Goal: Task Accomplishment & Management: Manage account settings

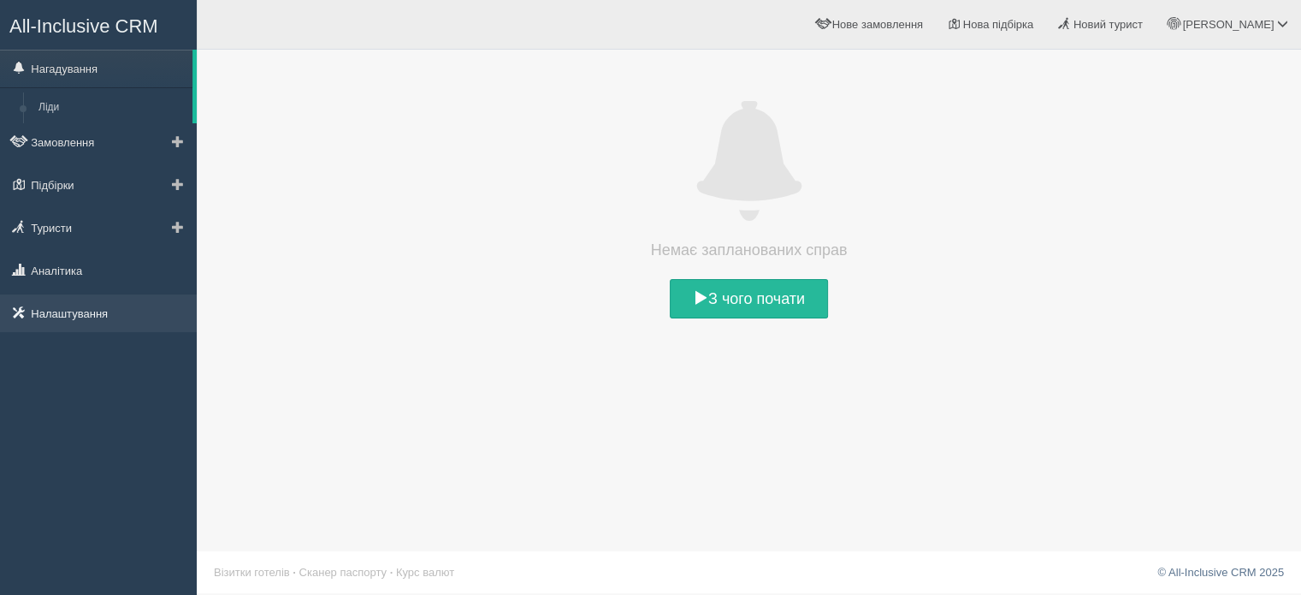
click at [80, 311] on link "Налаштування" at bounding box center [98, 313] width 197 height 38
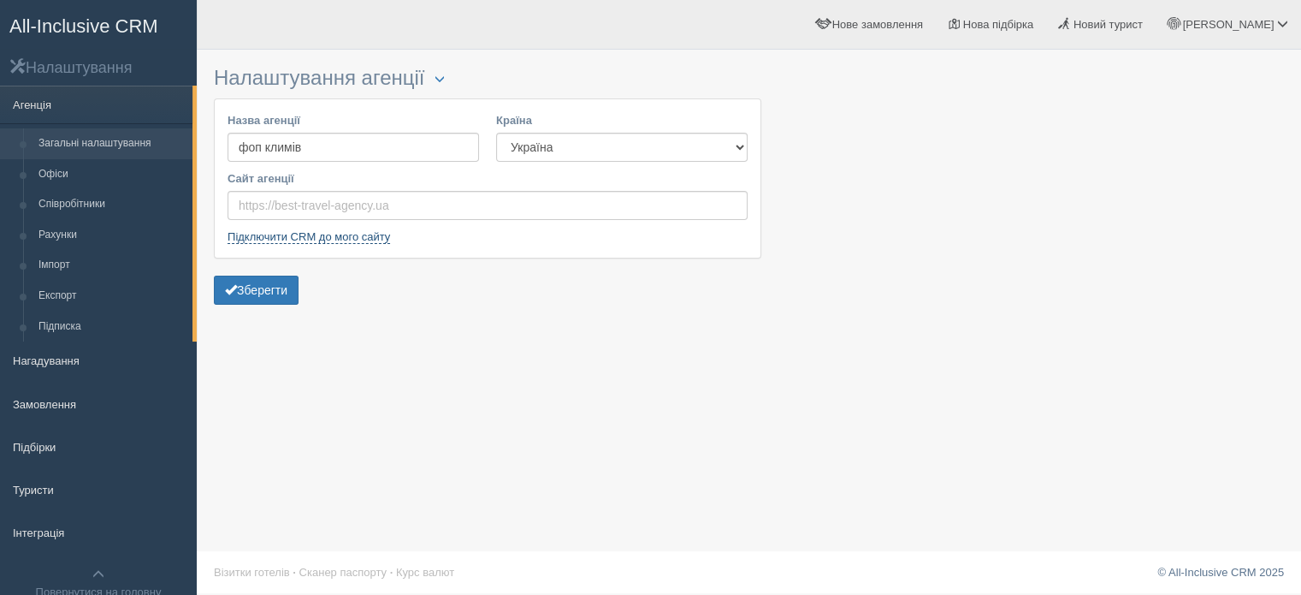
click at [317, 239] on link "Підключити CRM до мого сайту" at bounding box center [309, 237] width 163 height 14
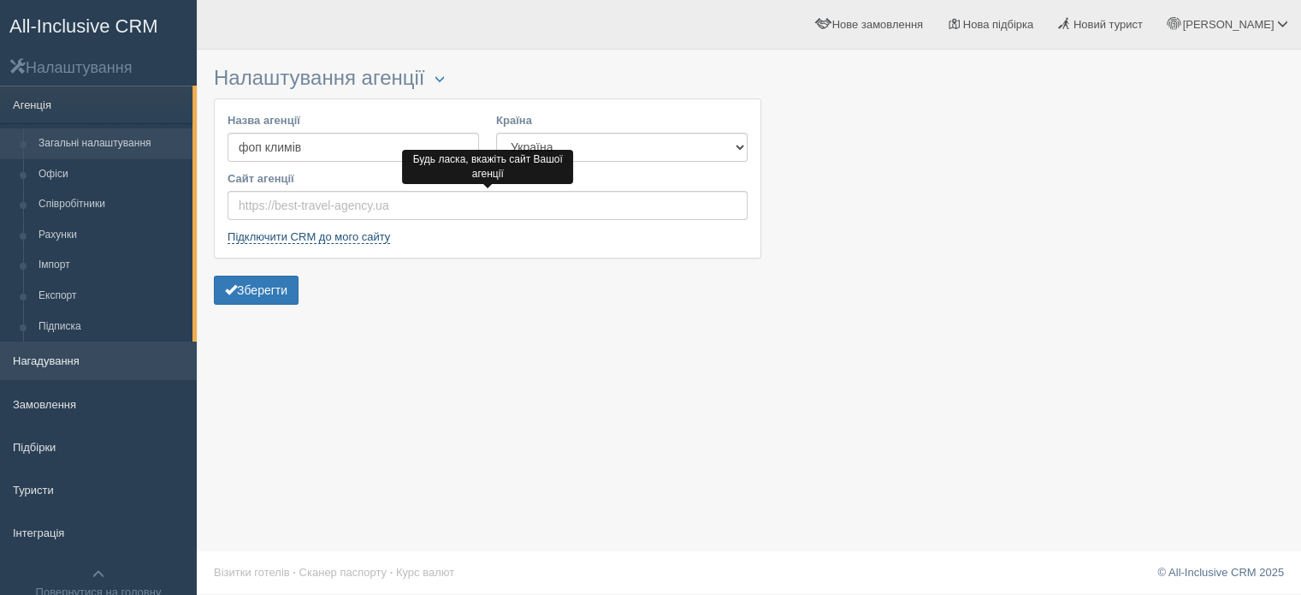
scroll to position [50, 0]
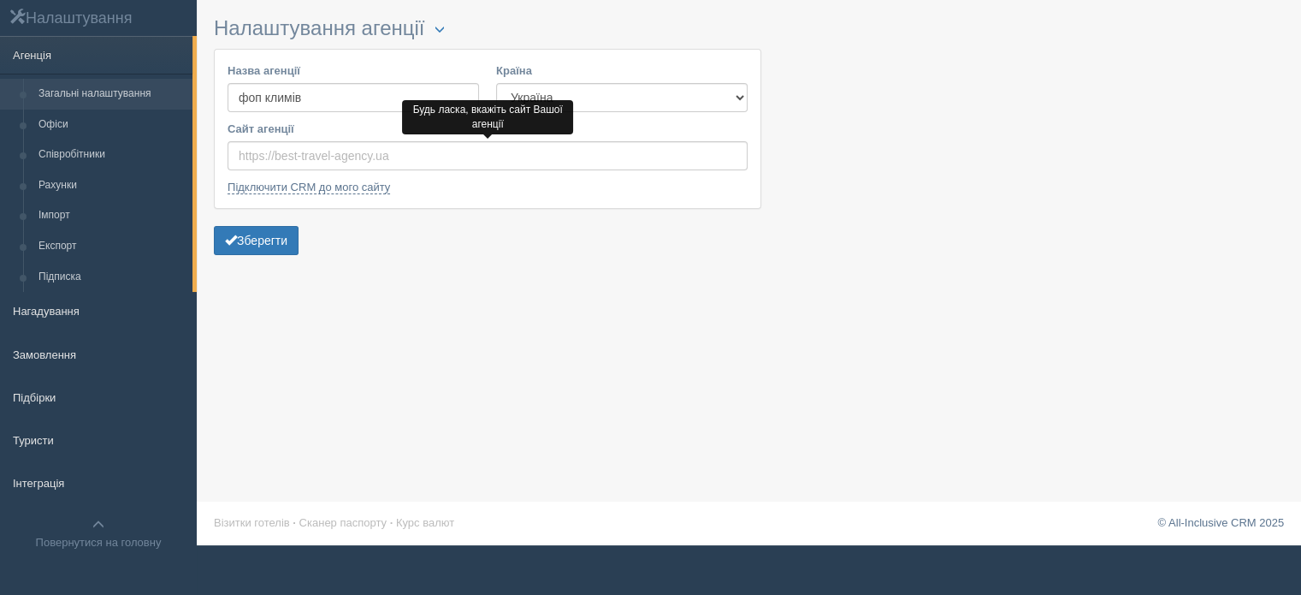
click at [487, 369] on div "Налаштування агенції Блокування Назва агенції фоп климів Країна Естонія Казахст…" at bounding box center [749, 247] width 1104 height 595
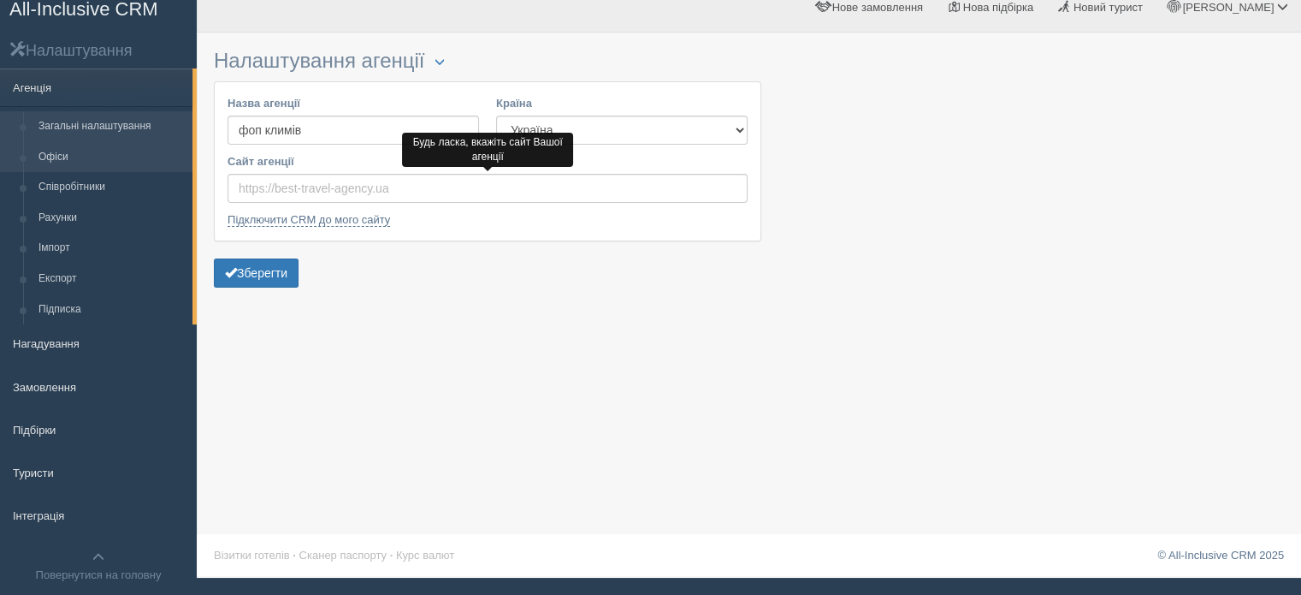
scroll to position [0, 0]
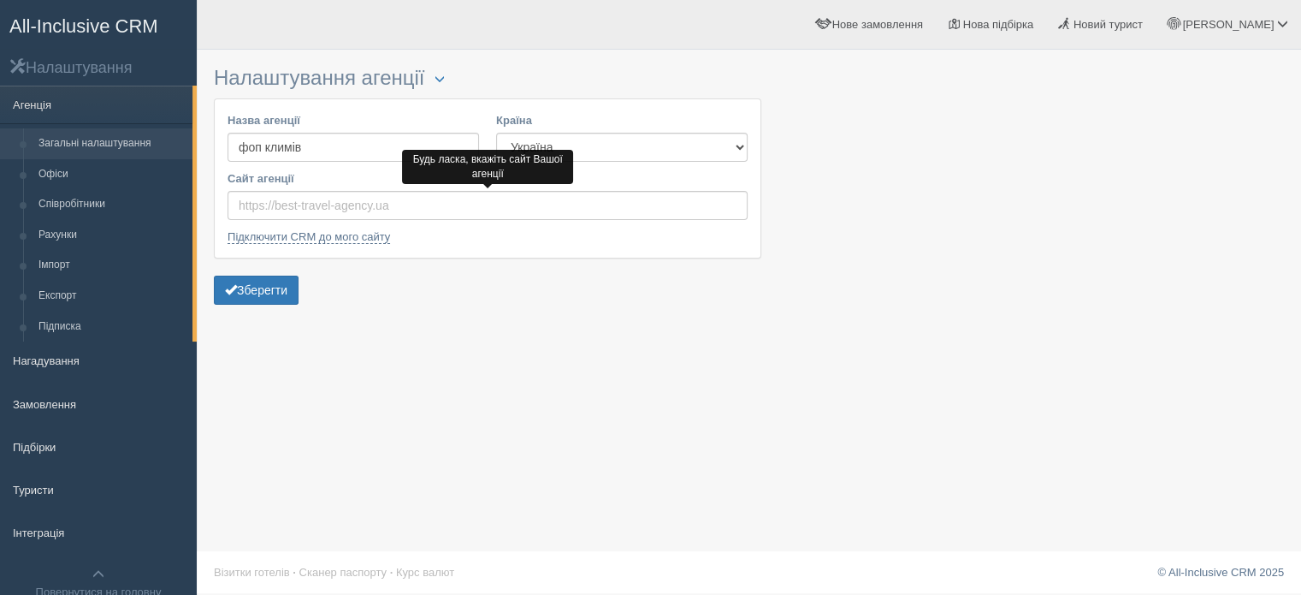
click at [96, 151] on link "Загальні налаштування" at bounding box center [112, 143] width 162 height 31
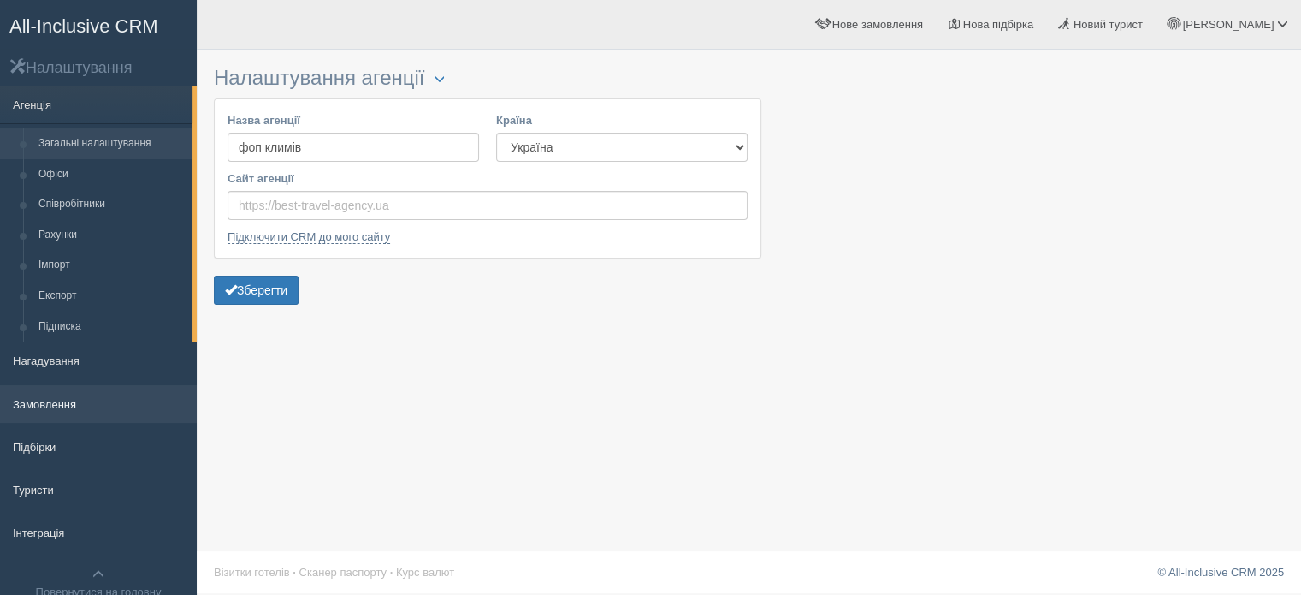
click at [47, 400] on link "Замовлення" at bounding box center [98, 404] width 197 height 38
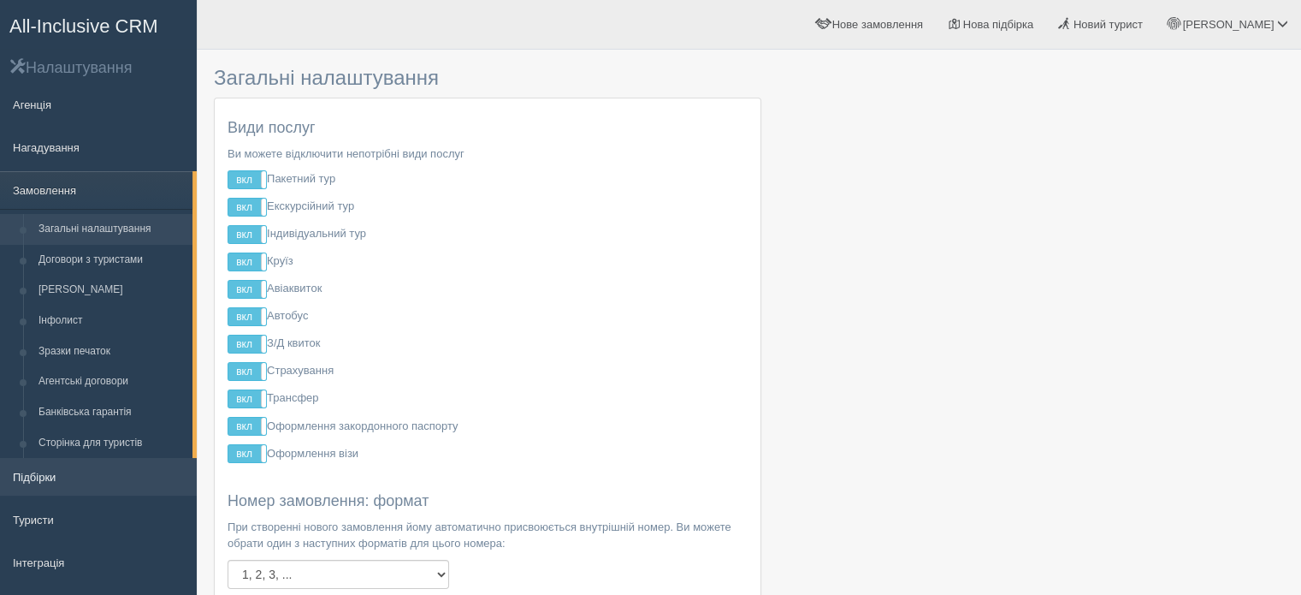
click at [43, 471] on link "Підбірки" at bounding box center [98, 477] width 197 height 38
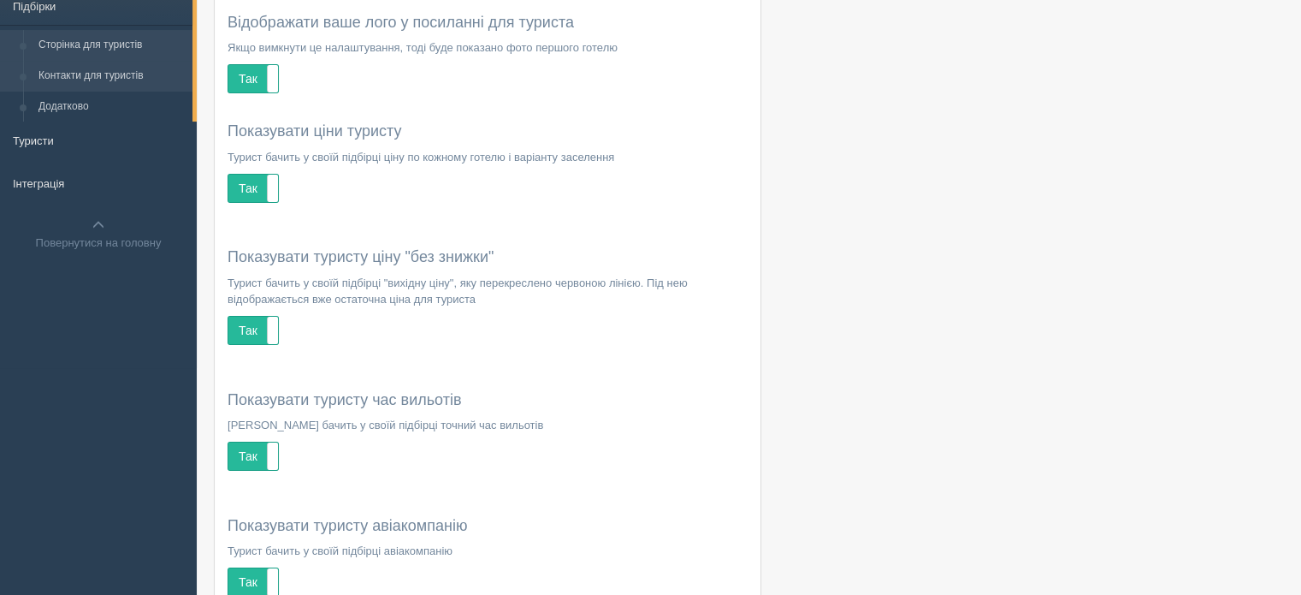
scroll to position [86, 0]
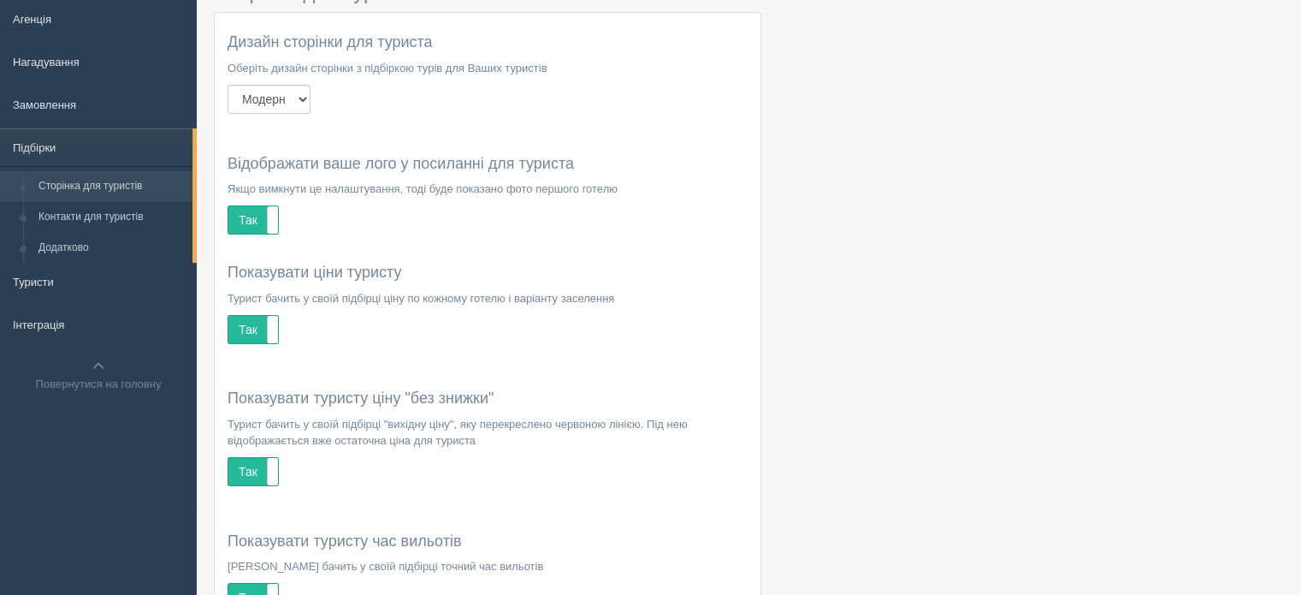
click at [53, 195] on link "Сторінка для туристів" at bounding box center [112, 186] width 162 height 31
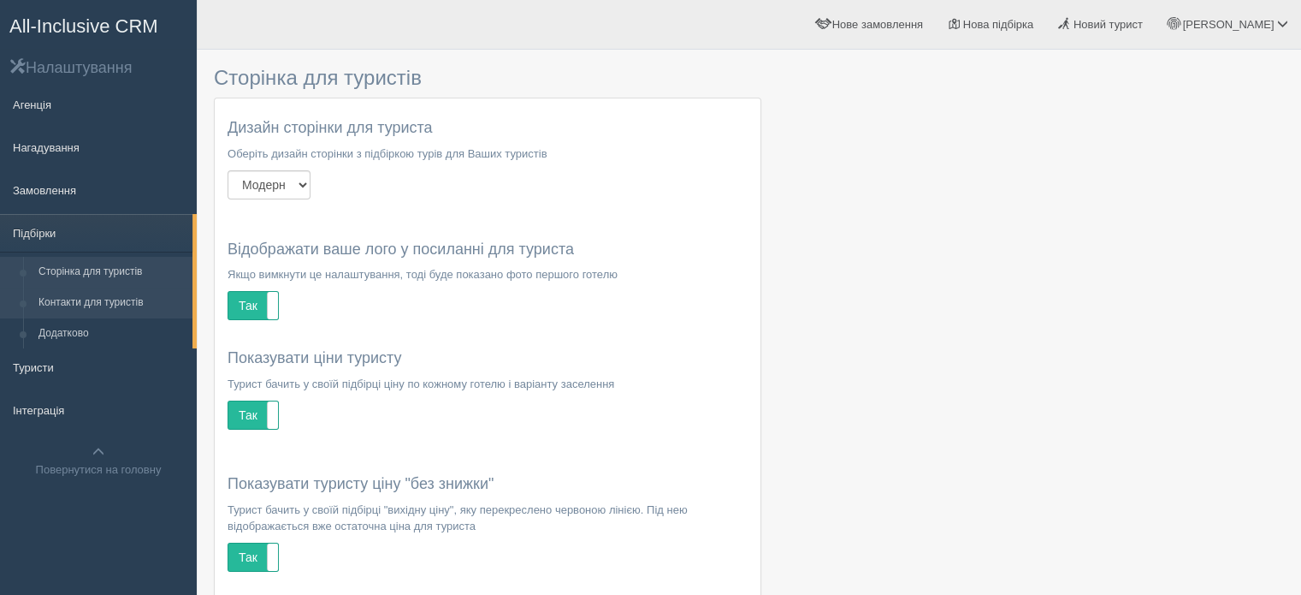
click at [79, 302] on link "Контакти для туристів" at bounding box center [112, 302] width 162 height 31
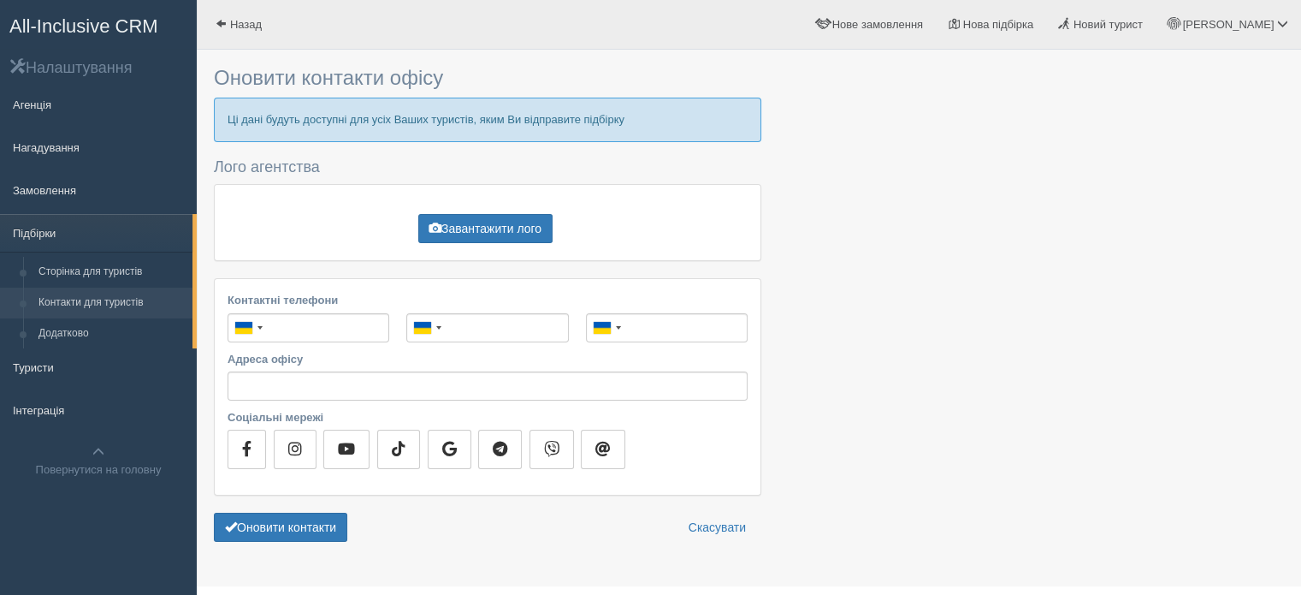
click at [74, 334] on link "Додатково" at bounding box center [112, 333] width 162 height 31
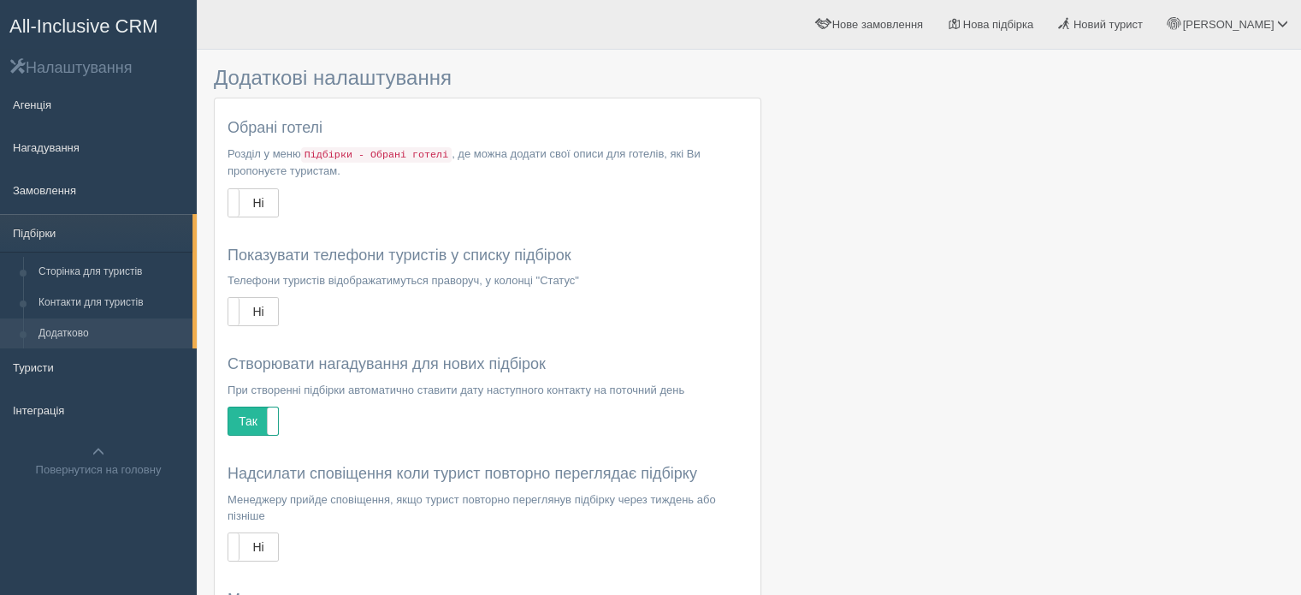
click at [70, 265] on link "Сторінка для туристів" at bounding box center [112, 272] width 162 height 31
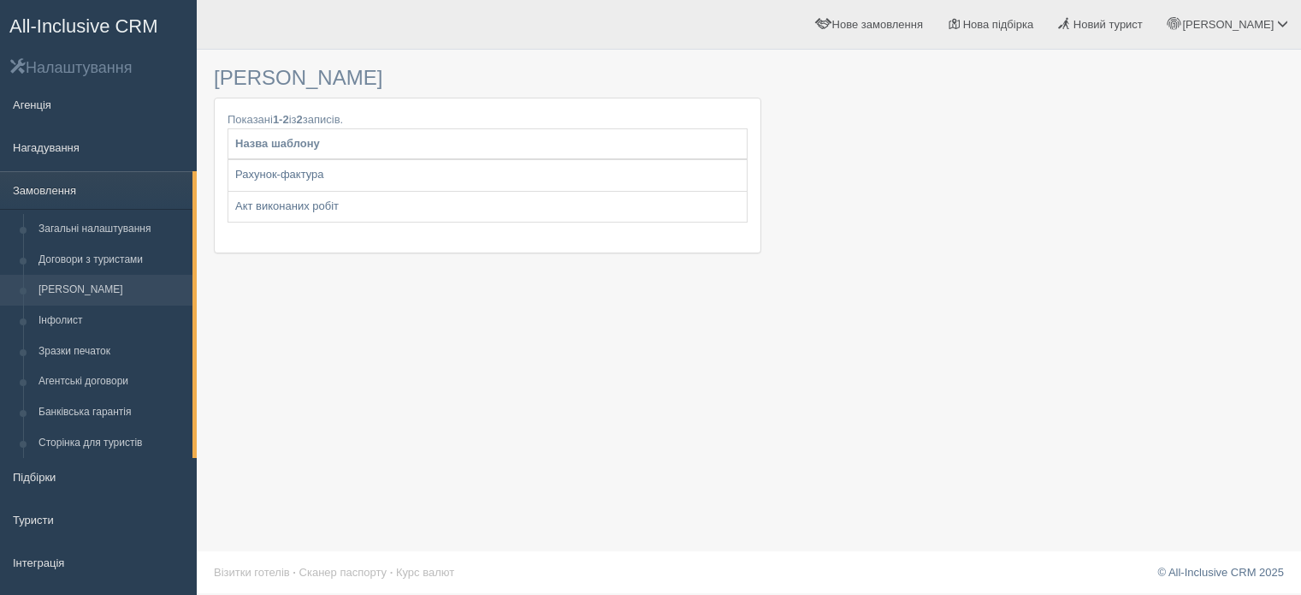
click at [81, 320] on link "Інфолист" at bounding box center [112, 320] width 162 height 31
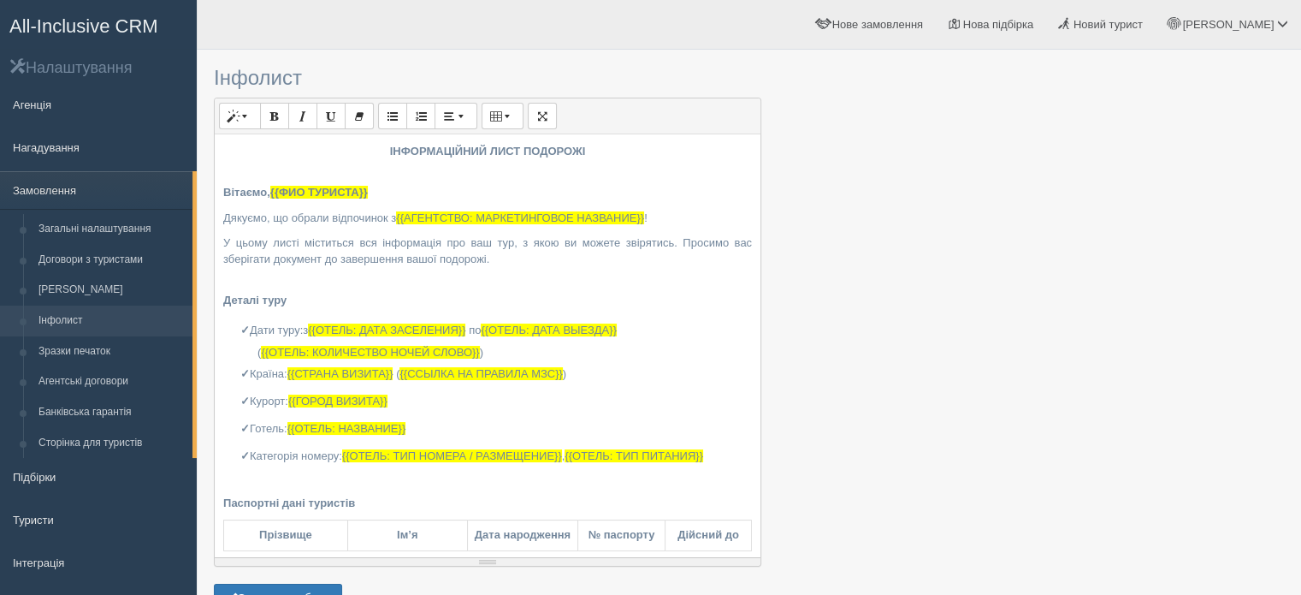
click at [78, 358] on link "Зразки печаток" at bounding box center [112, 351] width 162 height 31
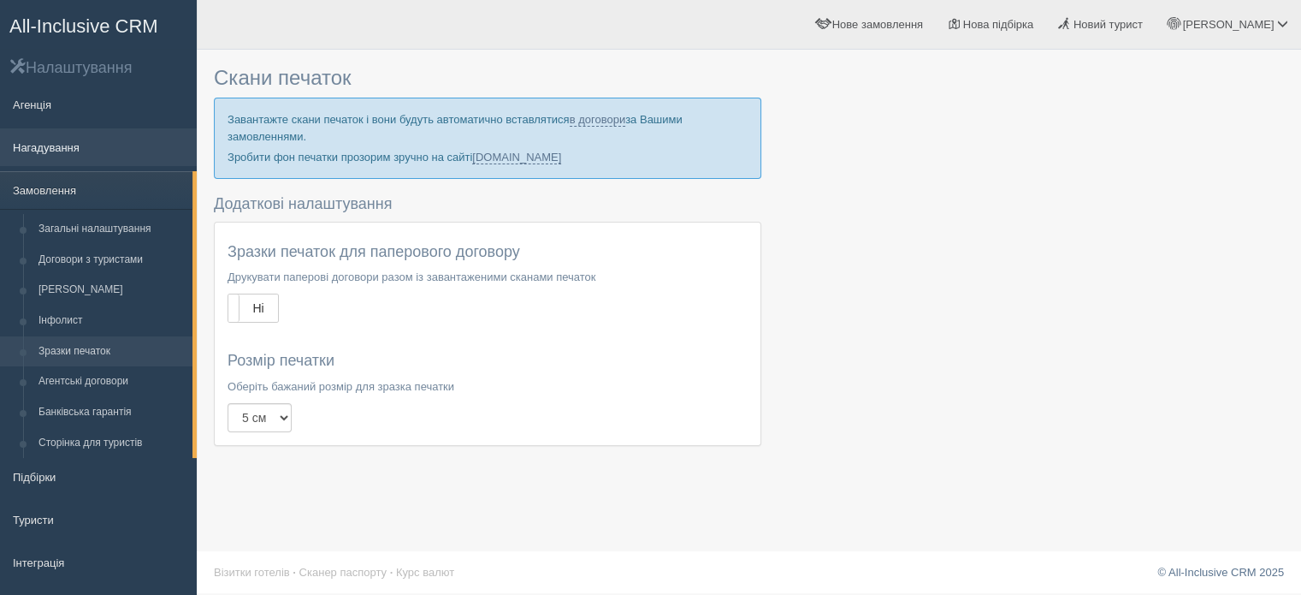
click at [75, 155] on link "Нагадування" at bounding box center [98, 147] width 197 height 38
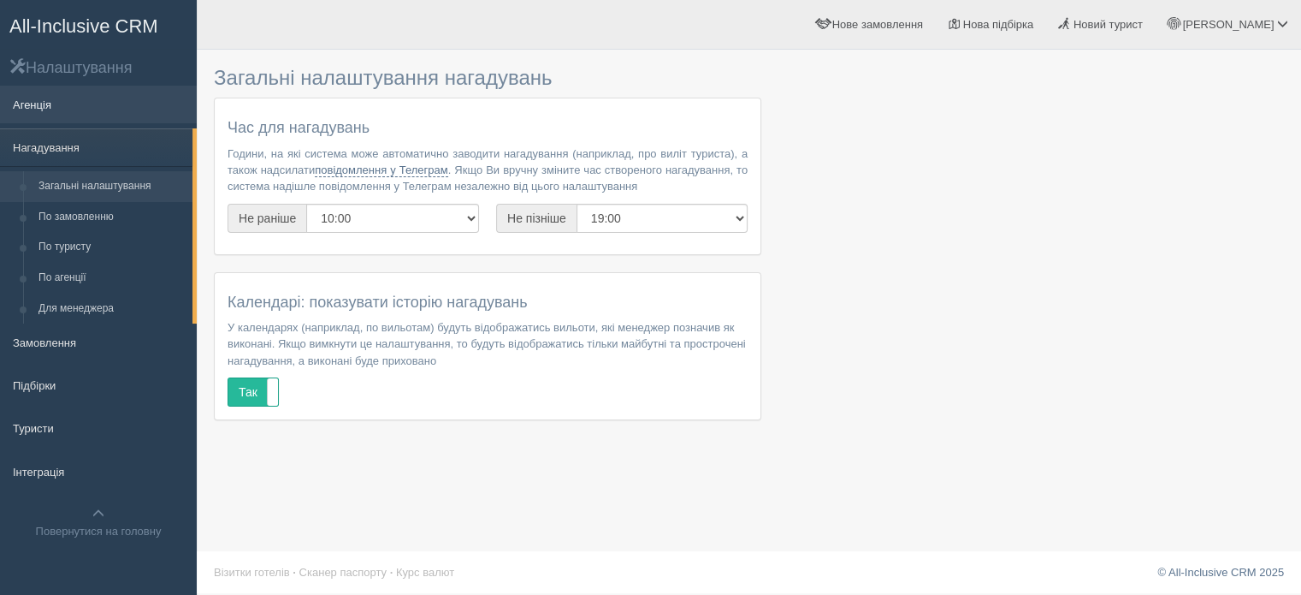
click at [21, 111] on link "Агенція" at bounding box center [98, 105] width 197 height 38
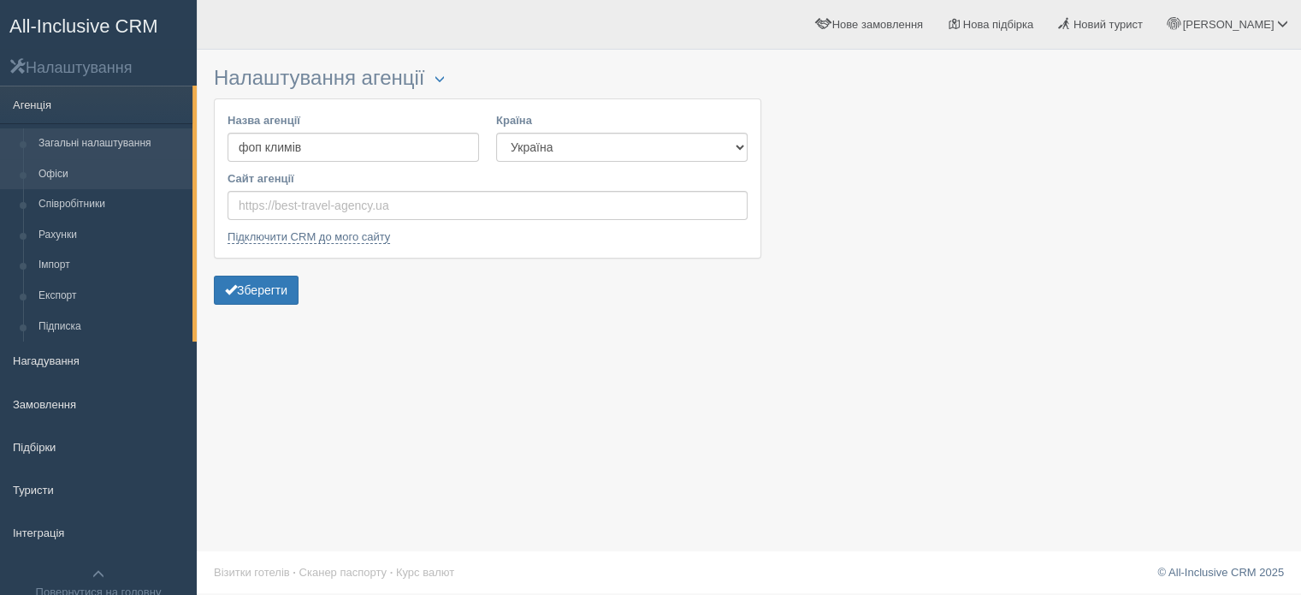
click at [81, 186] on link "Офіси" at bounding box center [112, 174] width 162 height 31
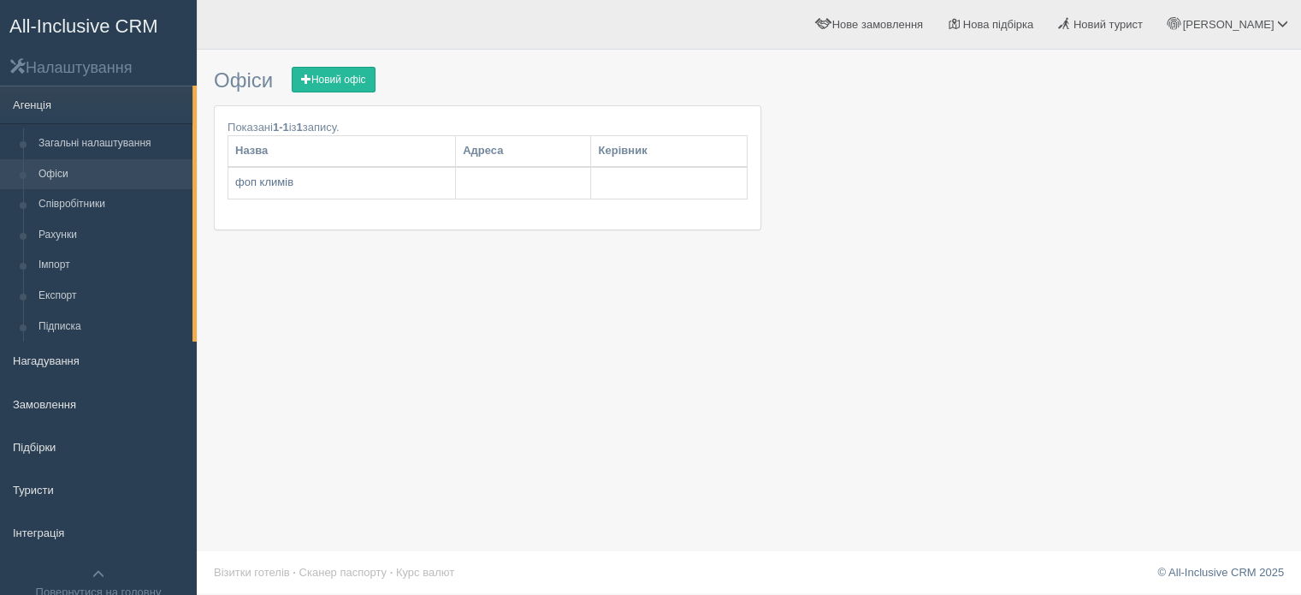
click at [82, 205] on link "Співробітники" at bounding box center [112, 204] width 162 height 31
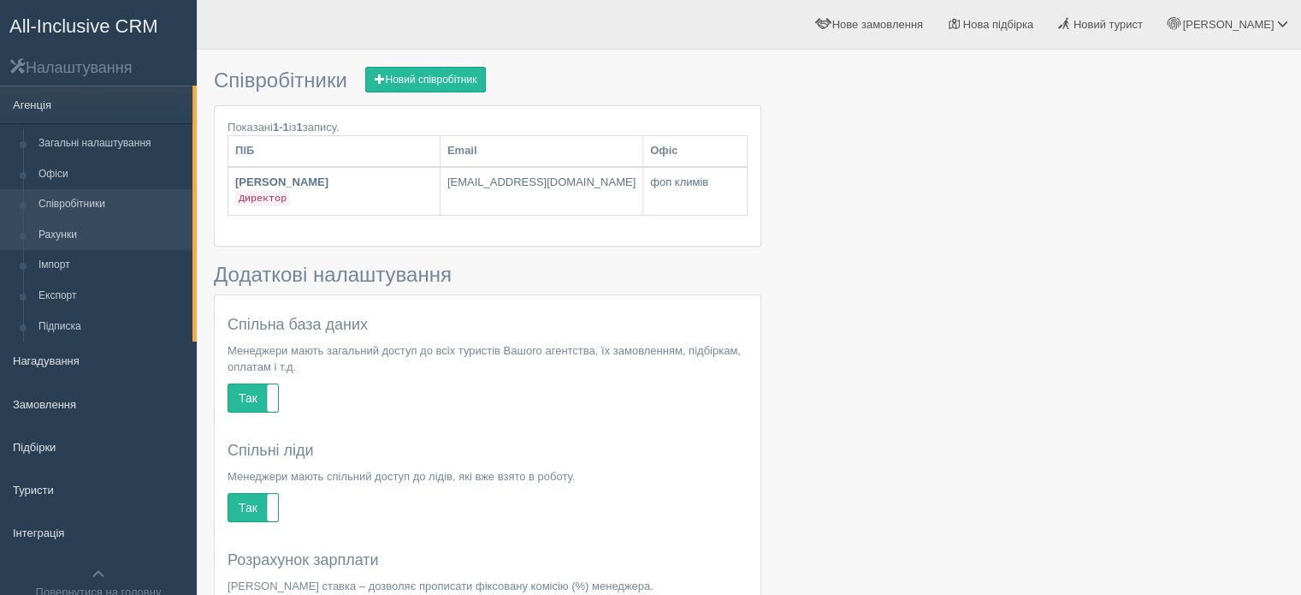
click at [64, 237] on link "Рахунки" at bounding box center [112, 235] width 162 height 31
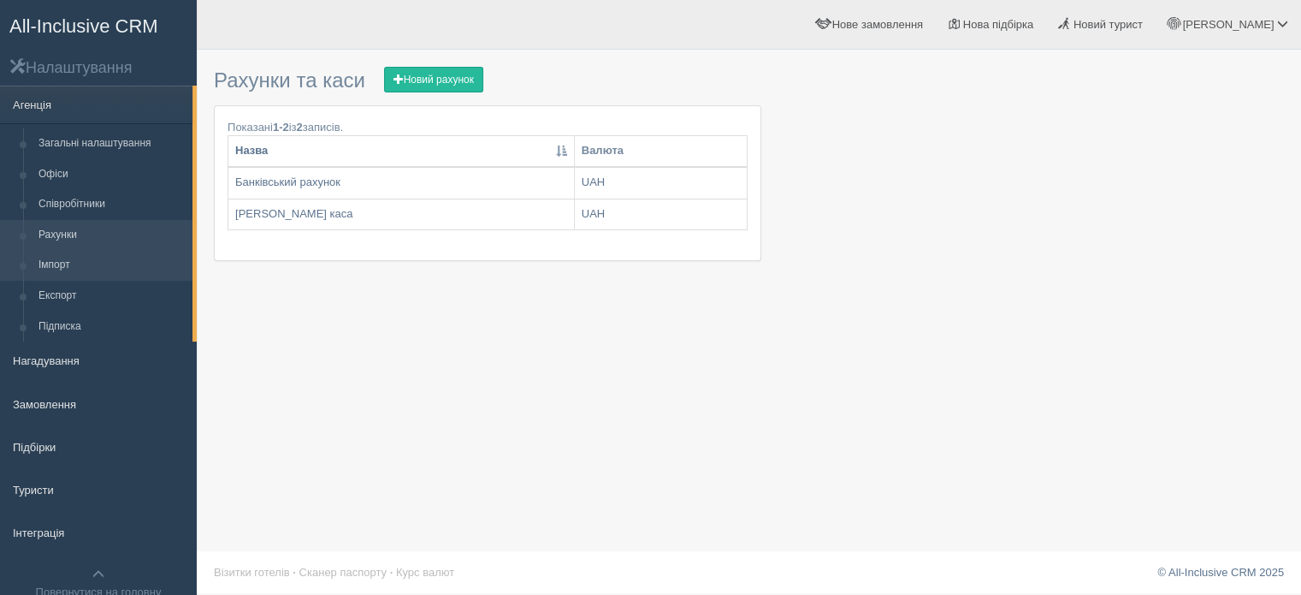
click at [57, 269] on link "Імпорт" at bounding box center [112, 265] width 162 height 31
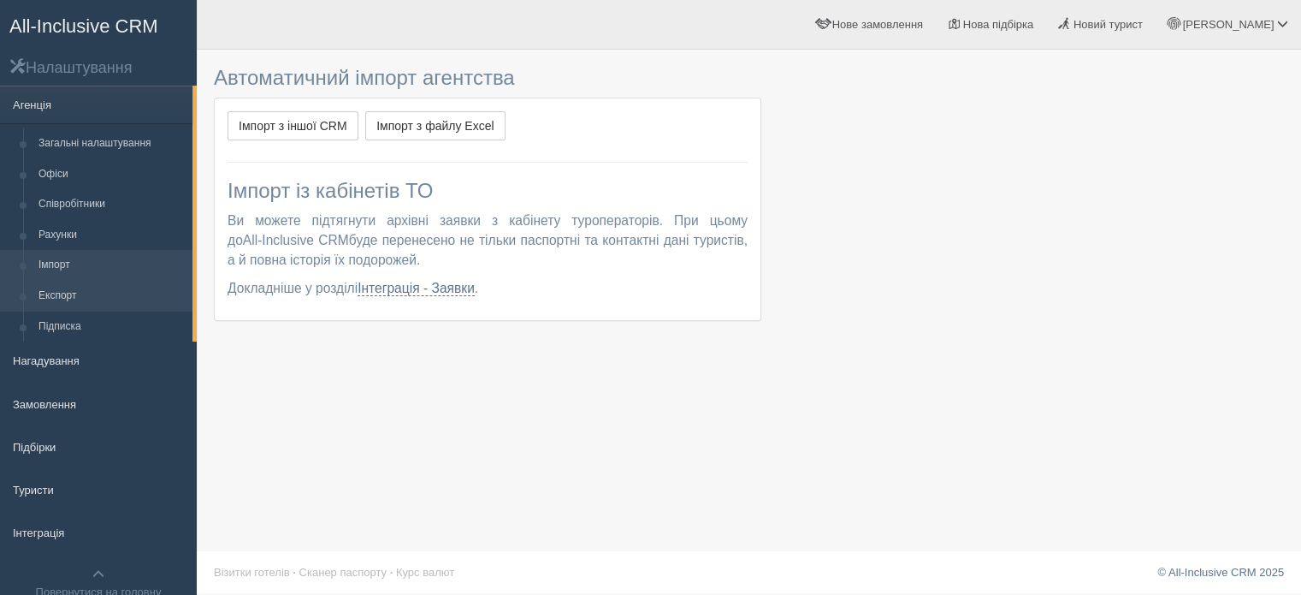
click at [63, 297] on link "Експорт" at bounding box center [112, 296] width 162 height 31
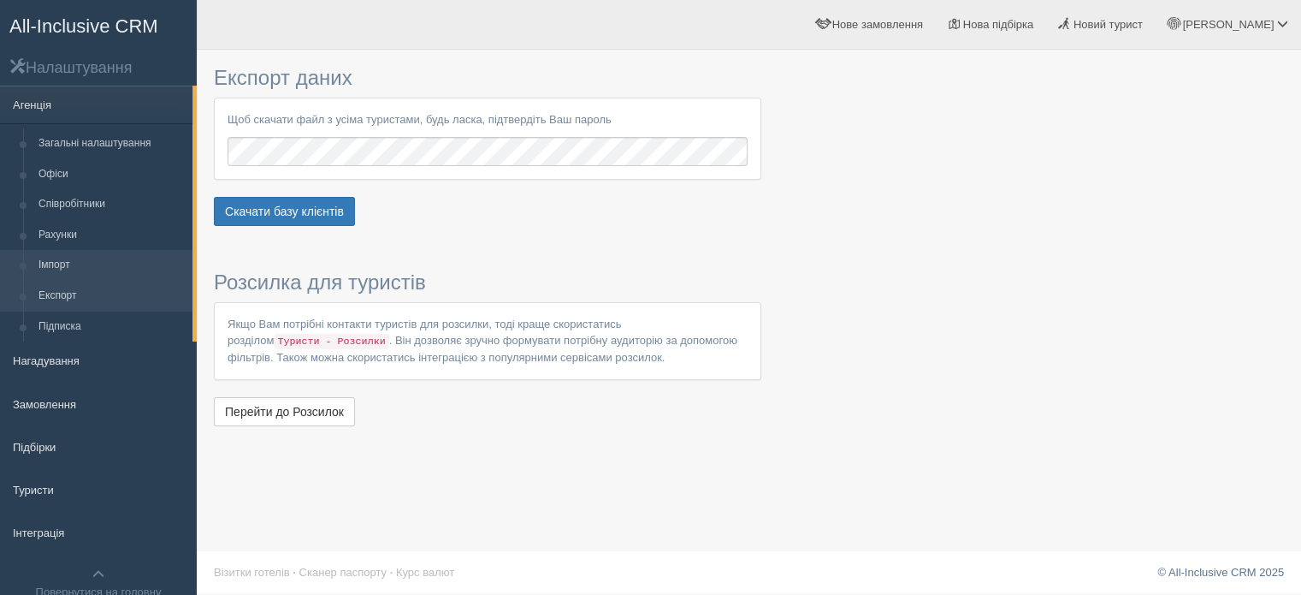
click at [62, 270] on link "Імпорт" at bounding box center [112, 265] width 162 height 31
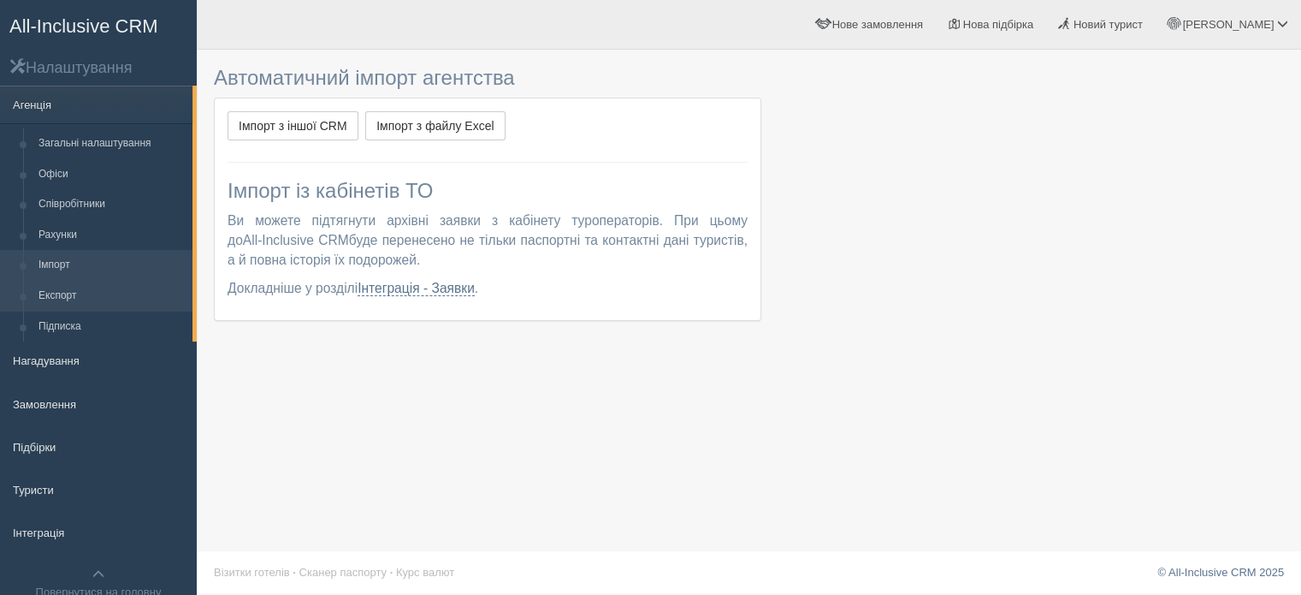
click at [69, 294] on link "Експорт" at bounding box center [112, 296] width 162 height 31
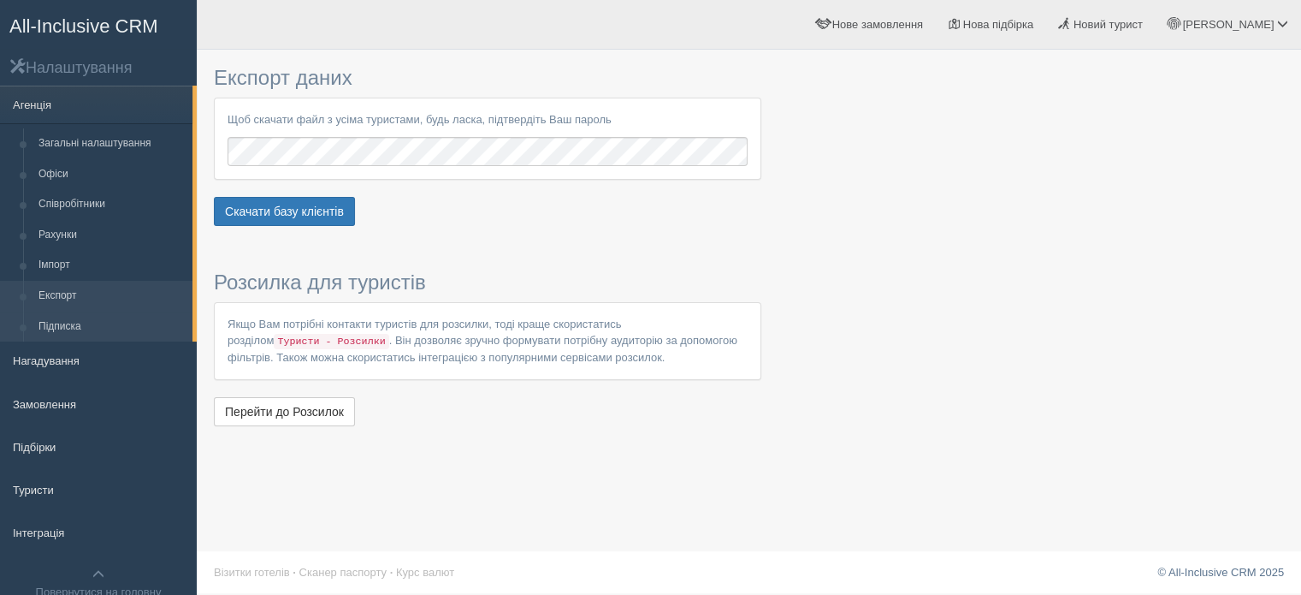
click at [71, 324] on link "Підписка" at bounding box center [112, 326] width 162 height 31
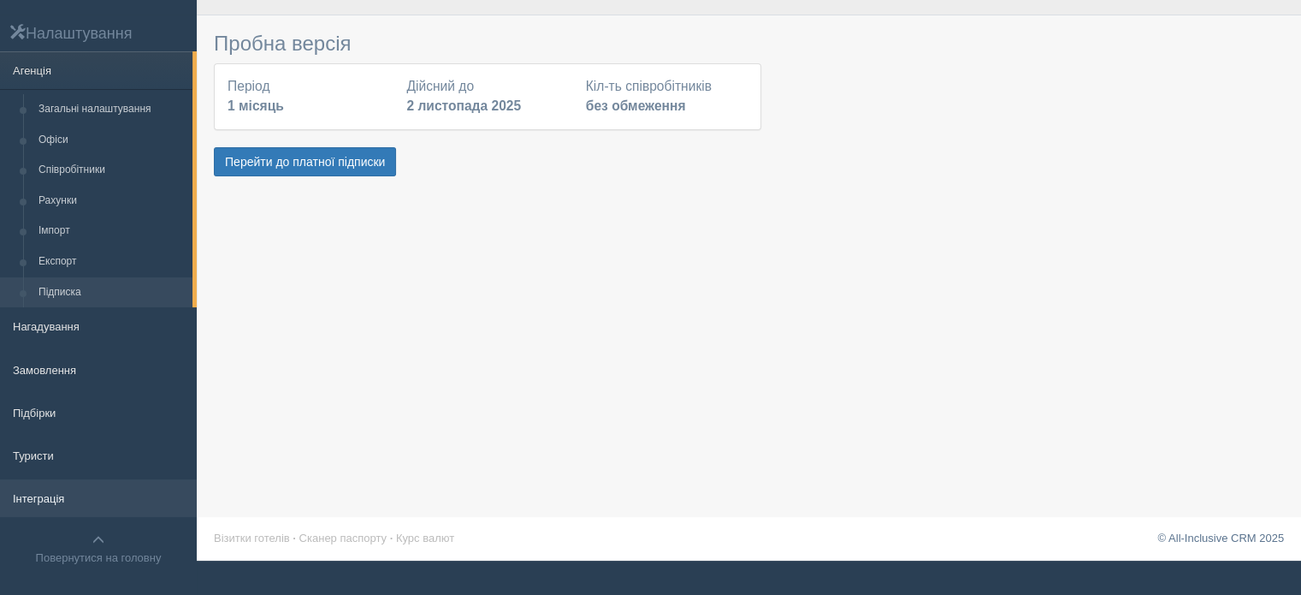
scroll to position [50, 0]
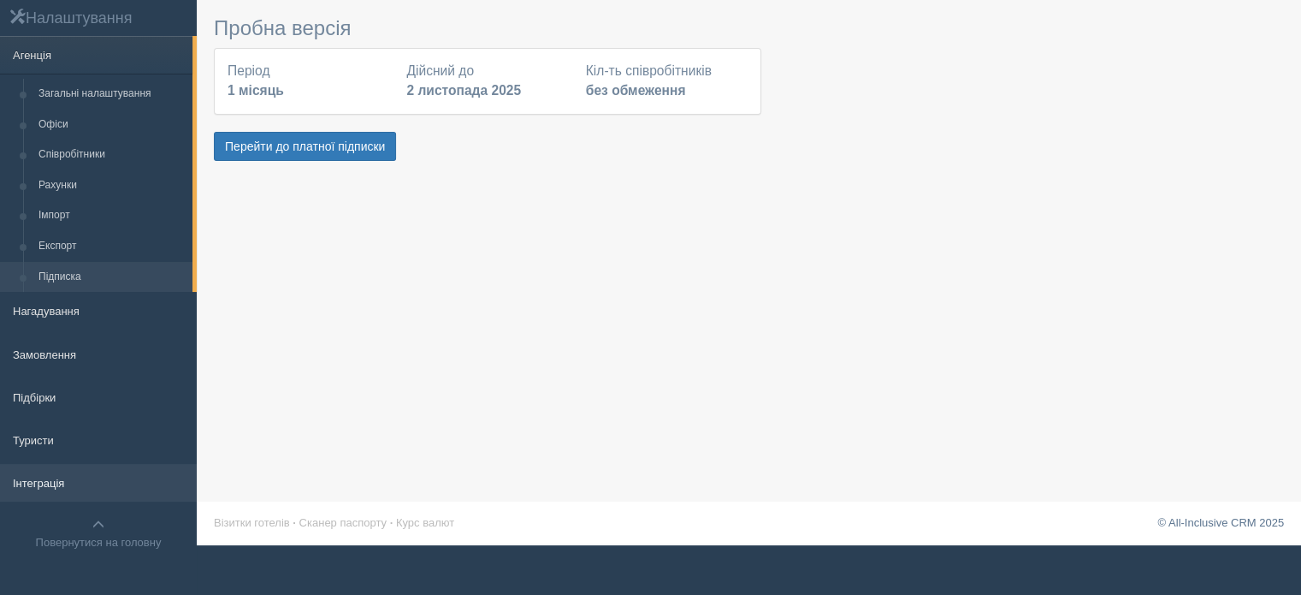
click at [42, 494] on link "Інтеграція" at bounding box center [98, 483] width 197 height 38
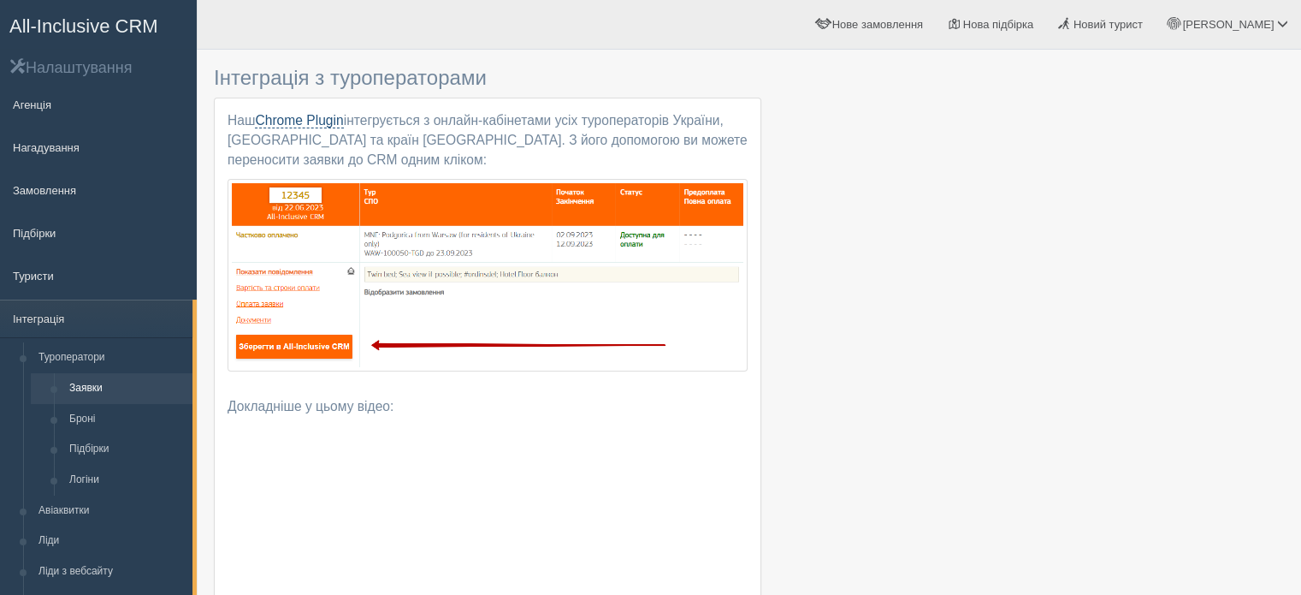
click at [291, 123] on link "Chrome Plugin" at bounding box center [299, 120] width 88 height 15
click at [74, 194] on link "Замовлення" at bounding box center [98, 190] width 197 height 38
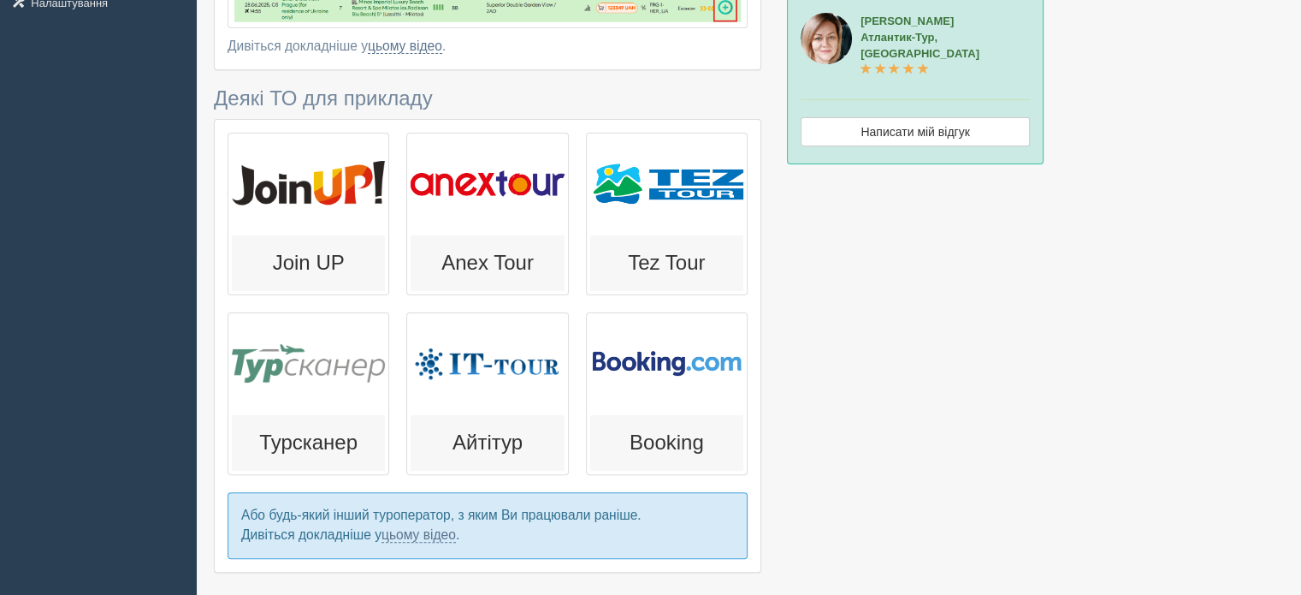
scroll to position [342, 0]
click at [345, 230] on div "Join UP" at bounding box center [309, 213] width 162 height 163
type input "6"
type input "67300"
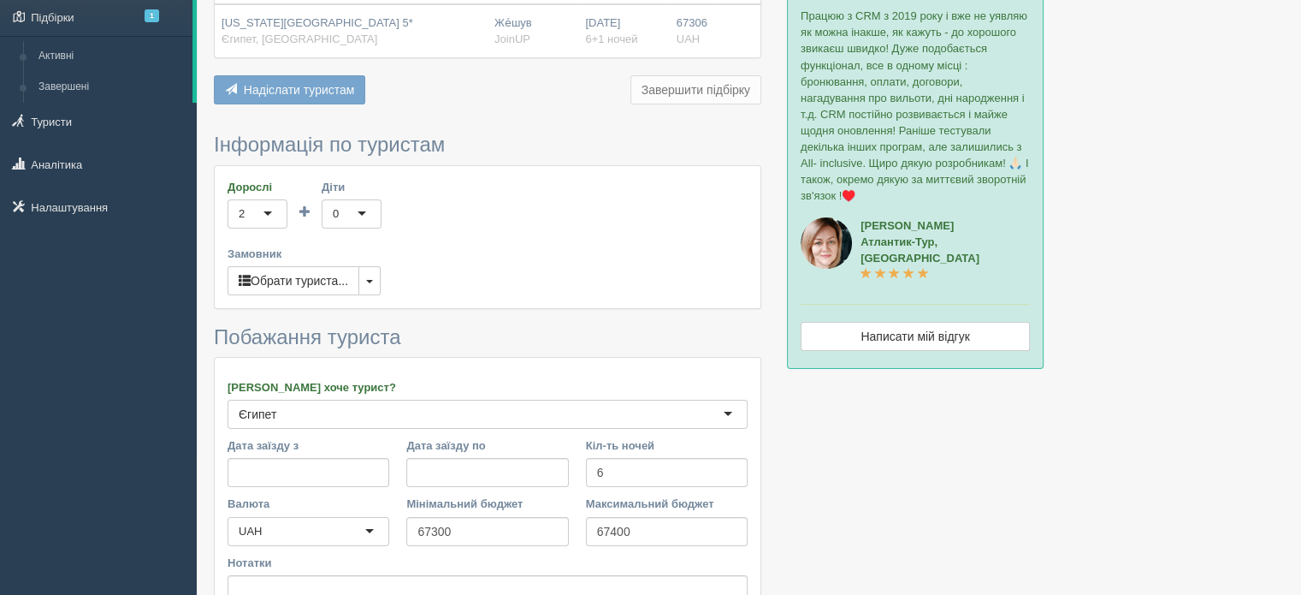
scroll to position [0, 0]
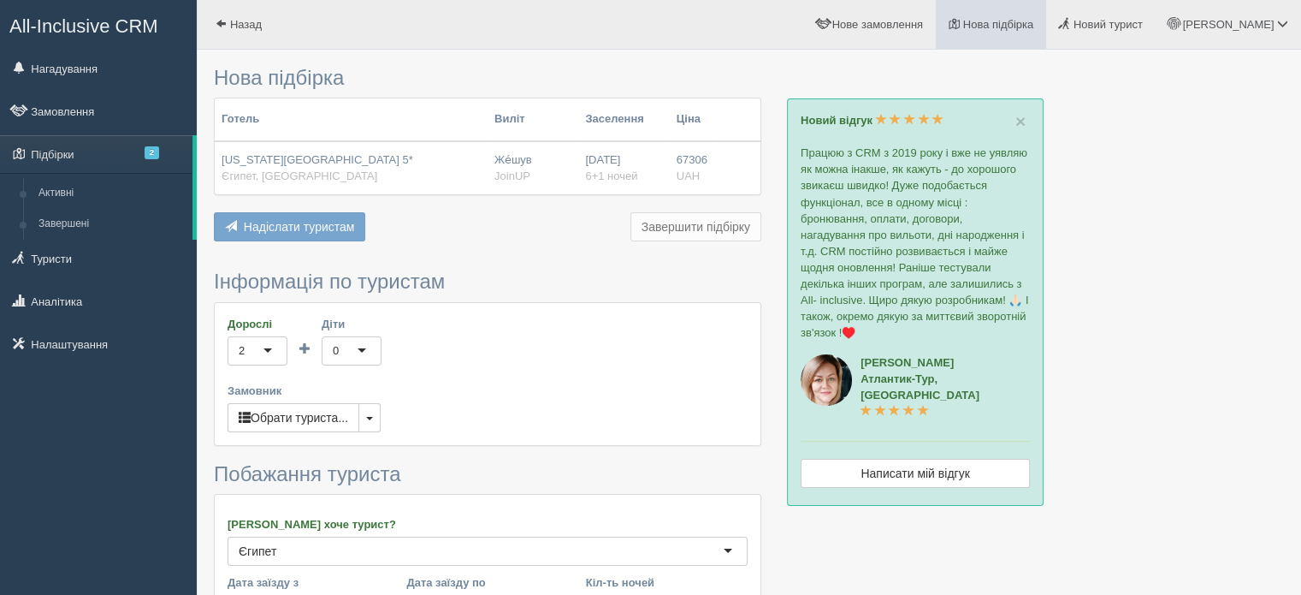
type input "70700"
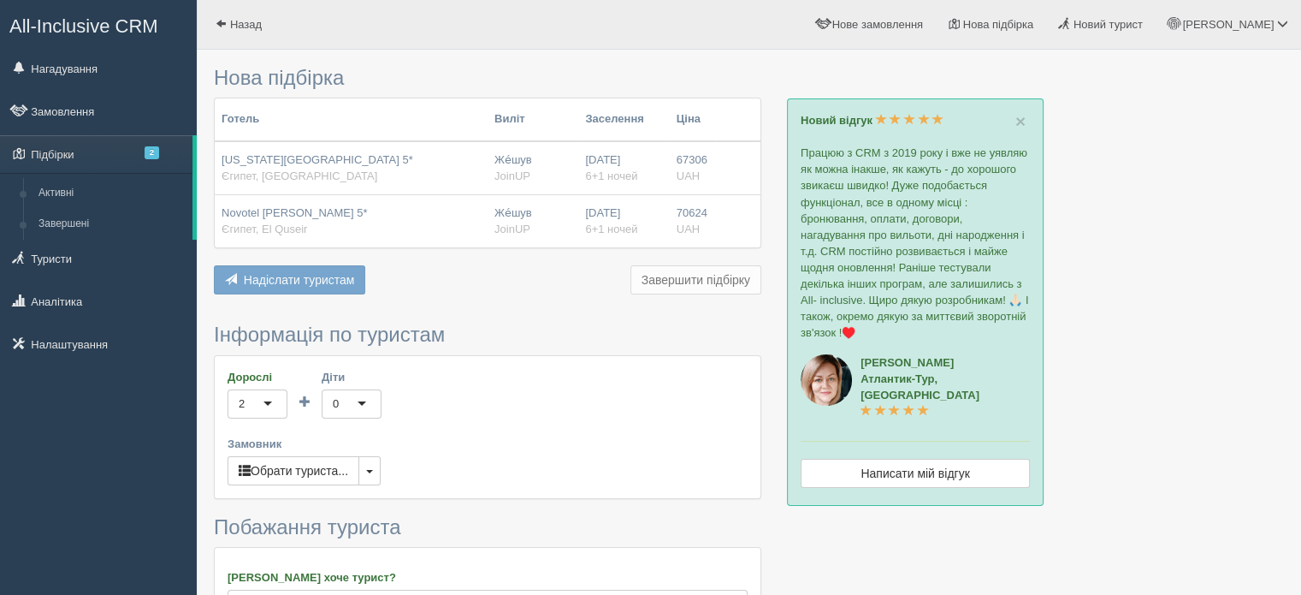
click at [678, 281] on button "Завершити підбірку" at bounding box center [696, 279] width 131 height 29
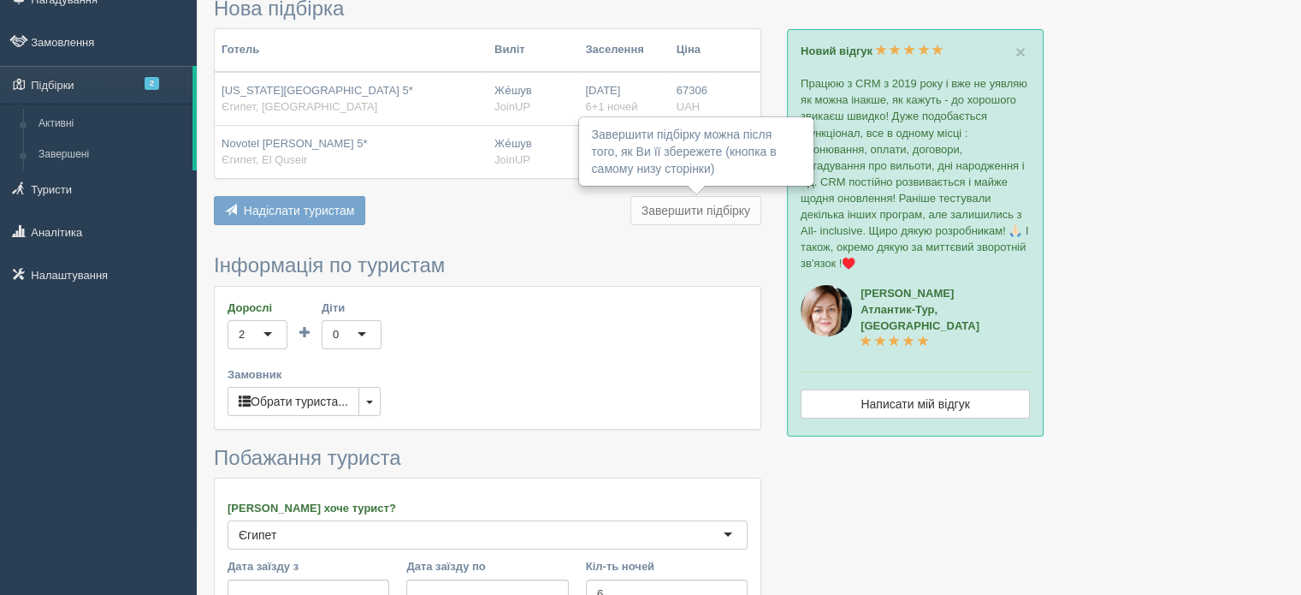
scroll to position [171, 0]
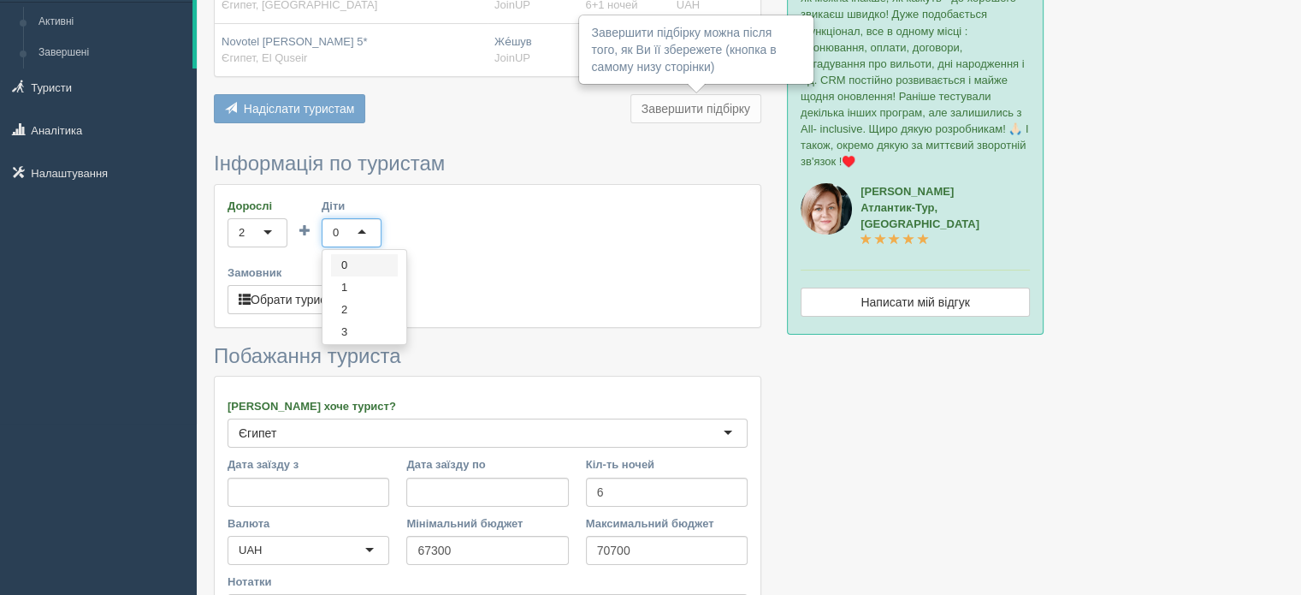
click at [370, 226] on div "0" at bounding box center [352, 232] width 60 height 29
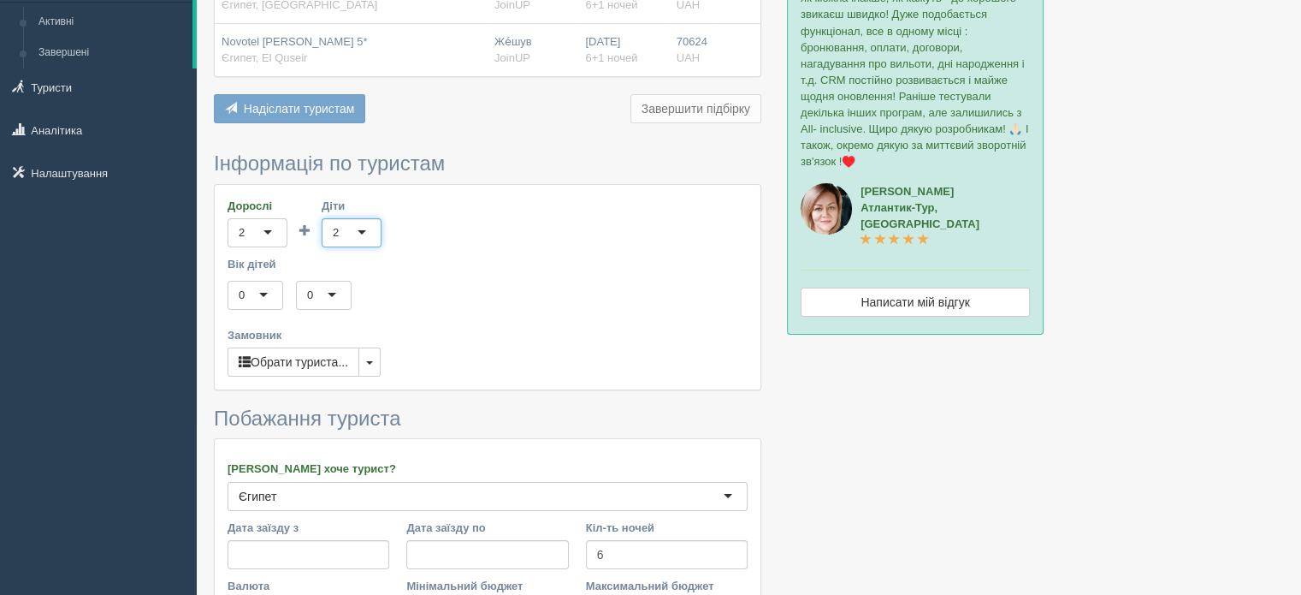
scroll to position [0, 0]
click at [279, 294] on div "0" at bounding box center [256, 295] width 56 height 29
click at [323, 302] on div "0" at bounding box center [324, 295] width 56 height 29
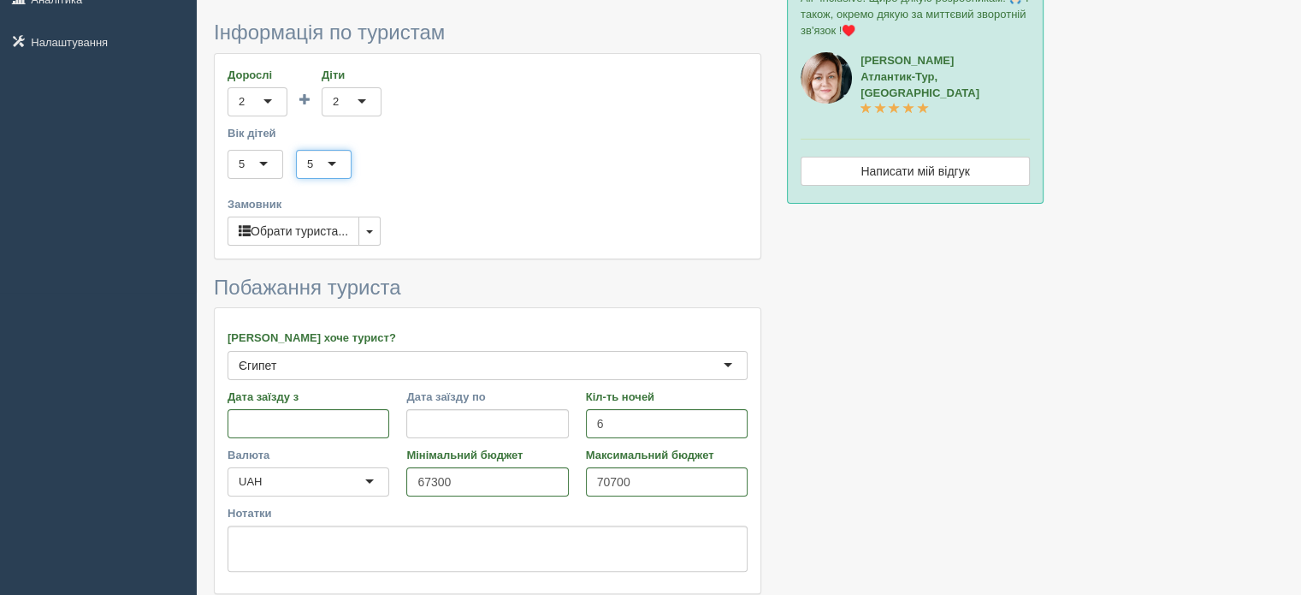
scroll to position [342, 0]
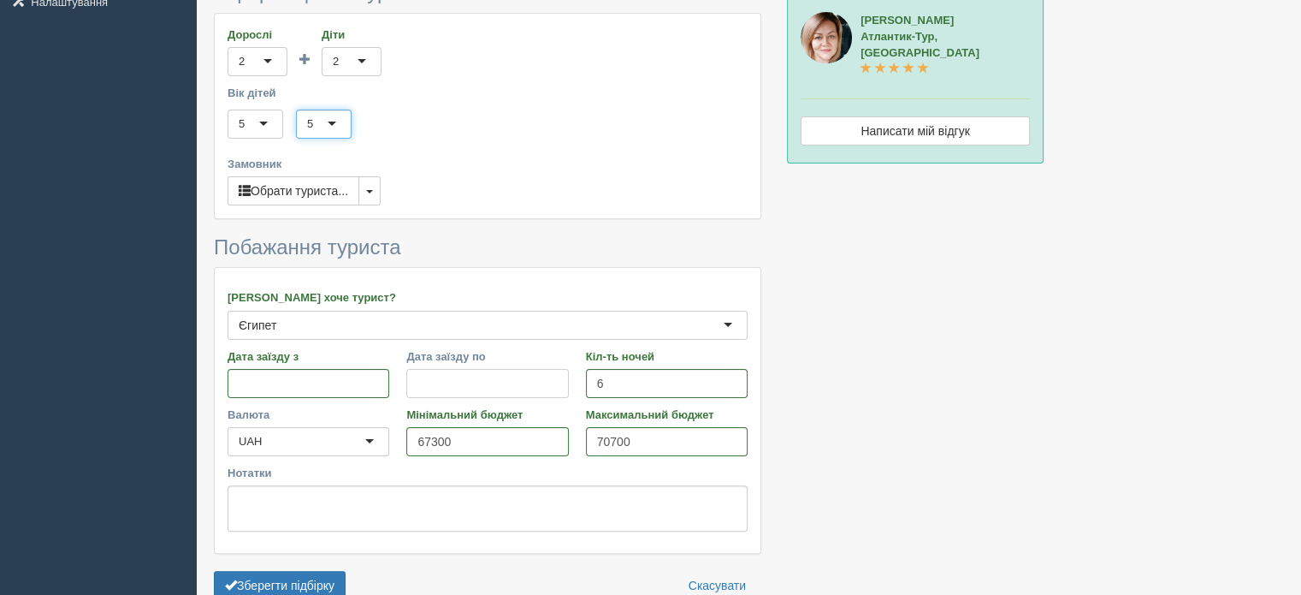
click at [459, 386] on input "Дата заїзду по" at bounding box center [487, 383] width 162 height 29
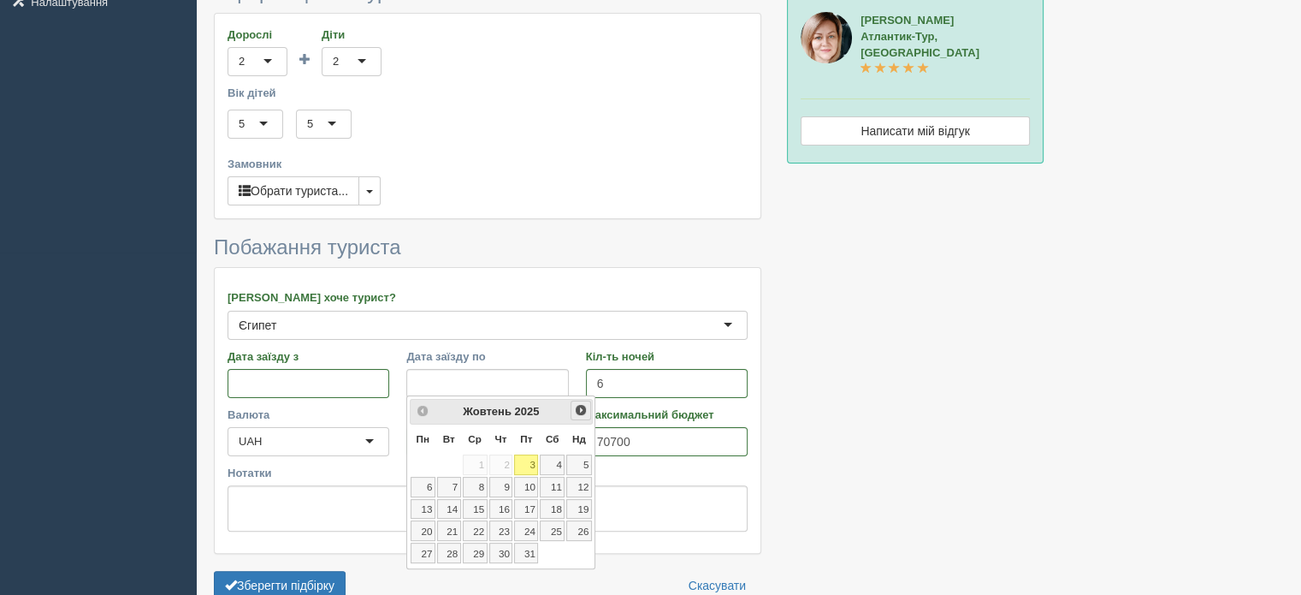
click at [576, 410] on link "Наст>" at bounding box center [581, 410] width 20 height 20
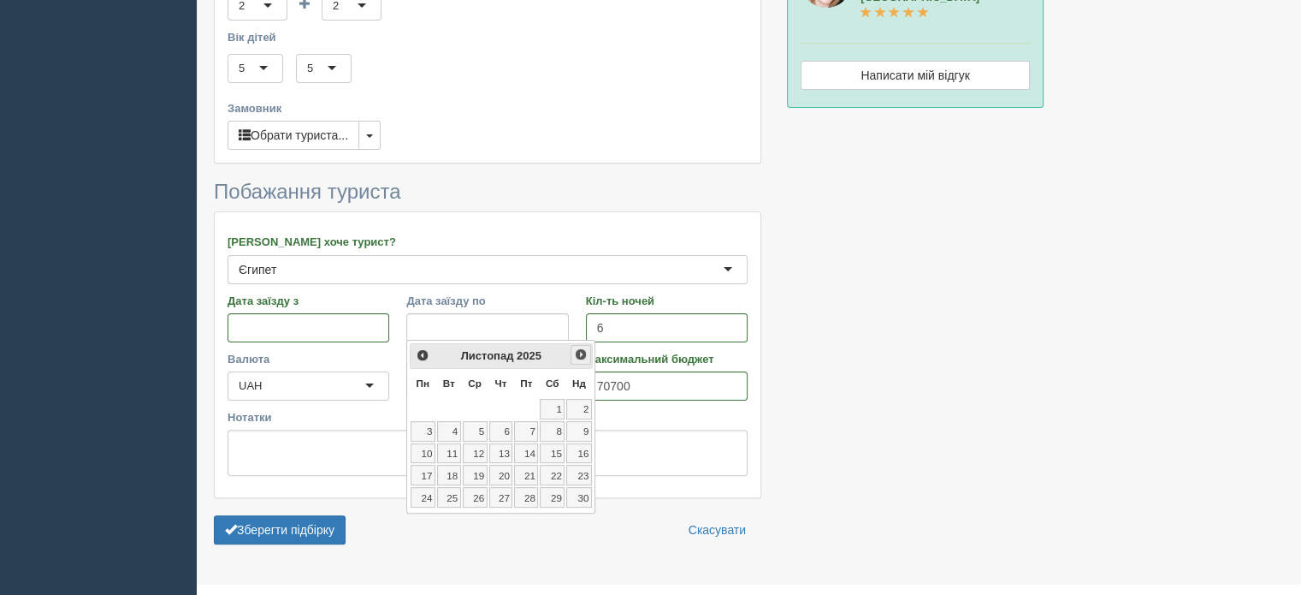
click at [578, 408] on div "<Попер Наст> Листопад 2025 Пн Вт Ср Чт Пт Сб Нд 1 2 3 4 5 6 7 8 9 10 11 12 13 1…" at bounding box center [500, 427] width 189 height 174
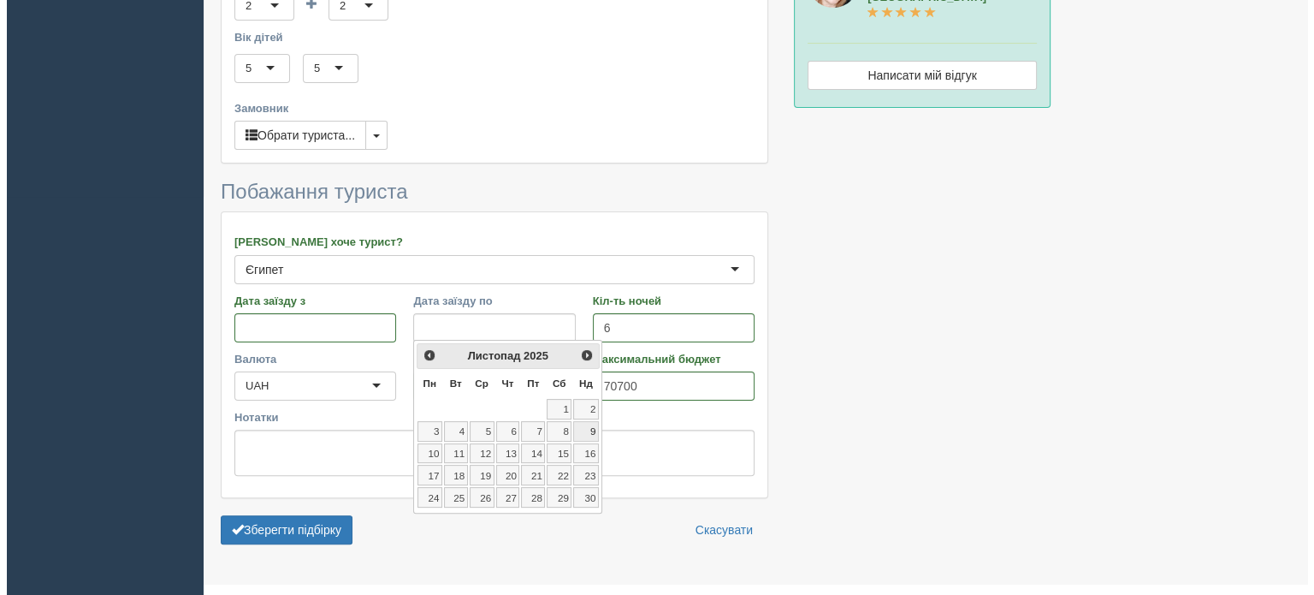
scroll to position [428, 0]
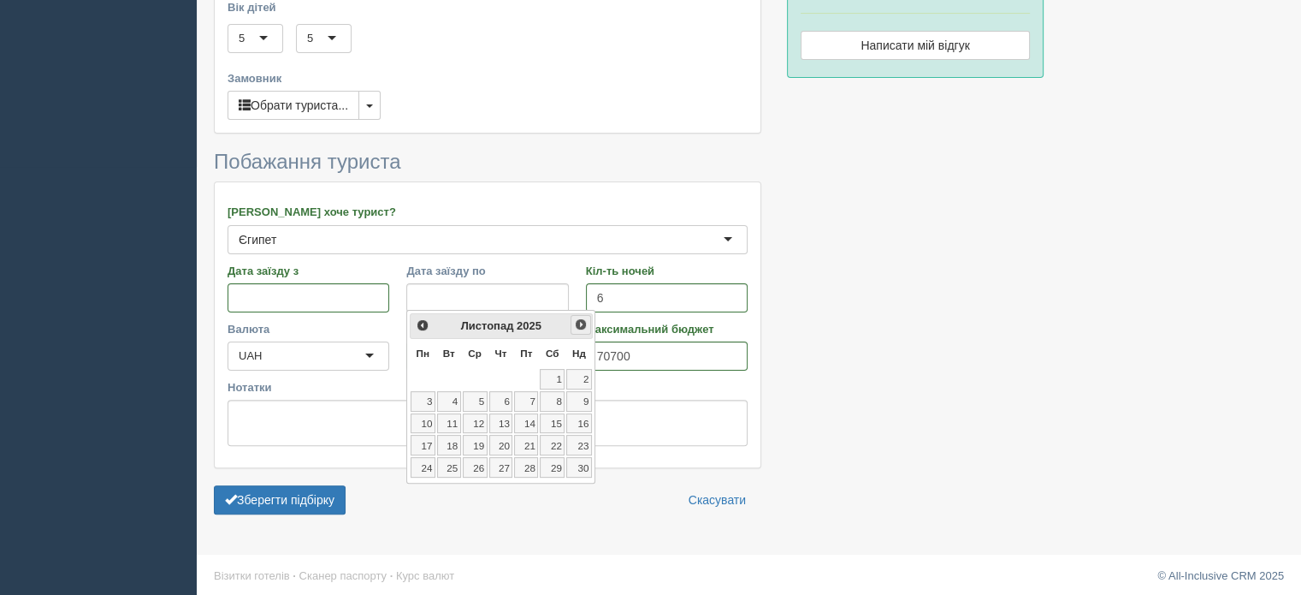
click at [585, 330] on span "Наст>" at bounding box center [581, 324] width 14 height 14
click at [583, 326] on span "Наст>" at bounding box center [581, 324] width 14 height 14
click at [419, 326] on span "<Попер" at bounding box center [422, 324] width 14 height 14
click at [425, 441] on link "22" at bounding box center [423, 445] width 25 height 21
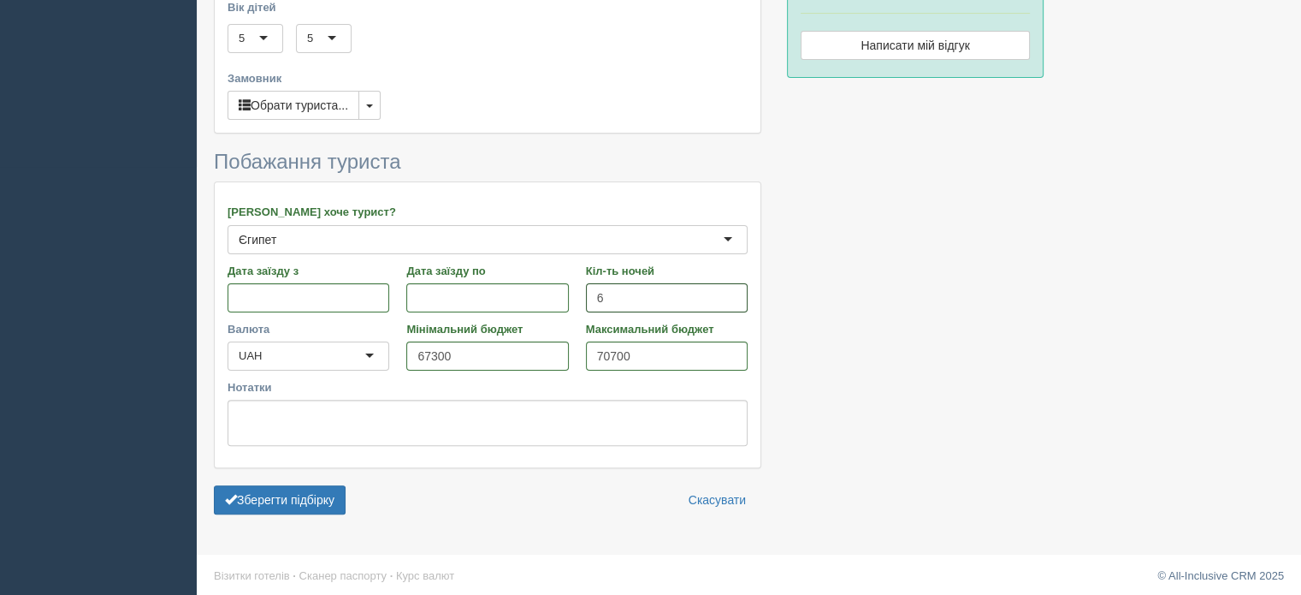
drag, startPoint x: 613, startPoint y: 287, endPoint x: 548, endPoint y: 304, distance: 67.0
click at [548, 304] on div "Дата заїзду з Дата заїзду по Кіл-ть ночей 6 Кіл-ть днів" at bounding box center [487, 292] width 537 height 58
type input "8"
drag, startPoint x: 654, startPoint y: 352, endPoint x: 527, endPoint y: 342, distance: 127.8
click at [527, 342] on div "Валюта UAH UAH Мінімальний бюджет 67300 Максимальний бюджет 70700" at bounding box center [487, 350] width 537 height 58
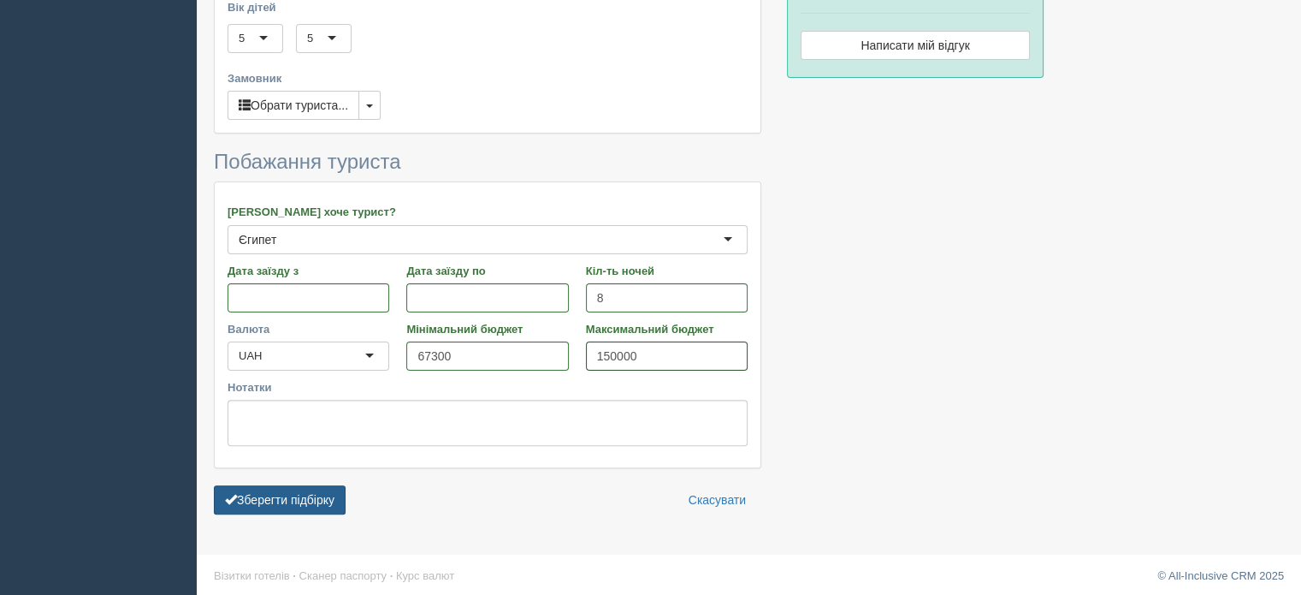
type input "150000"
click at [331, 504] on button "Зберегти підбірку" at bounding box center [280, 499] width 132 height 29
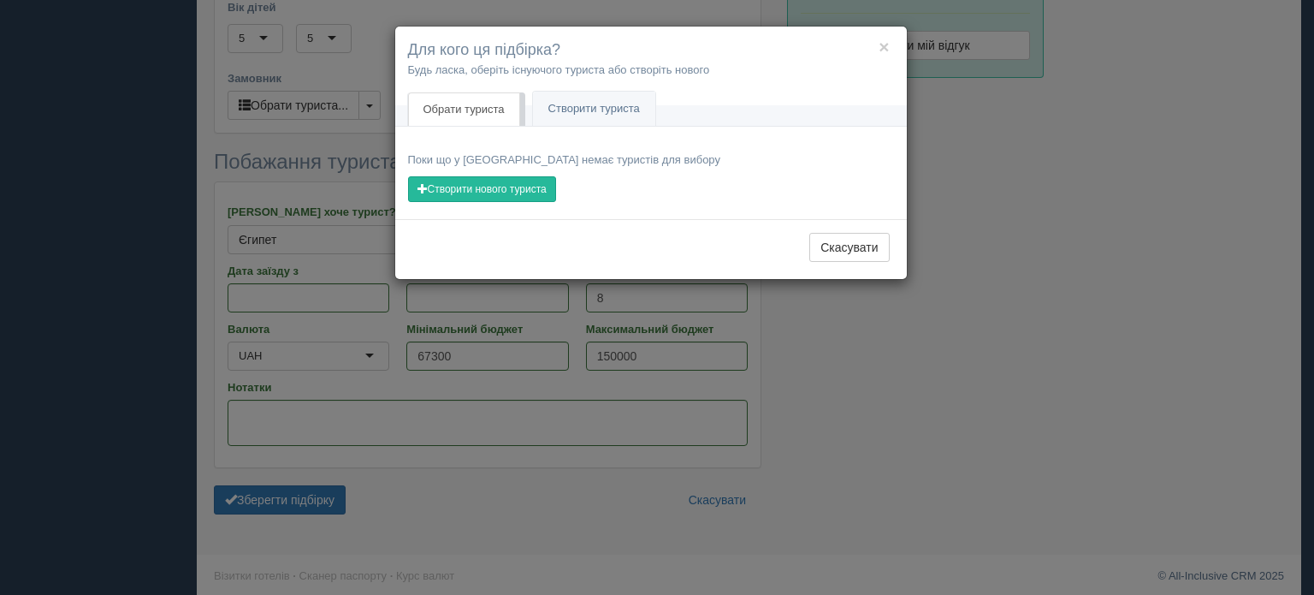
click at [453, 151] on p "Поки що у Вас немає туристів для вибору" at bounding box center [651, 159] width 486 height 16
click at [488, 187] on button "Створити нового туриста" at bounding box center [482, 189] width 148 height 26
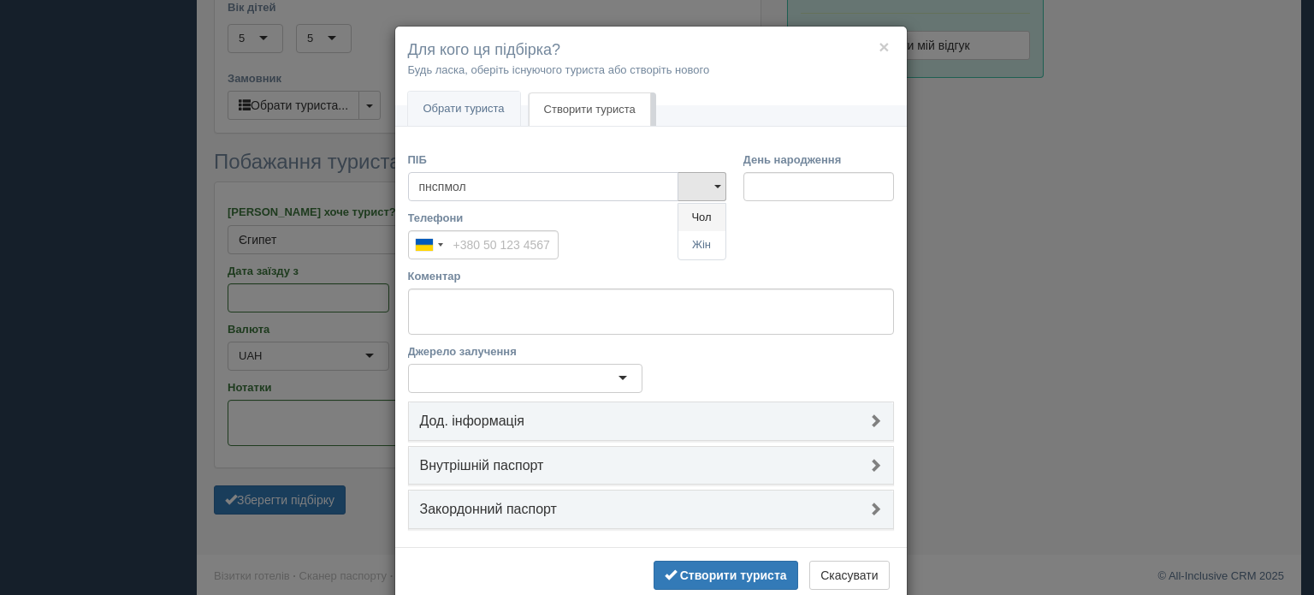
type input "пнспмол"
click at [695, 217] on link "Чол" at bounding box center [701, 218] width 47 height 28
click at [781, 190] on input "День народження" at bounding box center [818, 186] width 151 height 29
click at [794, 199] on input "День народження" at bounding box center [818, 186] width 151 height 29
click at [749, 187] on input "День народження" at bounding box center [818, 186] width 151 height 29
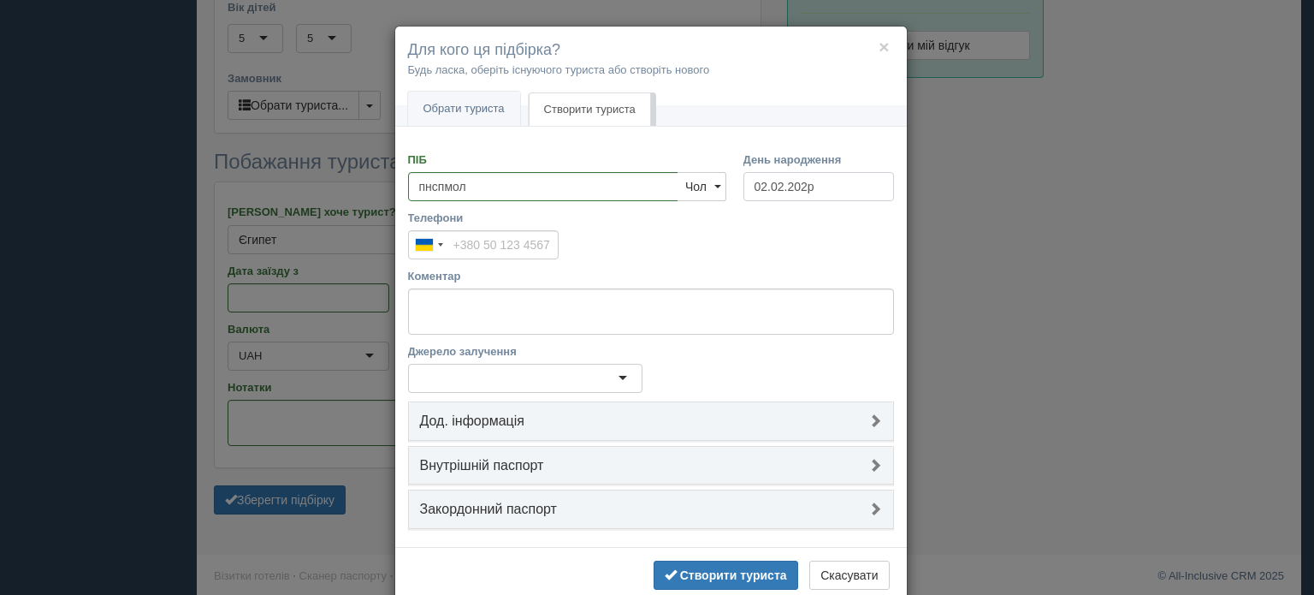
type input "02.02.2020"
drag, startPoint x: 603, startPoint y: 191, endPoint x: 0, endPoint y: 221, distance: 603.9
click at [0, 225] on div "× Для кого ця підбірка? Будь ласка, оберіть існуючого туриста або створіть ново…" at bounding box center [657, 297] width 1314 height 595
drag, startPoint x: 459, startPoint y: 246, endPoint x: 465, endPoint y: 264, distance: 19.8
click at [459, 252] on input "Телефони" at bounding box center [483, 244] width 151 height 29
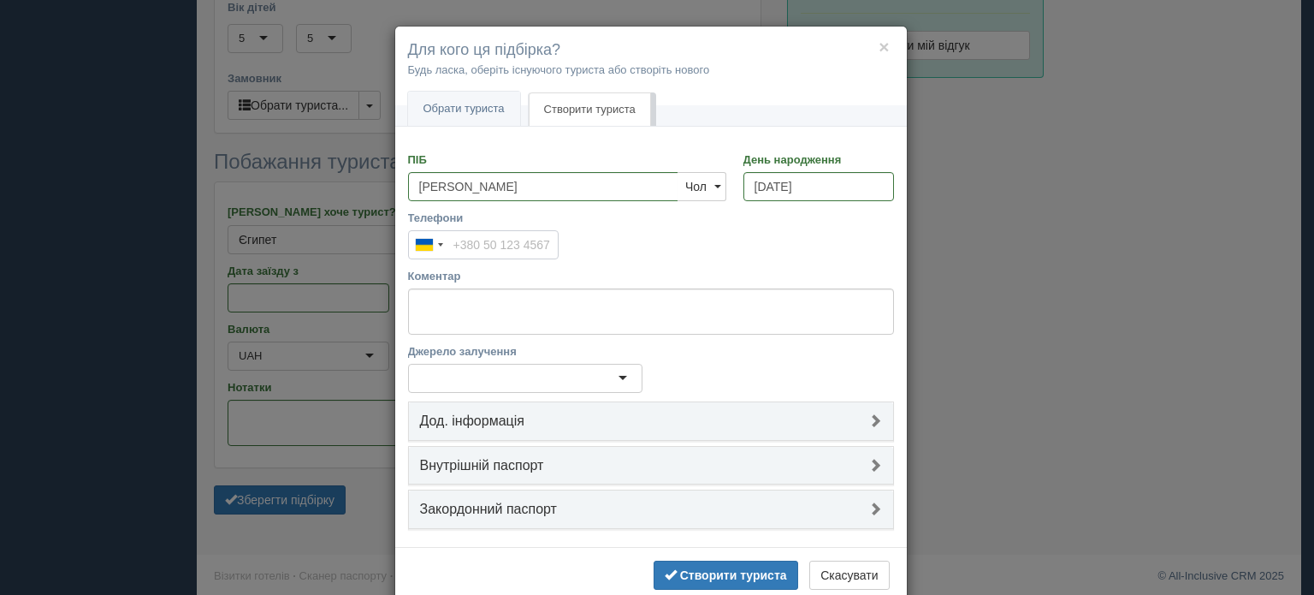
type input "[PERSON_NAME]"
type input "+380 68 521 8342"
click at [551, 370] on div at bounding box center [525, 378] width 234 height 29
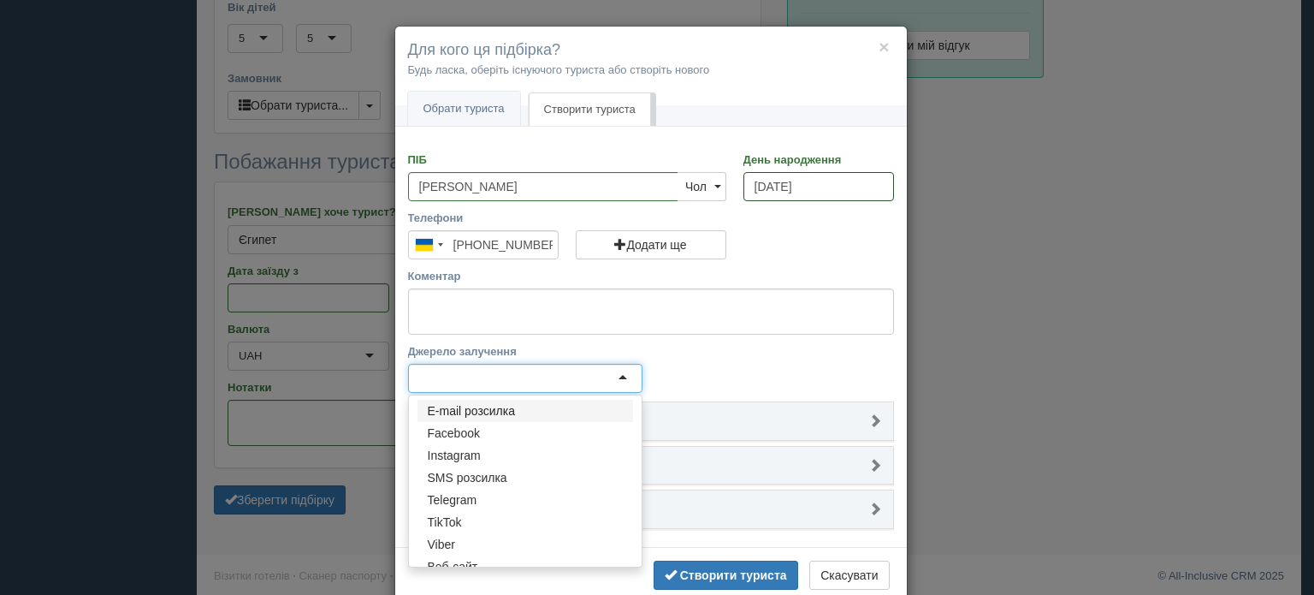
click at [798, 186] on input "02.02.2020" at bounding box center [818, 186] width 151 height 29
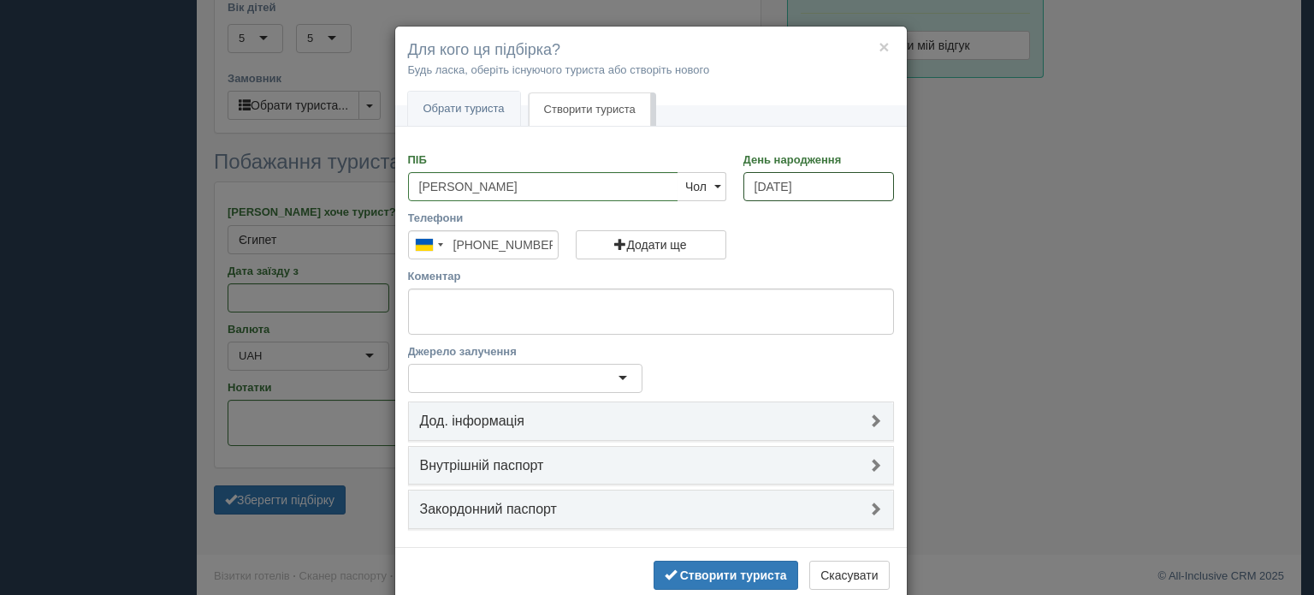
click at [817, 192] on input "02.02.2020" at bounding box center [818, 186] width 151 height 29
drag, startPoint x: 816, startPoint y: 184, endPoint x: 804, endPoint y: 184, distance: 12.0
click at [794, 184] on input "02.02.2020" at bounding box center [818, 186] width 151 height 29
type input "[DATE]"
click at [590, 375] on div at bounding box center [525, 378] width 234 height 29
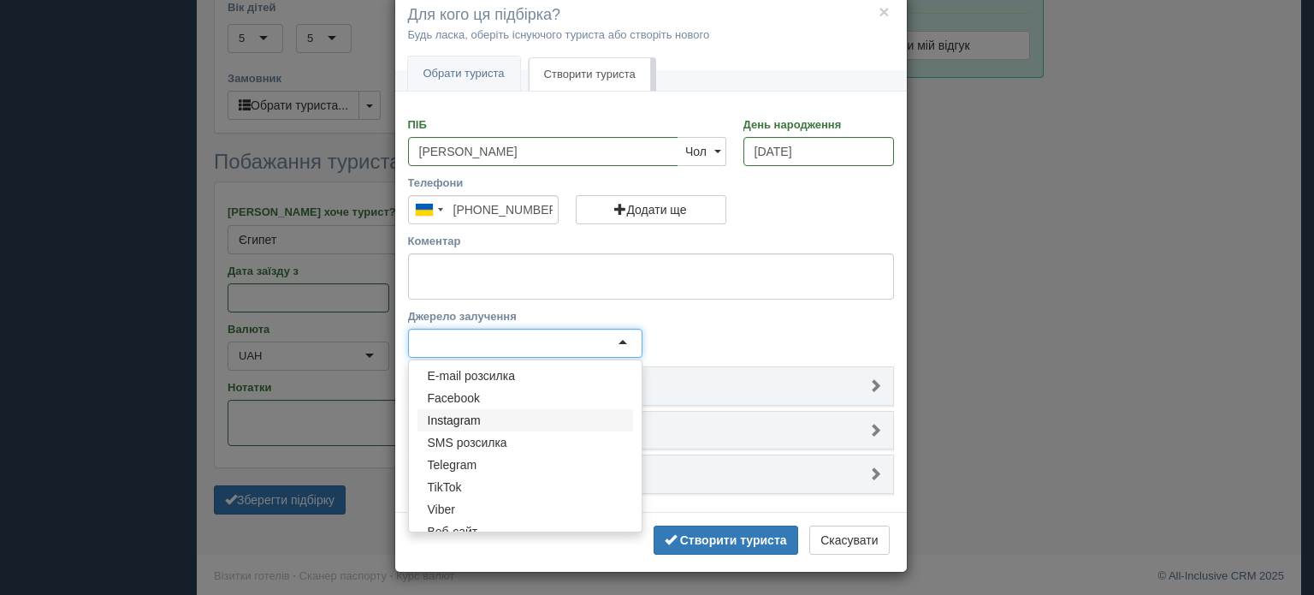
scroll to position [82, 0]
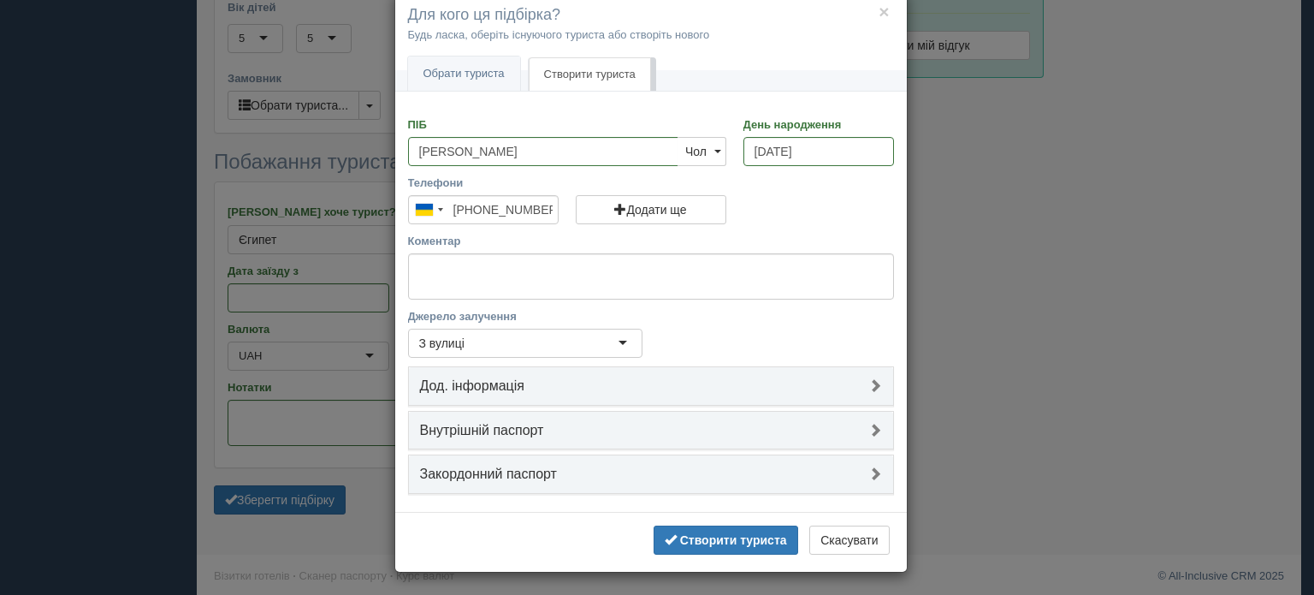
click at [851, 378] on h4 "Дод. інформація" at bounding box center [651, 385] width 462 height 15
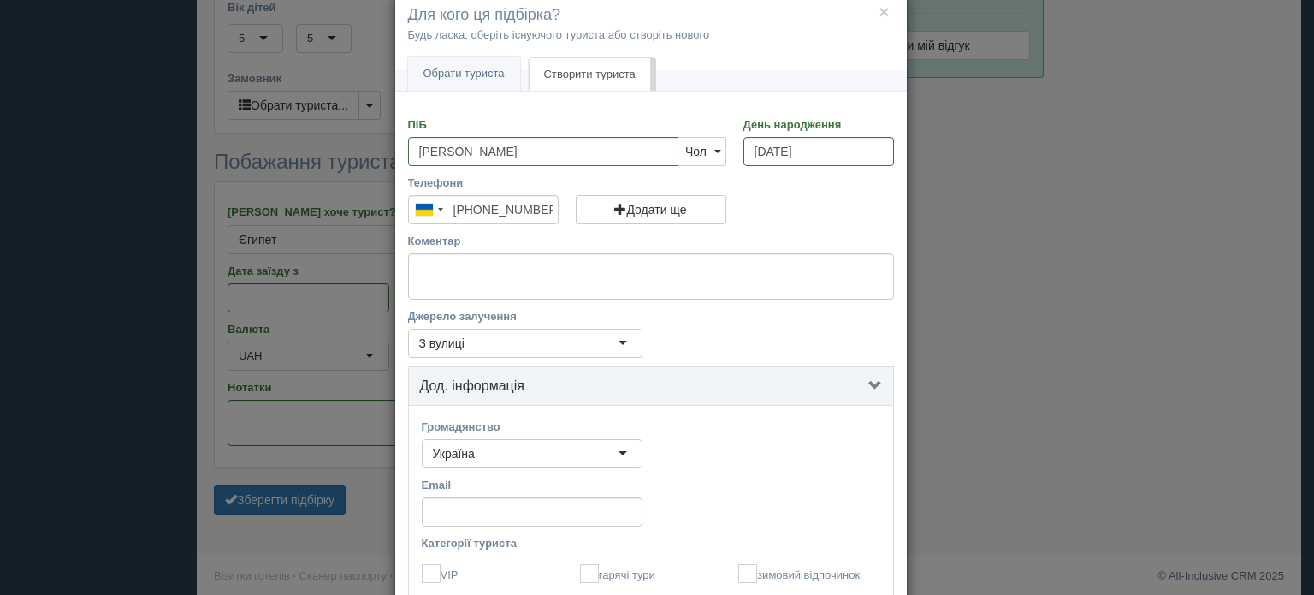
scroll to position [278, 0]
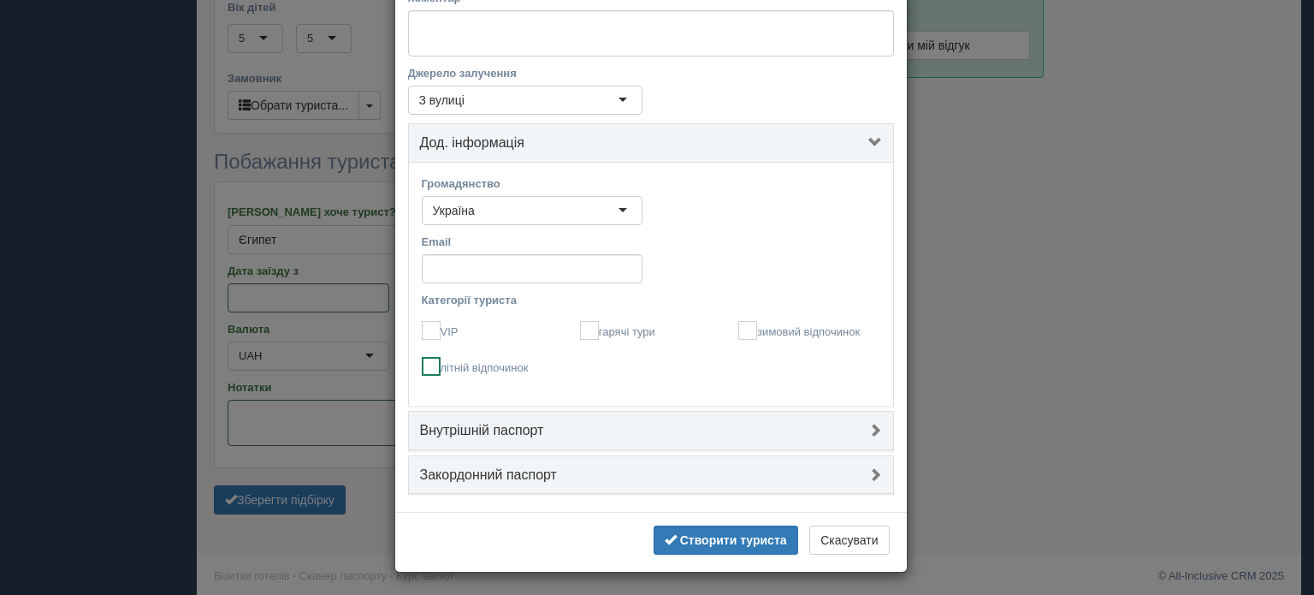
click at [422, 361] on ins at bounding box center [431, 366] width 19 height 19
checkbox input "true"
click at [550, 432] on h4 "Внутрішній паспорт" at bounding box center [651, 430] width 462 height 15
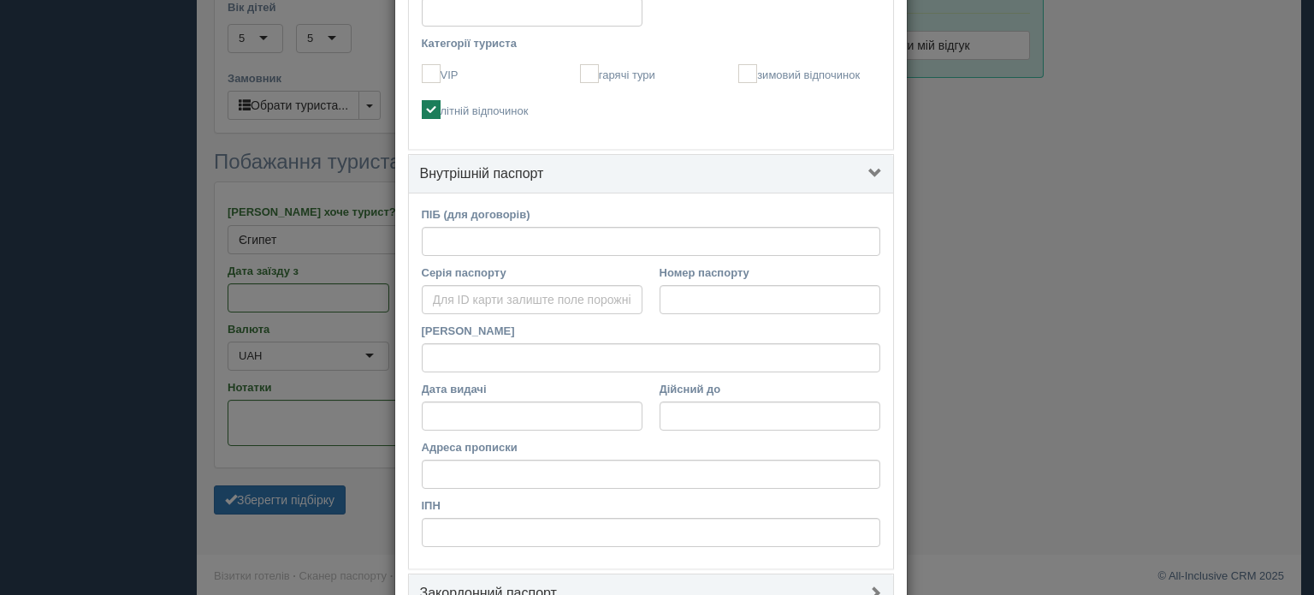
click at [575, 174] on h4 "Внутрішній паспорт" at bounding box center [651, 173] width 462 height 15
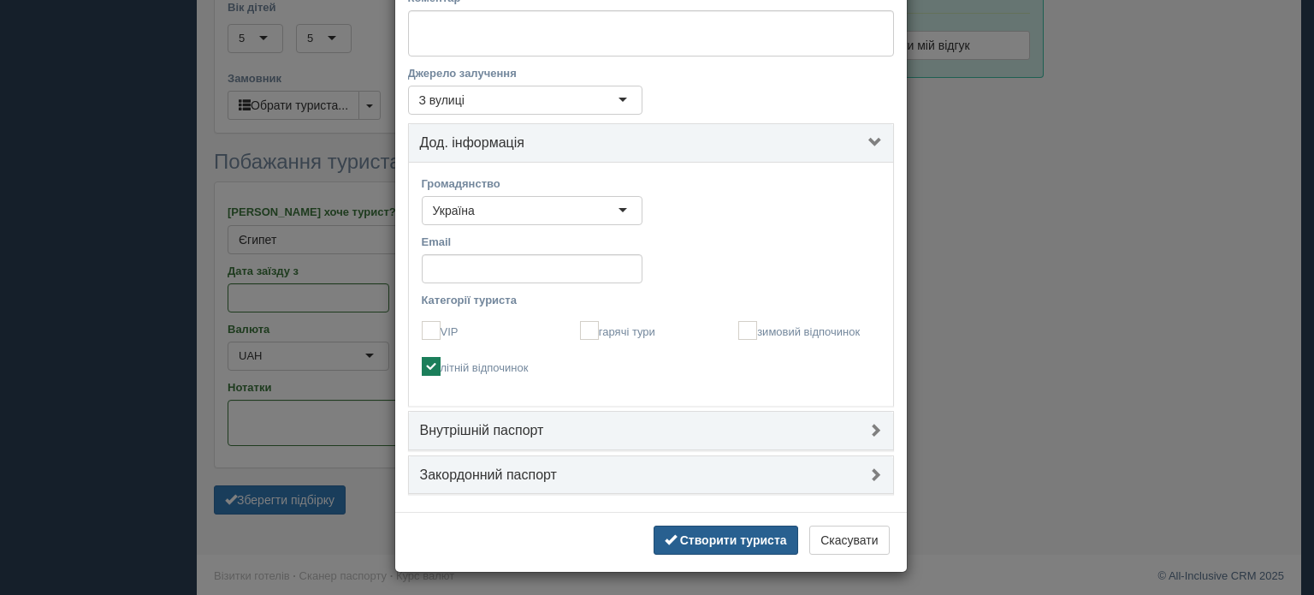
click at [770, 549] on button "Створити туриста" at bounding box center [726, 539] width 145 height 29
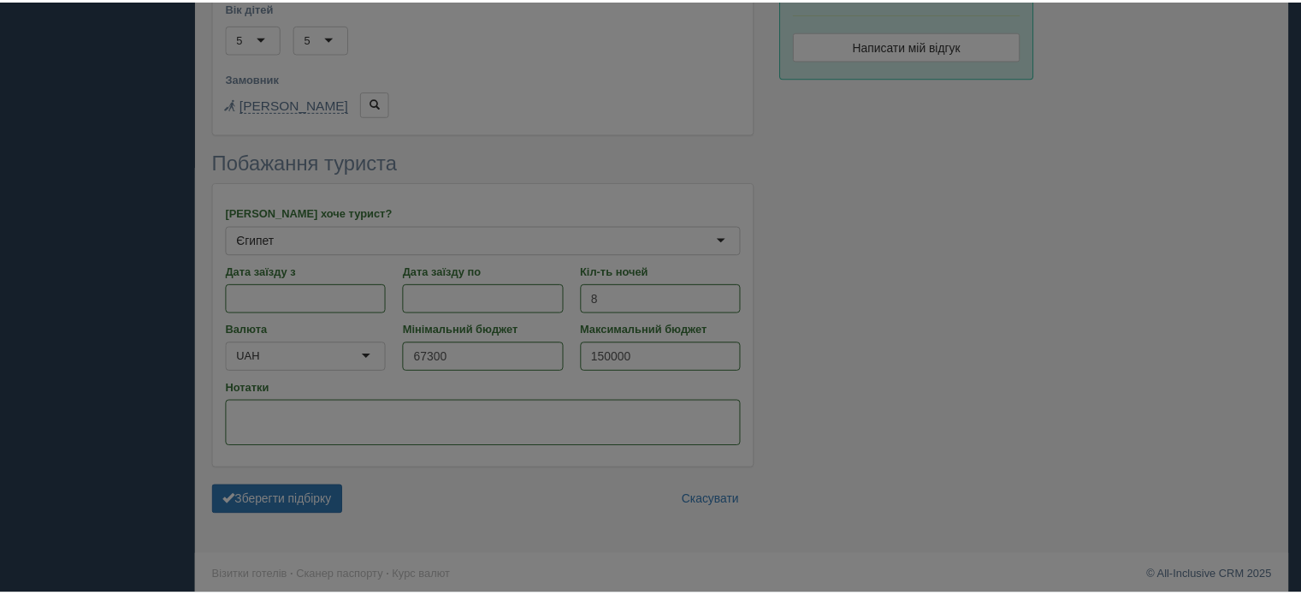
scroll to position [35, 0]
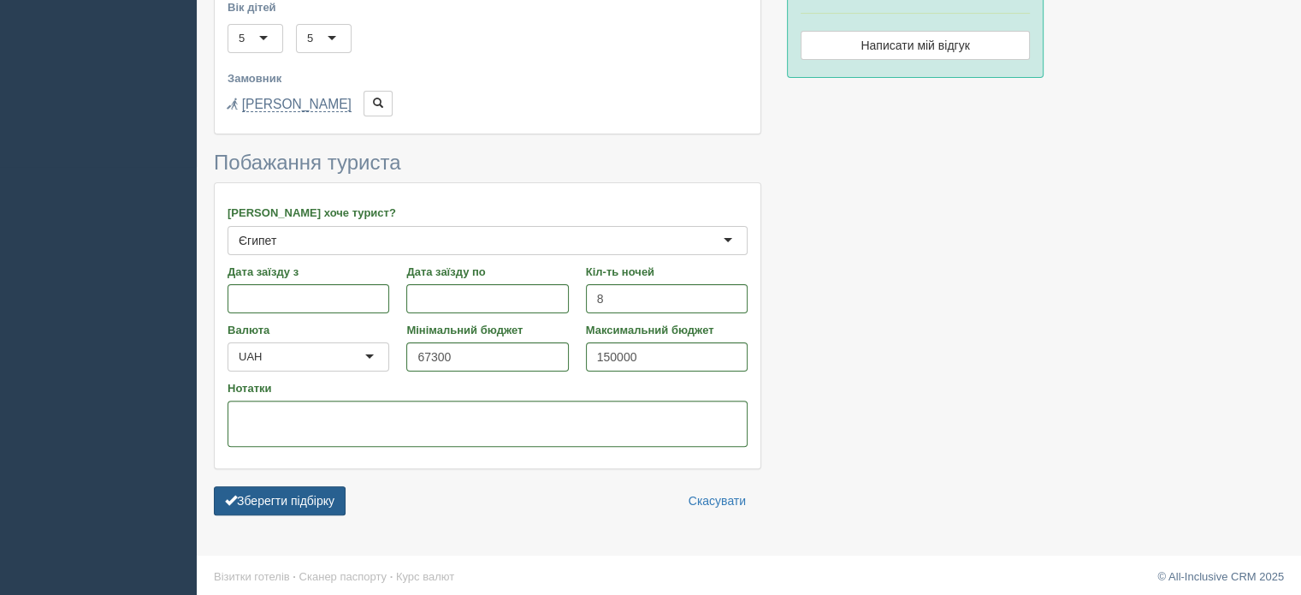
click at [277, 492] on button "Зберегти підбірку" at bounding box center [280, 500] width 132 height 29
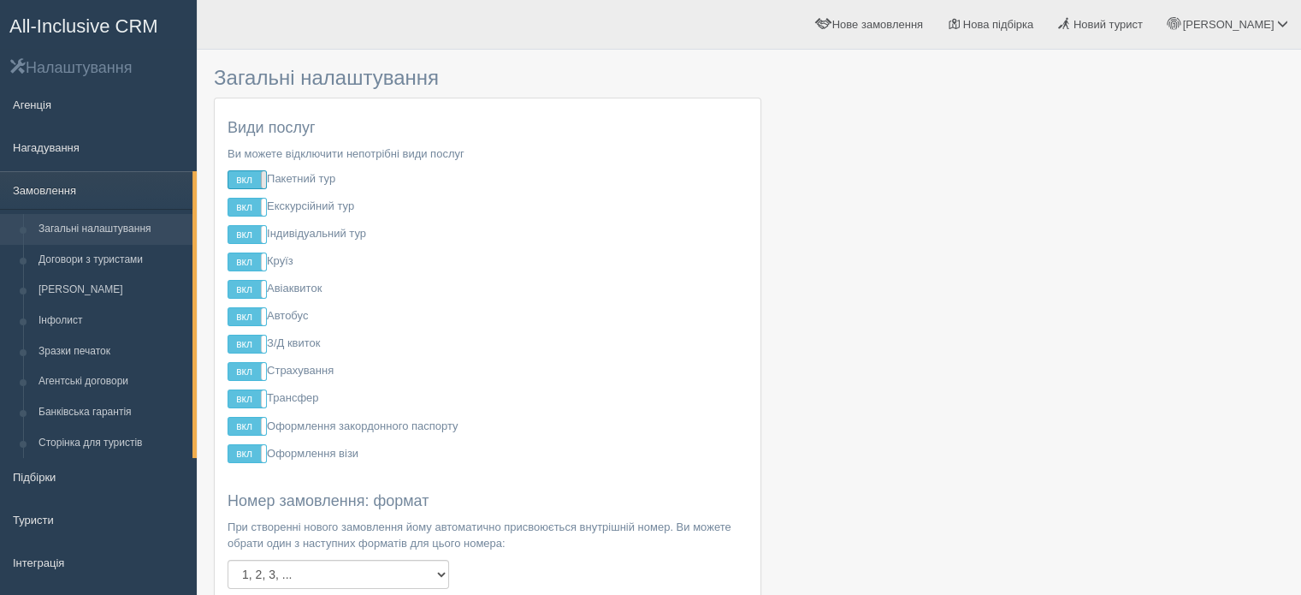
click at [263, 181] on span at bounding box center [266, 179] width 10 height 17
click at [231, 178] on span at bounding box center [228, 179] width 10 height 17
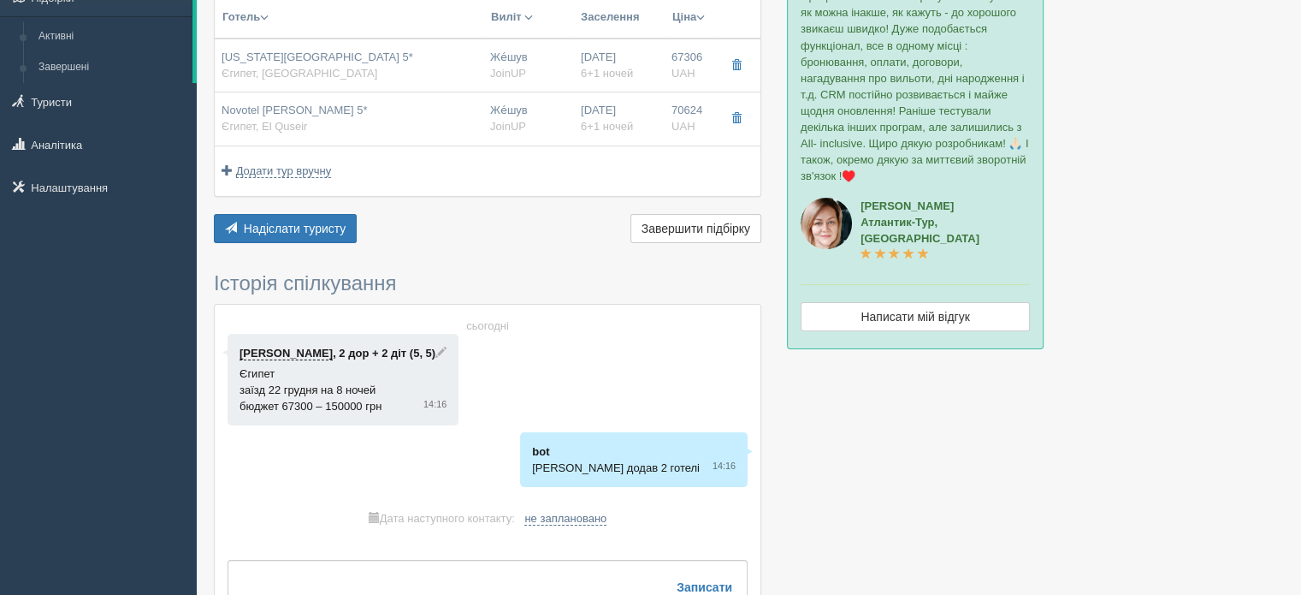
scroll to position [171, 0]
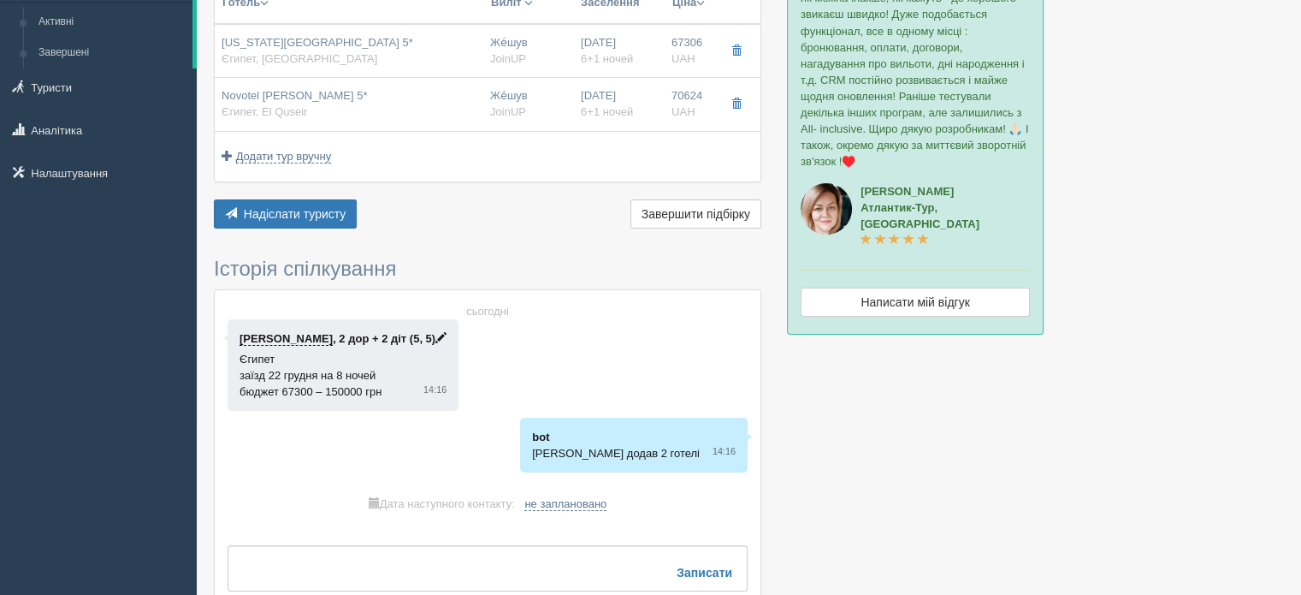
click at [435, 335] on span at bounding box center [440, 337] width 11 height 11
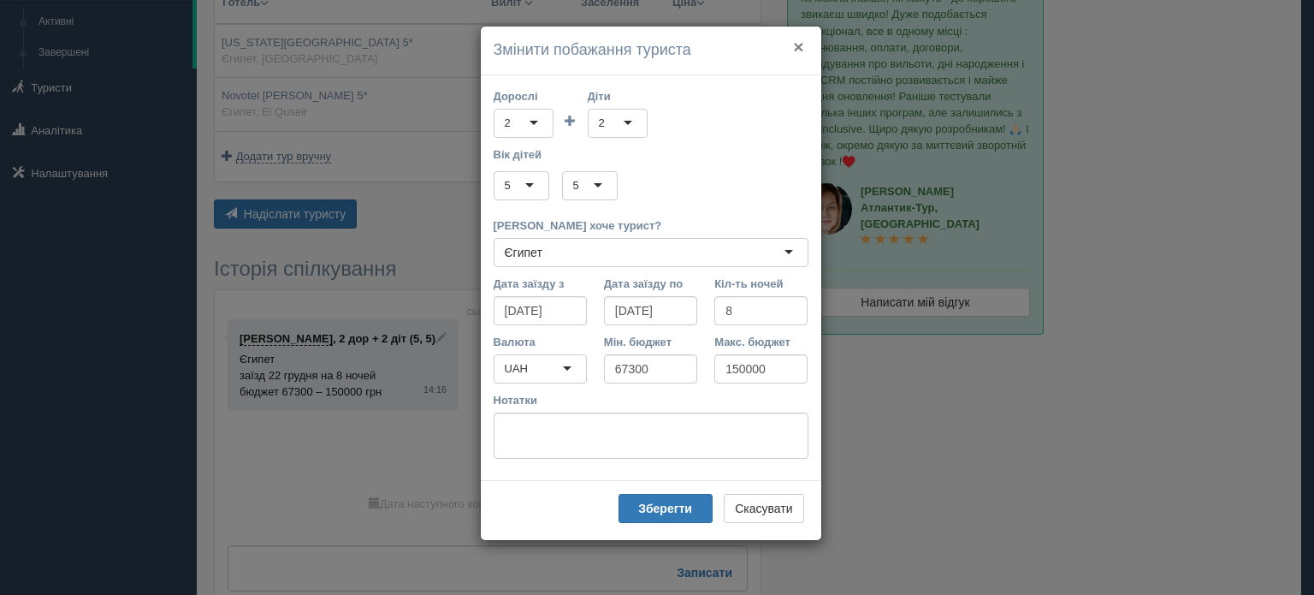
click at [794, 45] on button "×" at bounding box center [798, 47] width 10 height 18
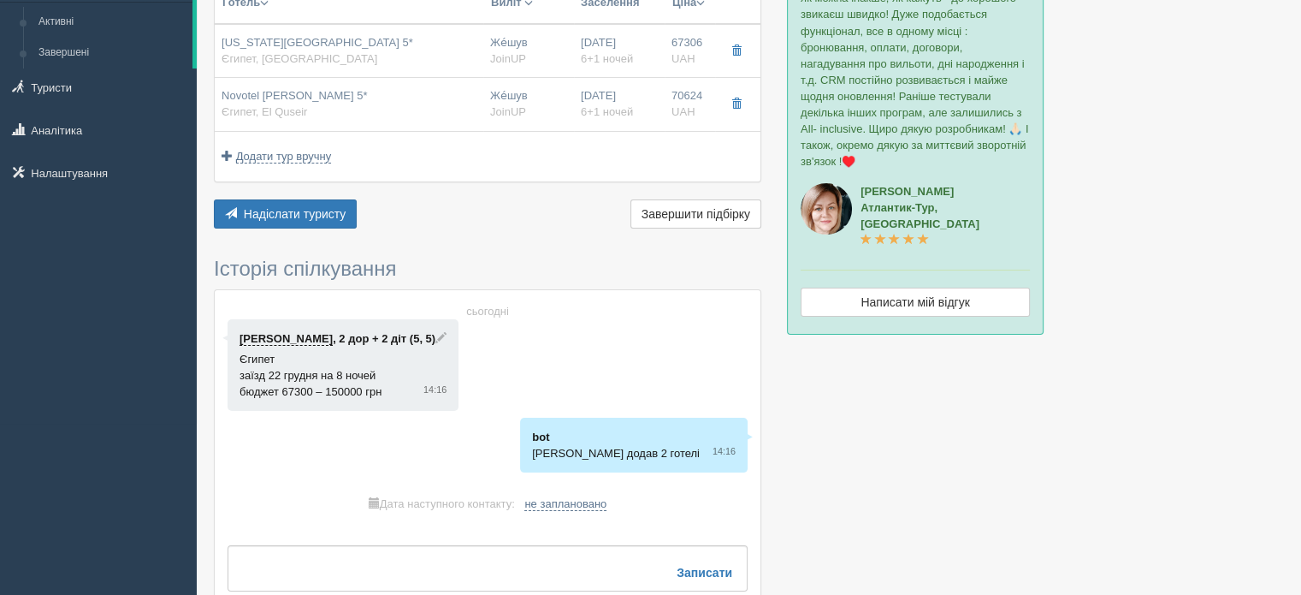
click at [291, 340] on link "[PERSON_NAME]" at bounding box center [286, 339] width 93 height 14
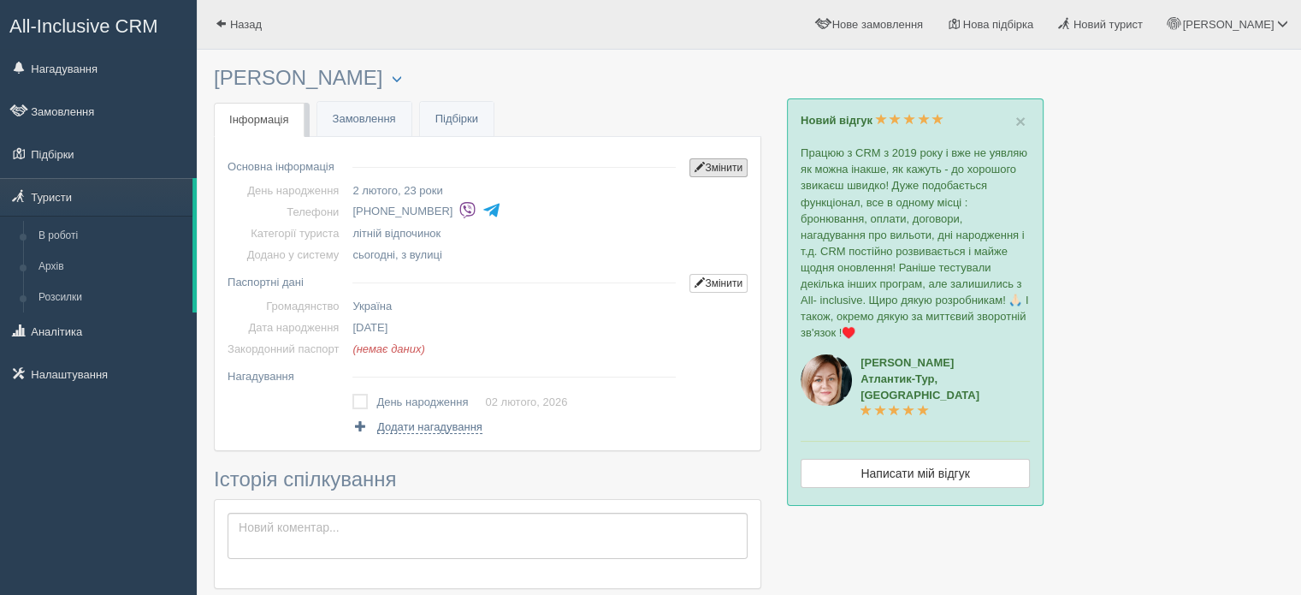
click at [710, 160] on link "Змінити" at bounding box center [719, 167] width 58 height 19
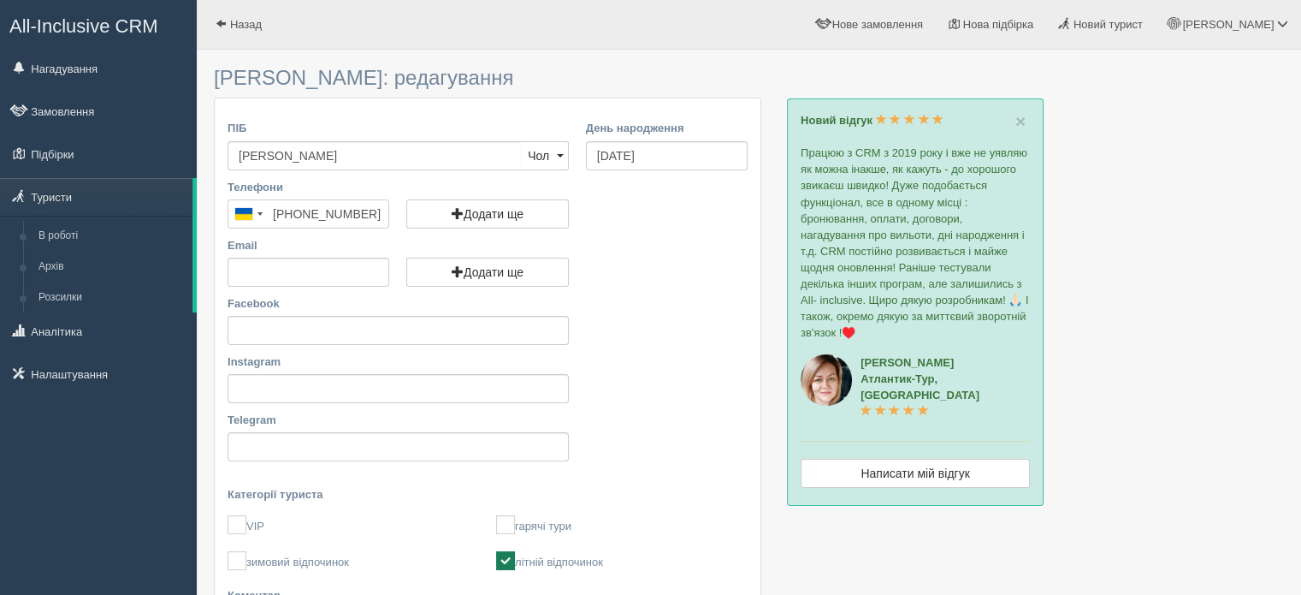
drag, startPoint x: 376, startPoint y: 213, endPoint x: 328, endPoint y: 214, distance: 48.8
click at [311, 212] on input "[PHONE_NUMBER]" at bounding box center [309, 213] width 162 height 29
type input "+380 6x xxx xxxx"
type input "[PHONE_NUMBER]"
click at [638, 293] on div "Email Додати ще Додати ще Додати ще Цей емейл вже закріплено за туристом" at bounding box center [487, 266] width 537 height 58
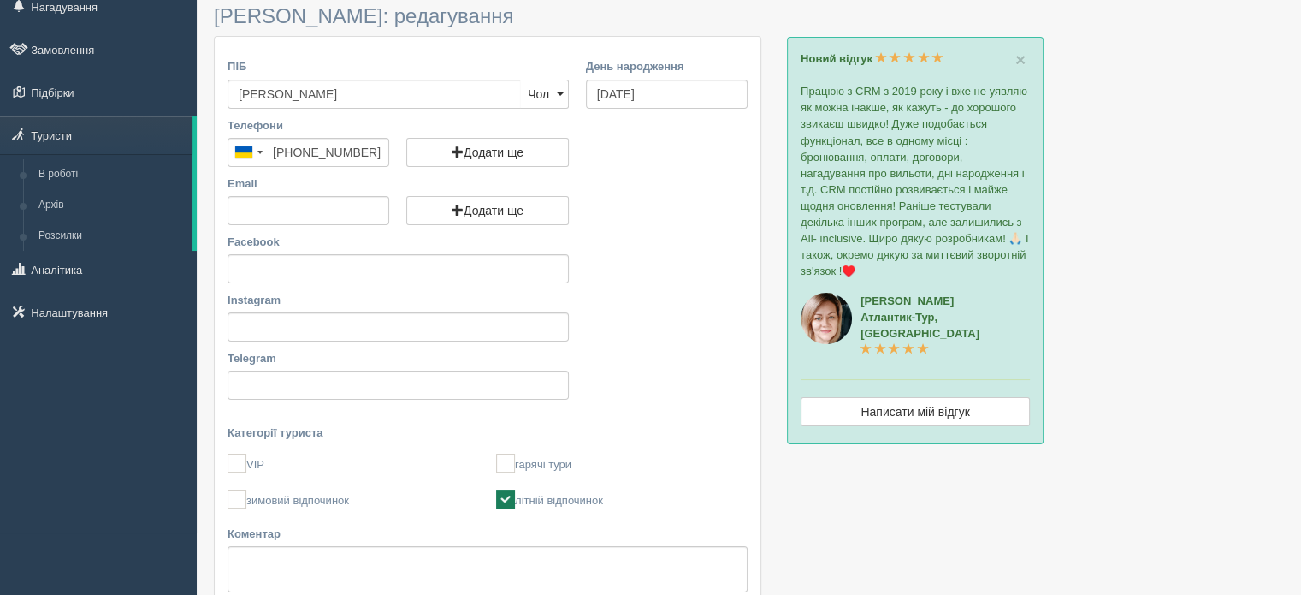
scroll to position [257, 0]
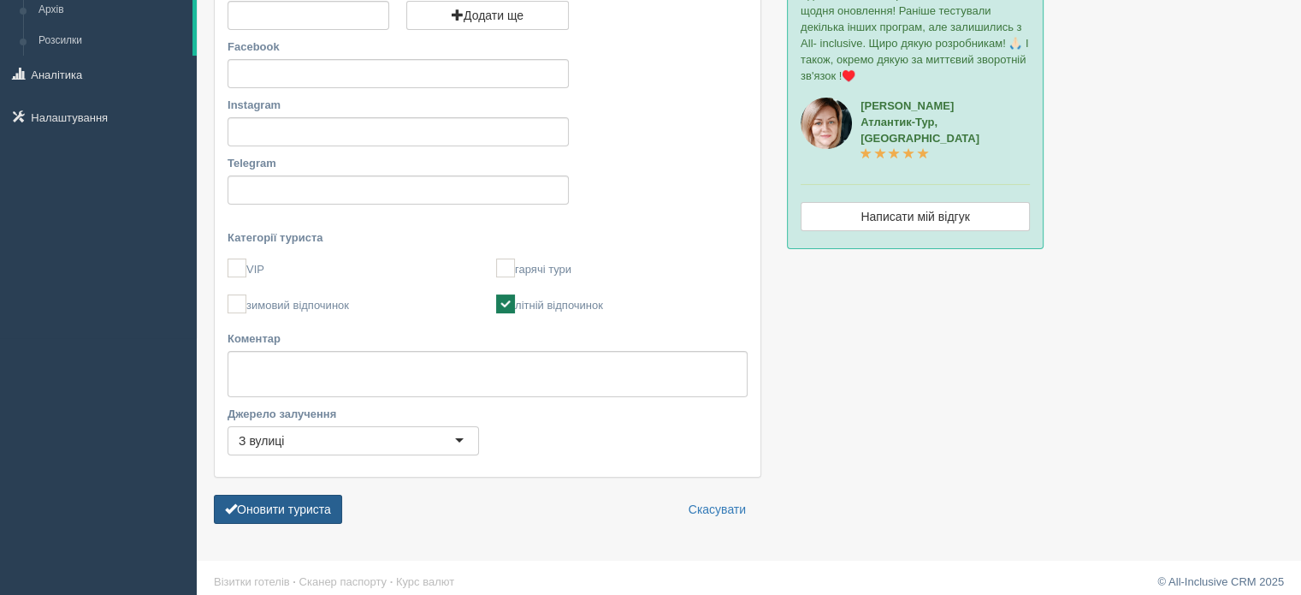
click at [295, 510] on button "Оновити туриста" at bounding box center [278, 508] width 128 height 29
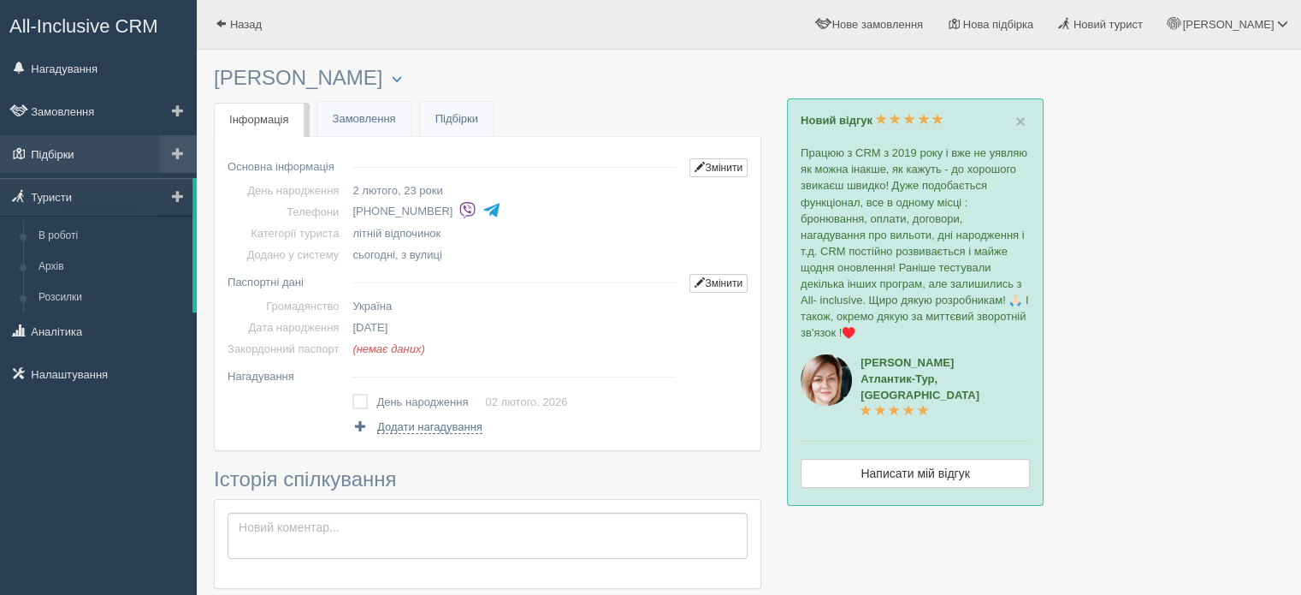
click at [99, 157] on link "Підбірки" at bounding box center [98, 154] width 197 height 38
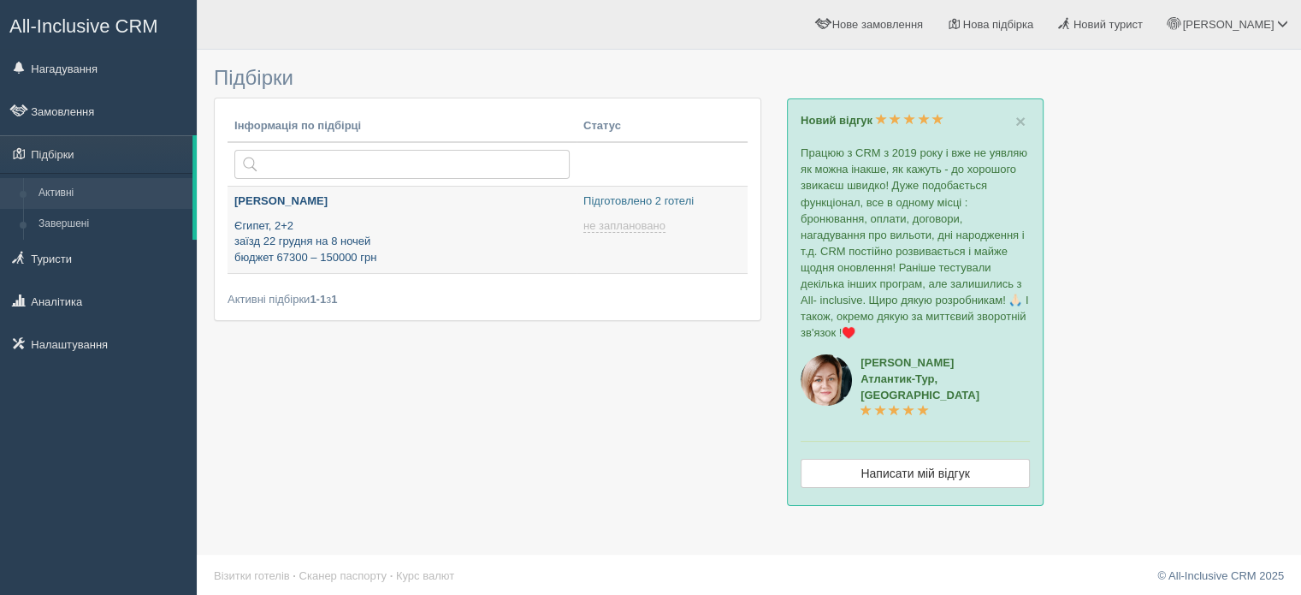
type input "[DATE] 15:15"
click at [285, 201] on p "[PERSON_NAME]" at bounding box center [401, 201] width 335 height 16
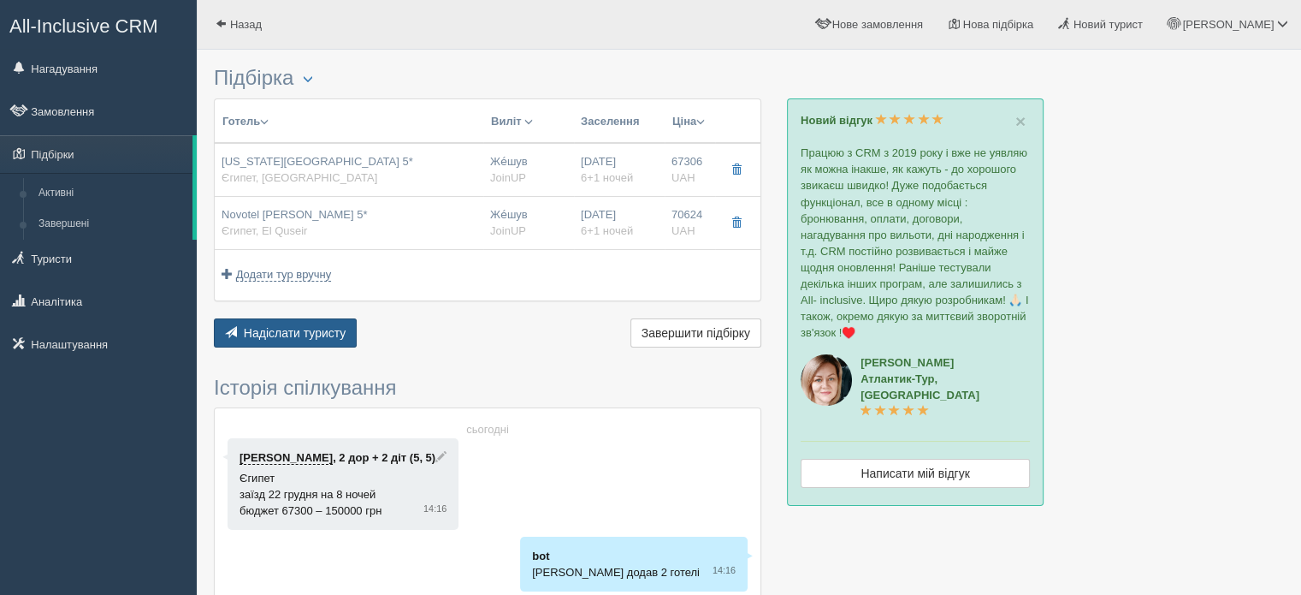
click at [333, 331] on span "Надіслати туристу" at bounding box center [295, 333] width 103 height 14
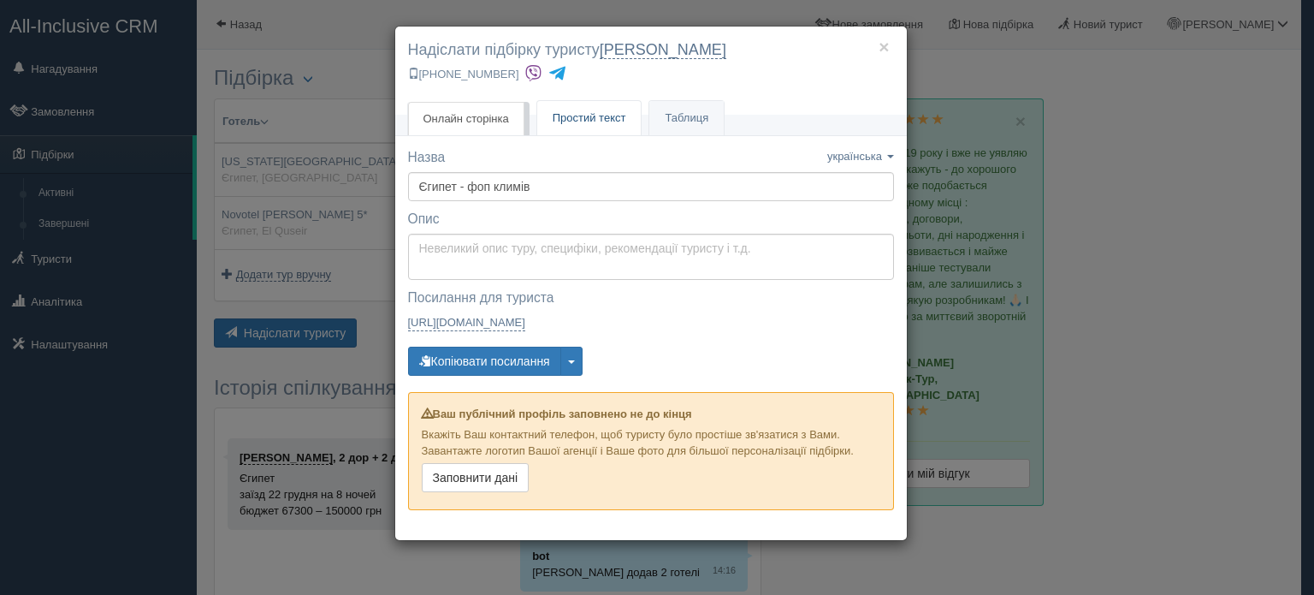
click at [630, 121] on link "Простий текст Текст" at bounding box center [589, 118] width 104 height 35
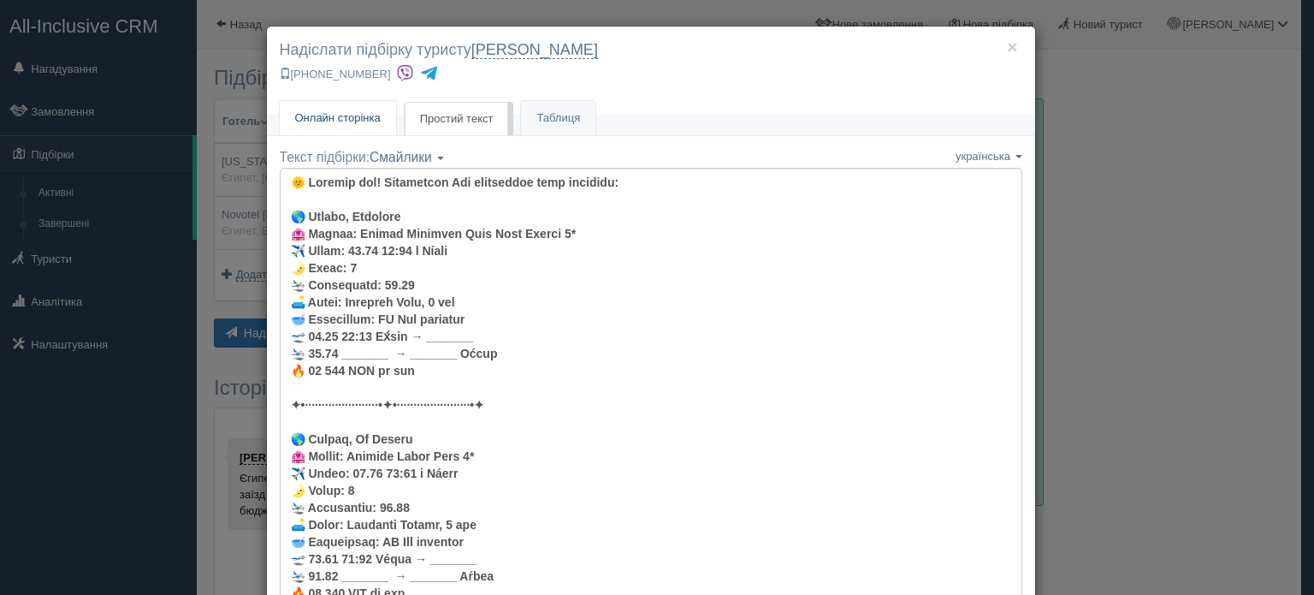
click at [355, 115] on span "Онлайн сторінка" at bounding box center [338, 117] width 86 height 13
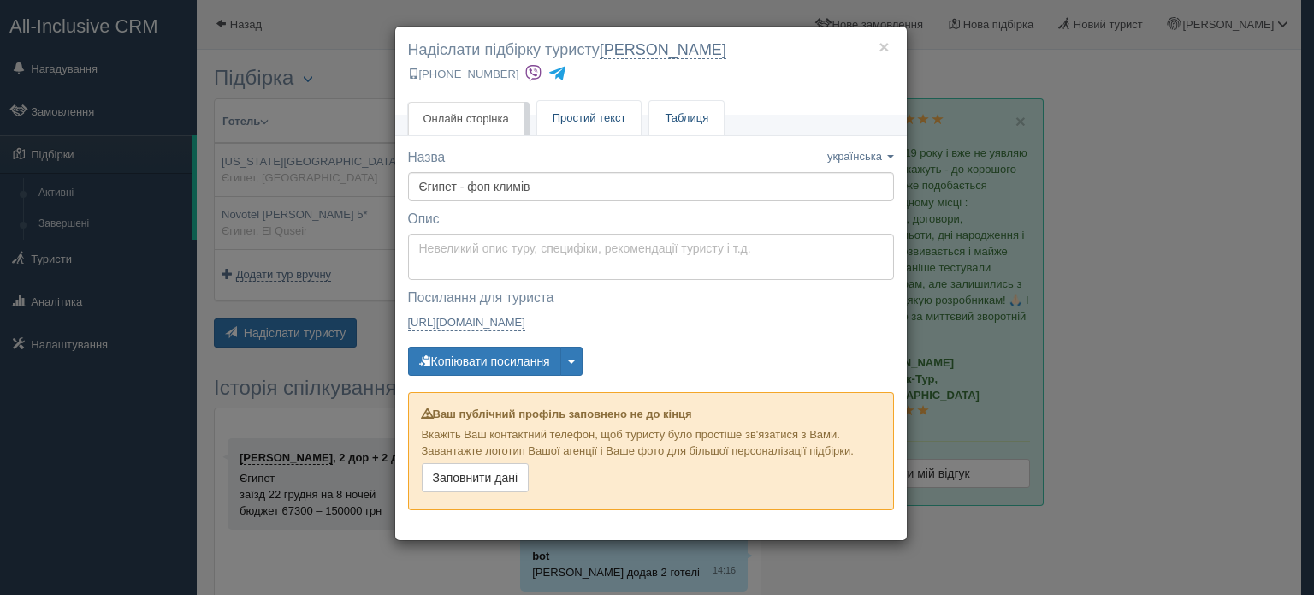
click at [563, 122] on span "Простий текст" at bounding box center [590, 117] width 74 height 13
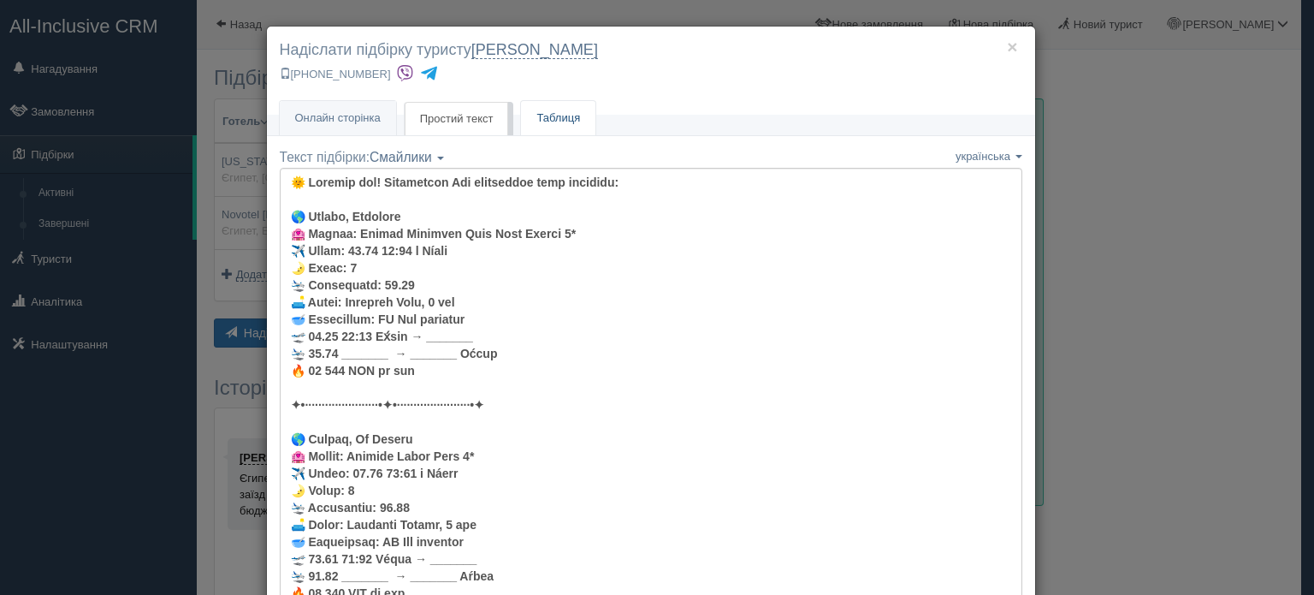
click at [555, 107] on link "Таблиця" at bounding box center [558, 118] width 74 height 35
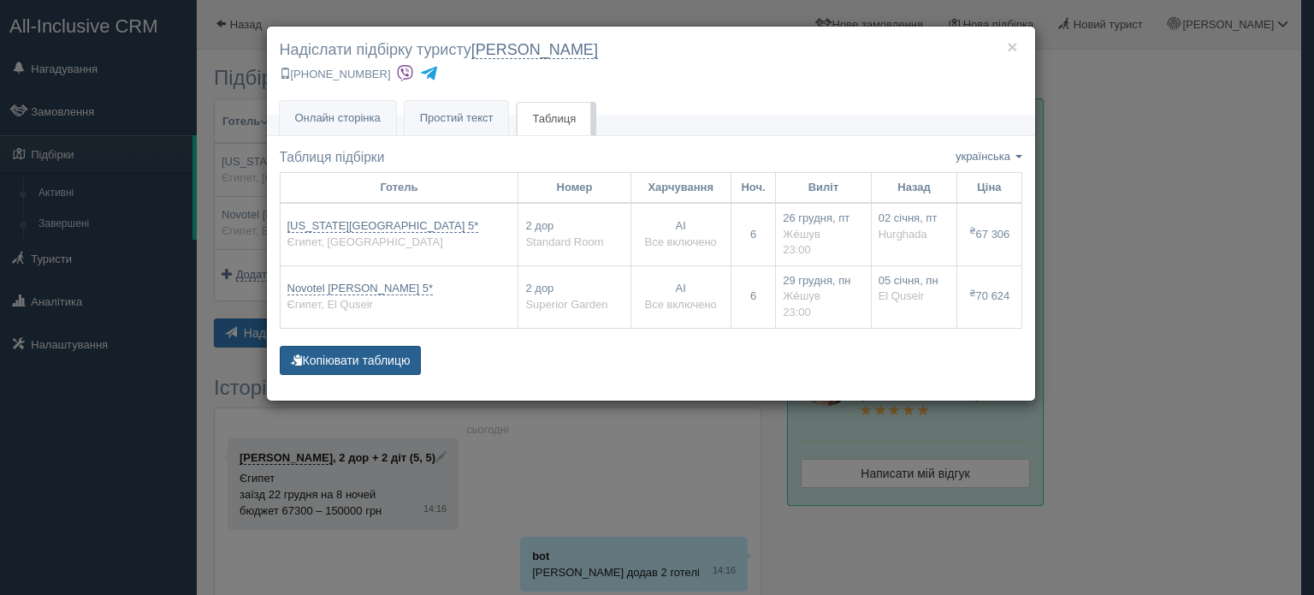
click at [342, 360] on button "Копіювати таблицю" at bounding box center [351, 360] width 142 height 29
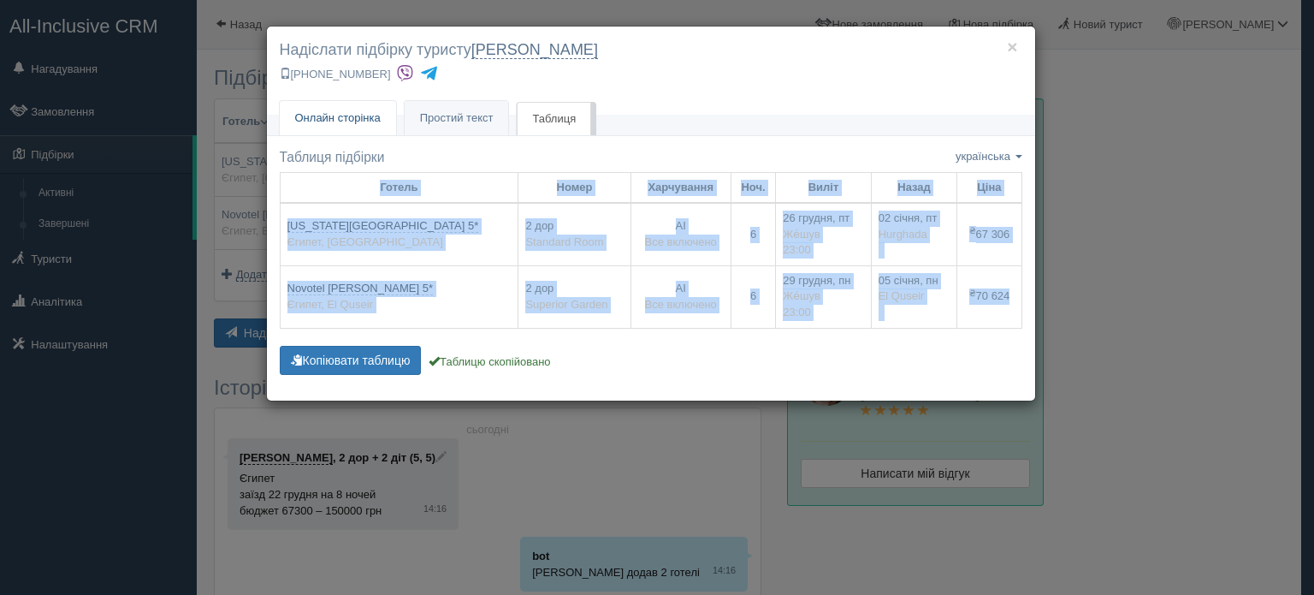
click at [325, 112] on span "Онлайн сторінка" at bounding box center [338, 117] width 86 height 13
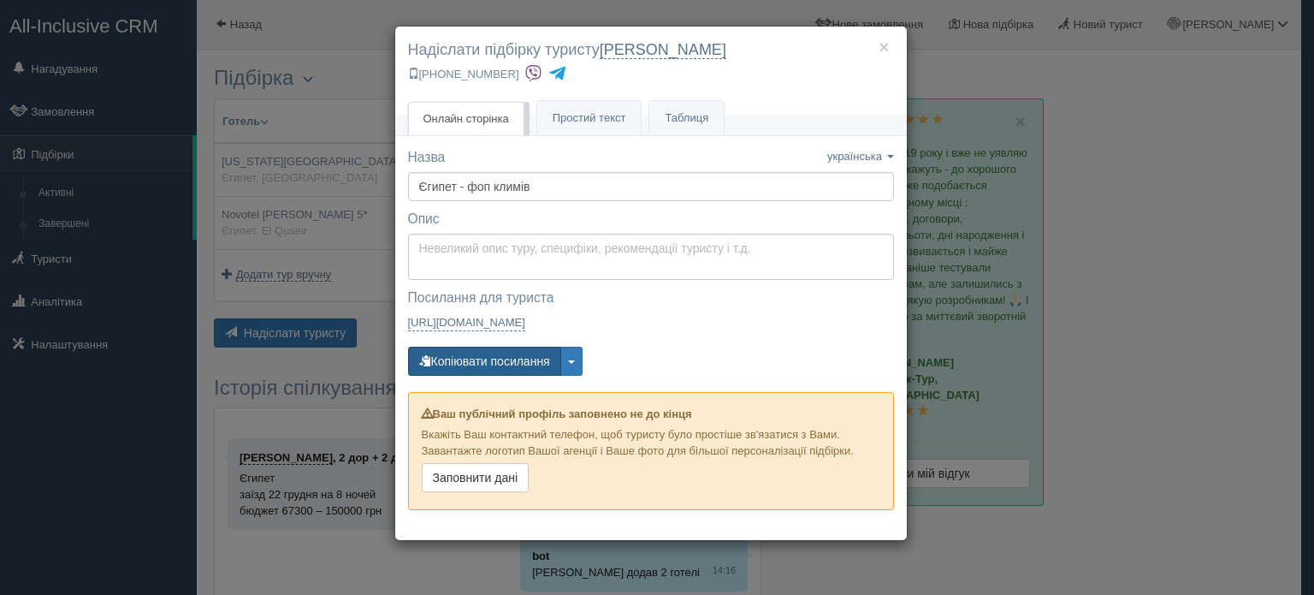
click at [509, 362] on button "Копіювати посилання" at bounding box center [484, 360] width 153 height 29
click at [575, 117] on span "Простий текст" at bounding box center [590, 117] width 74 height 13
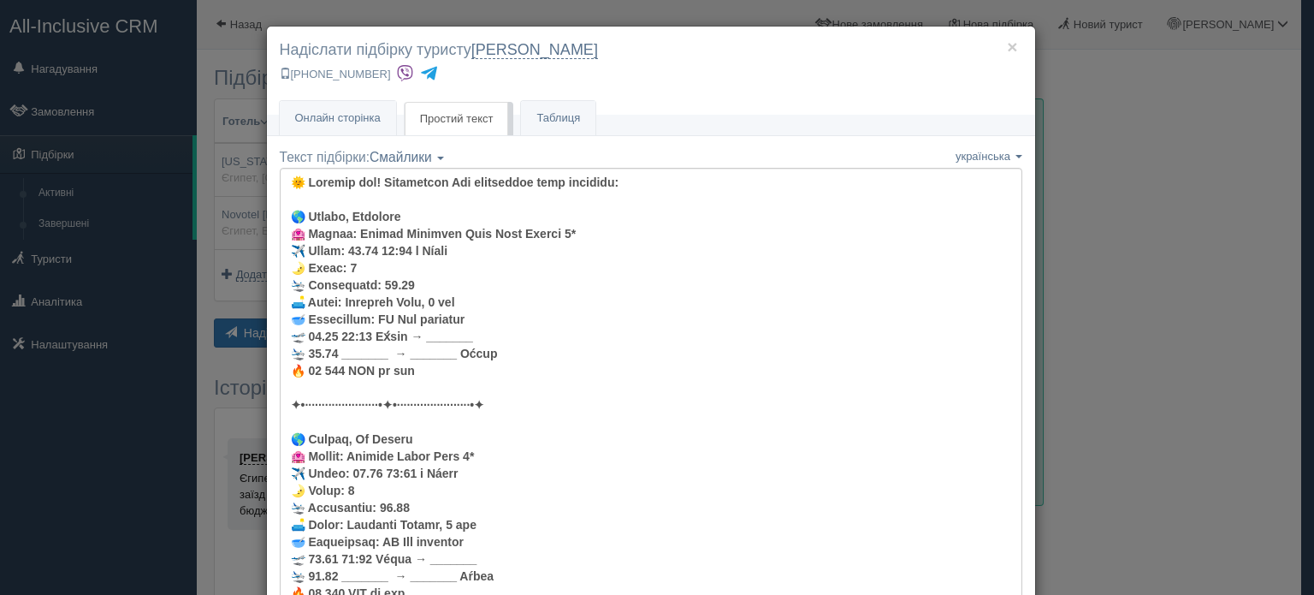
click at [421, 148] on div "Смайлики Компактний Аскетичний Смайлики Смайлики Компактний Аскетичний" at bounding box center [407, 158] width 74 height 20
click at [0, 0] on select "Смайлики Компактний Аскетичний" at bounding box center [0, 0] width 0 height 0
click at [419, 160] on span "Смайлики" at bounding box center [401, 157] width 62 height 15
click at [423, 204] on link "Компактний" at bounding box center [437, 212] width 135 height 28
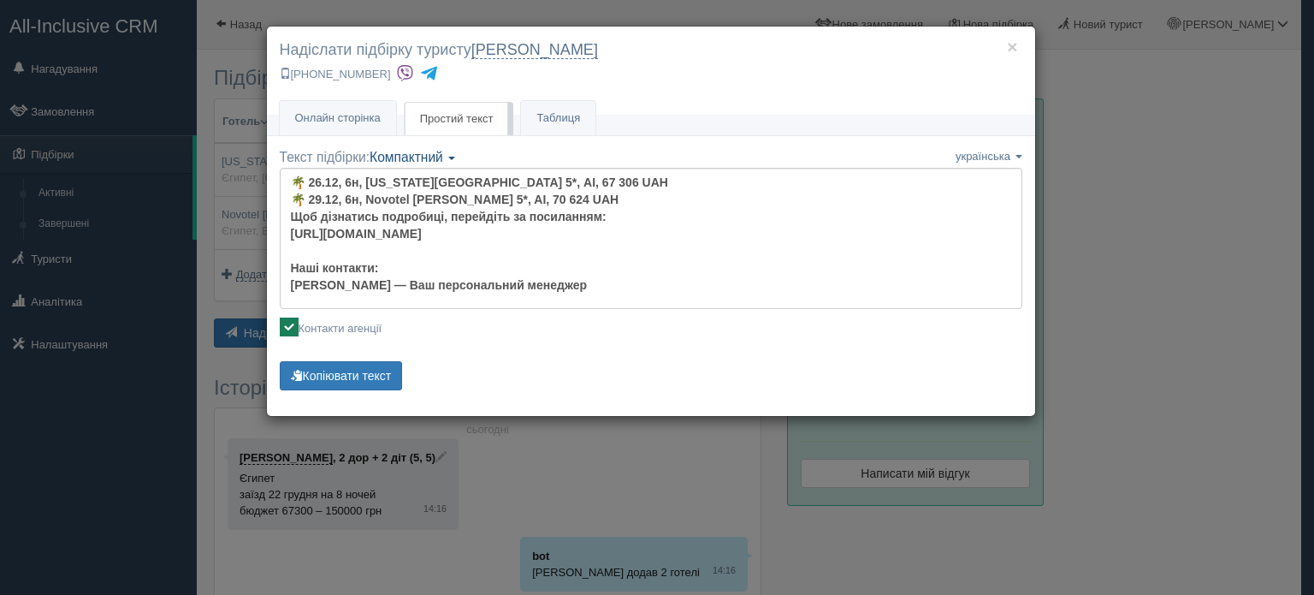
click at [443, 155] on span "Компактний" at bounding box center [407, 157] width 74 height 15
click at [448, 233] on link "Аскетичний" at bounding box center [437, 240] width 135 height 28
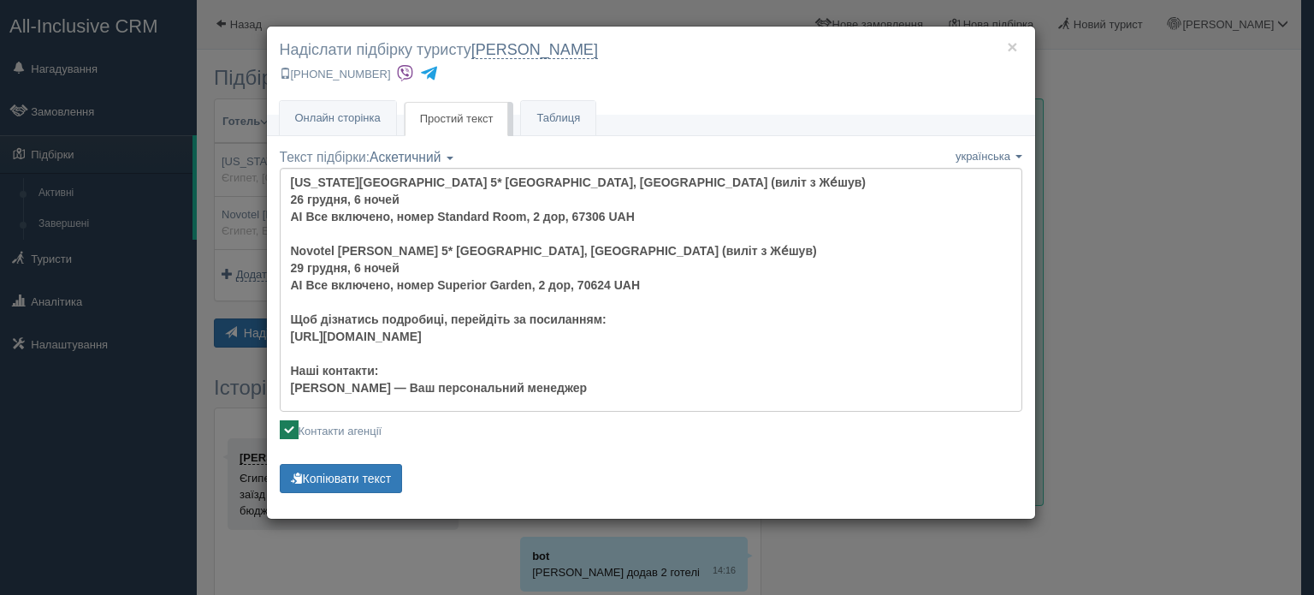
click at [459, 112] on span "Простий текст" at bounding box center [457, 118] width 74 height 13
click at [438, 156] on span "Аскетичний" at bounding box center [405, 157] width 71 height 15
click at [434, 186] on link "Смайлики" at bounding box center [437, 184] width 135 height 28
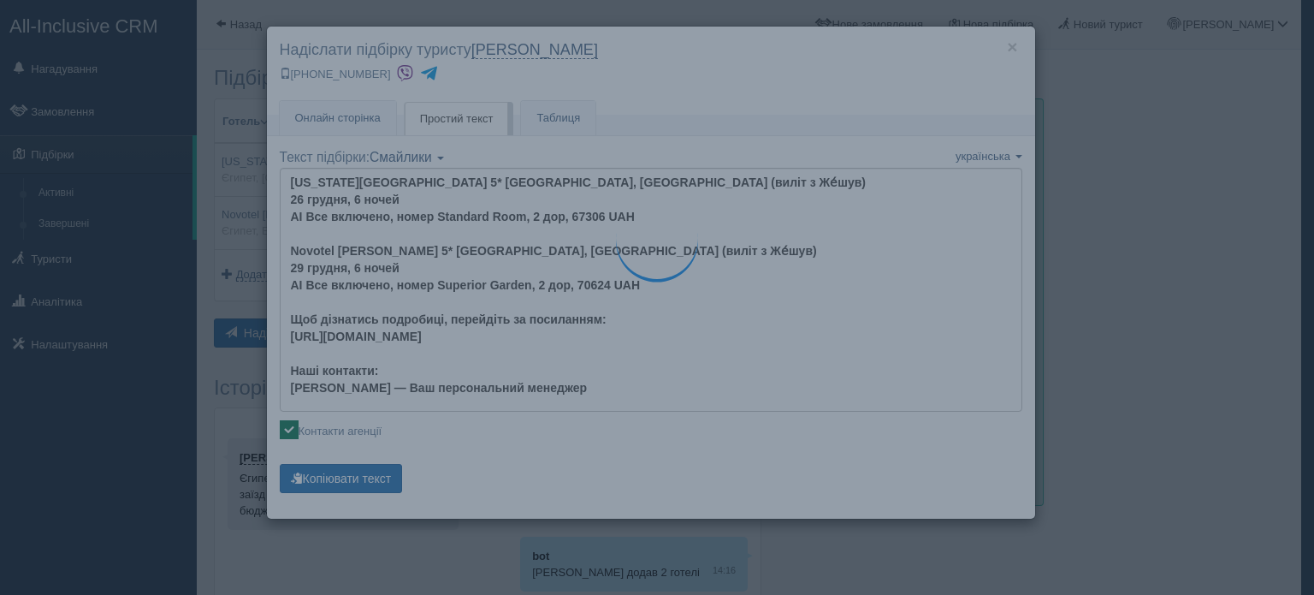
type textarea "🌞 Доброго дня! Пропонуємо Вам розглянути такі варіанти: 🌎 Єгипет, Hurghada 🏩 Го…"
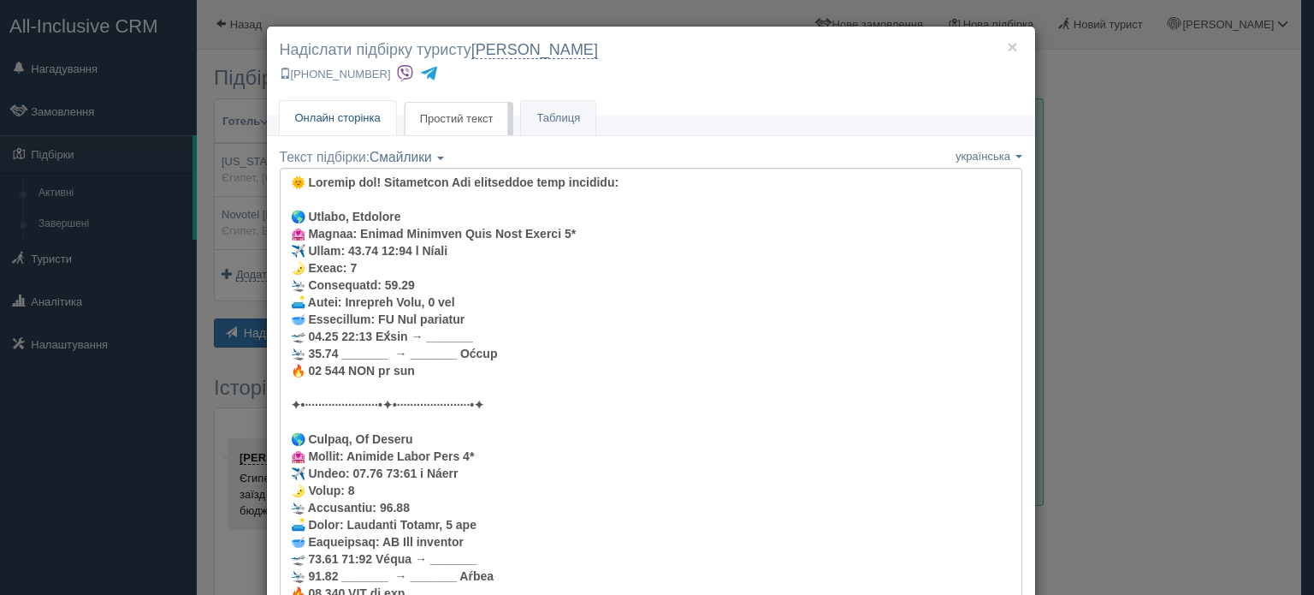
click at [343, 121] on span "Онлайн сторінка" at bounding box center [338, 117] width 86 height 13
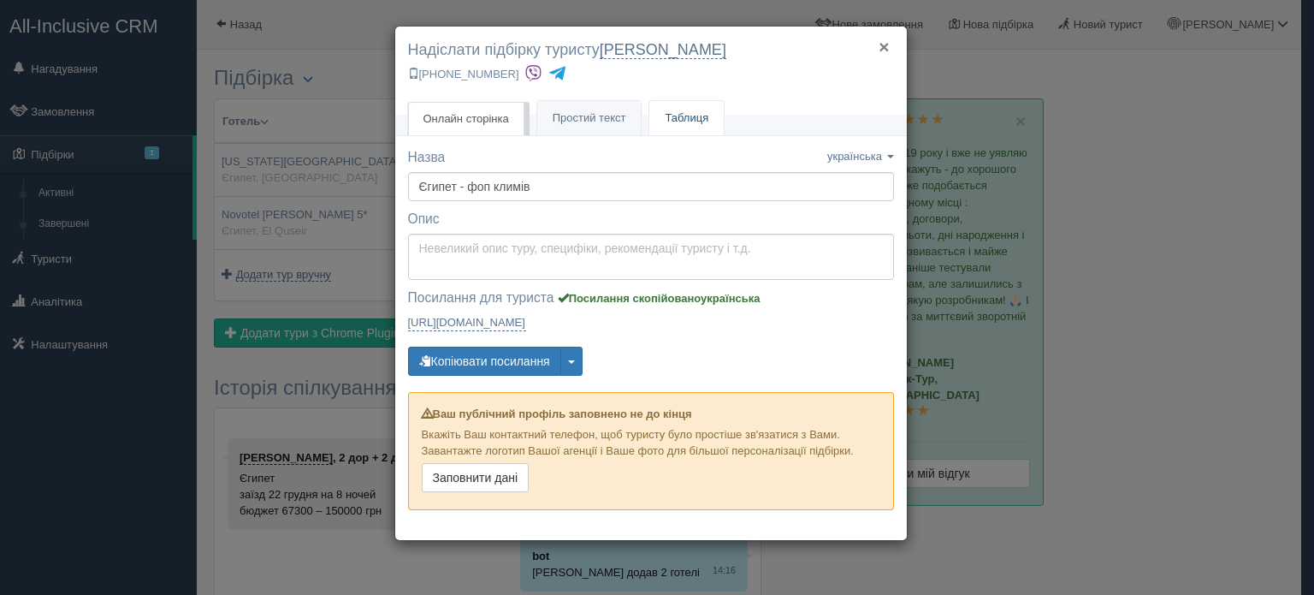
drag, startPoint x: 886, startPoint y: 44, endPoint x: 677, endPoint y: 74, distance: 211.8
click at [884, 44] on button "×" at bounding box center [884, 47] width 10 height 18
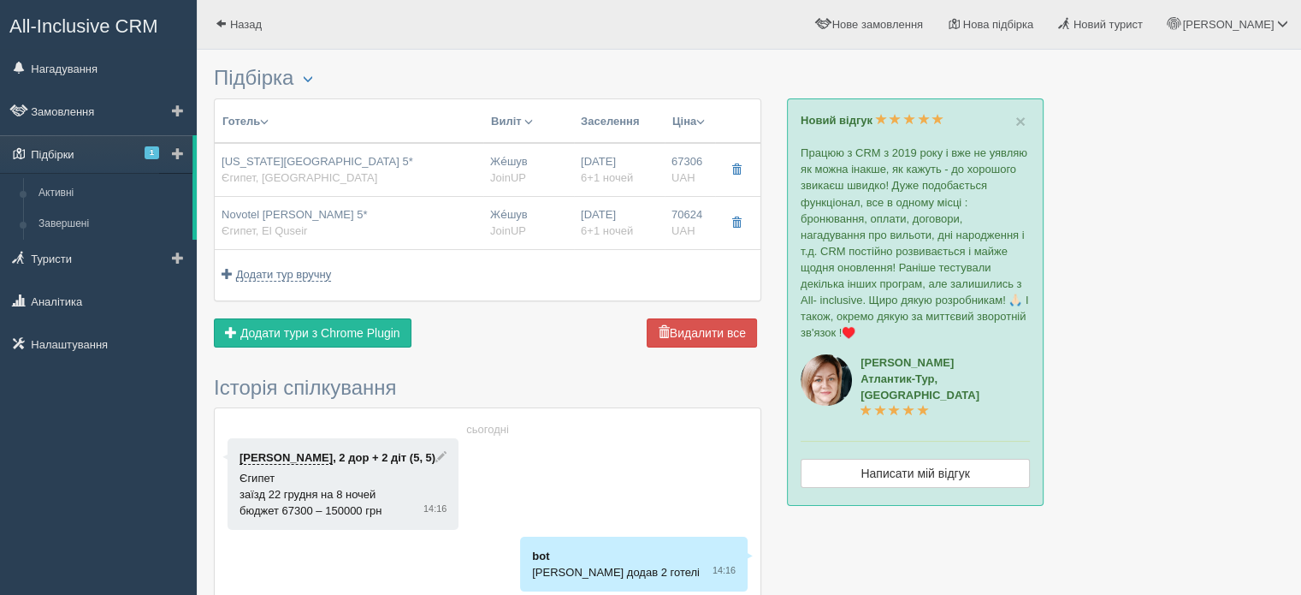
click at [147, 155] on span "1" at bounding box center [152, 152] width 15 height 13
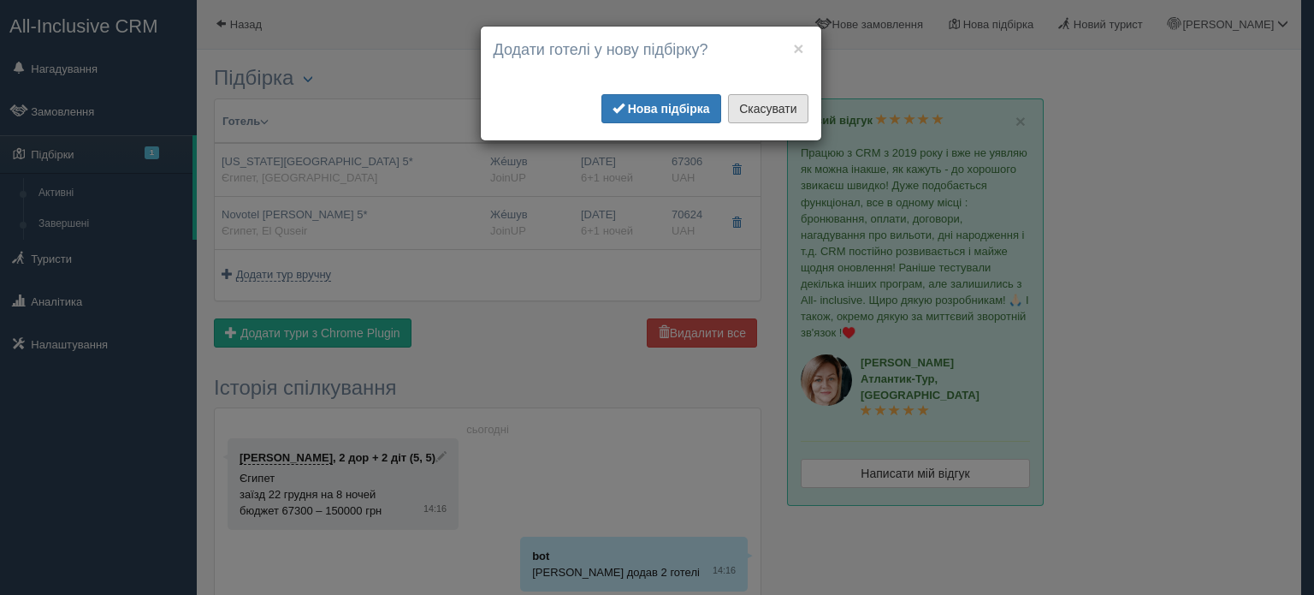
click at [773, 114] on button "Скасувати" at bounding box center [768, 108] width 80 height 29
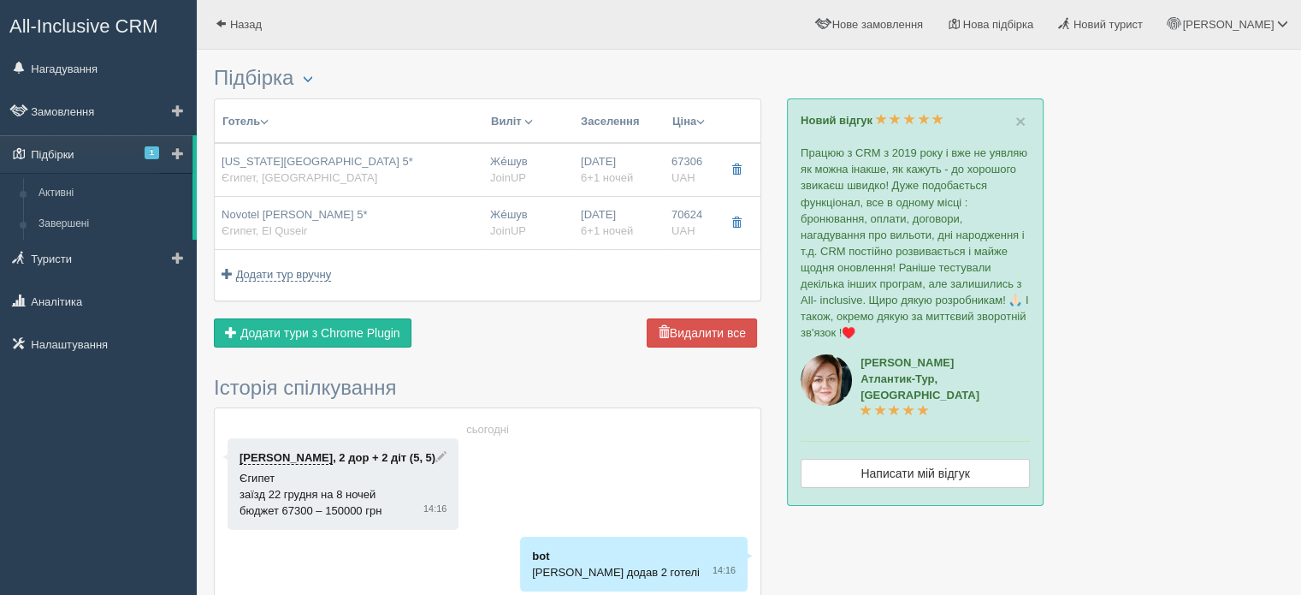
click at [83, 151] on link "Підбірки 1" at bounding box center [96, 154] width 192 height 38
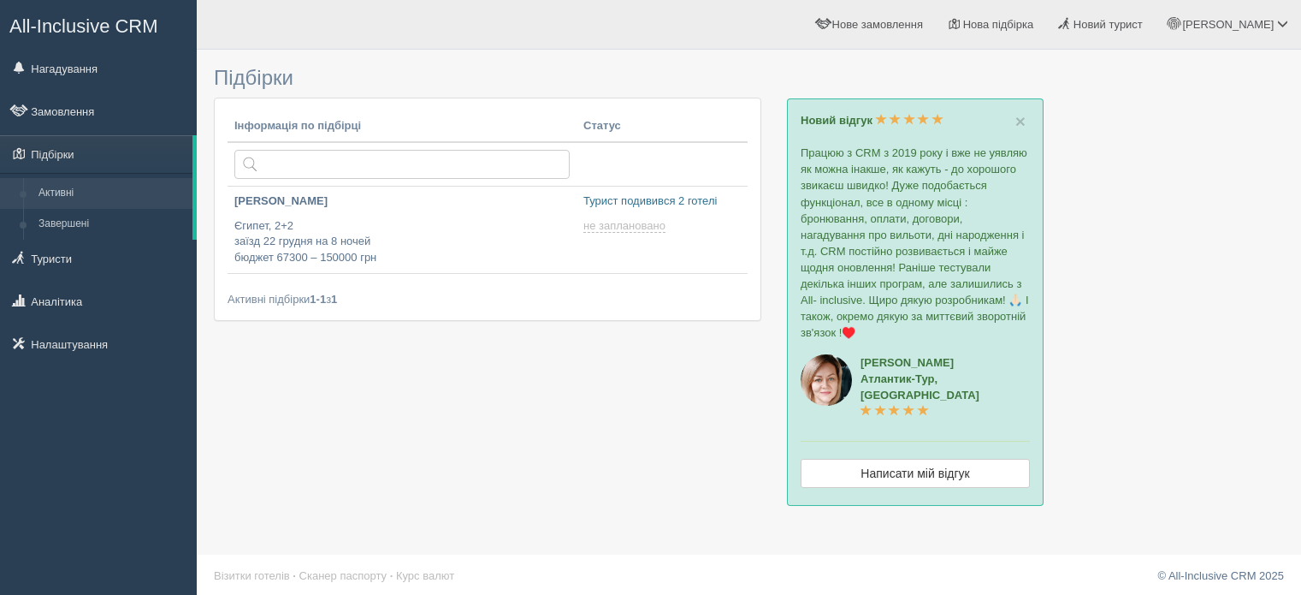
click at [154, 153] on link "Підбірки" at bounding box center [96, 154] width 192 height 38
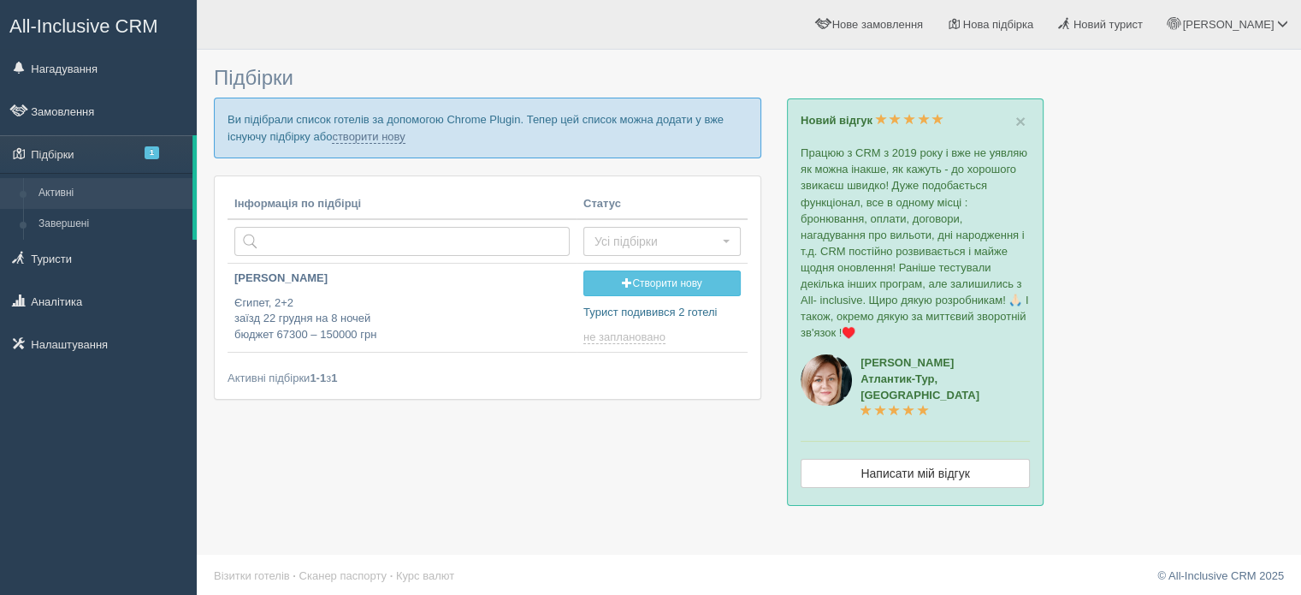
click at [154, 153] on span "1" at bounding box center [152, 152] width 15 height 13
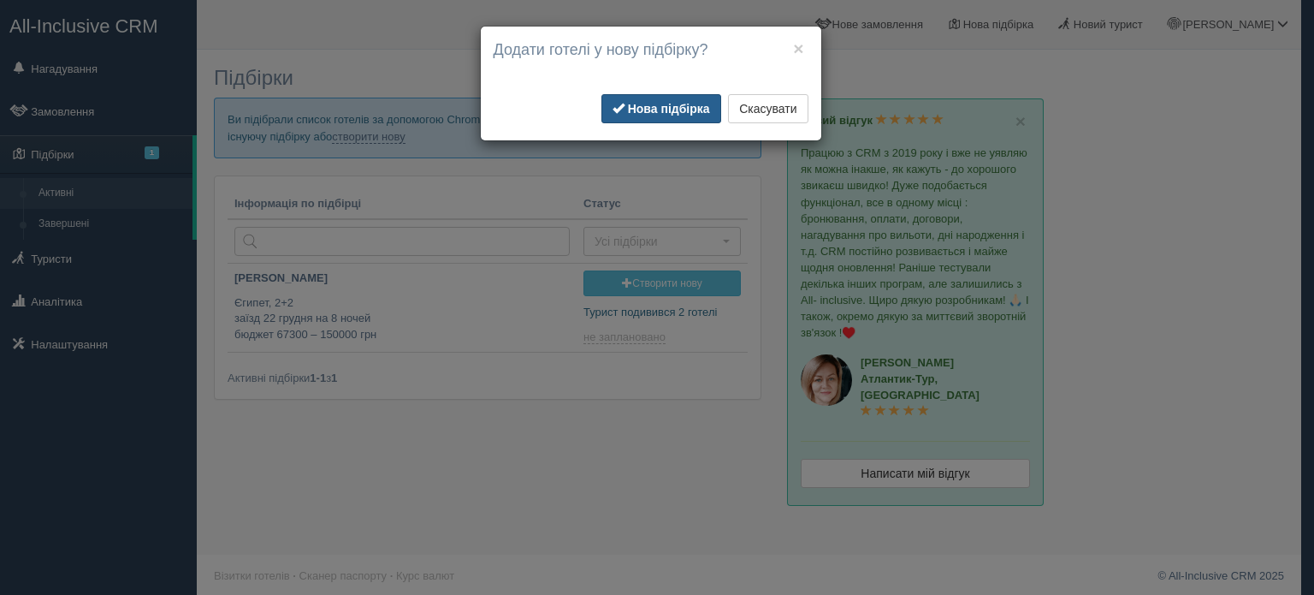
click at [630, 104] on b "Нова підбірка" at bounding box center [669, 109] width 82 height 14
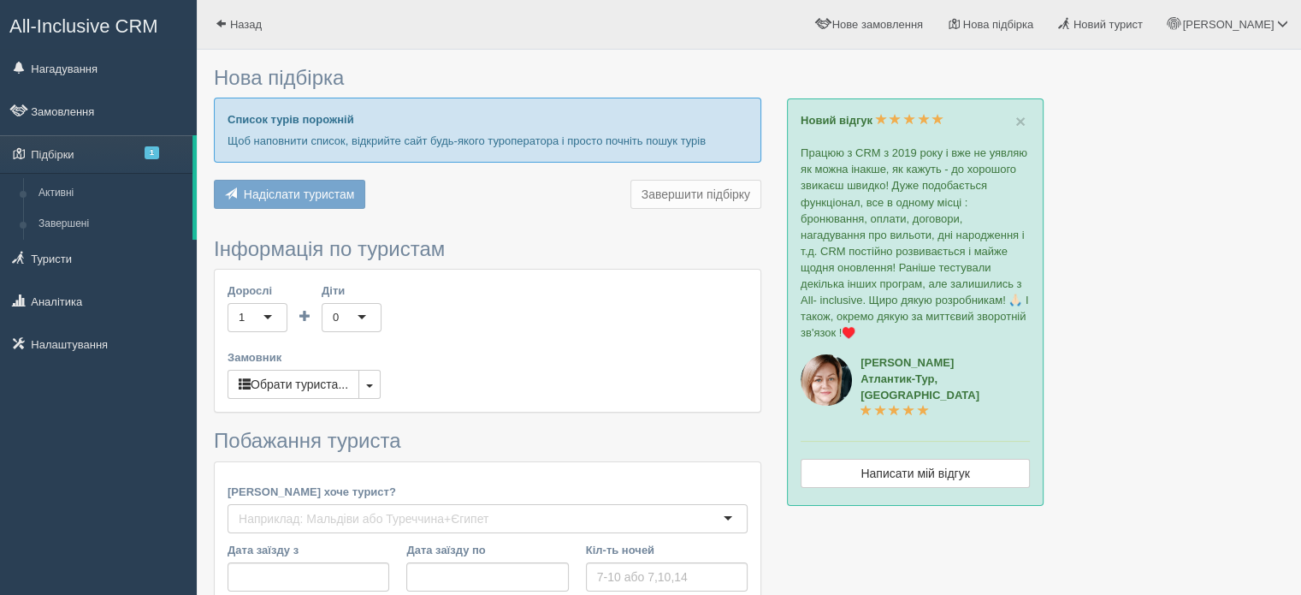
type input "3"
type input "1400"
type input "1500"
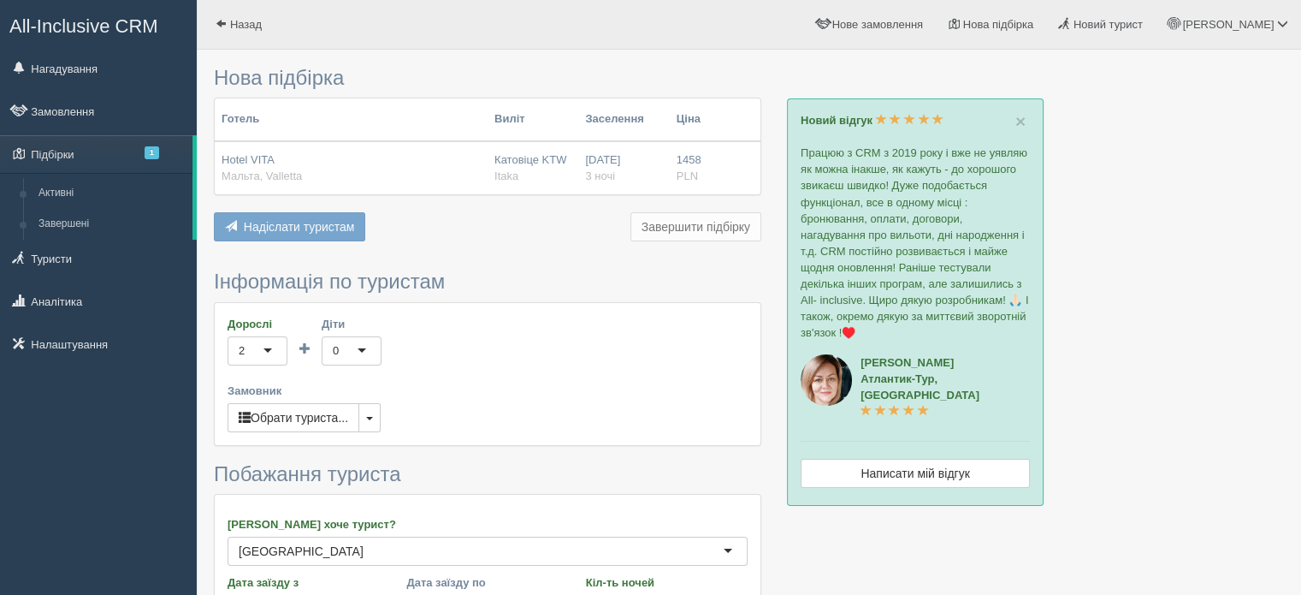
click at [284, 227] on span "Надіслати туристам" at bounding box center [299, 227] width 111 height 14
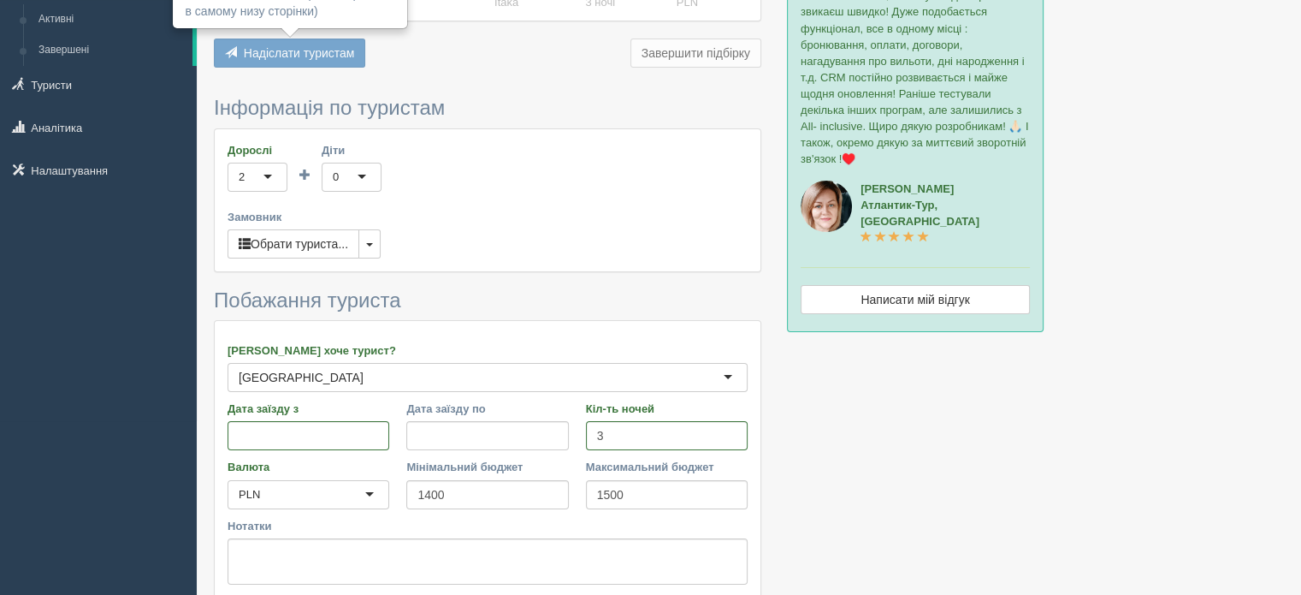
scroll to position [314, 0]
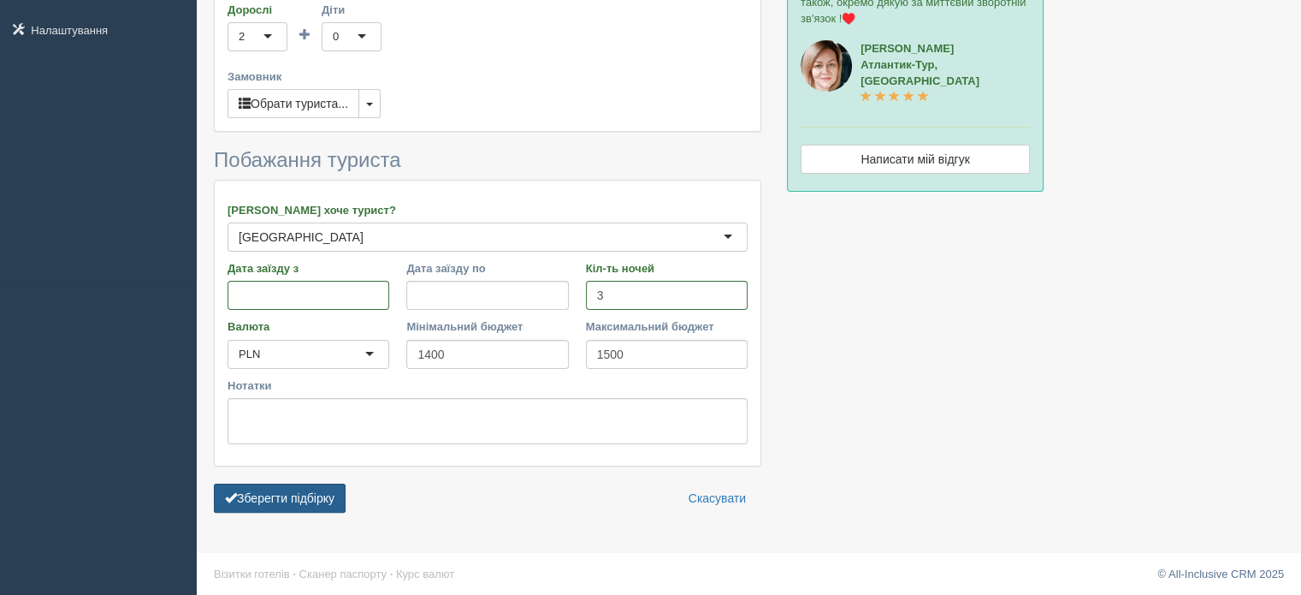
click at [295, 502] on button "Зберегти підбірку" at bounding box center [280, 497] width 132 height 29
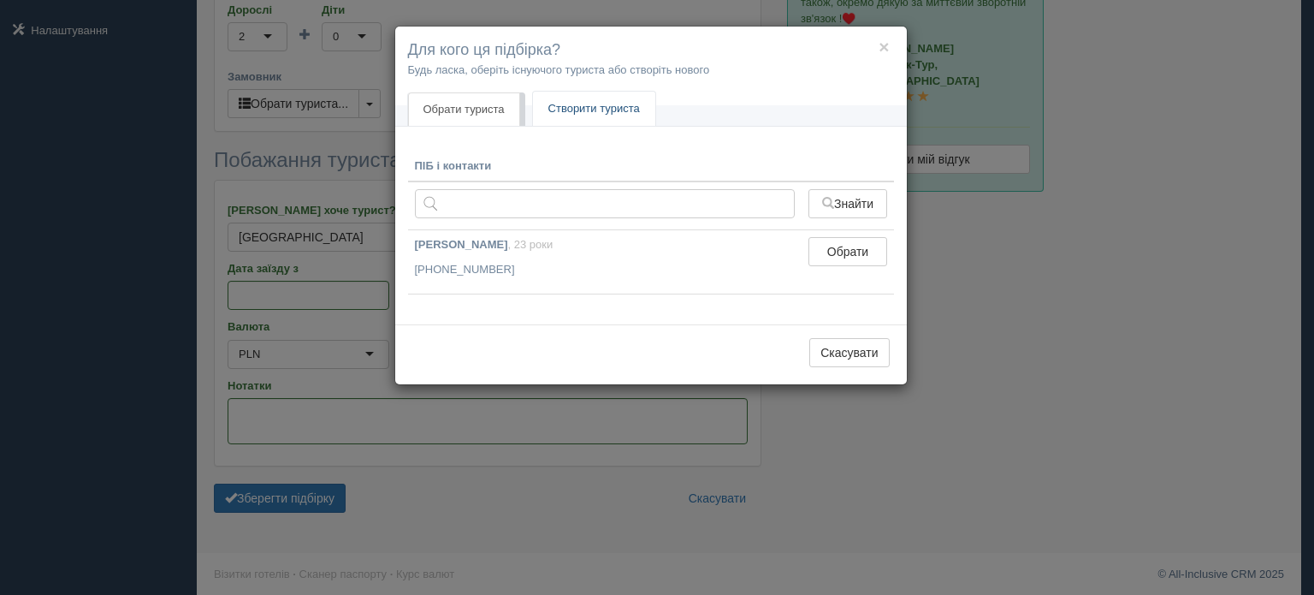
click at [579, 105] on link "Створити туриста" at bounding box center [594, 109] width 122 height 35
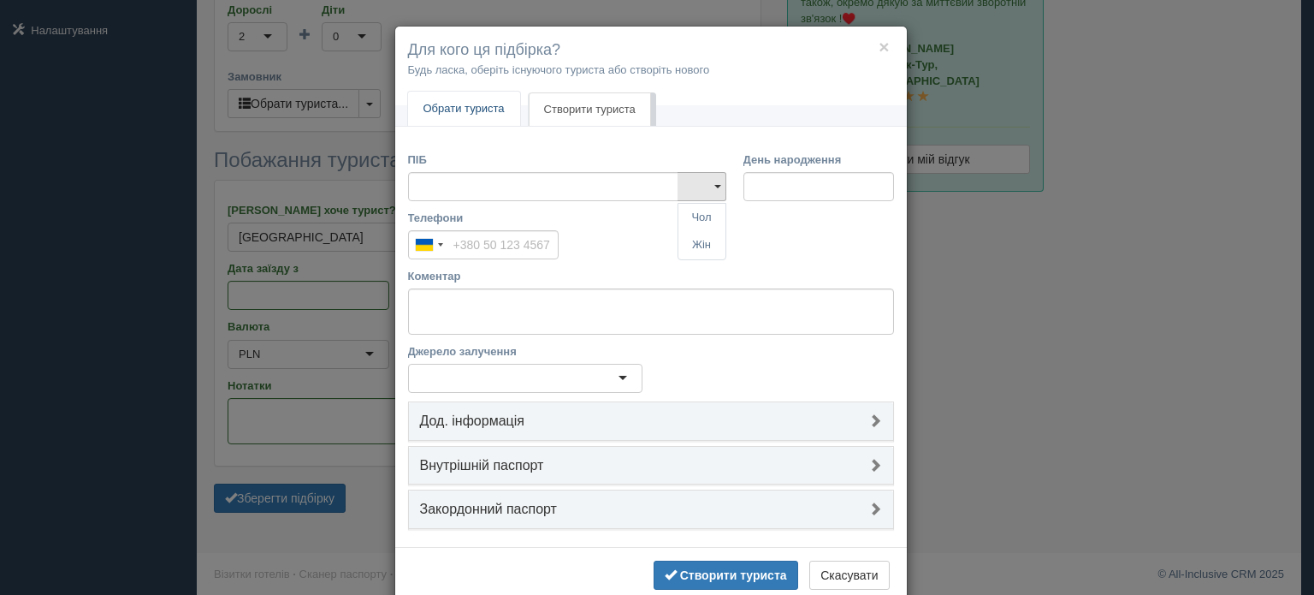
click at [463, 109] on link "Обрати туриста" at bounding box center [464, 109] width 112 height 35
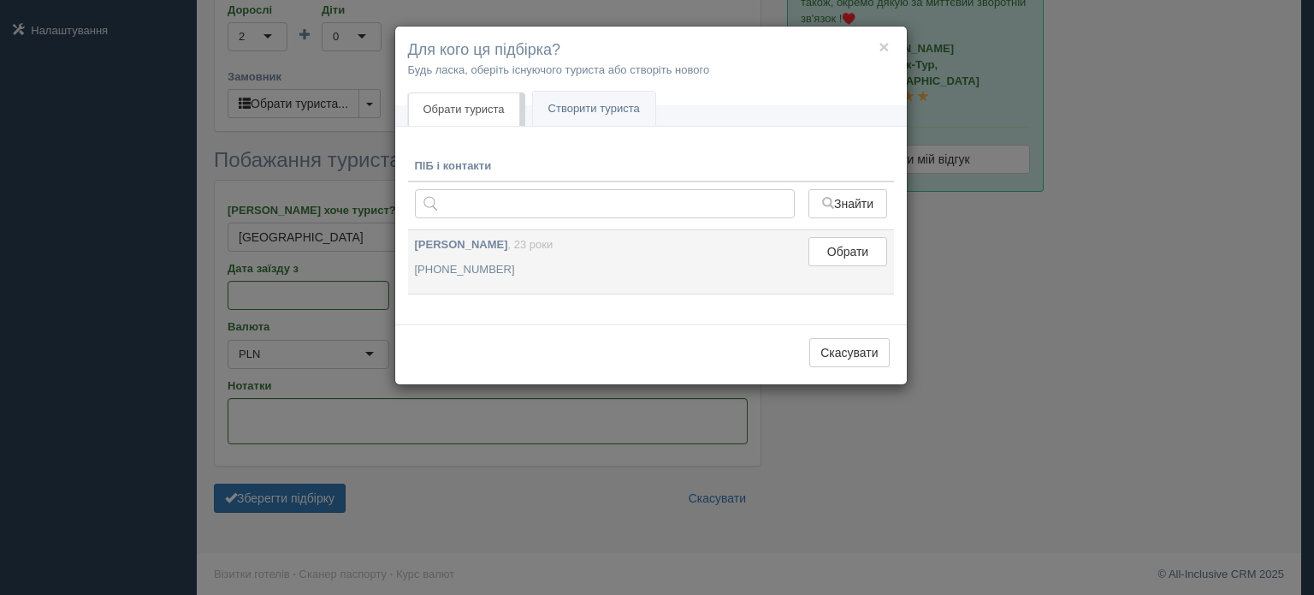
click at [485, 275] on p "[PHONE_NUMBER]" at bounding box center [605, 270] width 381 height 16
click at [873, 239] on button "Обрати" at bounding box center [847, 251] width 78 height 29
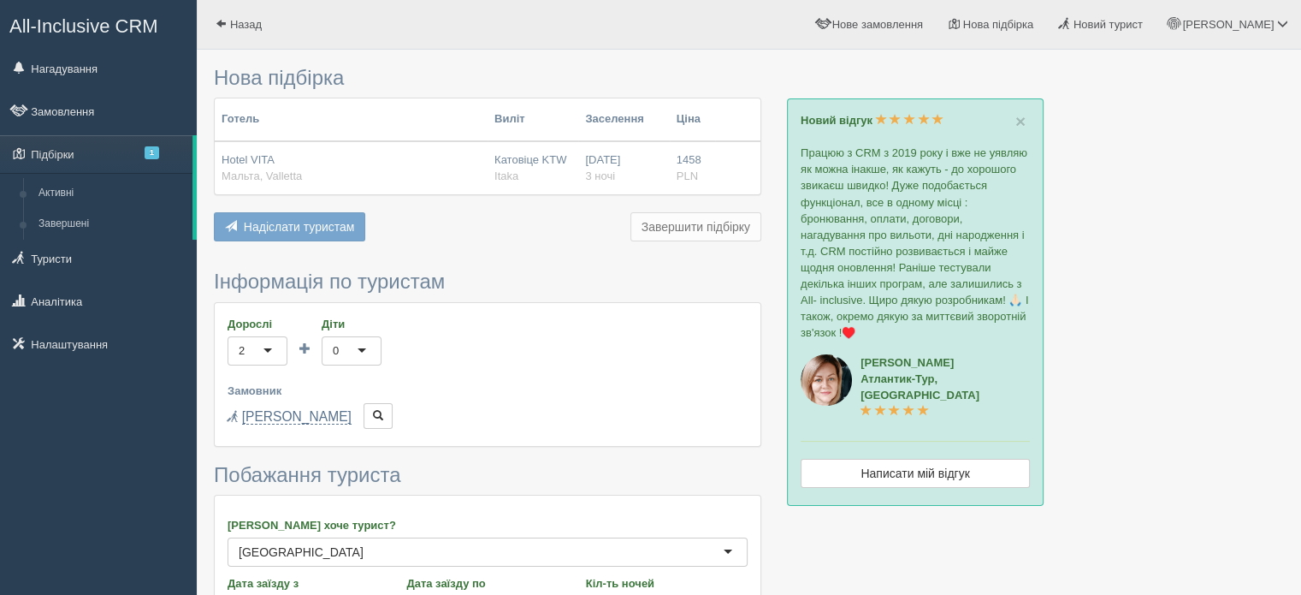
scroll to position [315, 0]
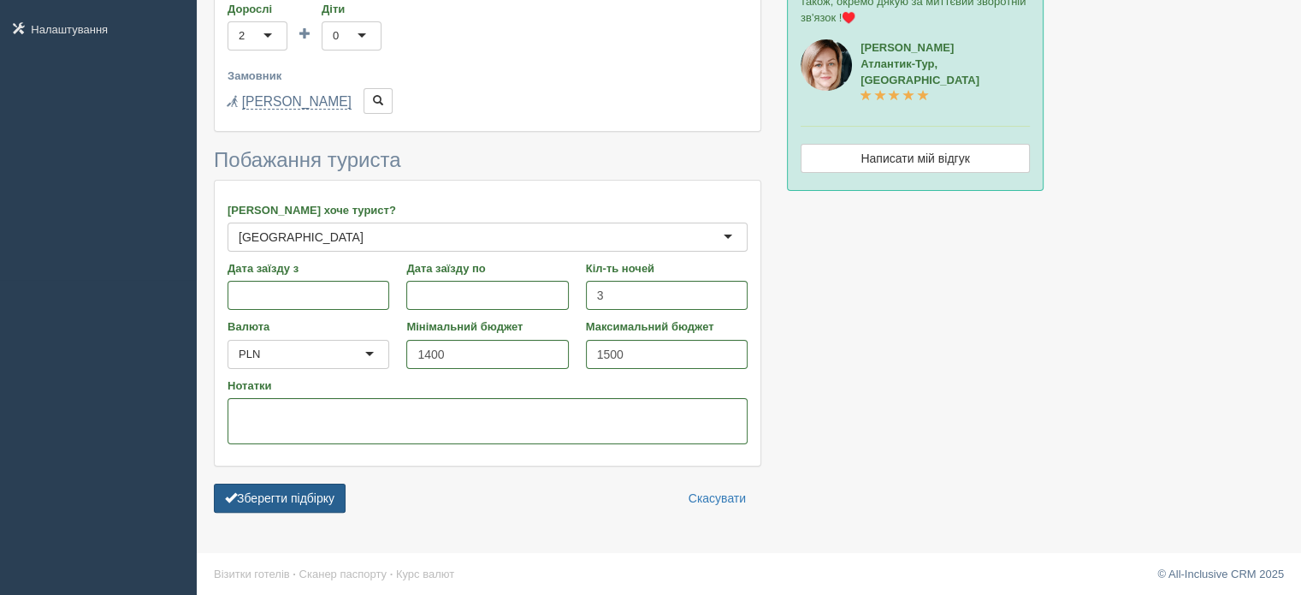
click at [312, 484] on button "Зберегти підбірку" at bounding box center [280, 497] width 132 height 29
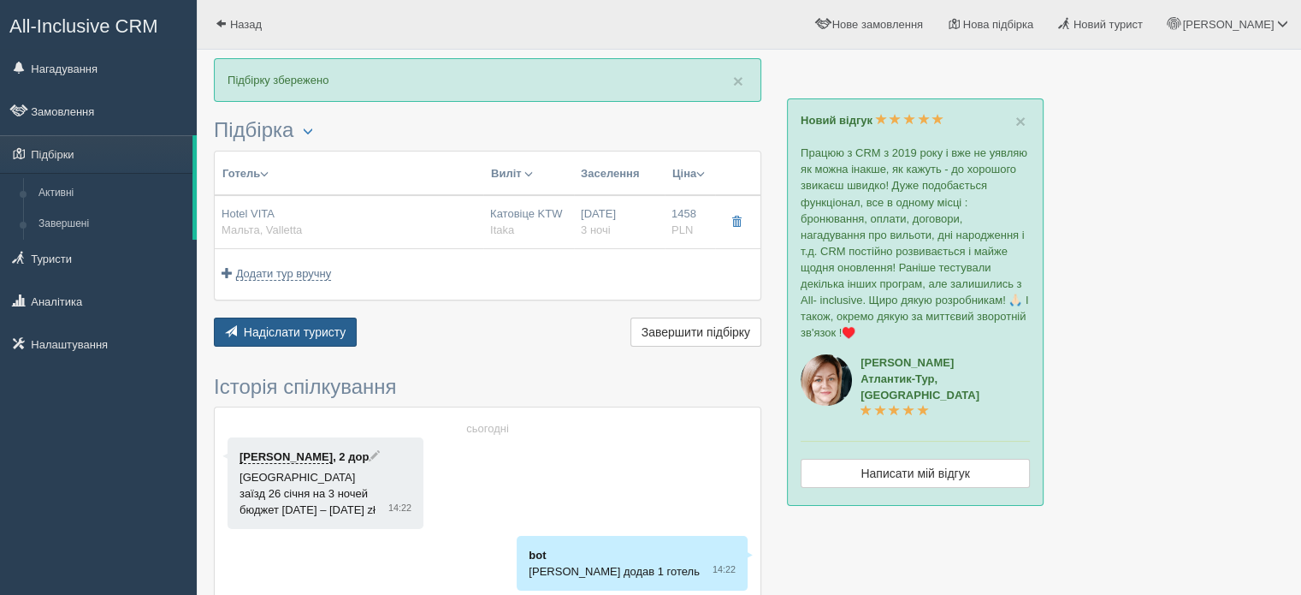
click at [296, 321] on button "Надіслати туристу Надіслати" at bounding box center [285, 331] width 143 height 29
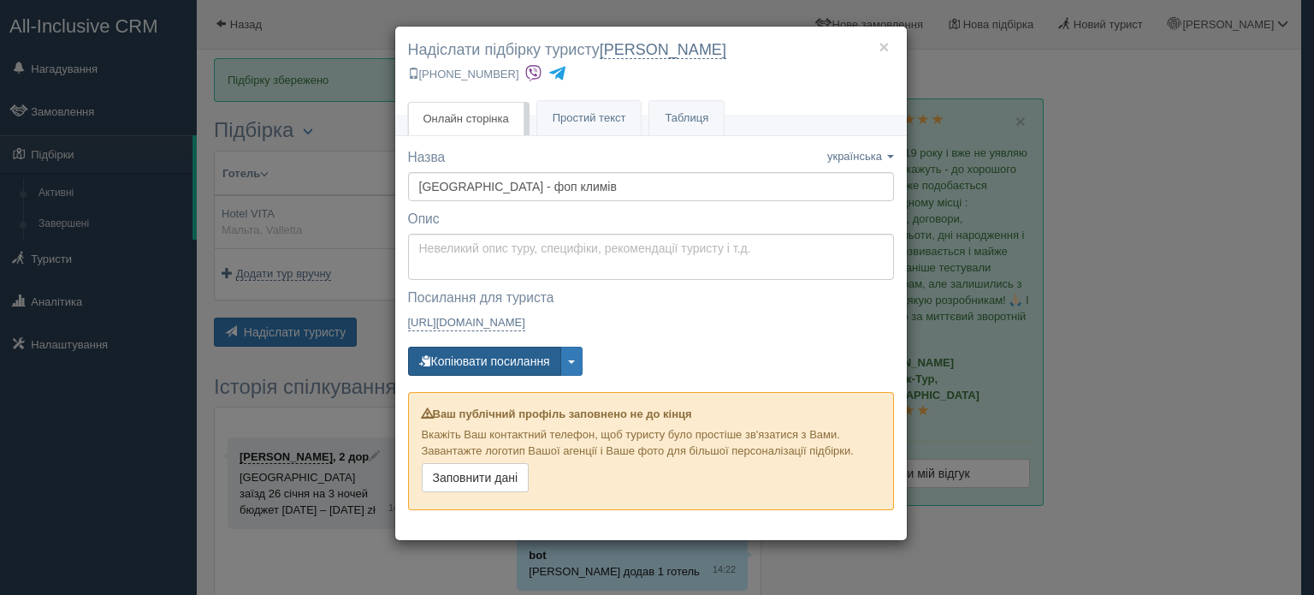
click at [508, 355] on button "Копіювати посилання" at bounding box center [484, 360] width 153 height 29
click at [544, 122] on link "Простий текст Текст" at bounding box center [589, 118] width 104 height 35
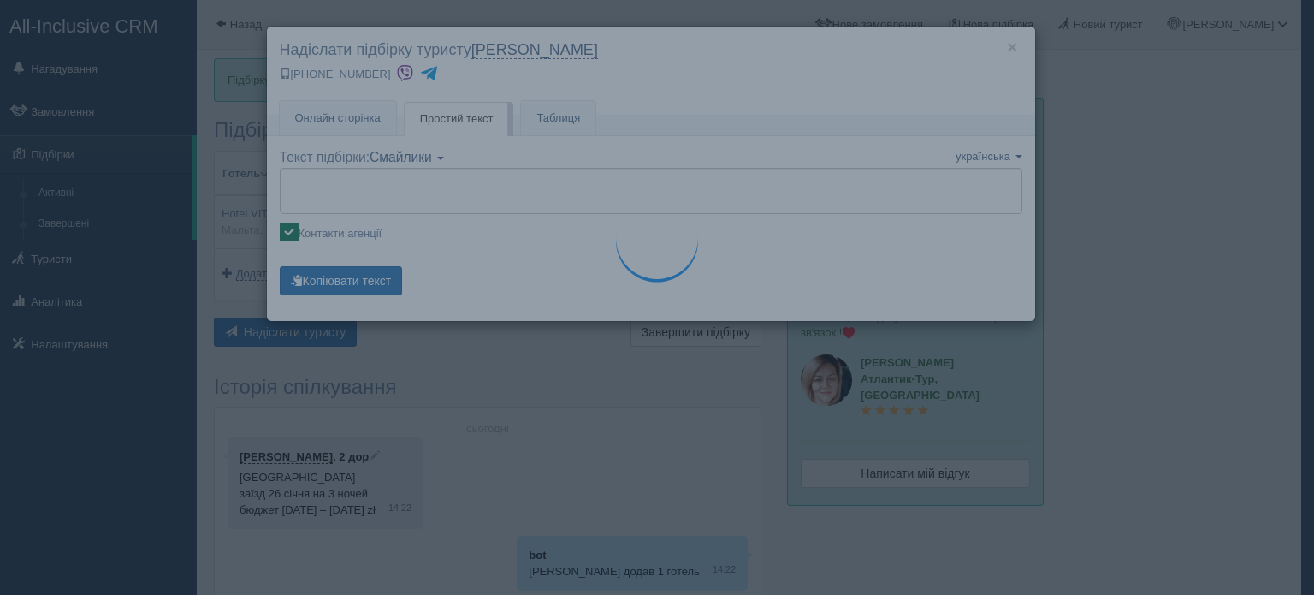
type textarea "🌞 Доброго дня! Пропонуємо Вам розглянути такі варіанти: 🌎 Мальта, Valletta 🏩 Го…"
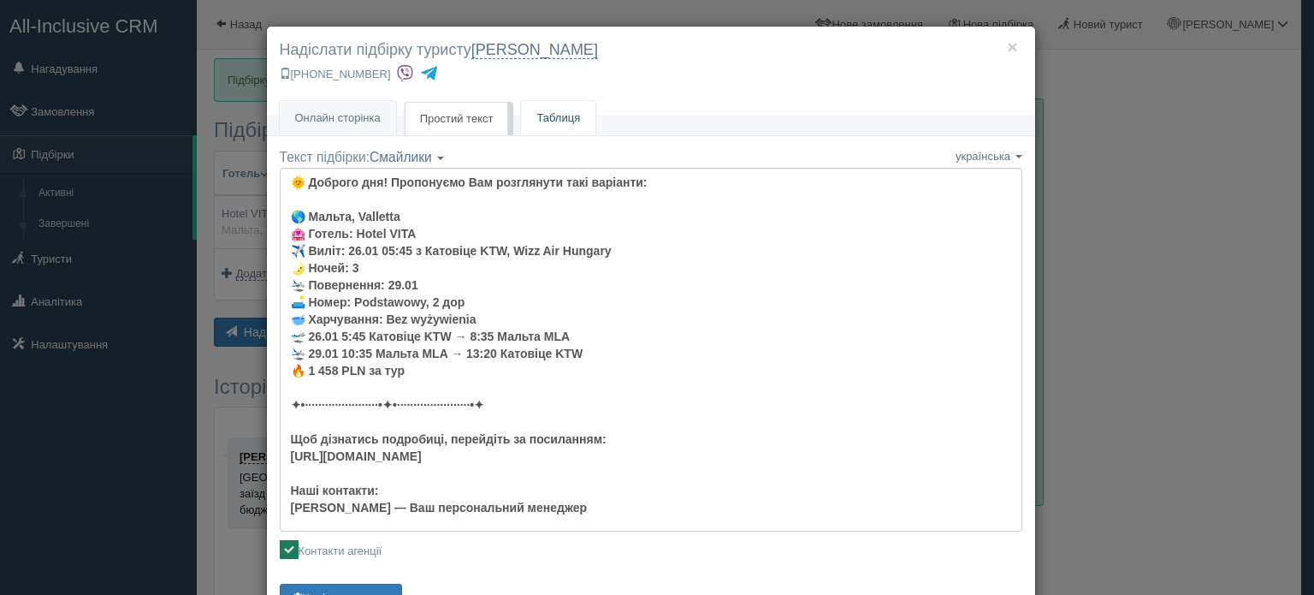
click at [566, 113] on link "Таблиця" at bounding box center [558, 118] width 74 height 35
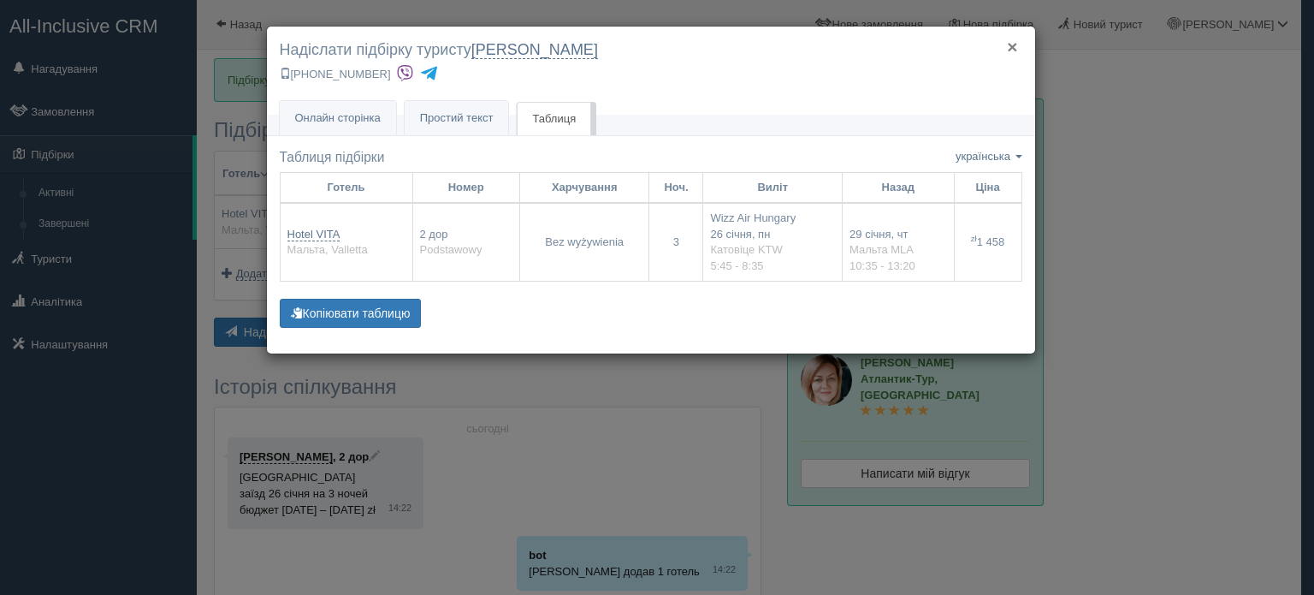
click at [1013, 40] on button "×" at bounding box center [1012, 47] width 10 height 18
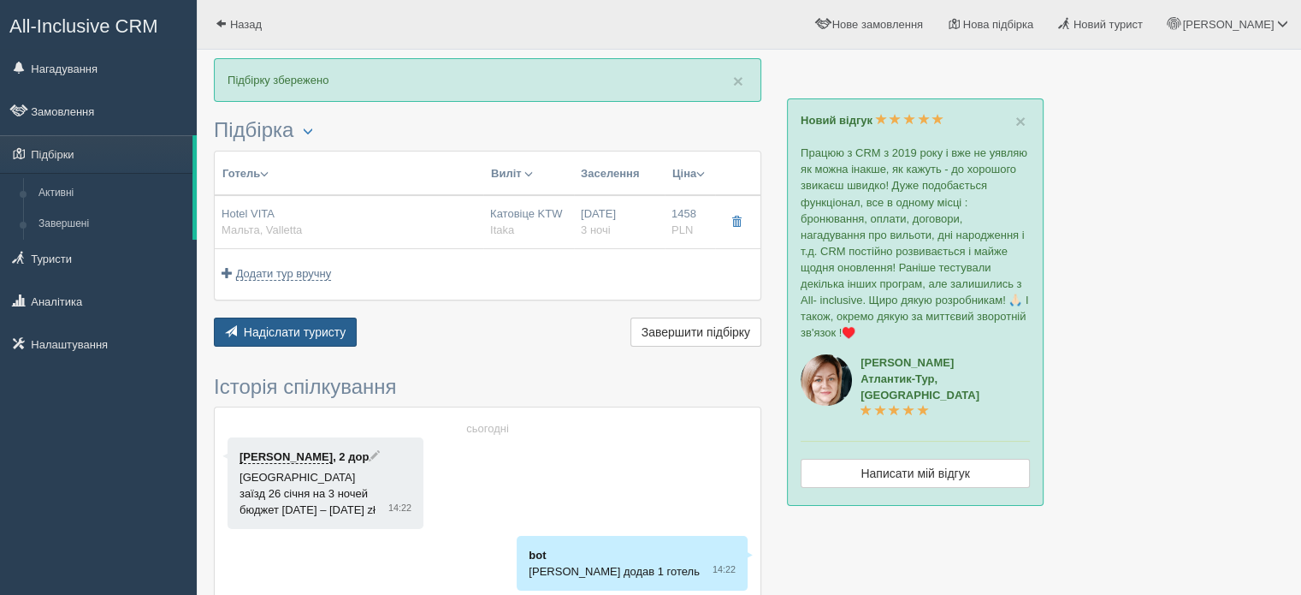
click at [312, 331] on span "Надіслати туристу" at bounding box center [295, 332] width 103 height 14
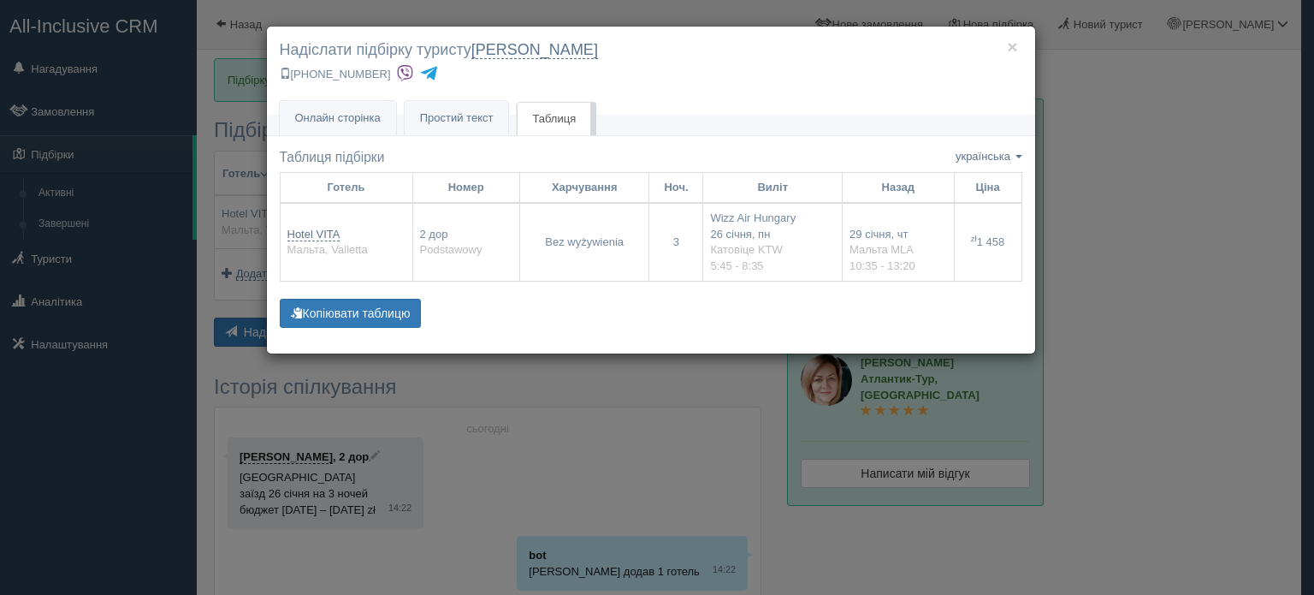
click at [400, 74] on img at bounding box center [405, 73] width 18 height 18
click at [403, 71] on img at bounding box center [405, 73] width 18 height 18
click at [428, 68] on img at bounding box center [429, 73] width 18 height 18
click at [345, 308] on button "Копіювати таблицю" at bounding box center [351, 313] width 142 height 29
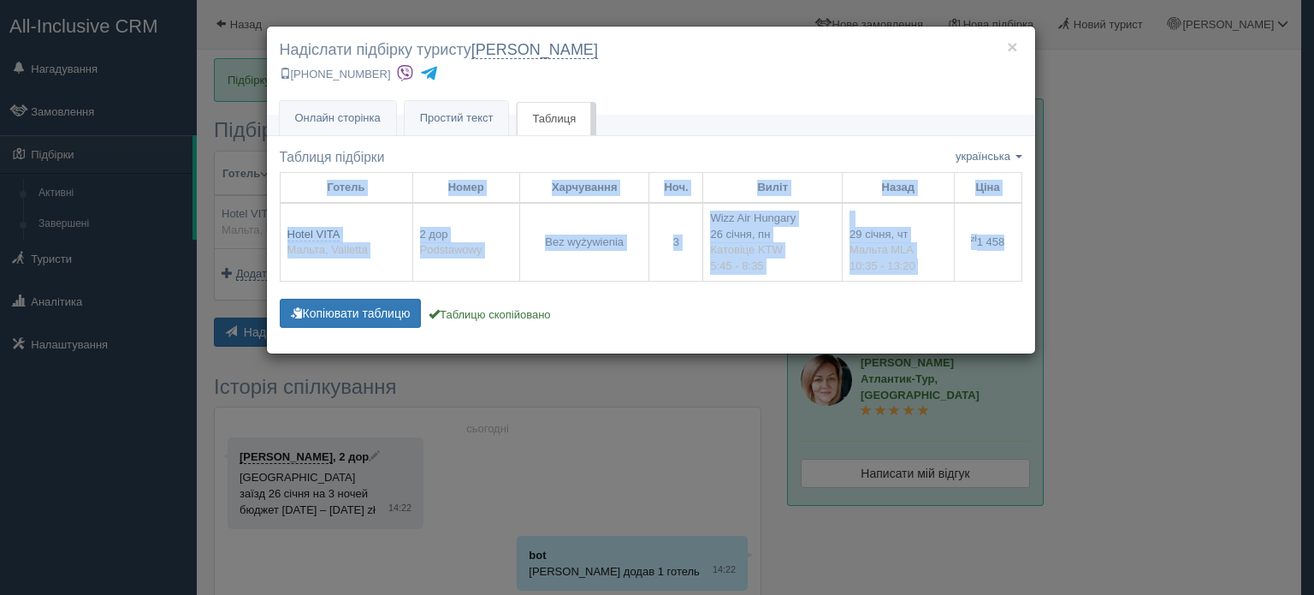
click at [420, 70] on img at bounding box center [429, 73] width 18 height 18
click at [1015, 47] on button "×" at bounding box center [1012, 47] width 10 height 18
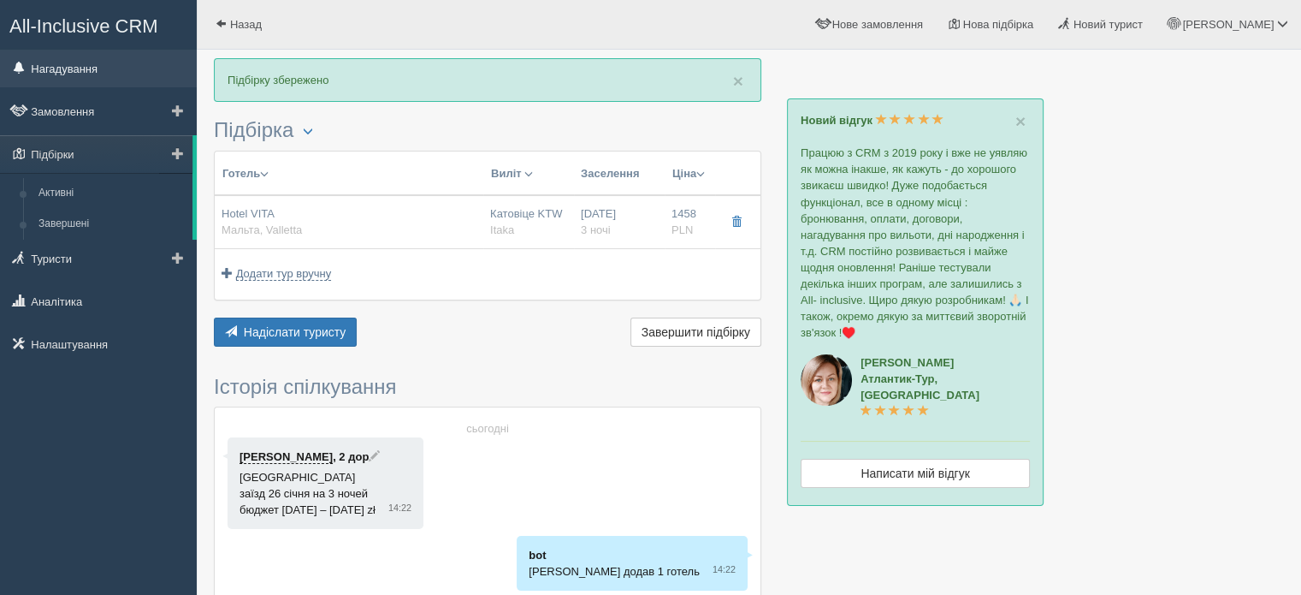
click at [84, 78] on link "Нагадування" at bounding box center [98, 69] width 197 height 38
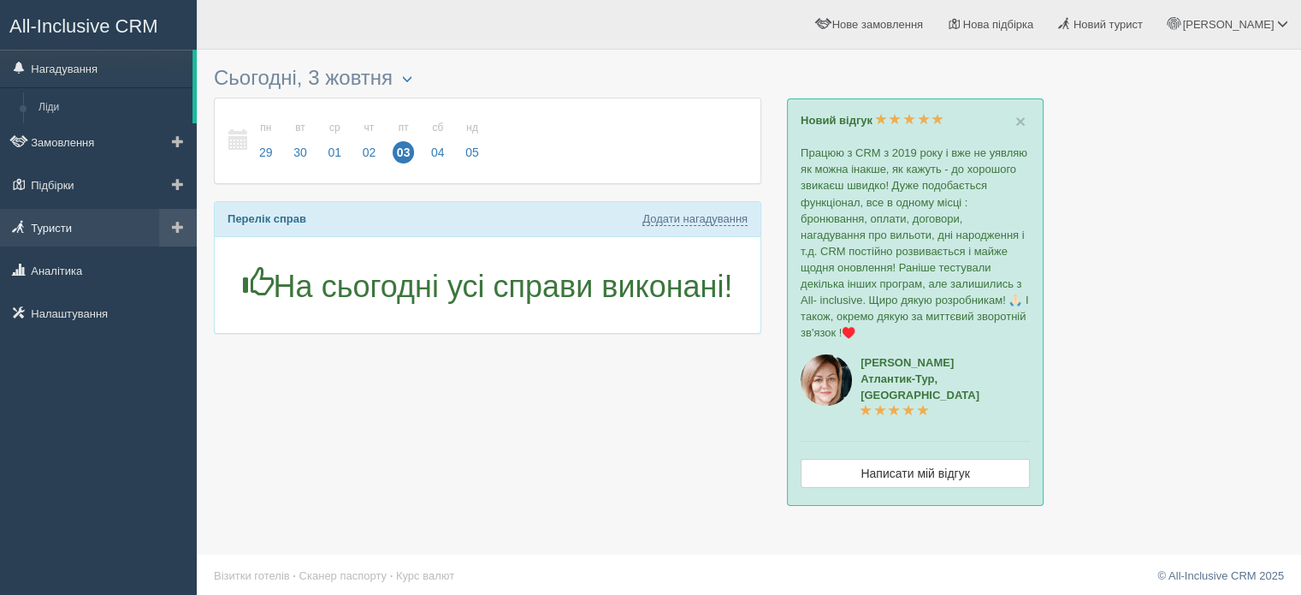
click at [47, 222] on link "Туристи" at bounding box center [98, 228] width 197 height 38
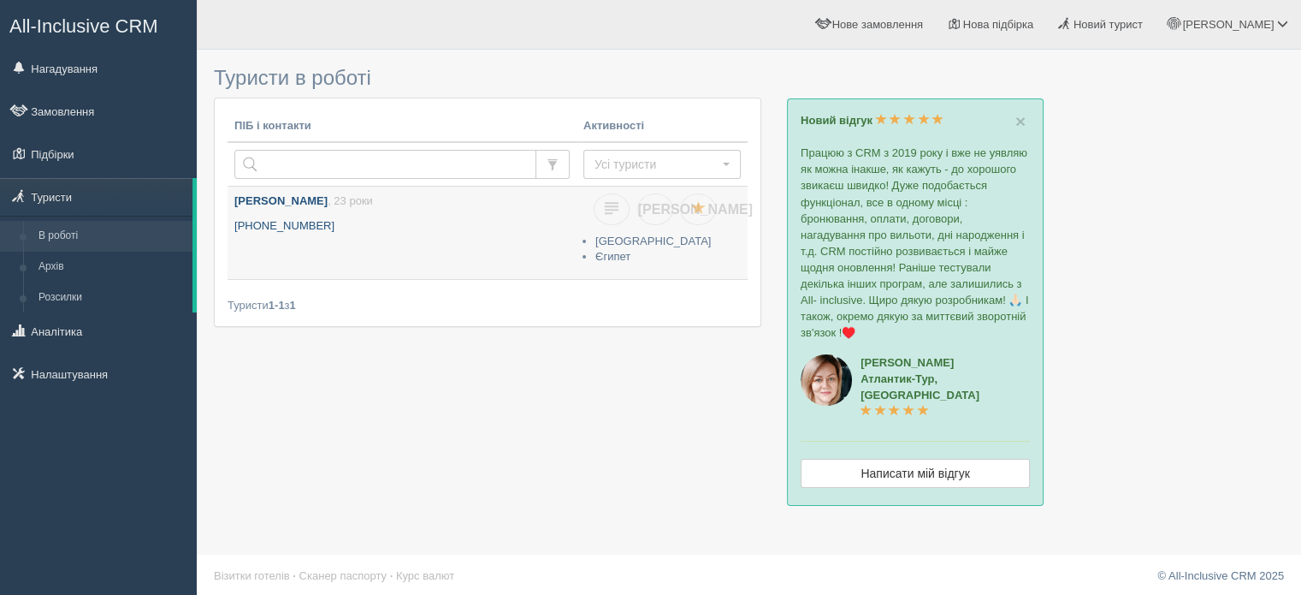
click at [291, 198] on b "[PERSON_NAME]" at bounding box center [280, 200] width 93 height 13
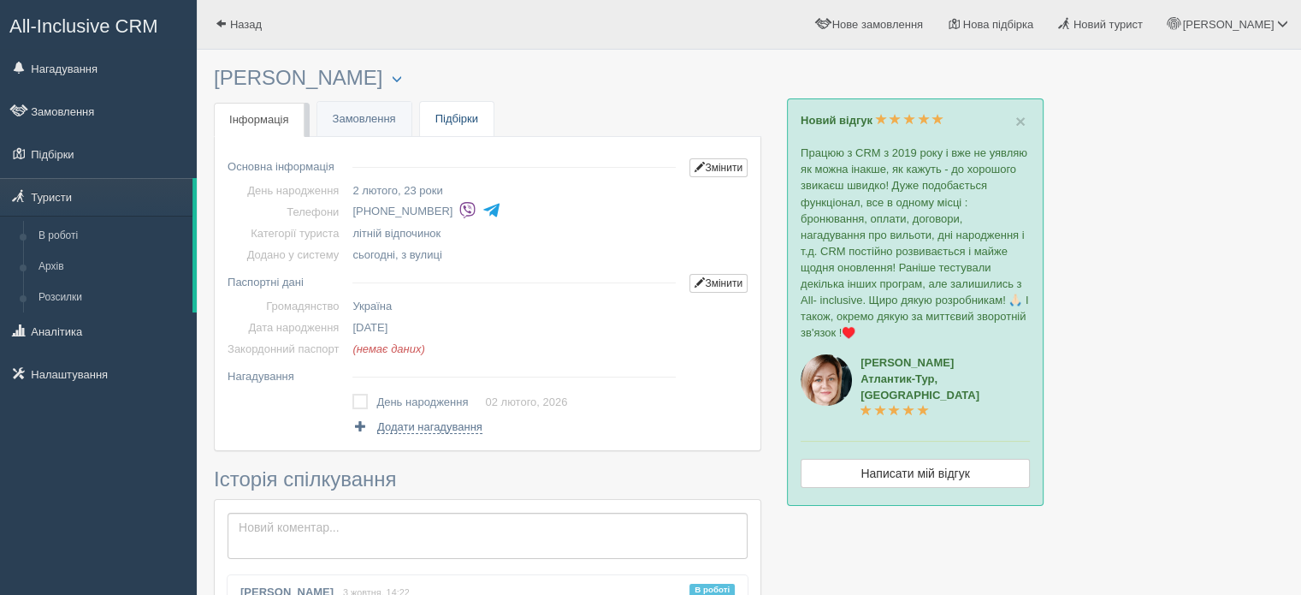
click at [439, 112] on link "Підбірки" at bounding box center [457, 119] width 74 height 35
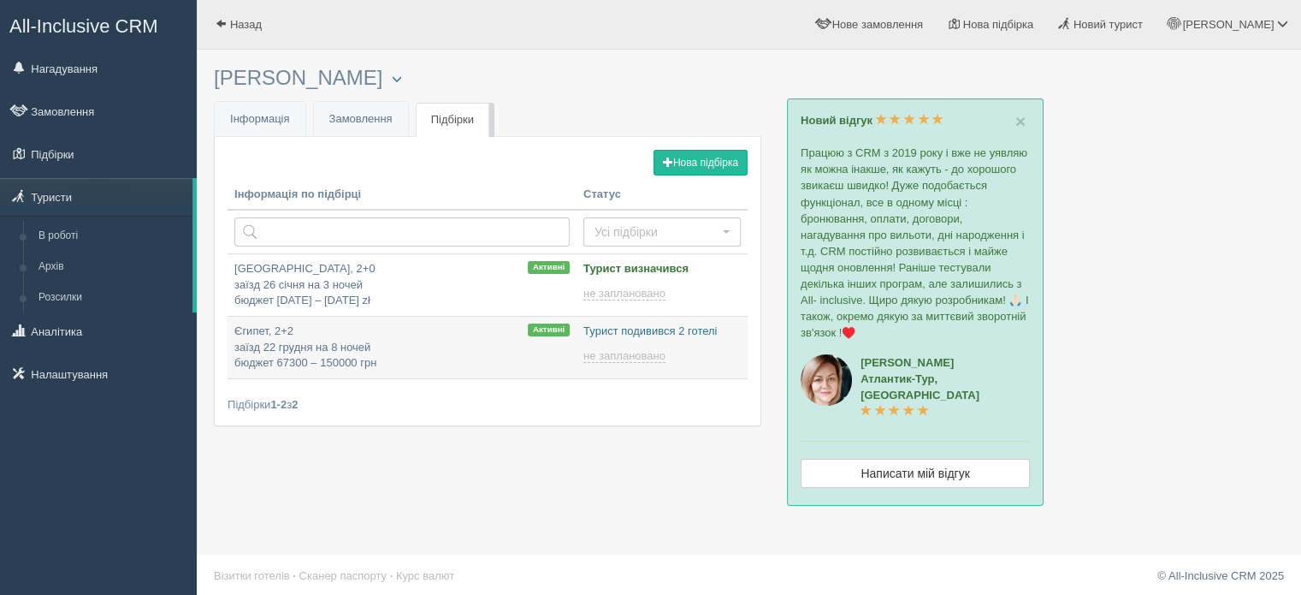
type input "[DATE] 15:20"
type input "[DATE] 15:15"
drag, startPoint x: 429, startPoint y: 299, endPoint x: 419, endPoint y: 299, distance: 10.3
click at [428, 299] on p "Malta, 2+0 заїзд 26 січня на 3 ночей бюджет 1400 – 1500 zł" at bounding box center [401, 285] width 335 height 48
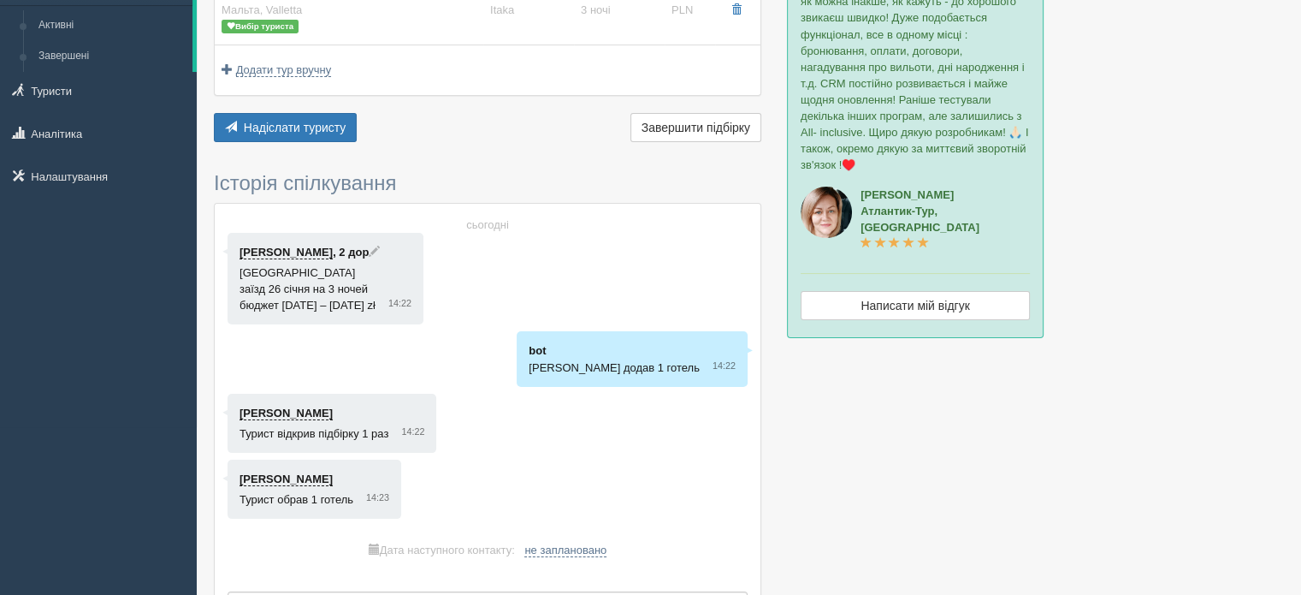
scroll to position [257, 0]
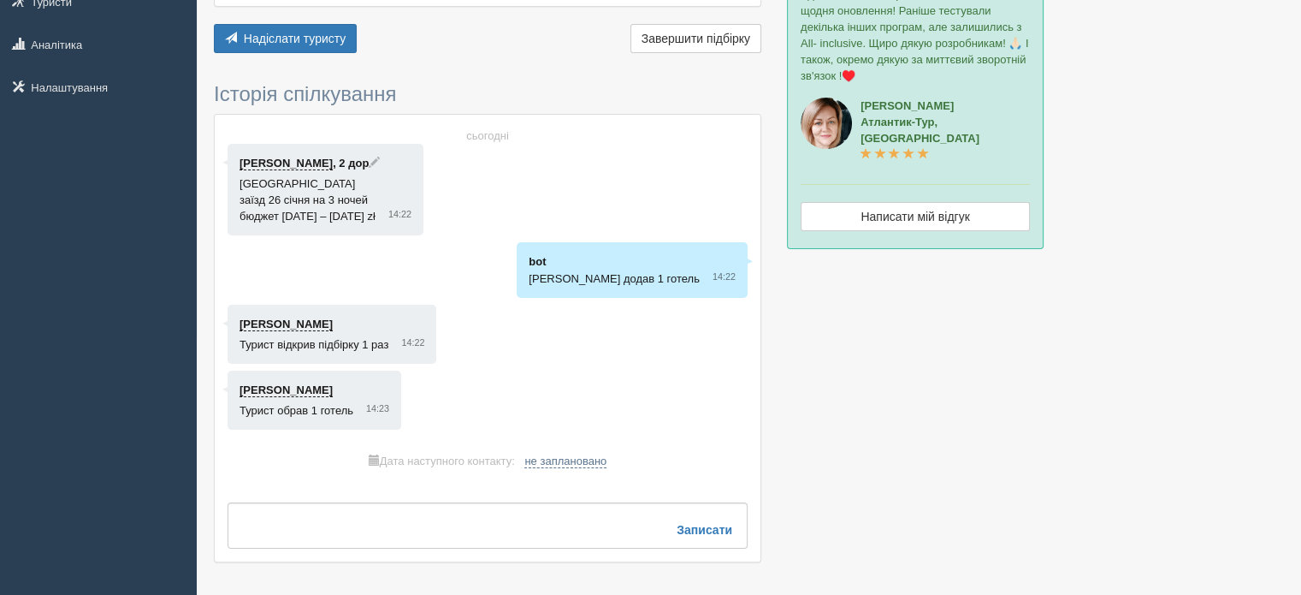
drag, startPoint x: 390, startPoint y: 459, endPoint x: 518, endPoint y: 459, distance: 128.3
click at [518, 459] on div "Дата наступного контакту: [DATE] 15:20 не заплановано" at bounding box center [488, 461] width 520 height 16
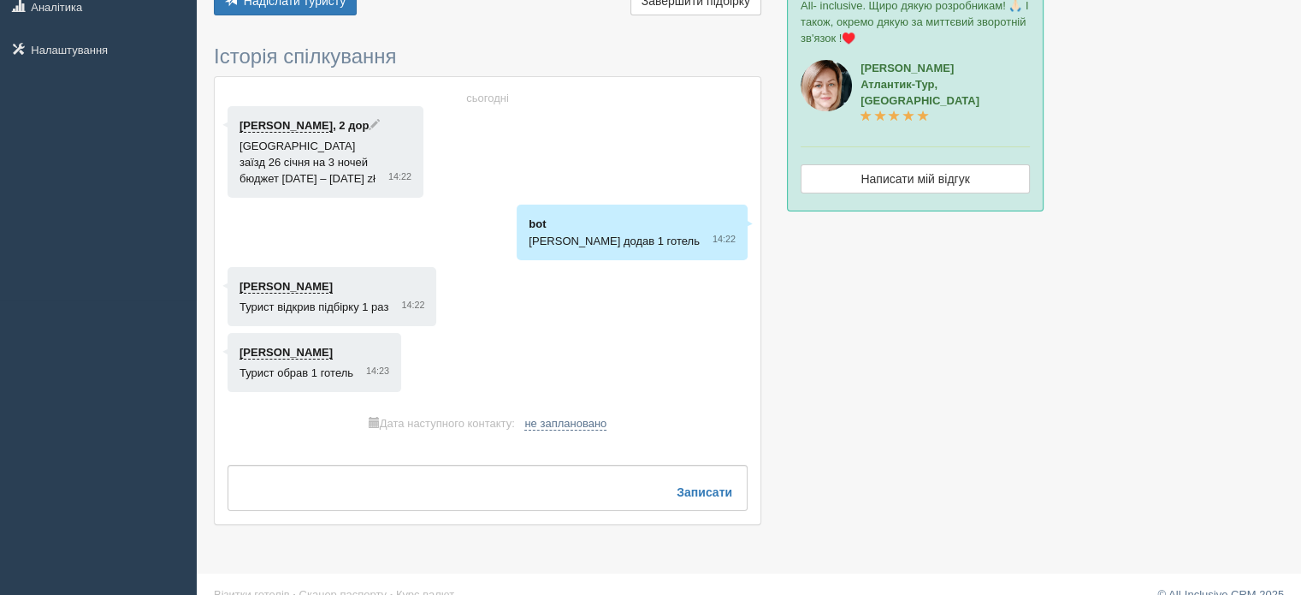
scroll to position [316, 0]
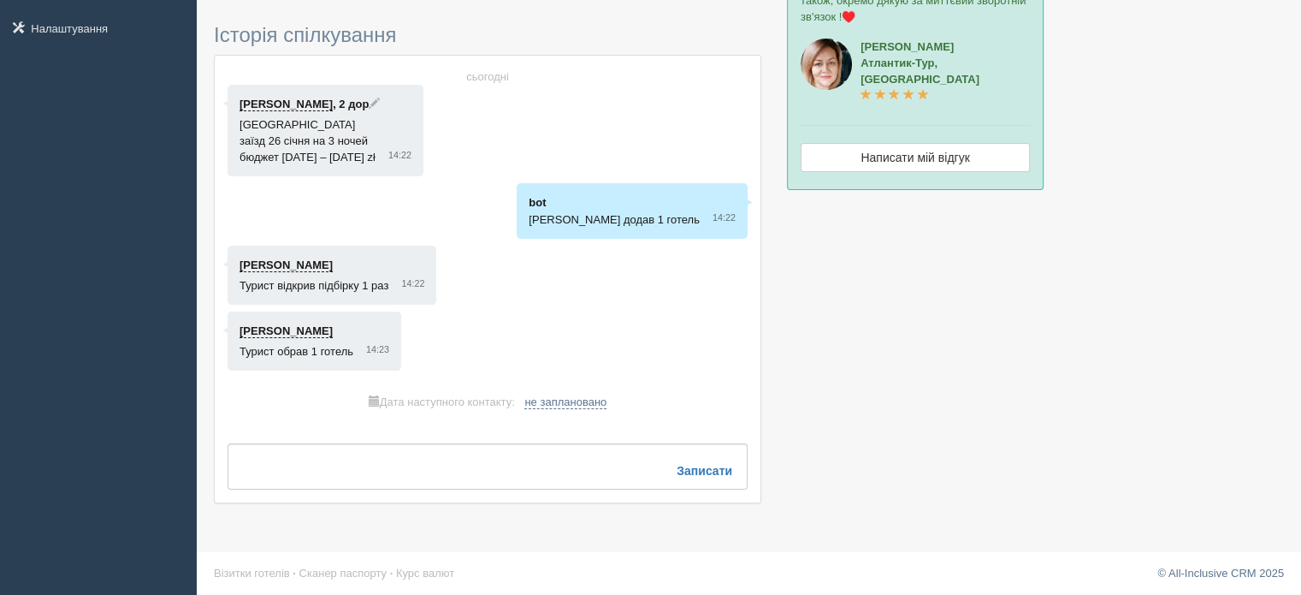
click at [364, 438] on div "сьогодні [PERSON_NAME] , 2 дор Malta заїзд 26 січня на 3 ночей бюджет [DATE] – …" at bounding box center [488, 279] width 546 height 447
click at [373, 447] on div "сьогодні [PERSON_NAME] , 2 дор Malta заїзд 26 січня на 3 ночей бюджет [DATE] – …" at bounding box center [488, 279] width 546 height 447
click at [374, 454] on textarea at bounding box center [488, 466] width 520 height 46
type textarea "j"
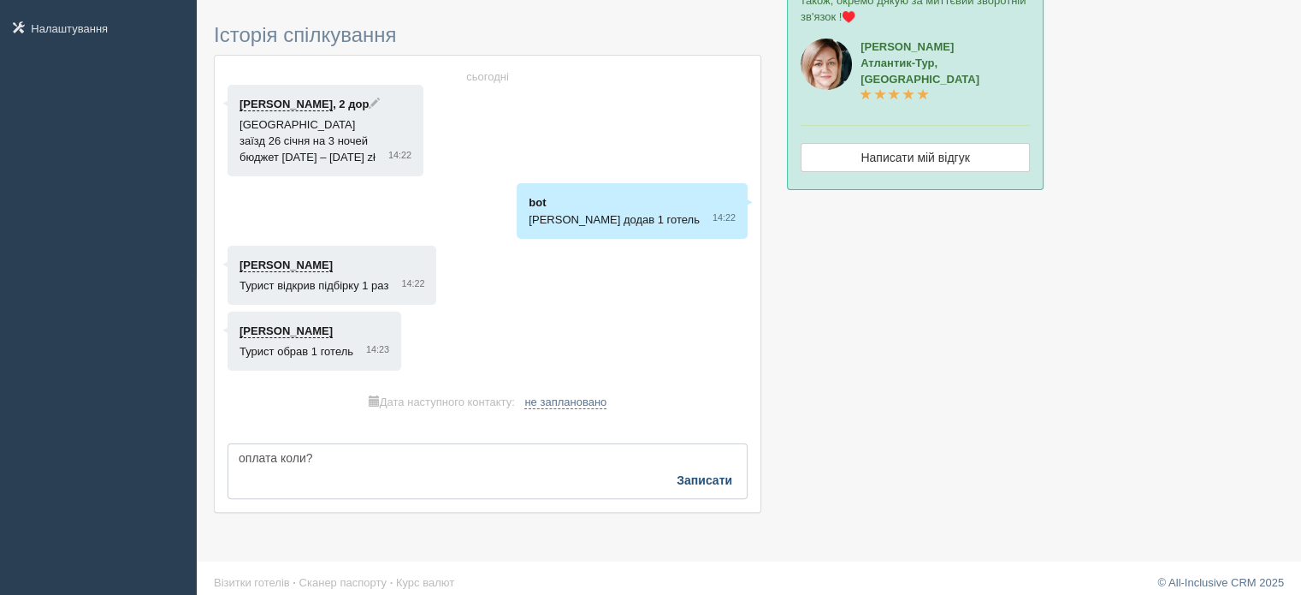
type textarea "оплата коли?"
click at [708, 473] on b "Записати" at bounding box center [705, 480] width 56 height 14
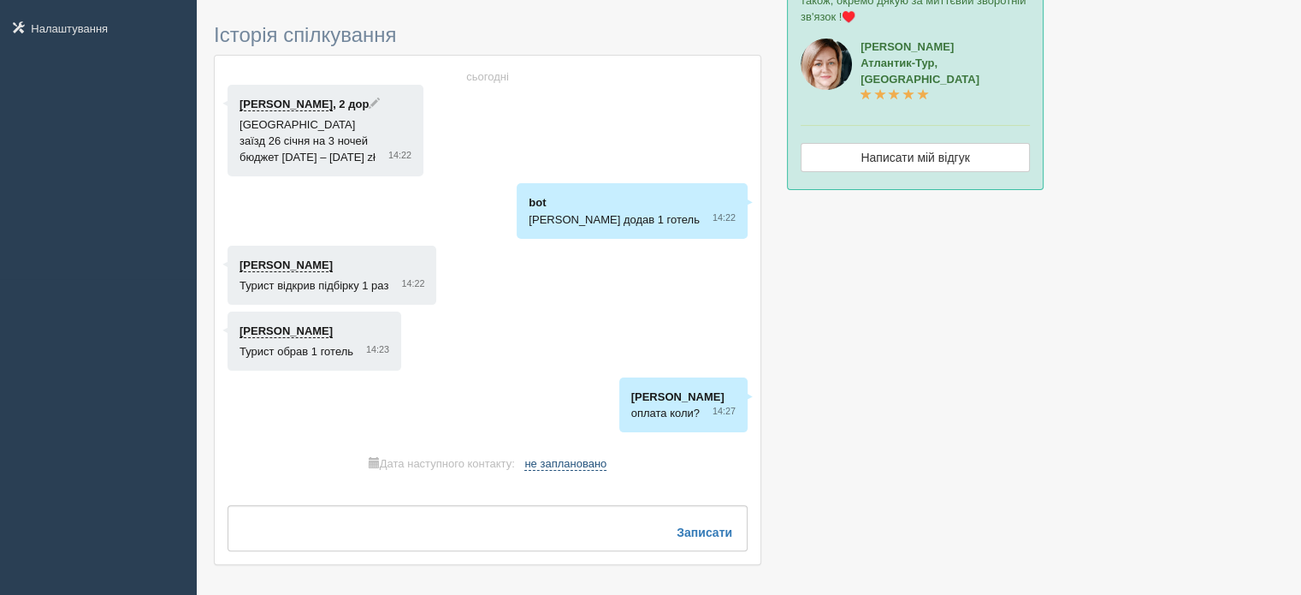
click at [601, 465] on span "не заплановано" at bounding box center [565, 464] width 82 height 14
select select "15"
select select "20"
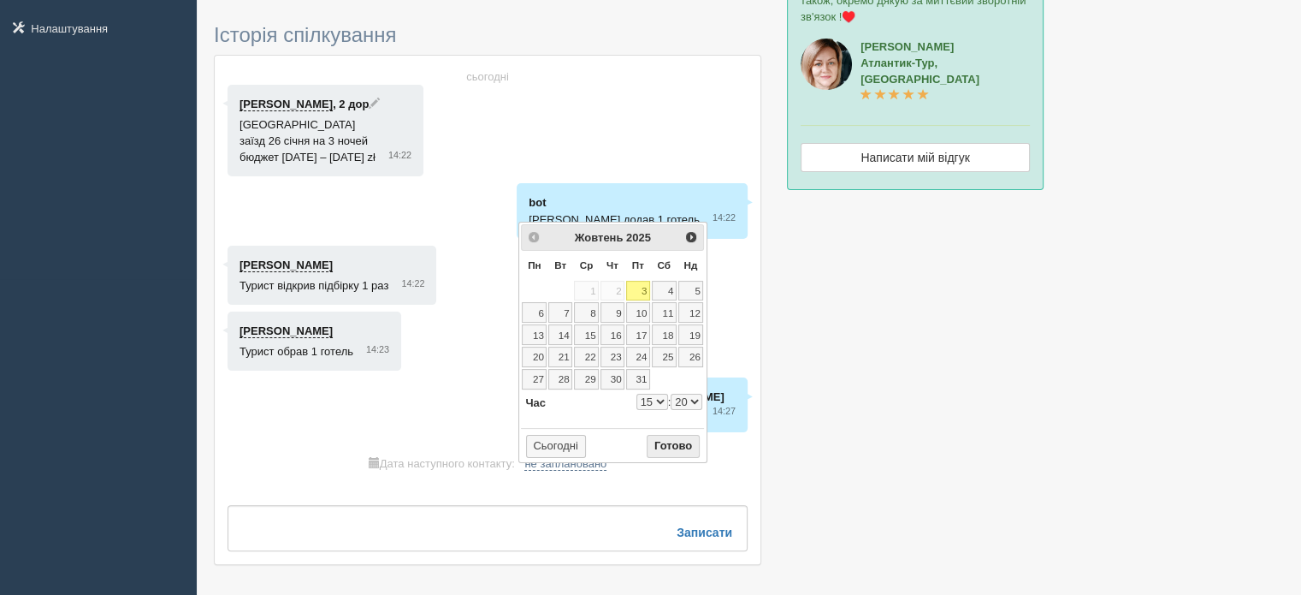
click at [678, 437] on button "Готово" at bounding box center [673, 447] width 53 height 24
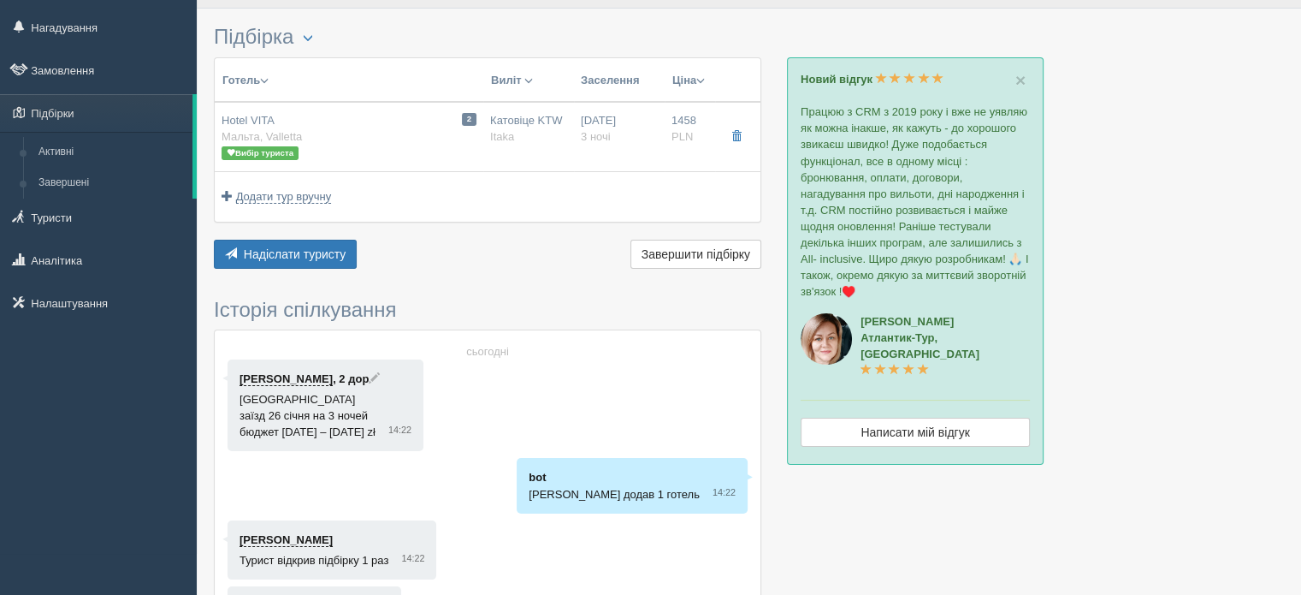
scroll to position [0, 0]
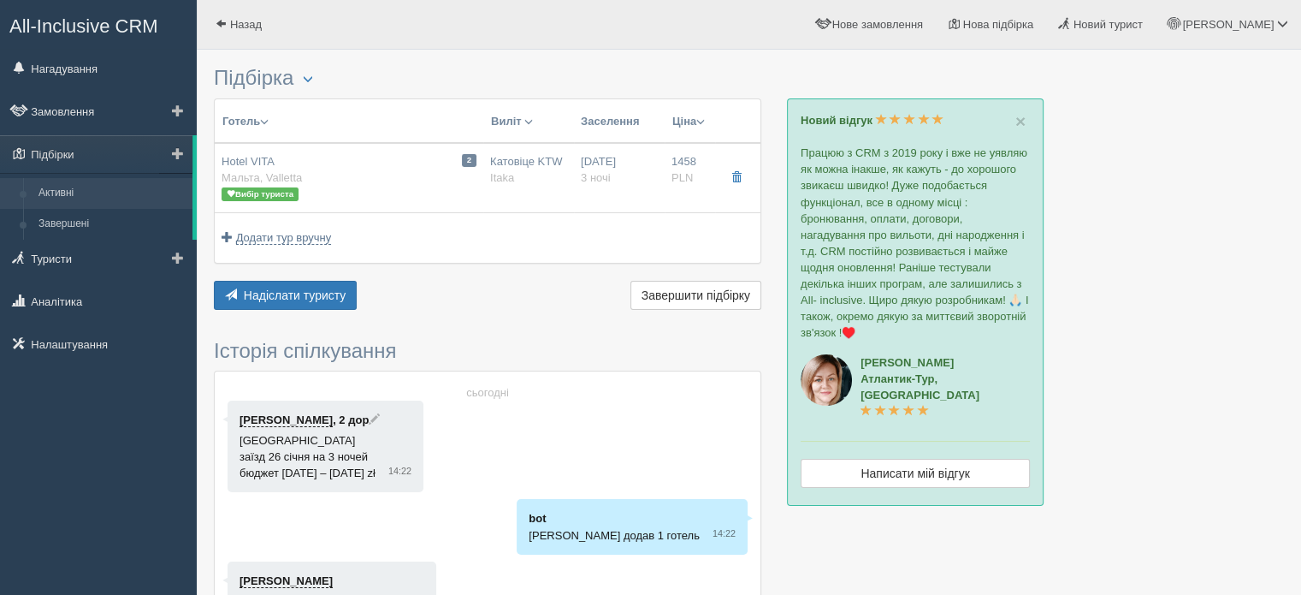
click at [86, 196] on link "Активні" at bounding box center [112, 193] width 162 height 31
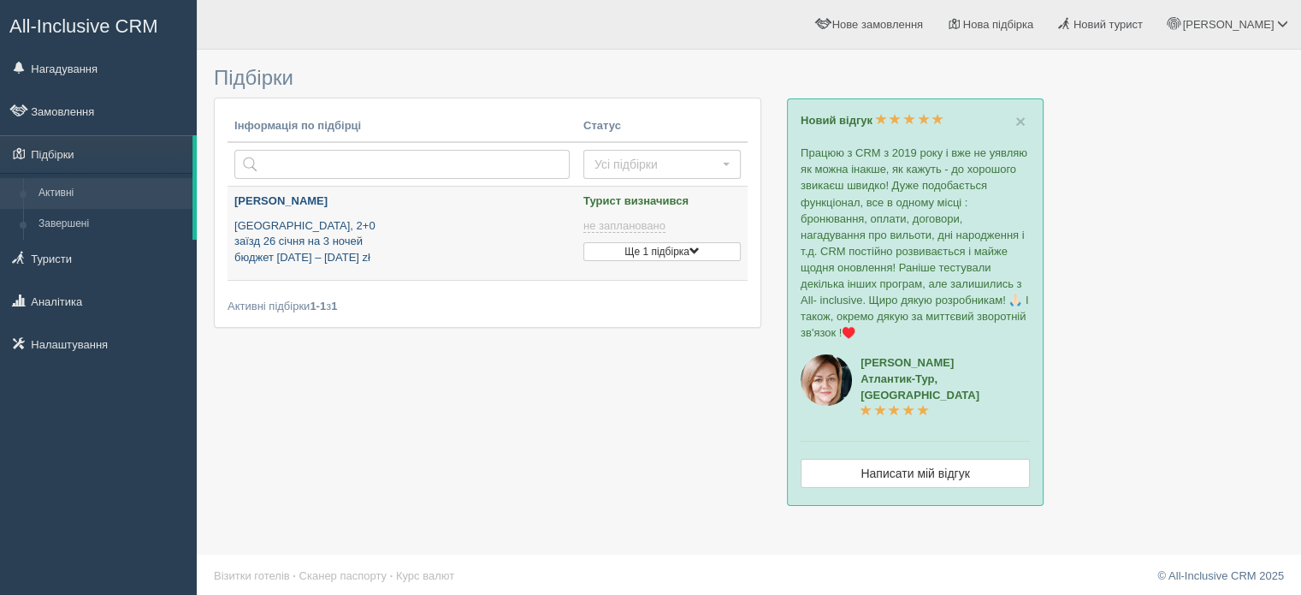
type input "2025-10-03 15:20"
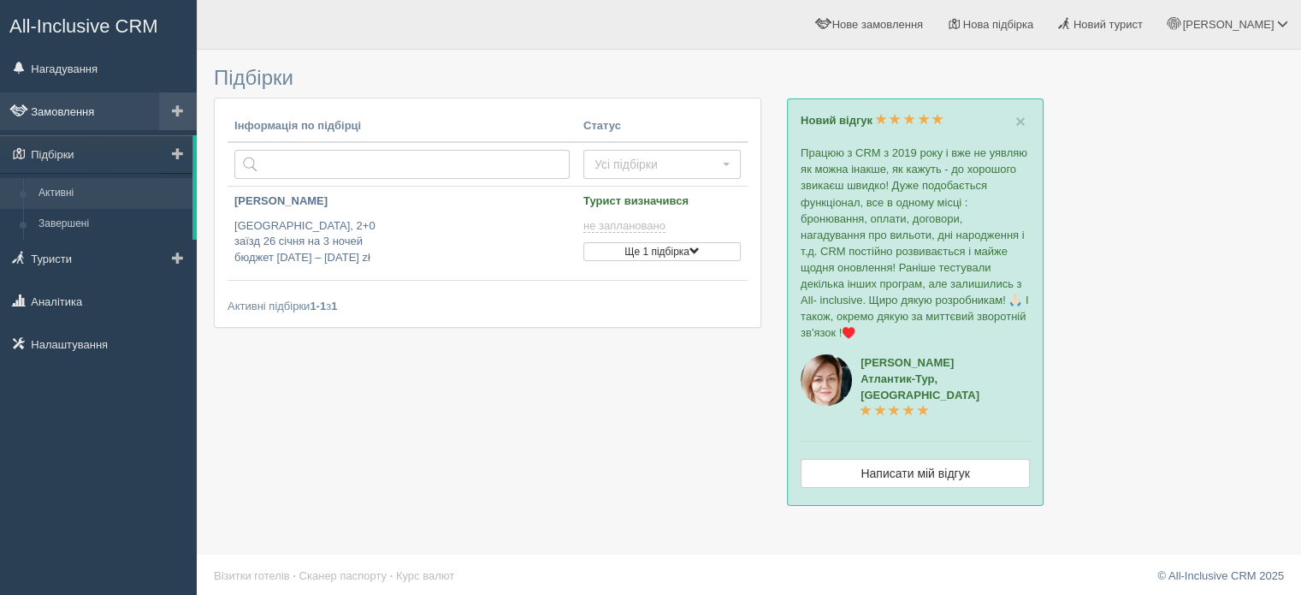
click at [133, 114] on link "Замовлення" at bounding box center [98, 111] width 197 height 38
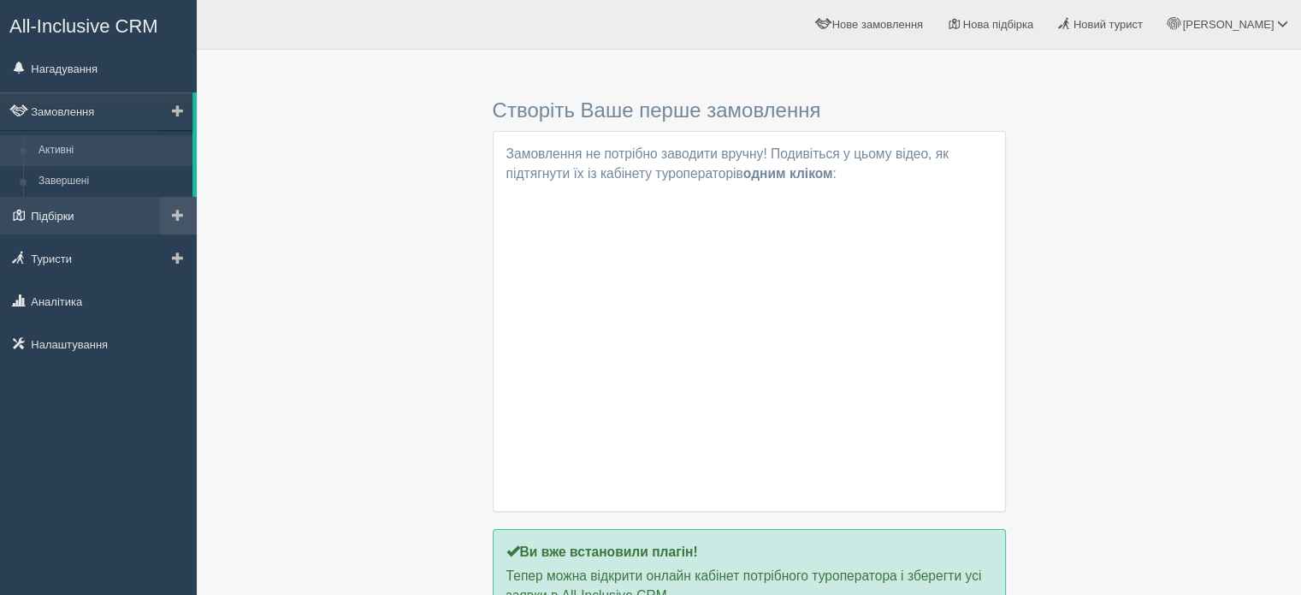
click at [81, 204] on link "Підбірки" at bounding box center [98, 216] width 197 height 38
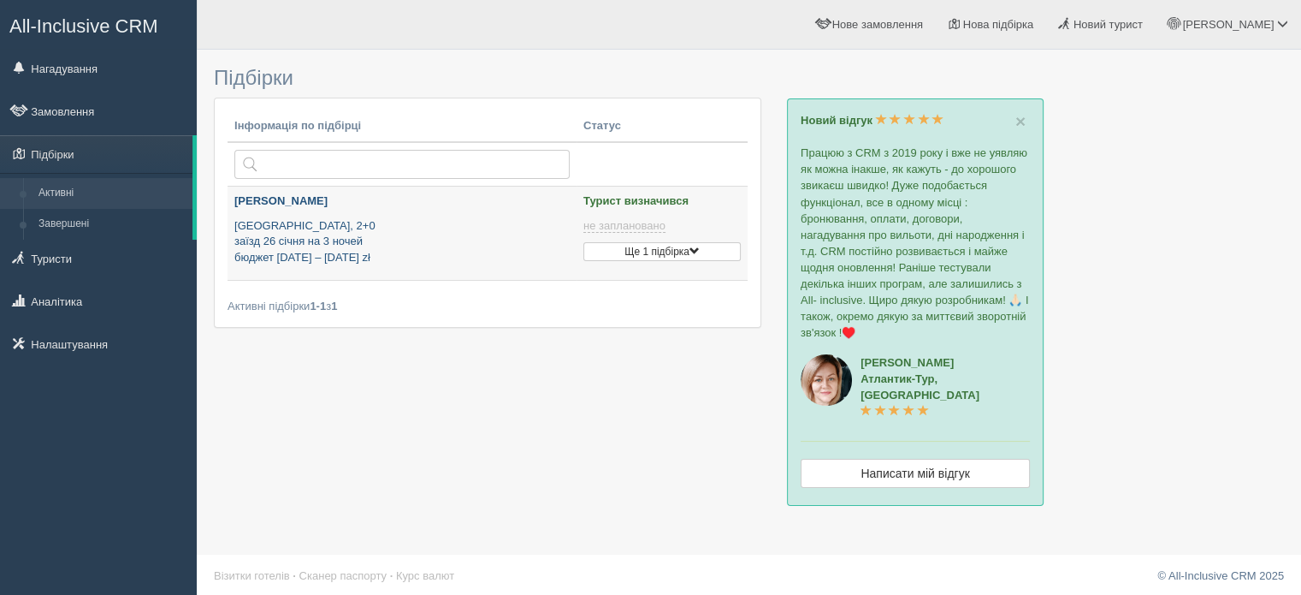
type input "[DATE] 15:20"
click at [457, 224] on p "Malta, 2+0 заїзд 26 січня на 3 ночей бюджет 1400 – 1500 zł" at bounding box center [401, 242] width 335 height 48
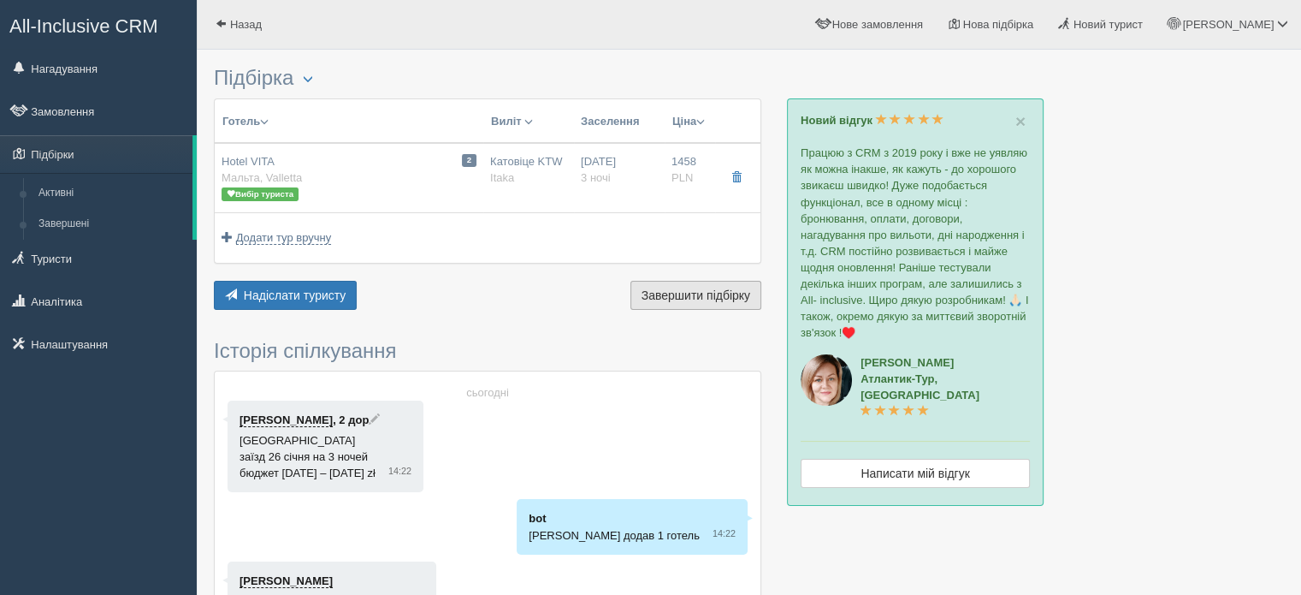
click at [691, 294] on span "Завершити підбірку" at bounding box center [696, 295] width 109 height 14
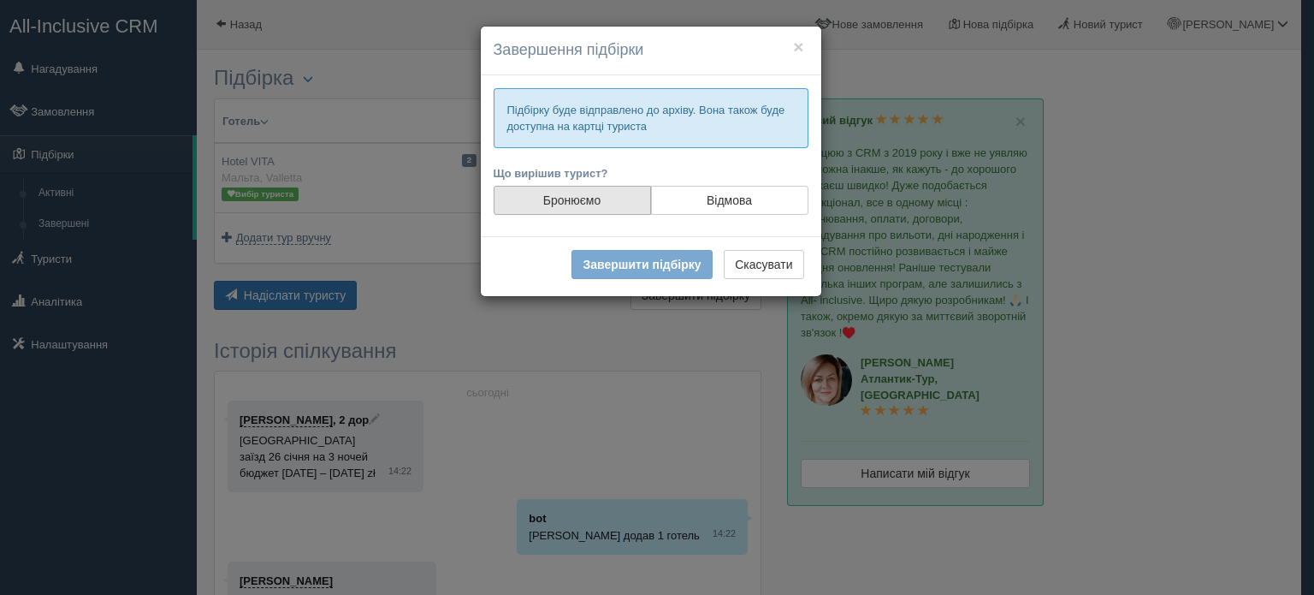
click at [606, 206] on label "Бронюємо" at bounding box center [572, 200] width 157 height 29
radio input "true"
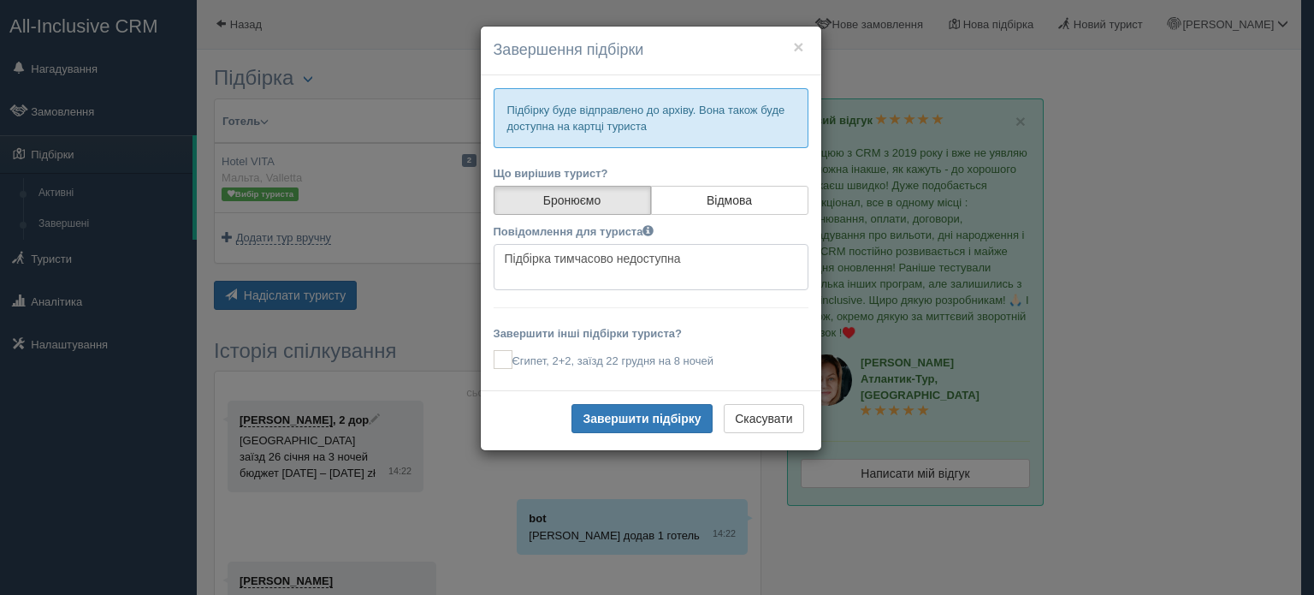
click at [608, 267] on textarea "Підбірка тимчасово недоступна" at bounding box center [651, 267] width 315 height 46
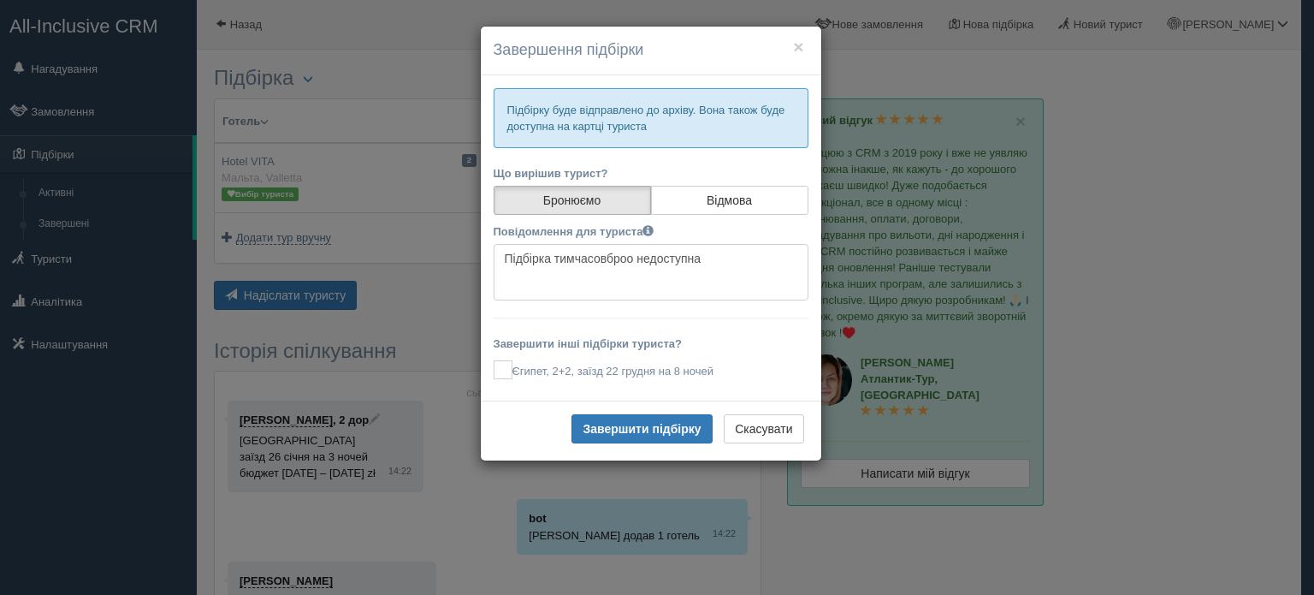
drag, startPoint x: 728, startPoint y: 261, endPoint x: 219, endPoint y: 263, distance: 509.0
click at [216, 264] on div "× Завершення підбірки Підбірку буде відправлено до архіву. Вона також буде дост…" at bounding box center [657, 297] width 1314 height 595
type textarea "бронь?"
click at [513, 365] on label "Єгипет, 2+2, заїзд 22 грудня на 8 ночей" at bounding box center [651, 369] width 315 height 19
checkbox input "true"
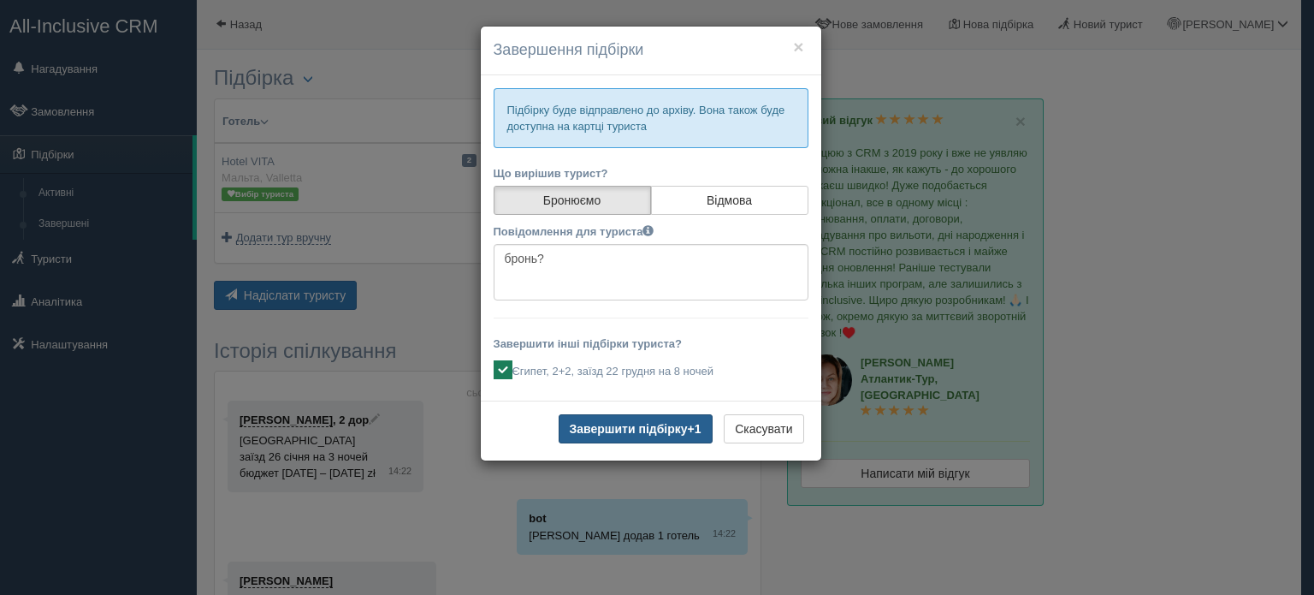
click at [636, 434] on button "Завершити підбірку +1" at bounding box center [636, 428] width 154 height 29
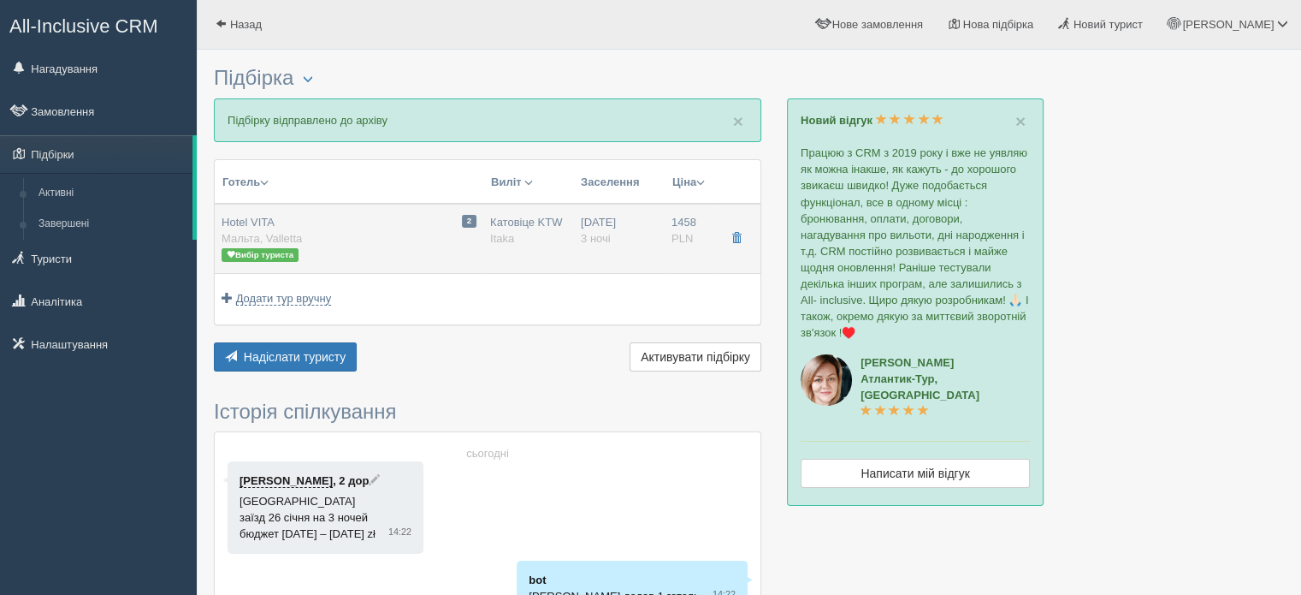
click at [309, 222] on div "2 Hotel VITA Мальта, Valletta Вибір туриста" at bounding box center [349, 239] width 255 height 48
type input "Hotel VITA"
type input "Мальта"
type input "Valletta"
type input "1458.00"
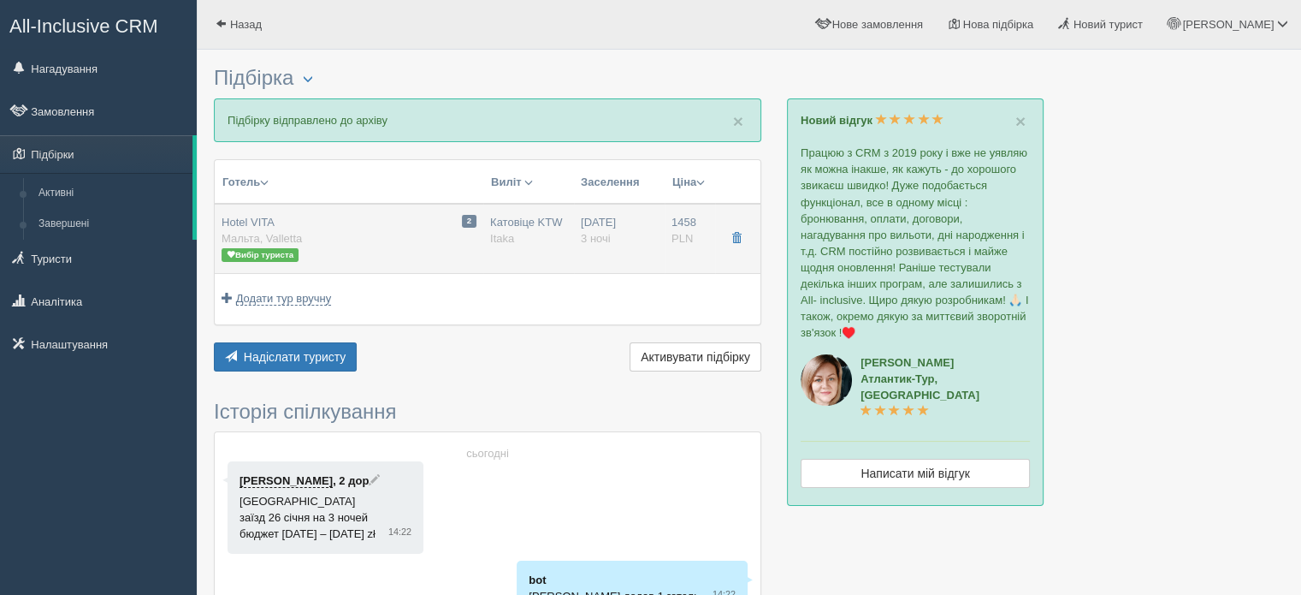
type input "Катовіце KTW"
type input "Мальта MLA"
type input "05:45"
type input "08:35"
type input "Wizz Air Hungary"
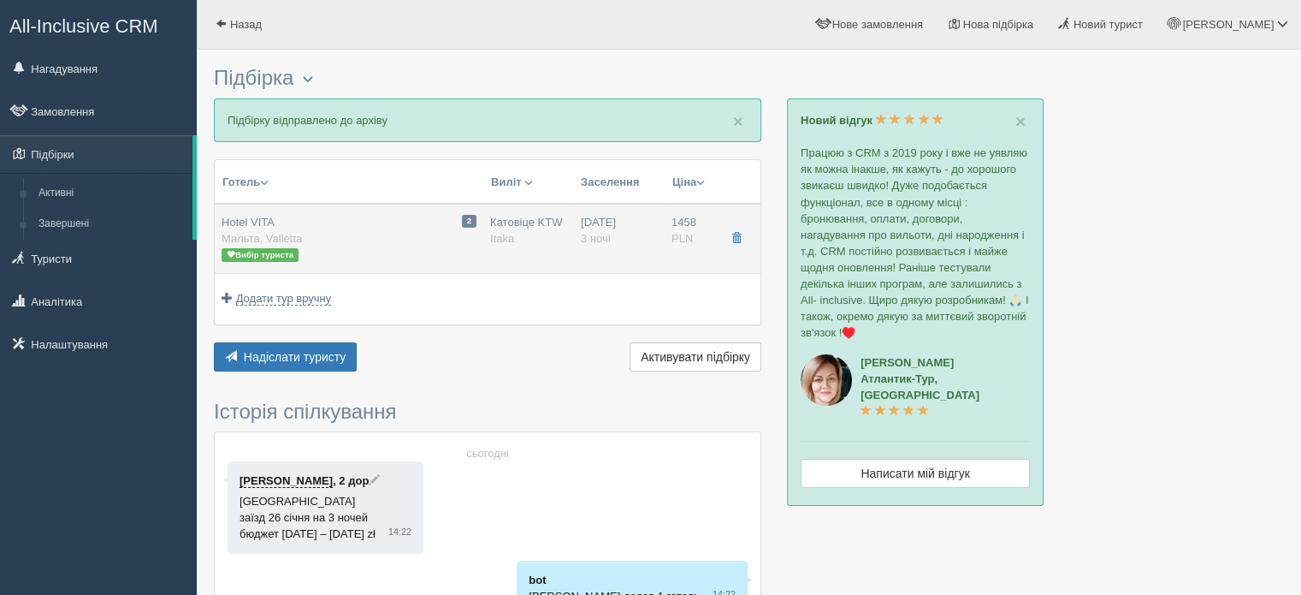
type input "10:35"
type input "13:20"
type input "3"
type input "Podstawowy"
type input "Bez wyżywienia"
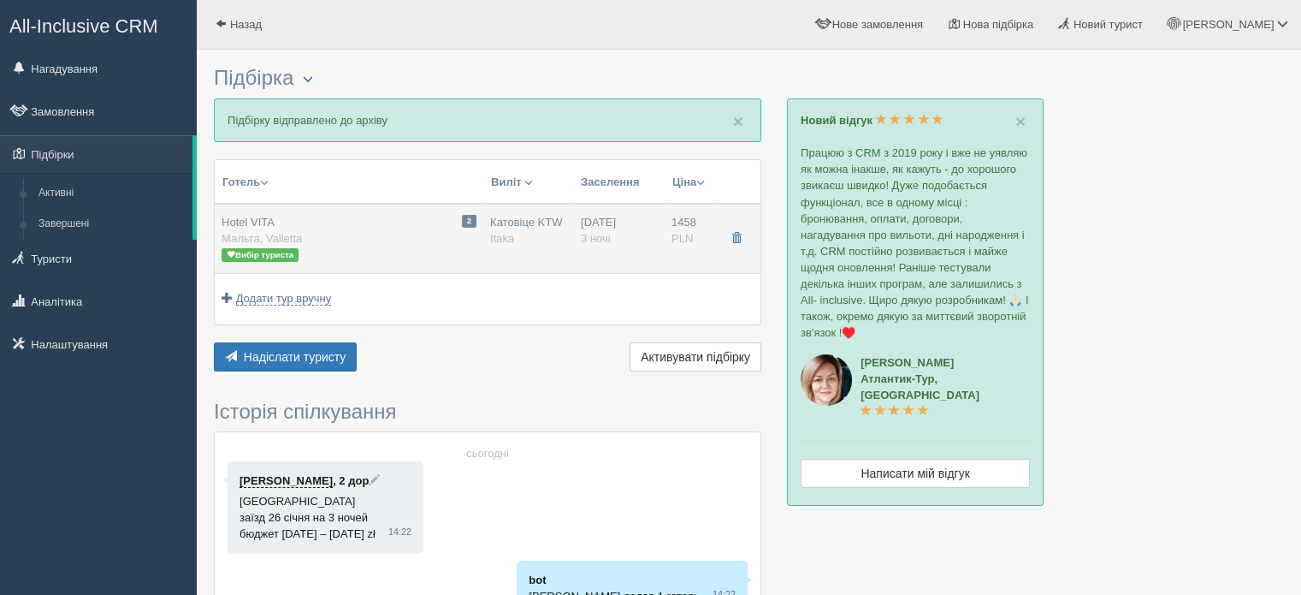
type input "Itaka"
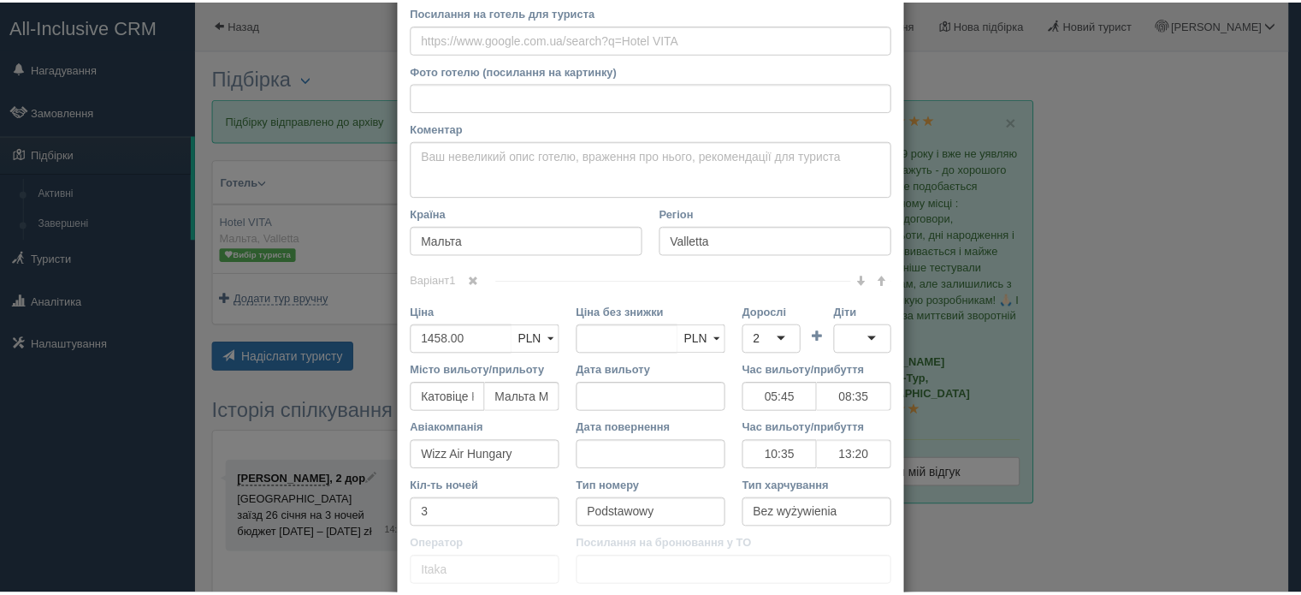
scroll to position [257, 0]
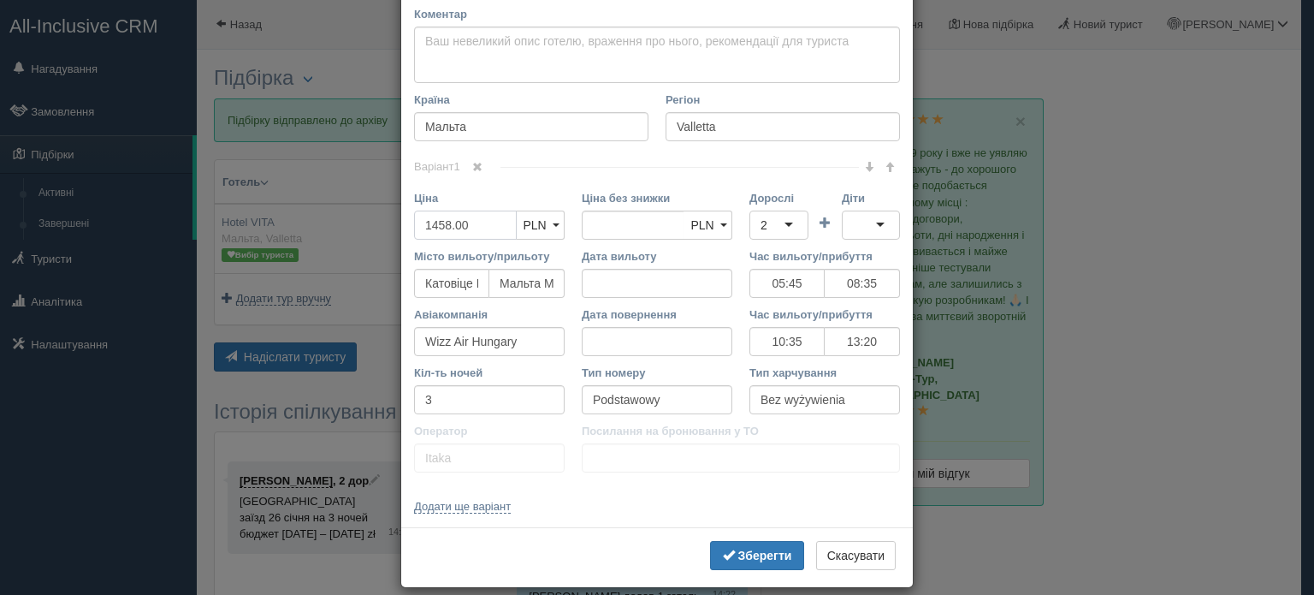
click at [465, 227] on input "1458.00" at bounding box center [465, 224] width 103 height 29
drag, startPoint x: 472, startPoint y: 222, endPoint x: 337, endPoint y: 218, distance: 135.2
click at [335, 222] on div "× Редагувати тур Назва готелю Hotel VITA Посилання на готель для туриста Фото г…" at bounding box center [657, 297] width 1314 height 595
type input "1"
type input "1458.00"
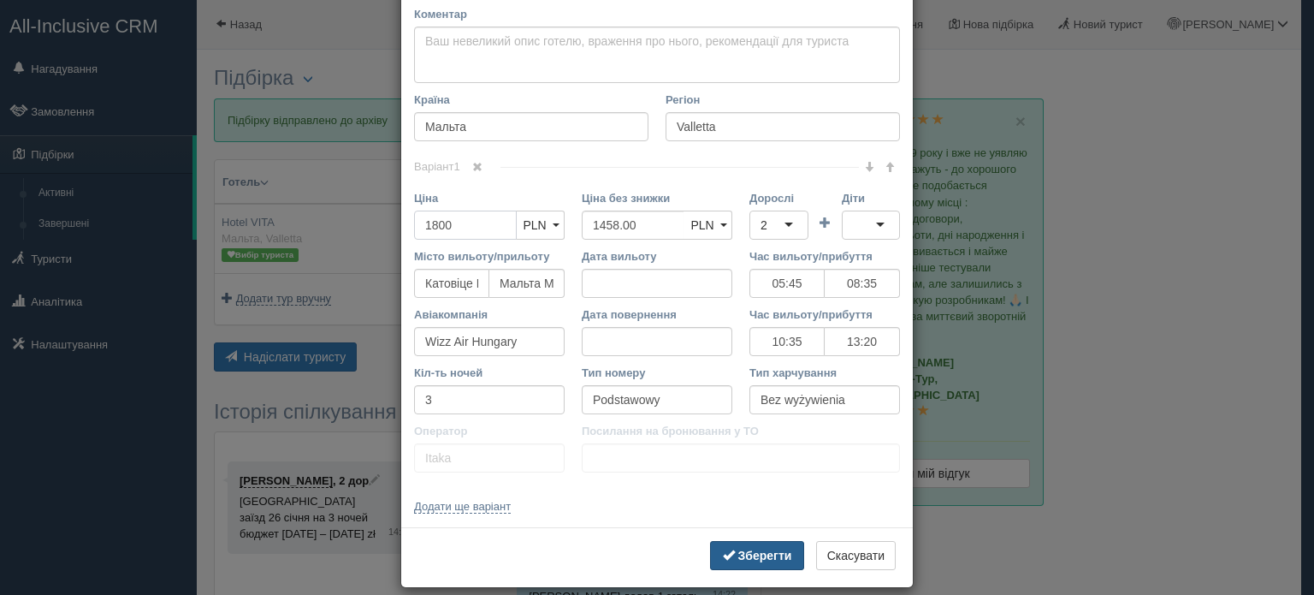
type input "1800"
click at [767, 557] on b "Зберегти" at bounding box center [765, 555] width 54 height 14
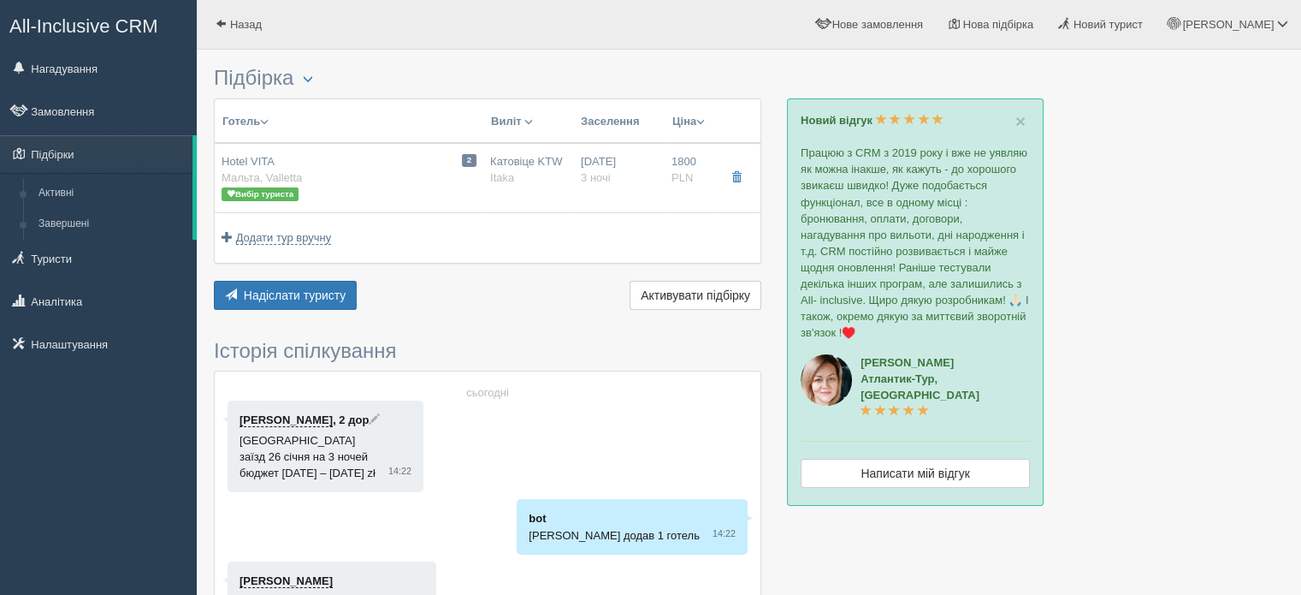
click at [527, 232] on td "Додати тур вручну Додати авіа вручну Додати тур вручну Додати круїз вручну" at bounding box center [488, 237] width 546 height 50
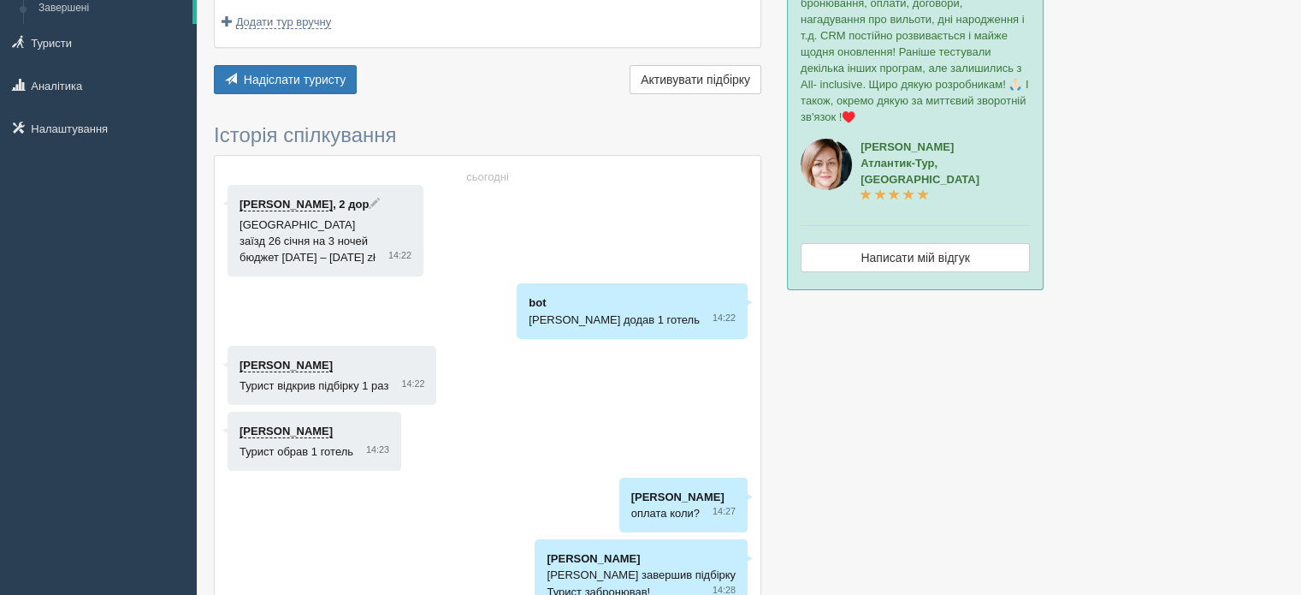
scroll to position [0, 0]
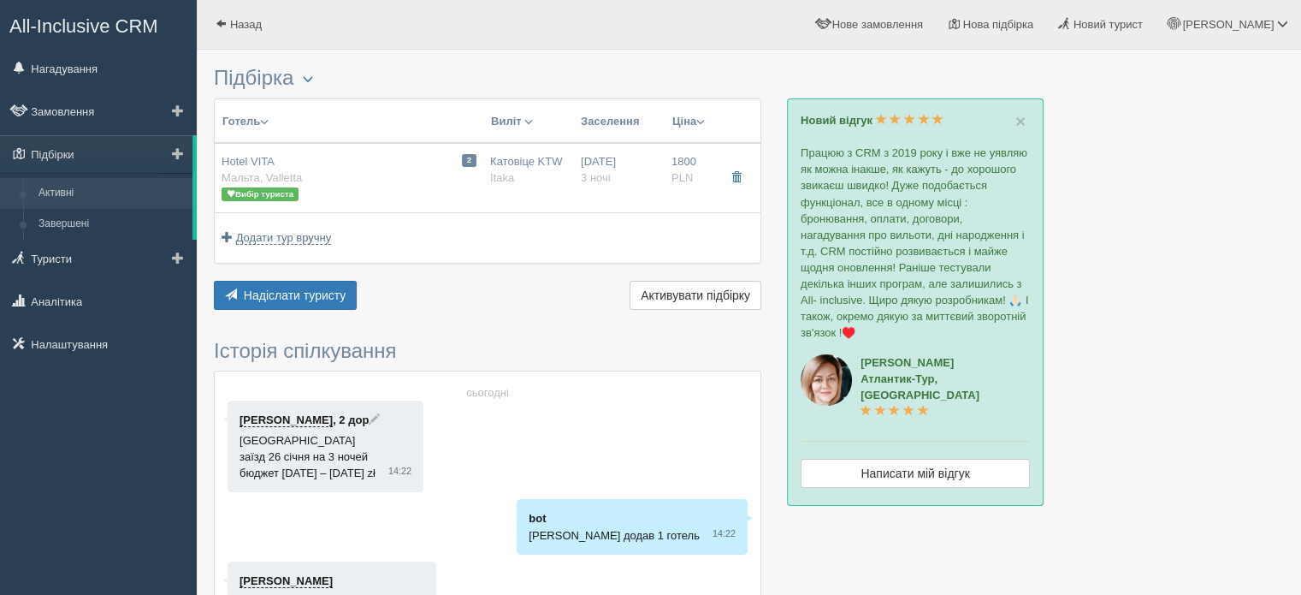
click at [81, 187] on link "Активні" at bounding box center [112, 193] width 162 height 31
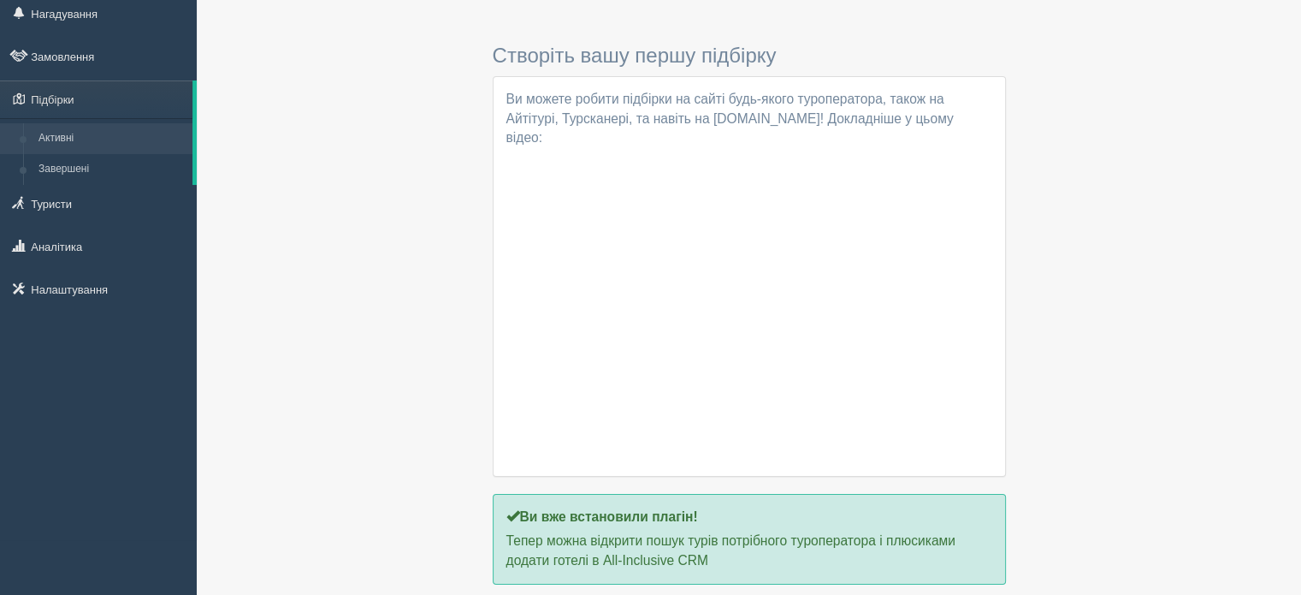
scroll to position [118, 0]
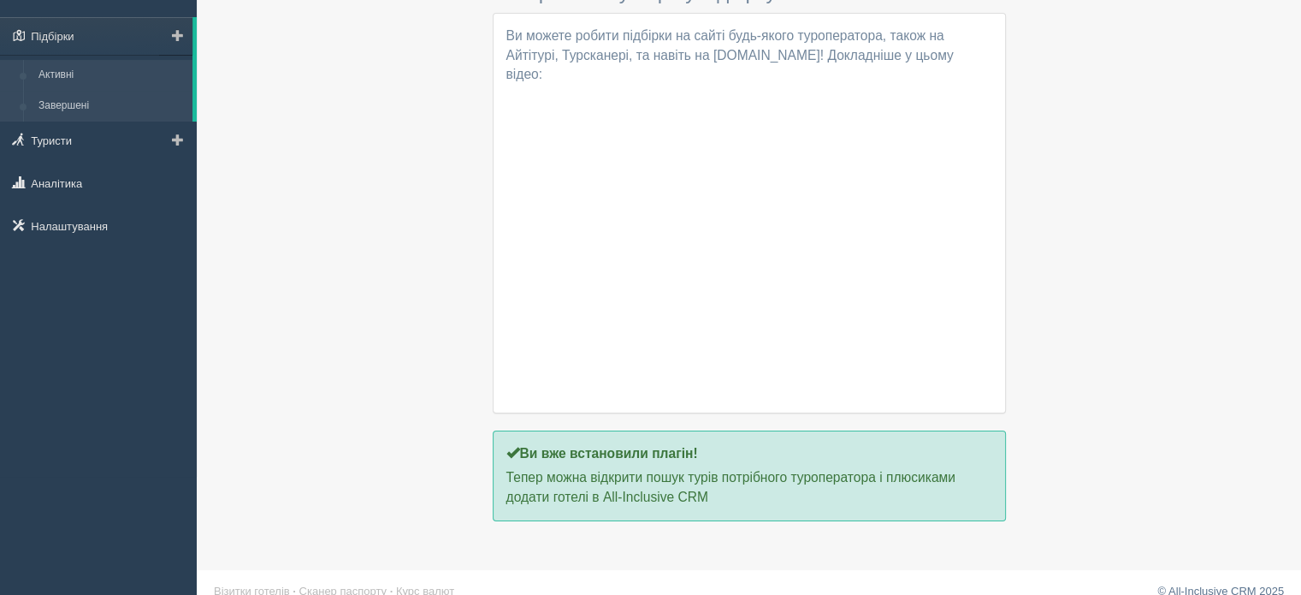
click at [27, 100] on li "Завершені" at bounding box center [96, 106] width 192 height 31
click at [77, 33] on link "Підбірки" at bounding box center [96, 36] width 192 height 38
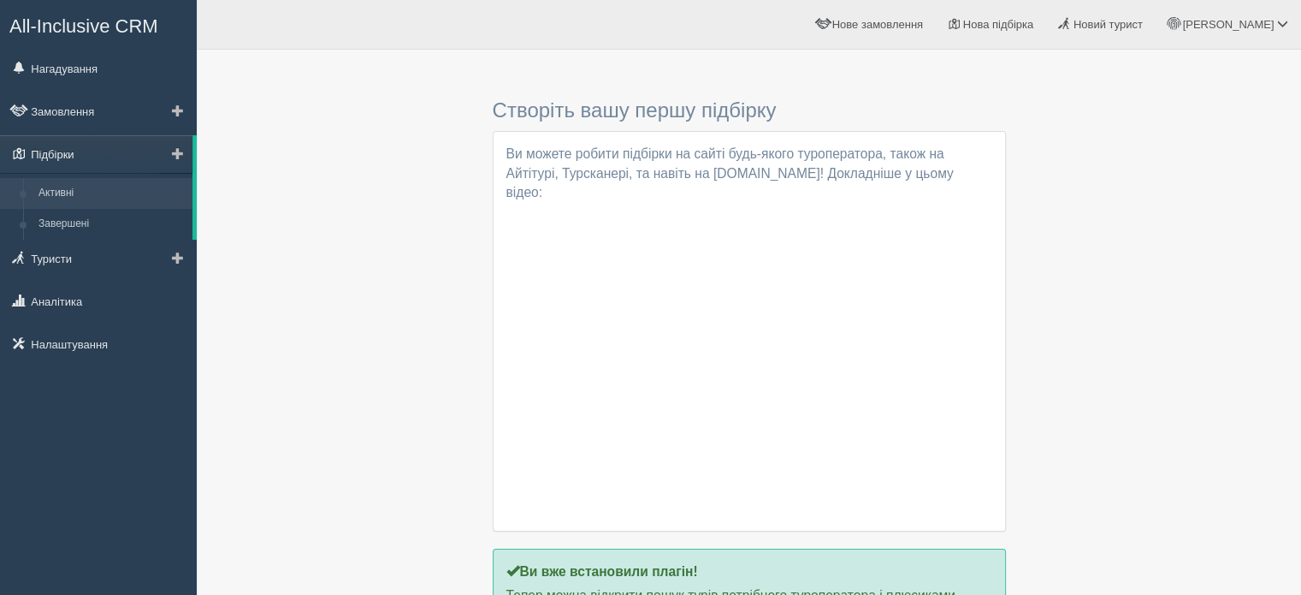
click at [80, 170] on link "Підбірки" at bounding box center [96, 154] width 192 height 38
click at [81, 157] on link "Підбірки" at bounding box center [96, 154] width 192 height 38
click at [175, 150] on span at bounding box center [178, 153] width 12 height 12
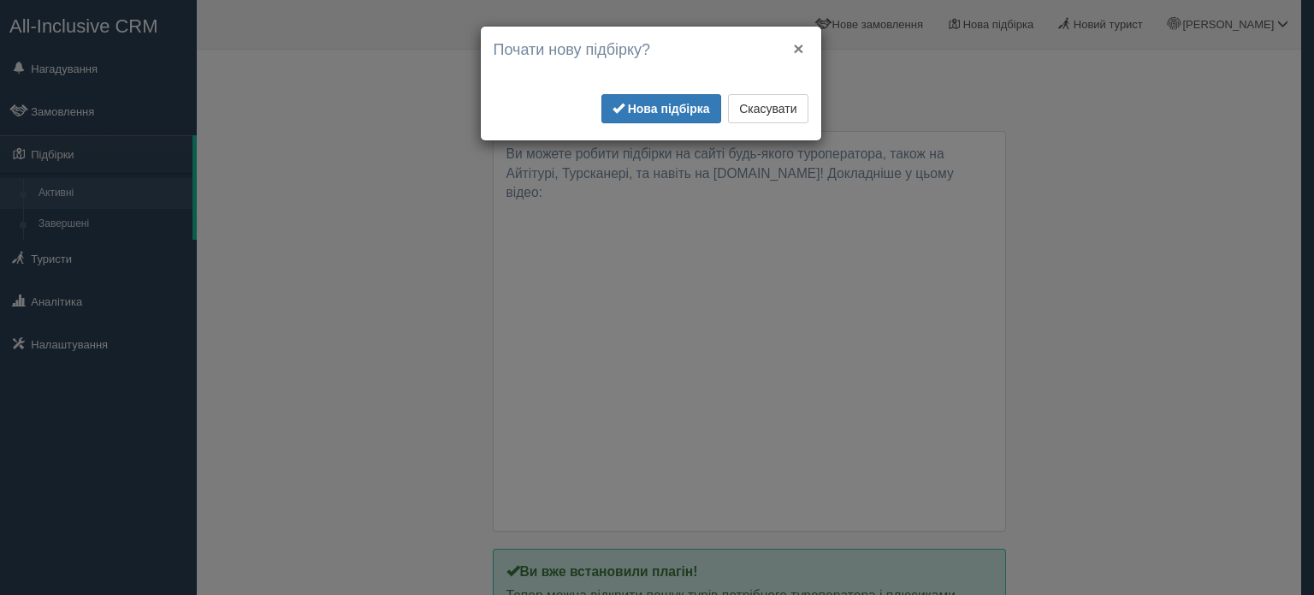
click at [803, 46] on div "× Почати нову підбірку? Додати готелі у нову підбірку? Для інтеграції з пошуком…" at bounding box center [651, 84] width 340 height 114
click at [799, 45] on button "×" at bounding box center [798, 48] width 10 height 18
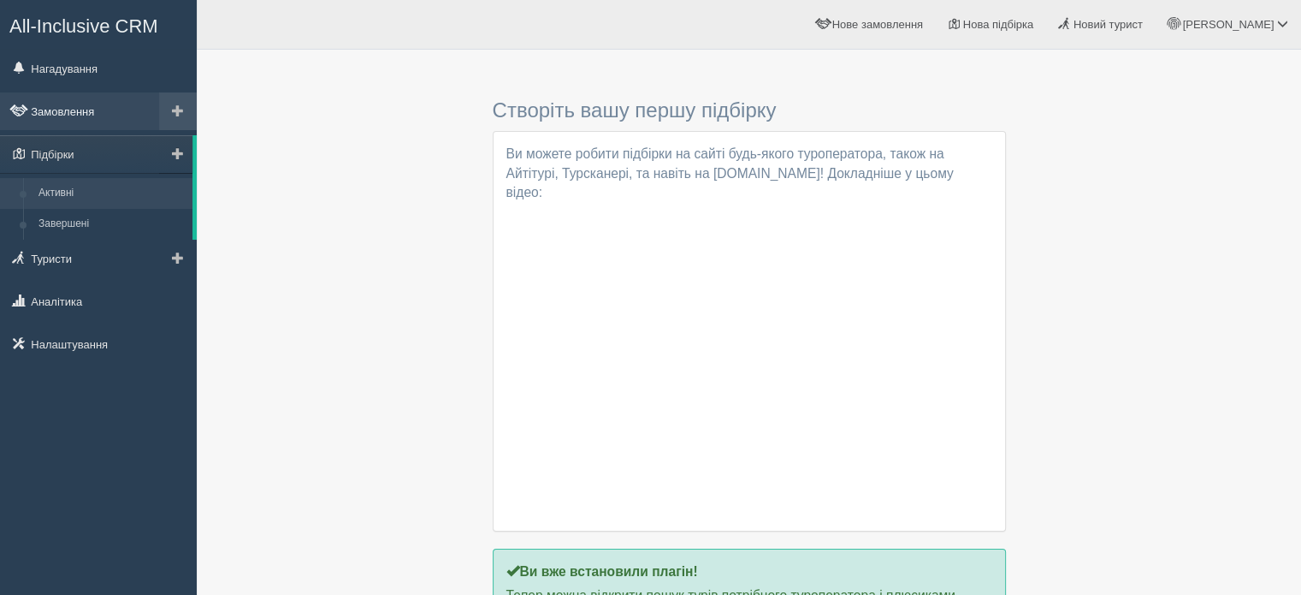
click at [89, 115] on link "Замовлення" at bounding box center [98, 111] width 197 height 38
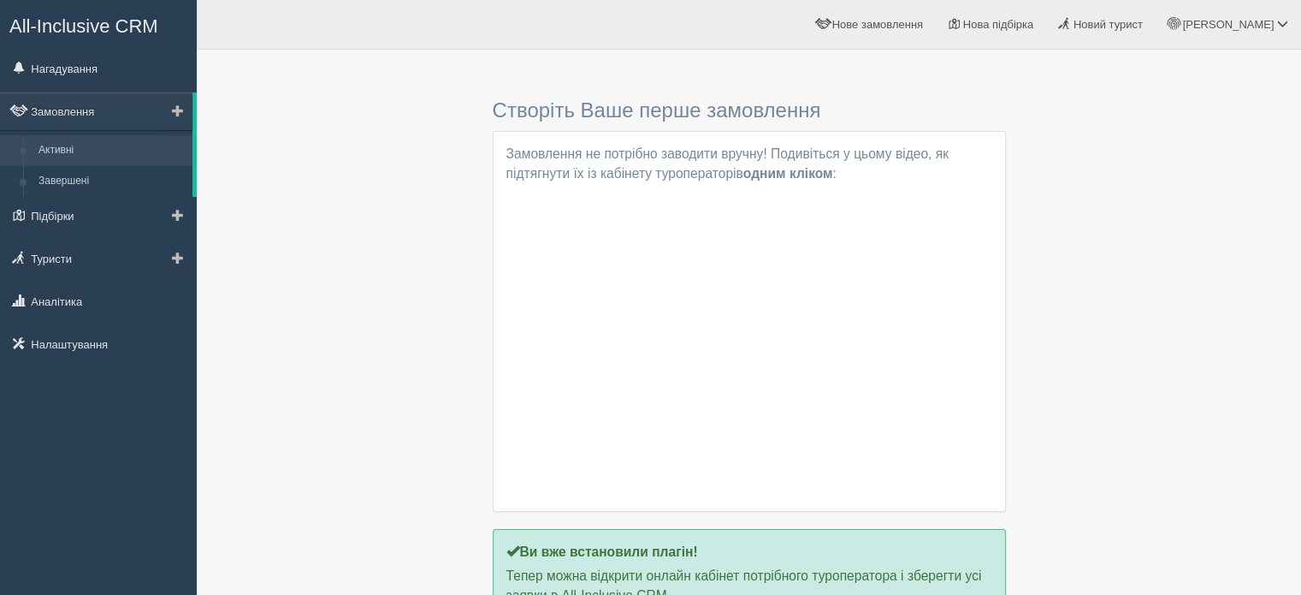
click at [175, 110] on span at bounding box center [178, 110] width 12 height 12
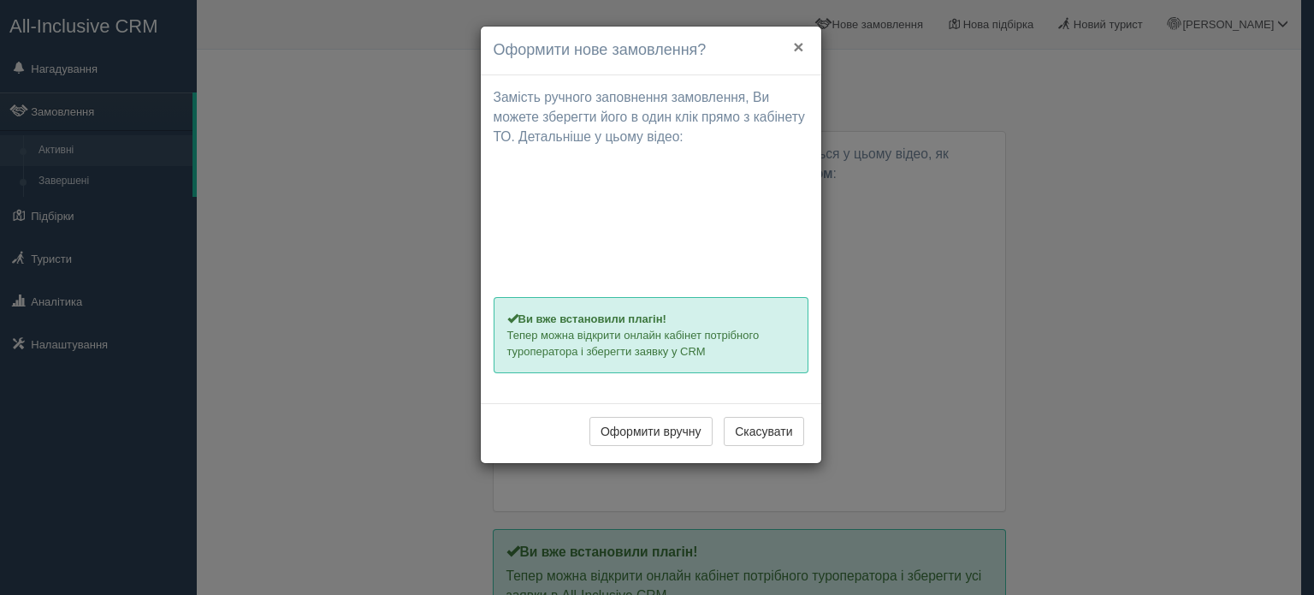
click at [801, 40] on button "×" at bounding box center [798, 47] width 10 height 18
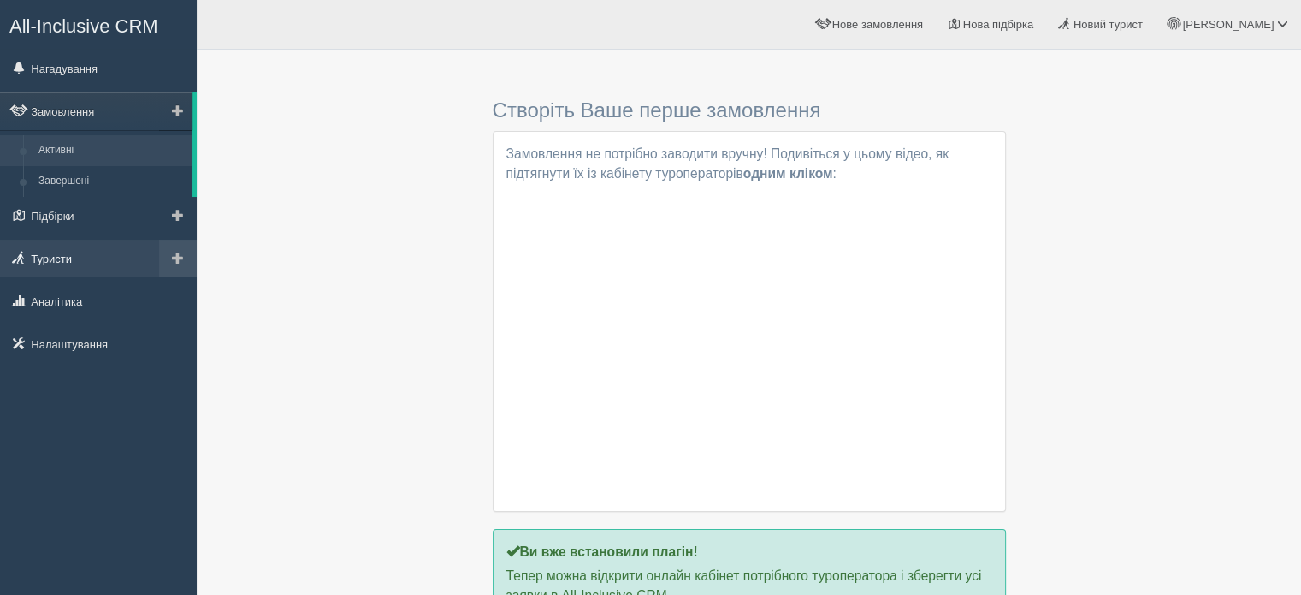
click at [63, 257] on link "Туристи" at bounding box center [98, 259] width 197 height 38
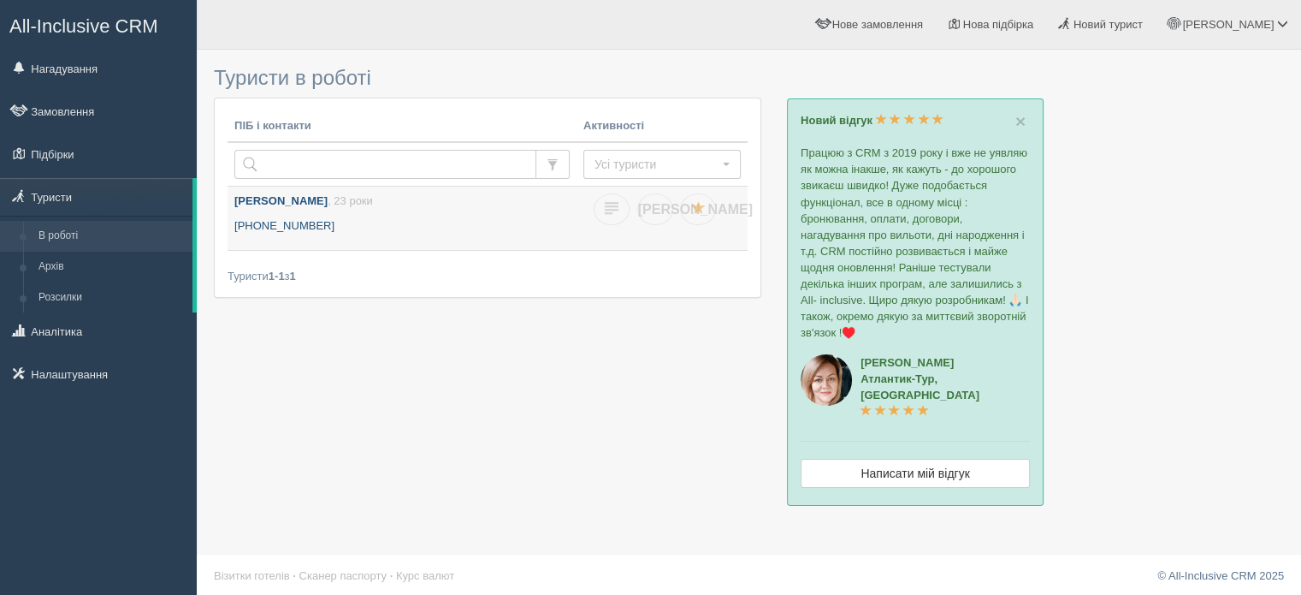
click at [263, 201] on b "[PERSON_NAME]" at bounding box center [280, 200] width 93 height 13
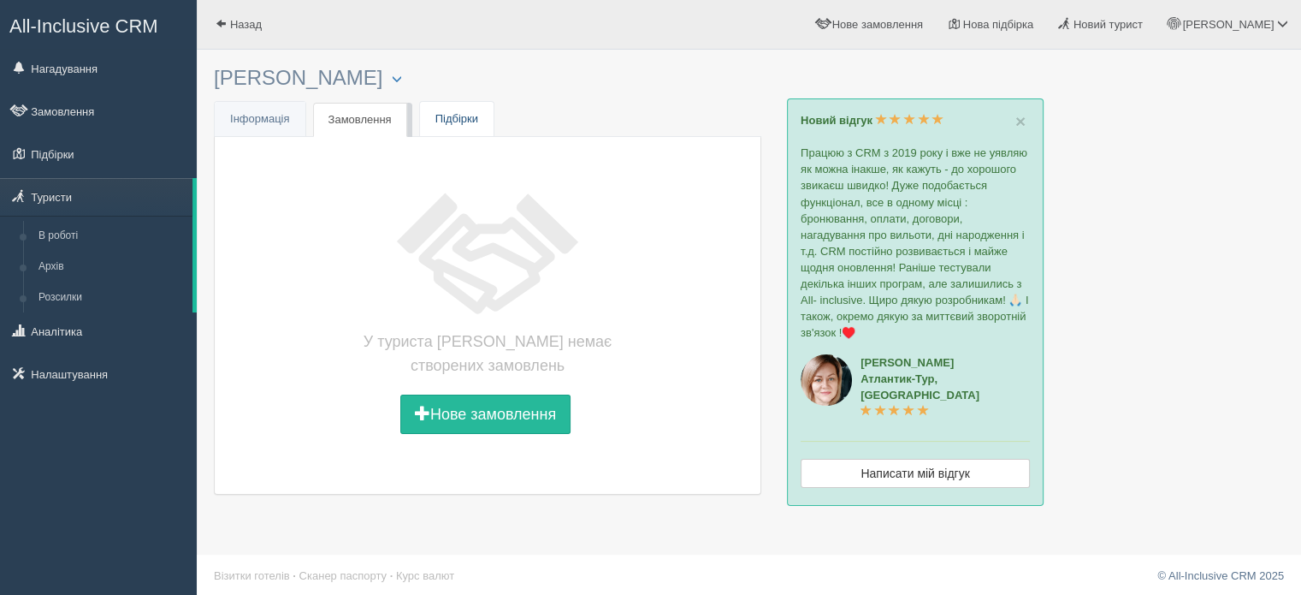
click at [441, 118] on link "Підбірки" at bounding box center [457, 119] width 74 height 35
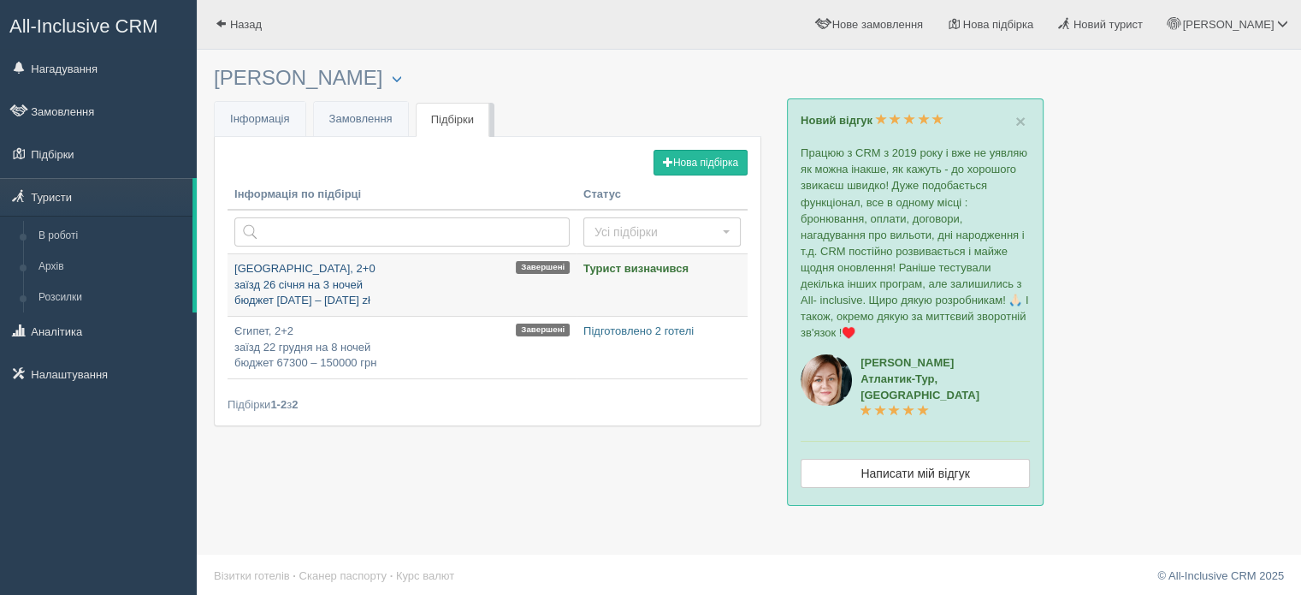
click at [346, 277] on p "Malta, 2+0 заїзд 26 січня на 3 ночей бюджет 1400 – 1500 zł" at bounding box center [401, 285] width 335 height 48
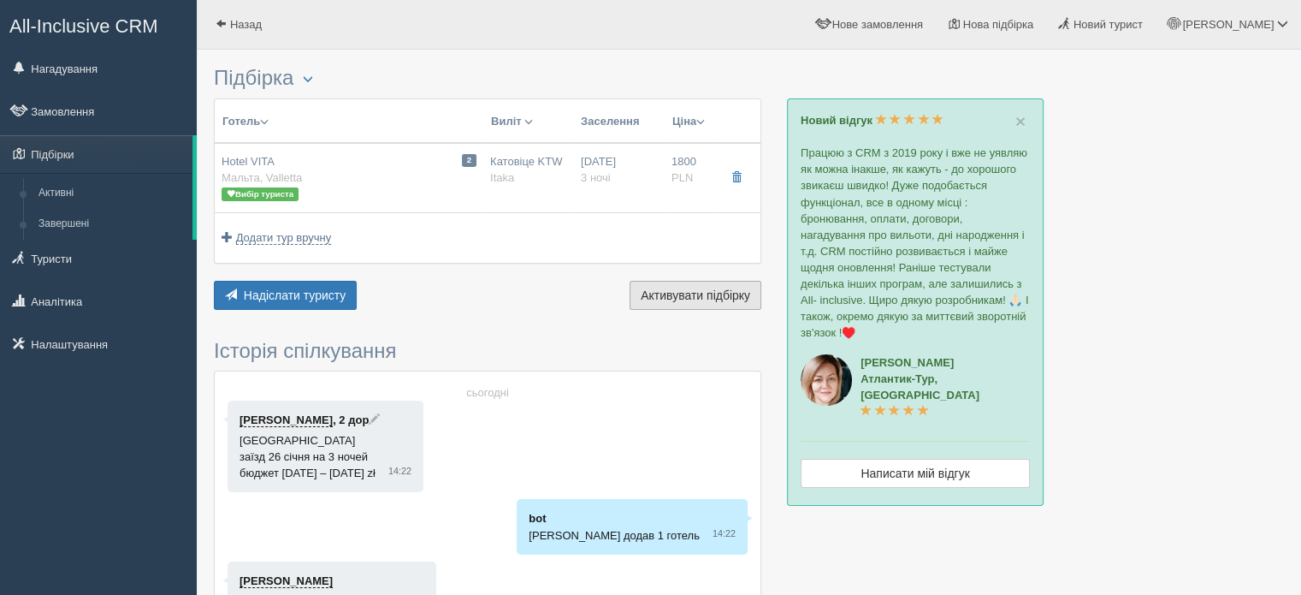
click at [677, 289] on span "Активувати підбірку" at bounding box center [696, 295] width 110 height 14
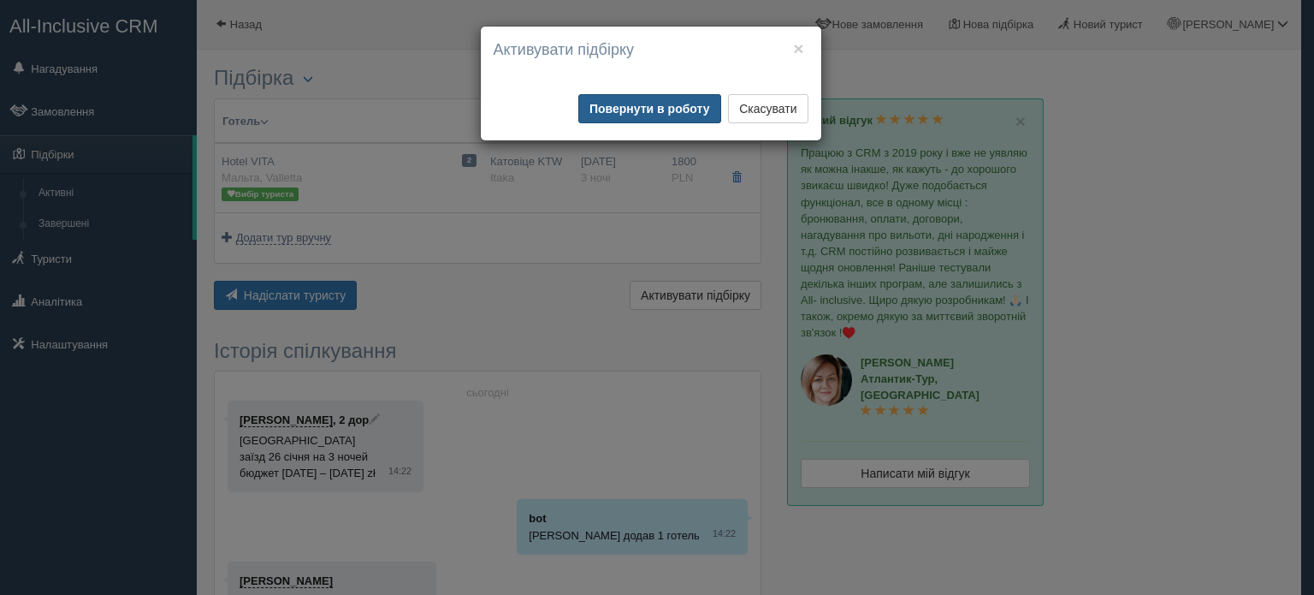
click at [649, 110] on button "Повернути в роботу" at bounding box center [649, 108] width 143 height 29
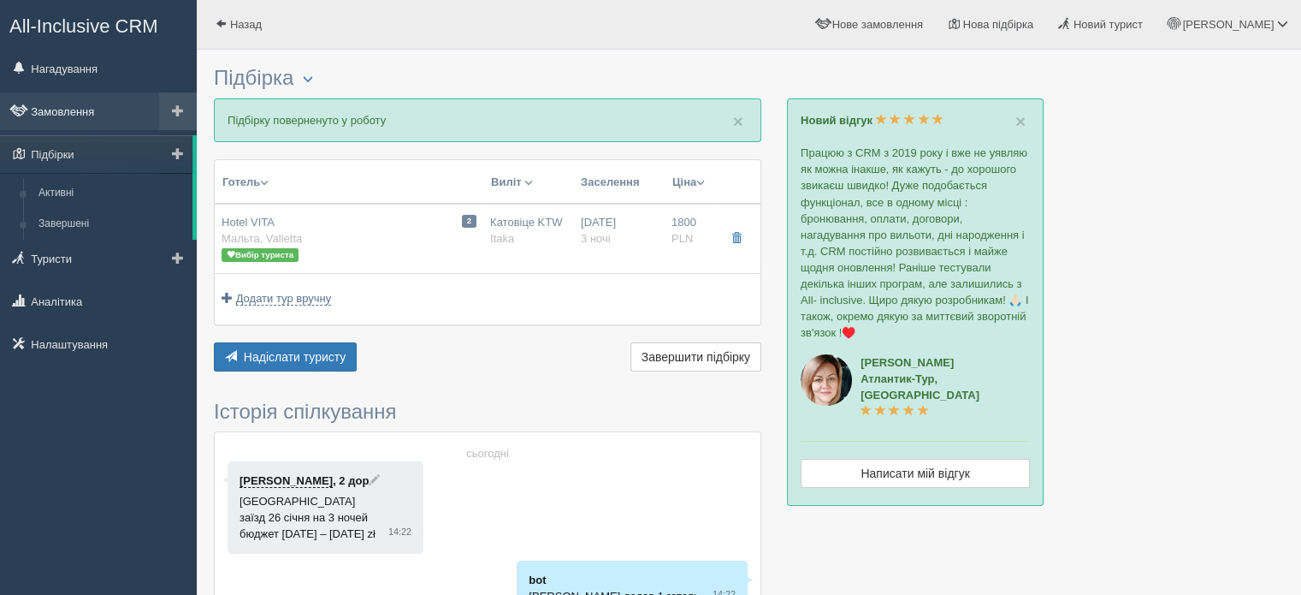
click at [62, 115] on link "Замовлення" at bounding box center [98, 111] width 197 height 38
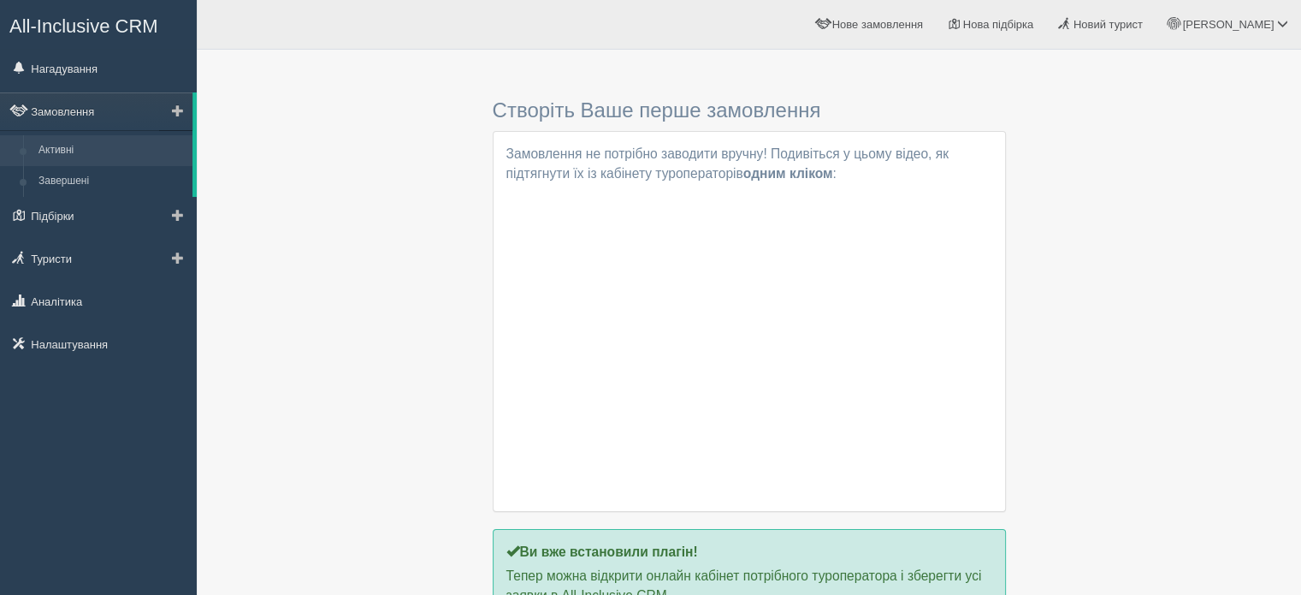
click at [180, 105] on span at bounding box center [178, 110] width 12 height 12
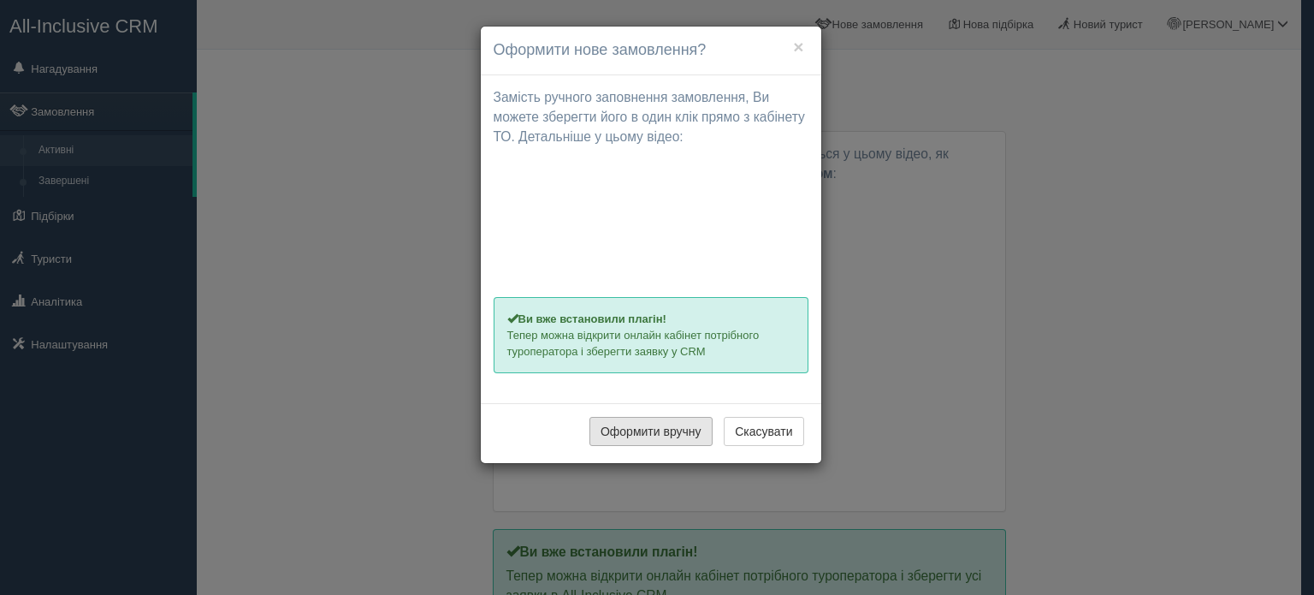
click at [678, 430] on button "Оформити вручну" at bounding box center [650, 431] width 123 height 29
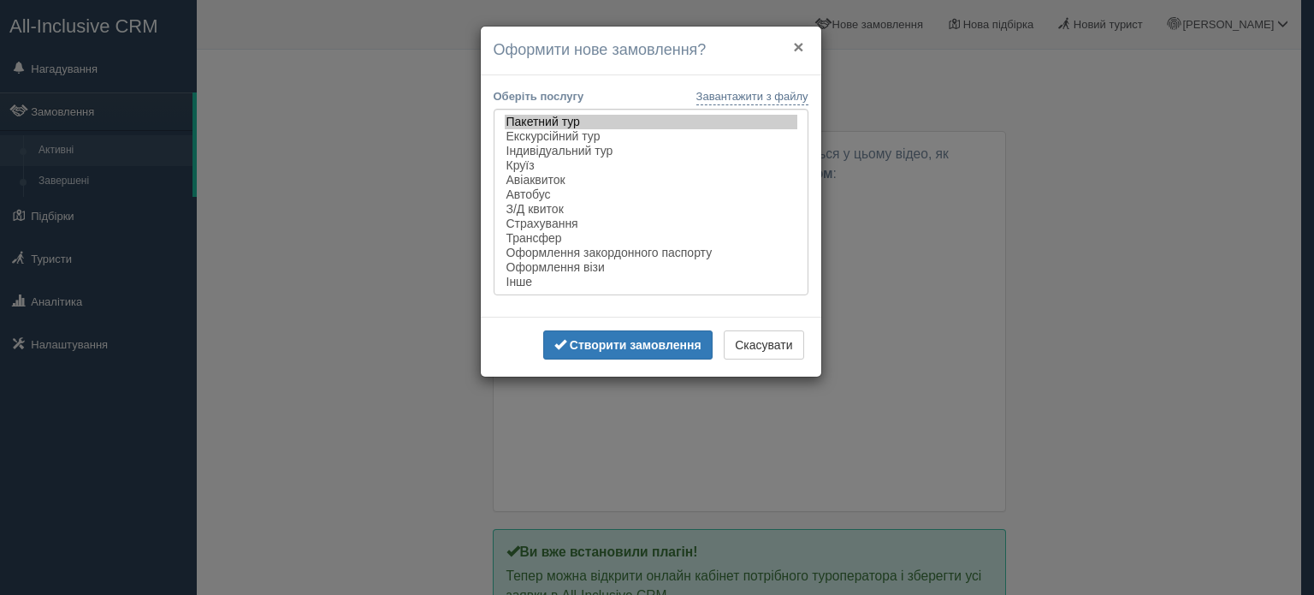
click at [799, 40] on button "×" at bounding box center [798, 47] width 10 height 18
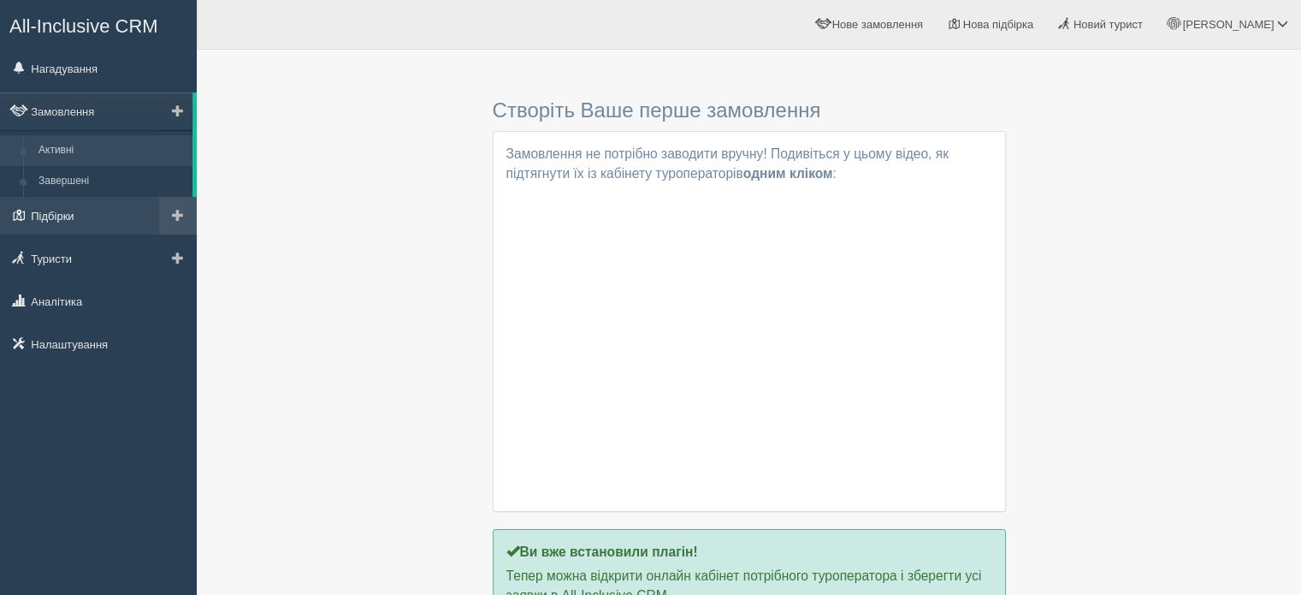
click at [68, 213] on link "Підбірки" at bounding box center [98, 216] width 197 height 38
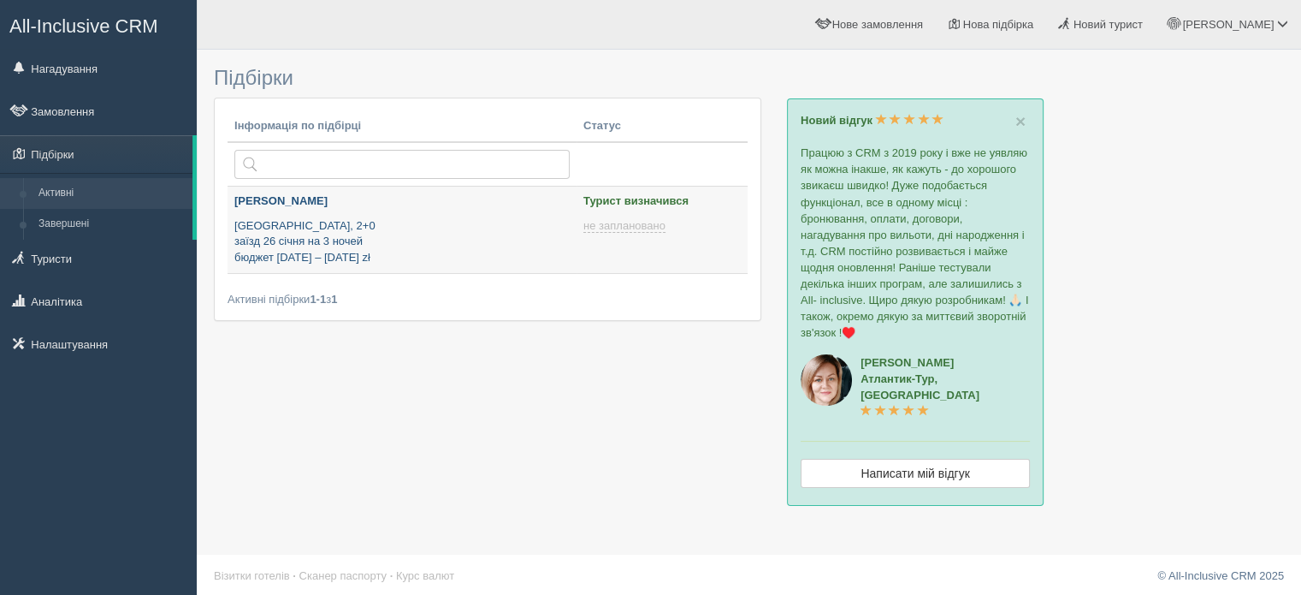
type input "[DATE] 15:20"
click at [380, 235] on p "Malta, 2+0 заїзд 26 січня на 3 ночей бюджет 1400 – 1500 zł" at bounding box center [401, 242] width 335 height 48
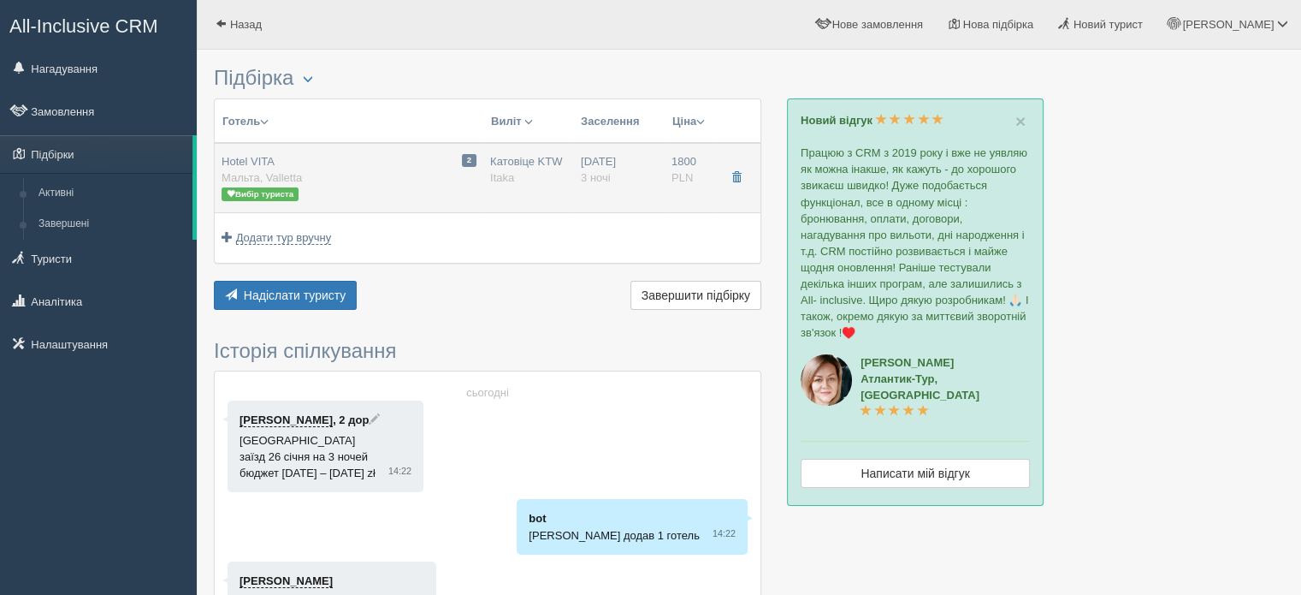
click at [311, 181] on div "2 [GEOGRAPHIC_DATA] [GEOGRAPHIC_DATA], [GEOGRAPHIC_DATA] Вибір туриста" at bounding box center [349, 178] width 255 height 48
type input "Hotel VITA"
type input "Мальта"
type input "Valletta"
type input "1800.00"
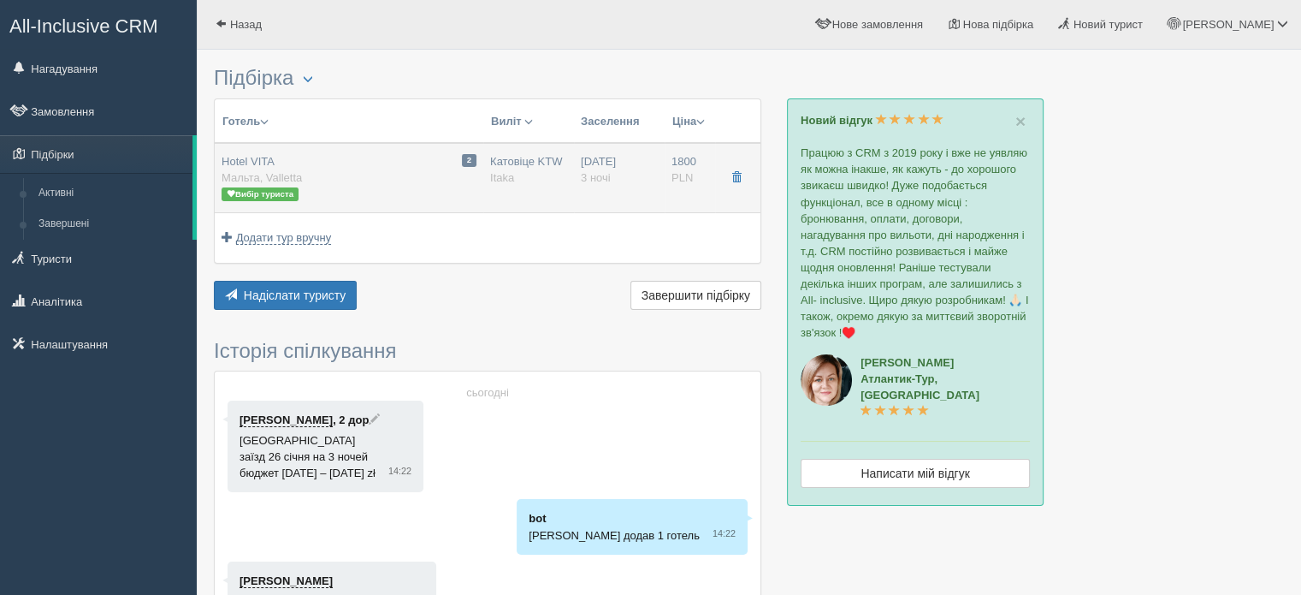
type input "1458.00"
type input "Катовіце KTW"
type input "Мальта MLA"
type input "05:45"
type input "08:35"
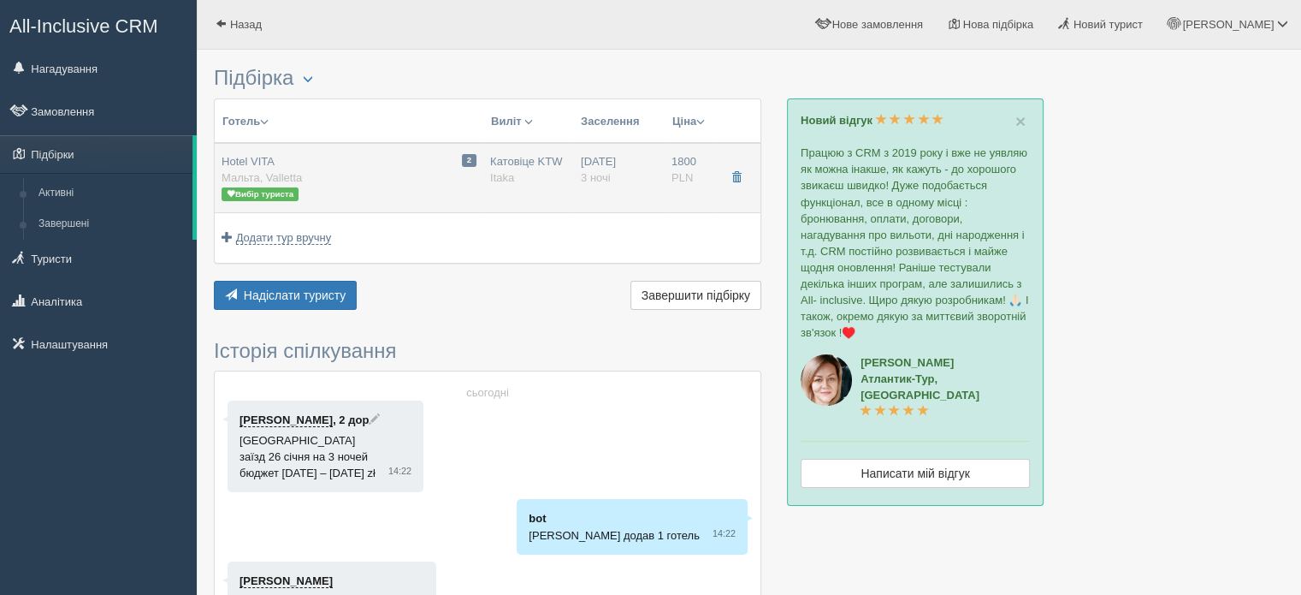
type input "Wizz Air Hungary"
type input "10:35"
type input "13:20"
type input "3"
type input "Podstawowy"
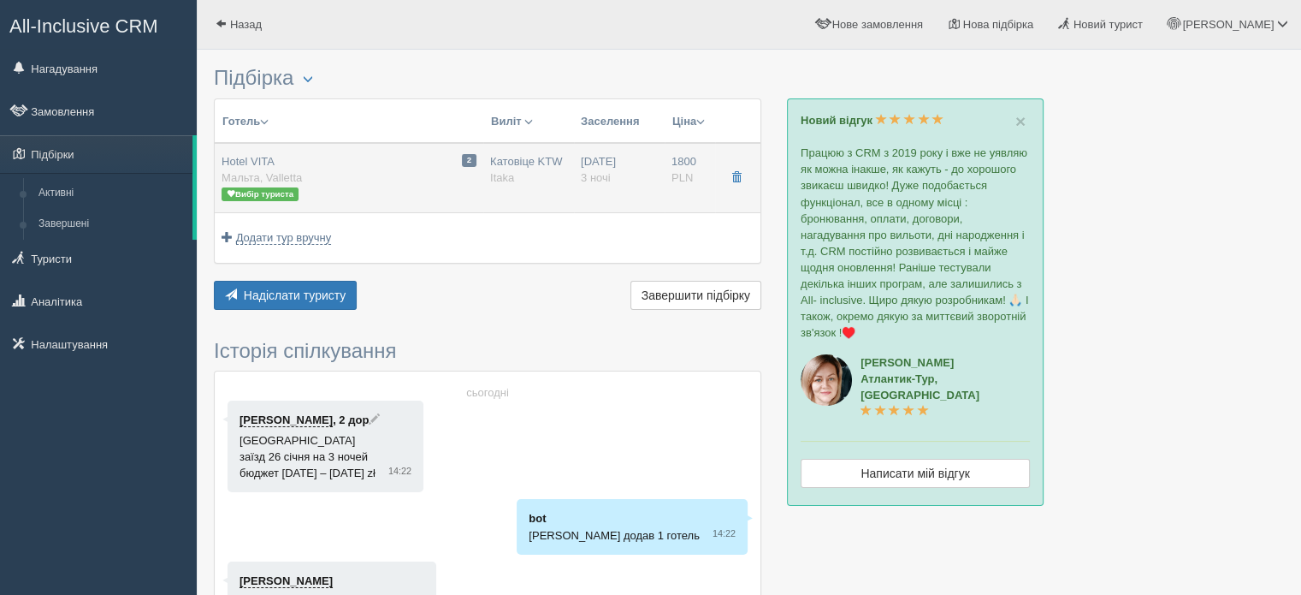
type input "Bez wyżywienia"
type input "Itaka"
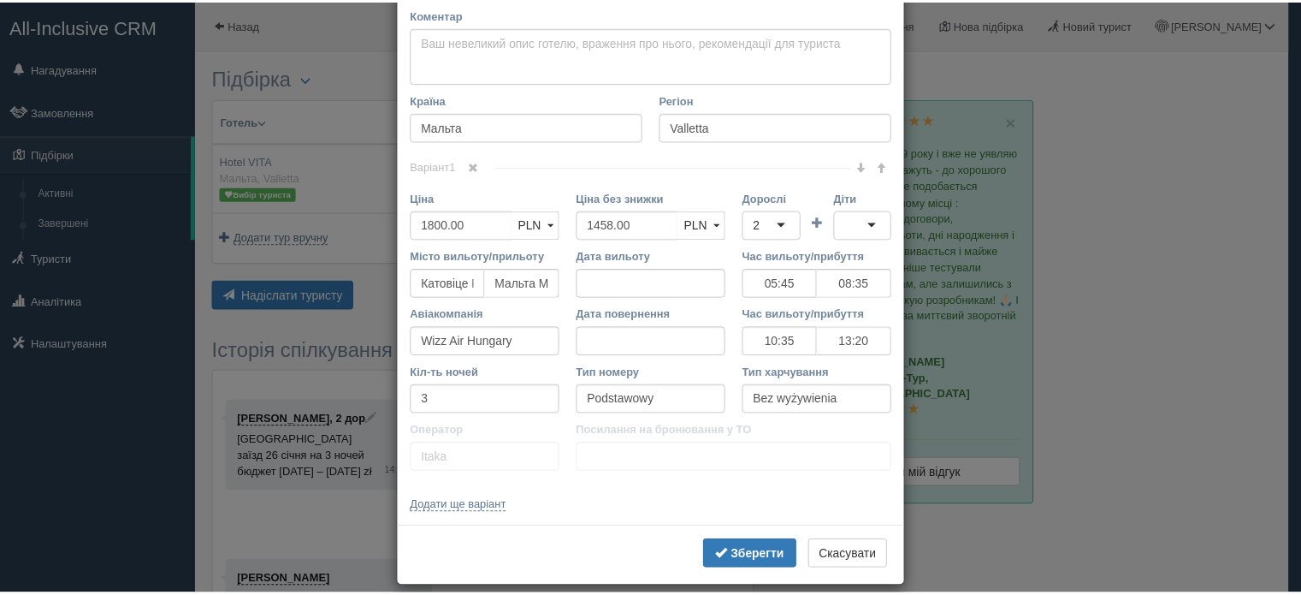
scroll to position [274, 0]
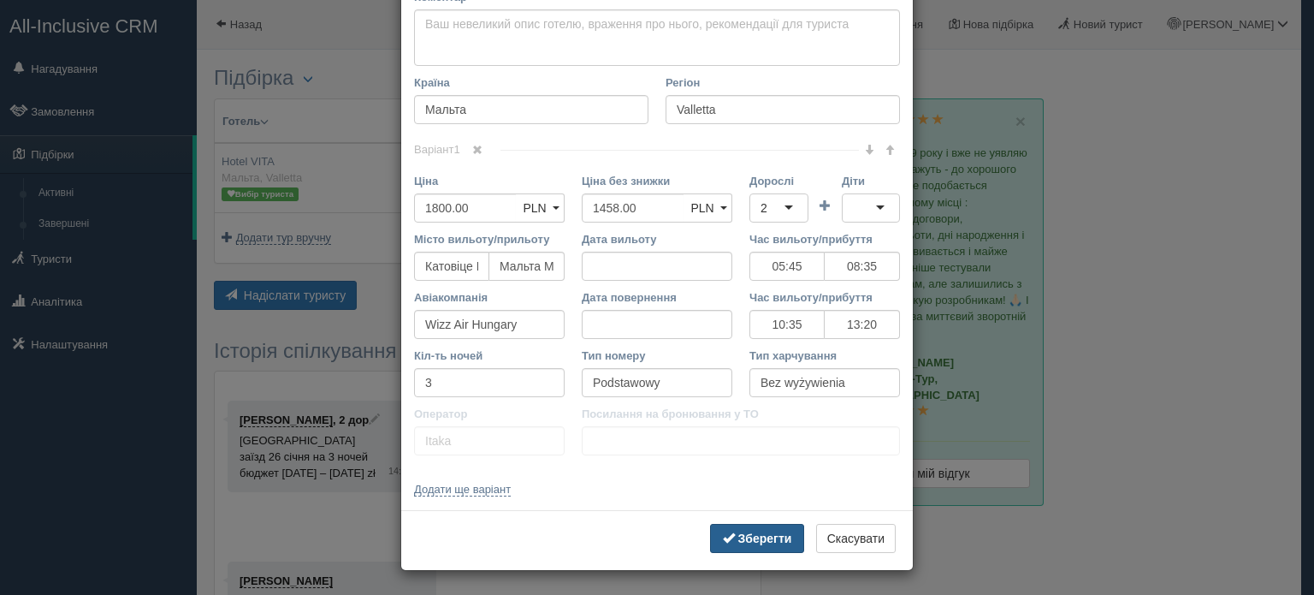
click at [738, 538] on b "Зберегти" at bounding box center [765, 538] width 54 height 14
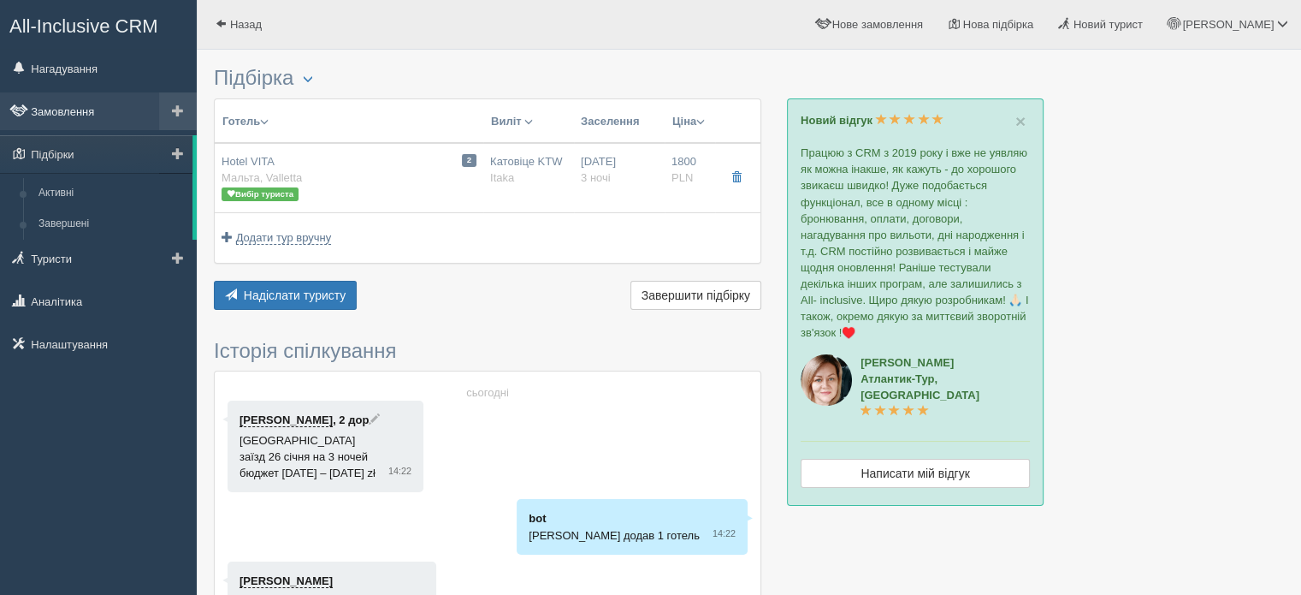
click at [90, 109] on link "Замовлення" at bounding box center [98, 111] width 197 height 38
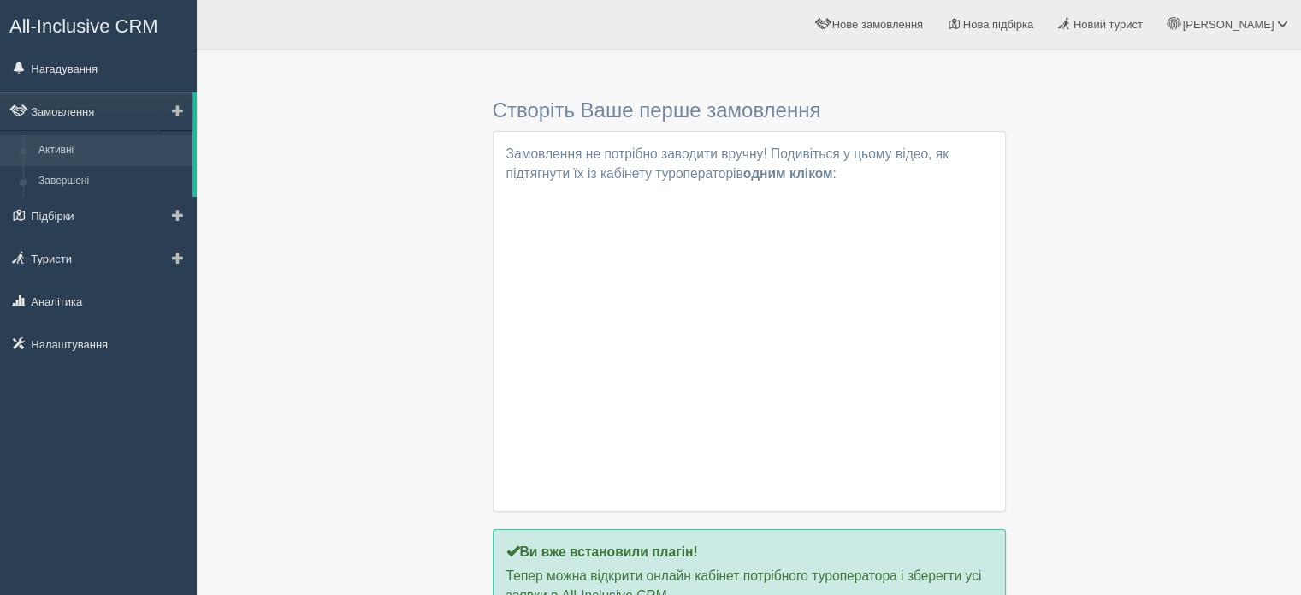
click at [89, 157] on link "Активні" at bounding box center [112, 150] width 162 height 31
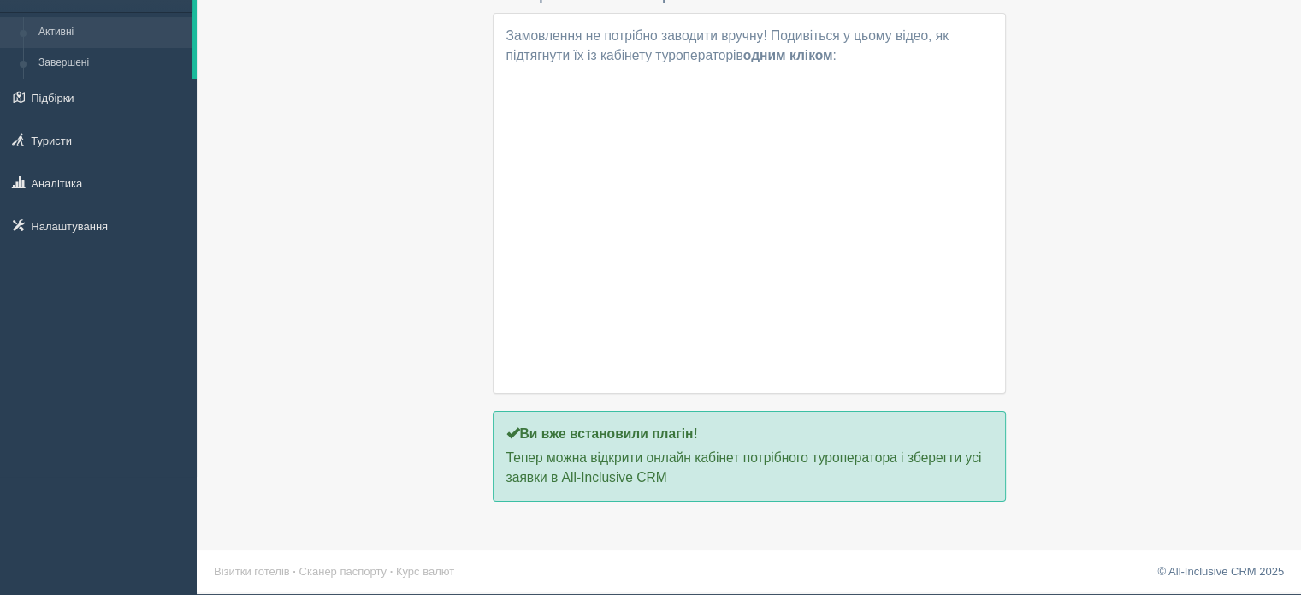
scroll to position [33, 0]
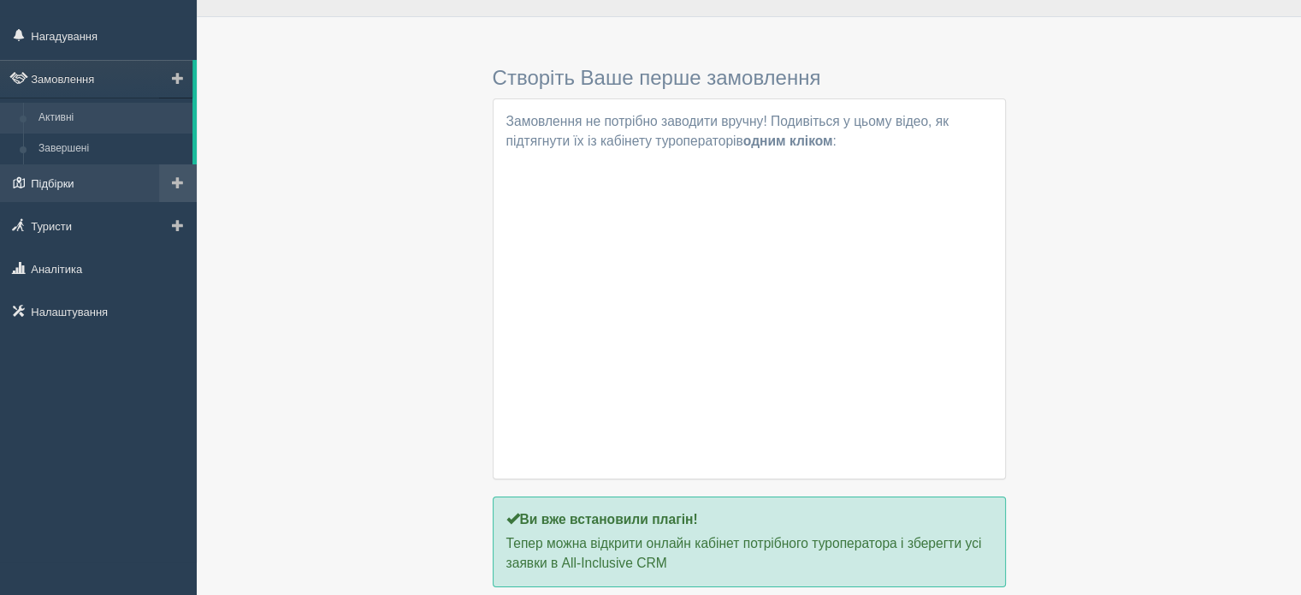
click at [98, 177] on link "Підбірки" at bounding box center [98, 183] width 197 height 38
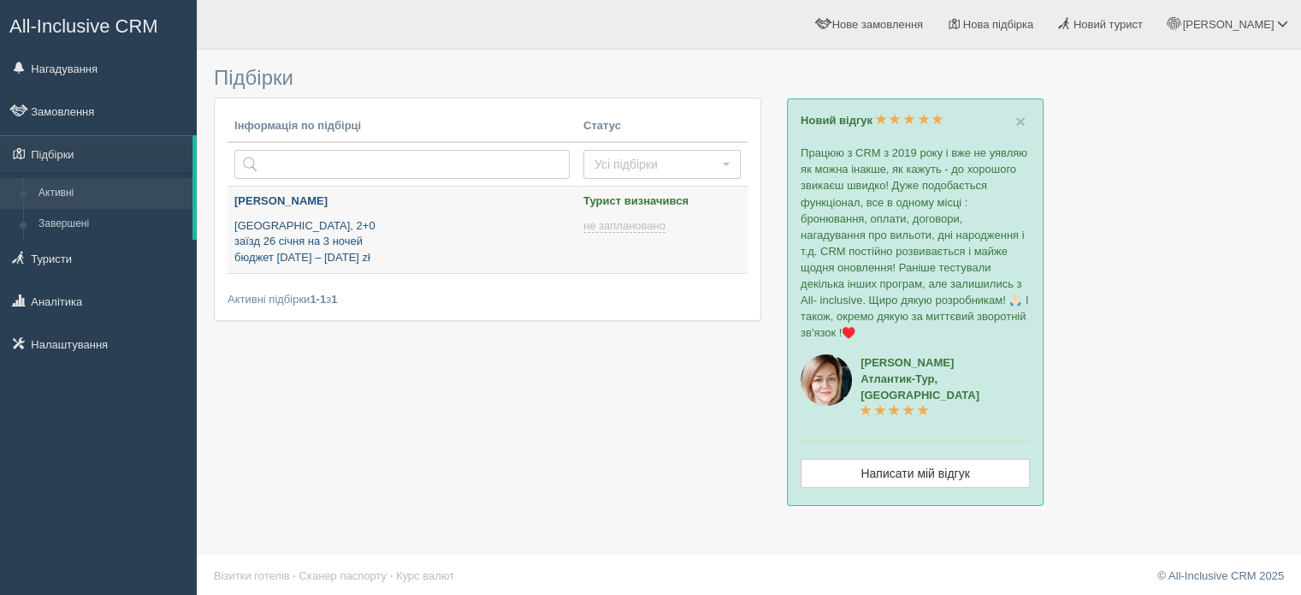
type input "[DATE] 15:20"
click at [374, 233] on p "Malta, 2+0 заїзд 26 січня на 3 ночей бюджет 1400 – 1500 zł" at bounding box center [401, 242] width 335 height 48
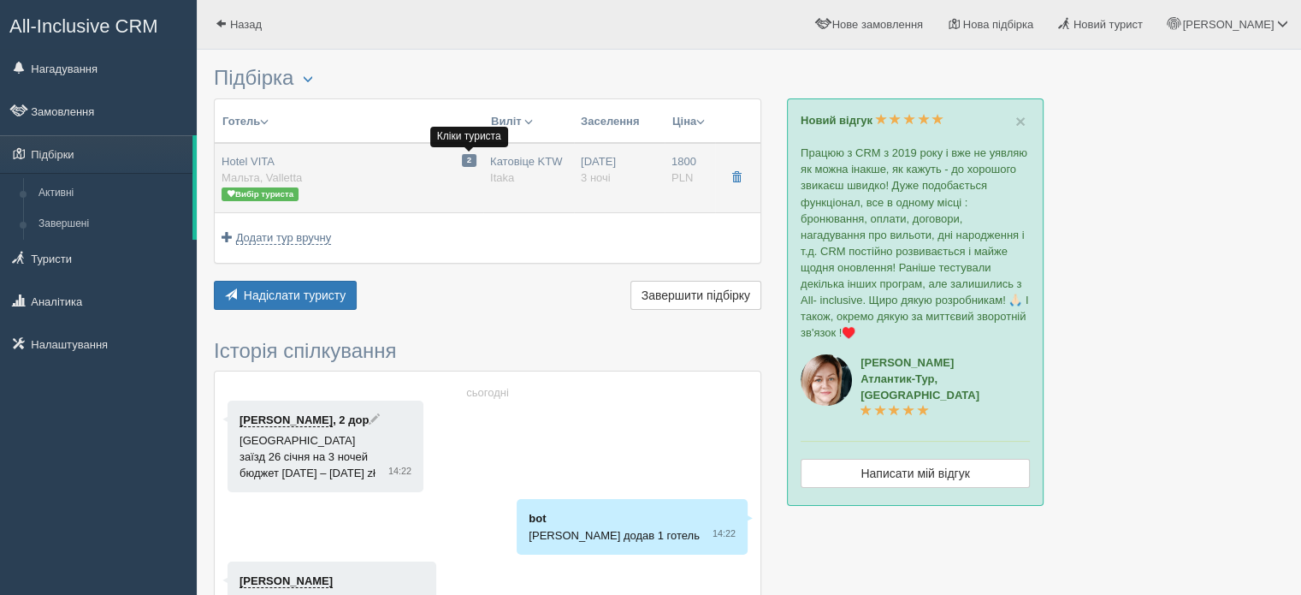
click at [470, 163] on span "2" at bounding box center [469, 160] width 15 height 13
type input "Hotel VITA"
type input "Мальта"
type input "Valletta"
type input "1800.00"
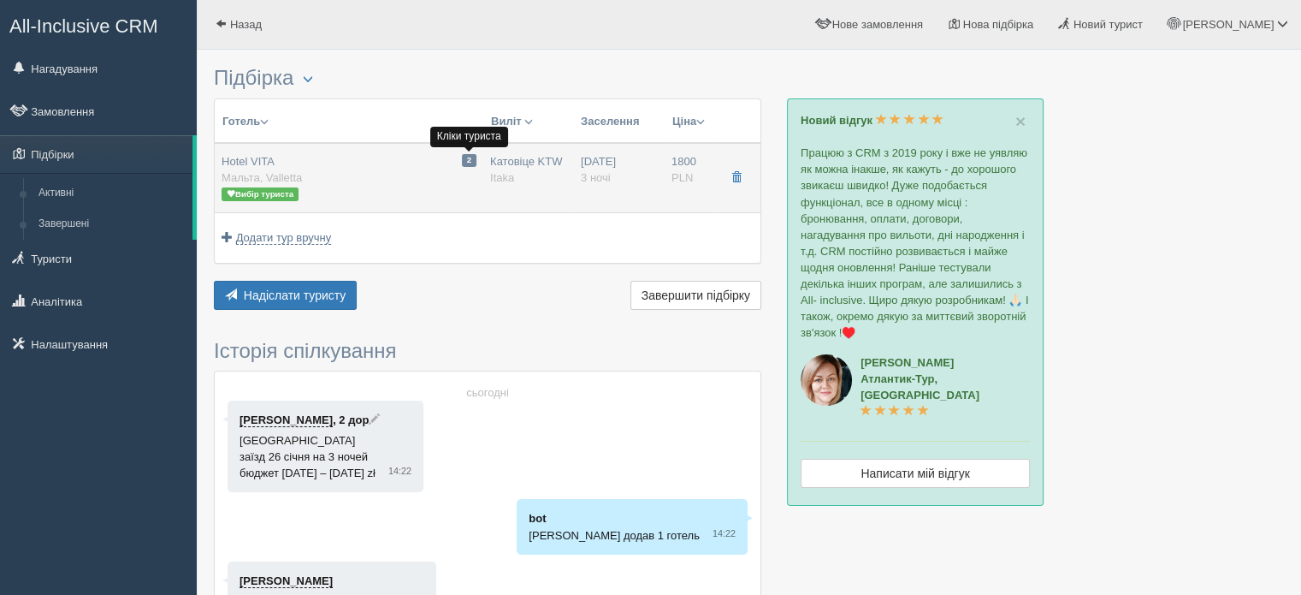
type input "1458.00"
type input "Катовіце KTW"
type input "Мальта MLA"
type input "05:45"
type input "08:35"
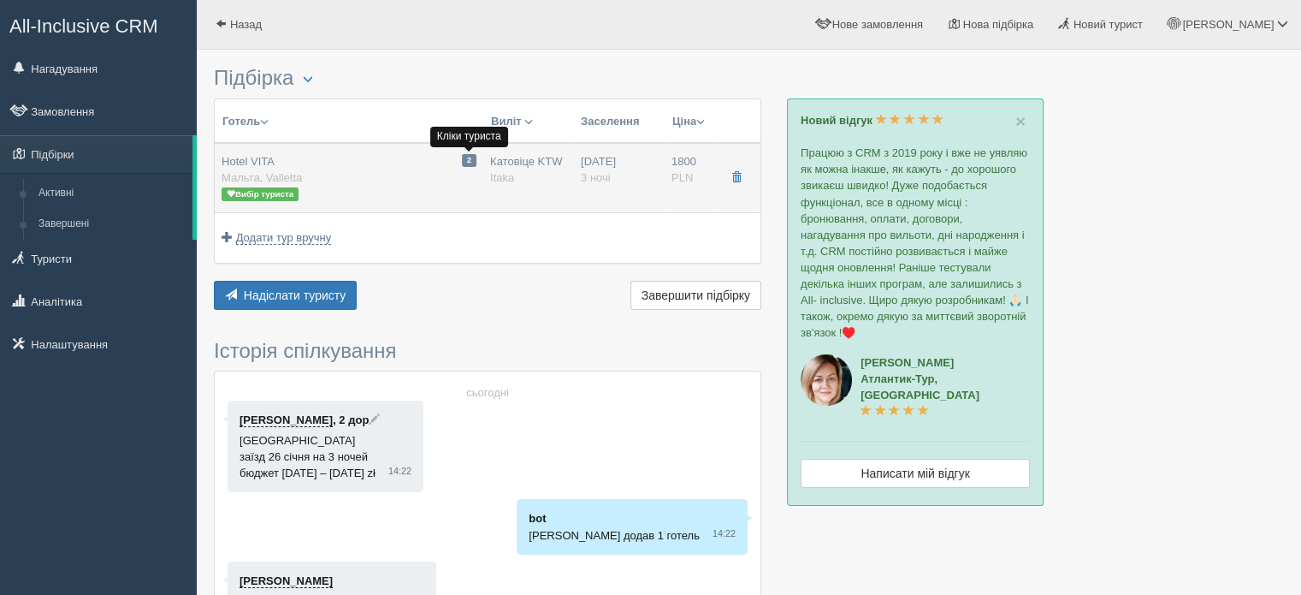
type input "Wizz Air Hungary"
type input "10:35"
type input "13:20"
type input "3"
type input "Podstawowy"
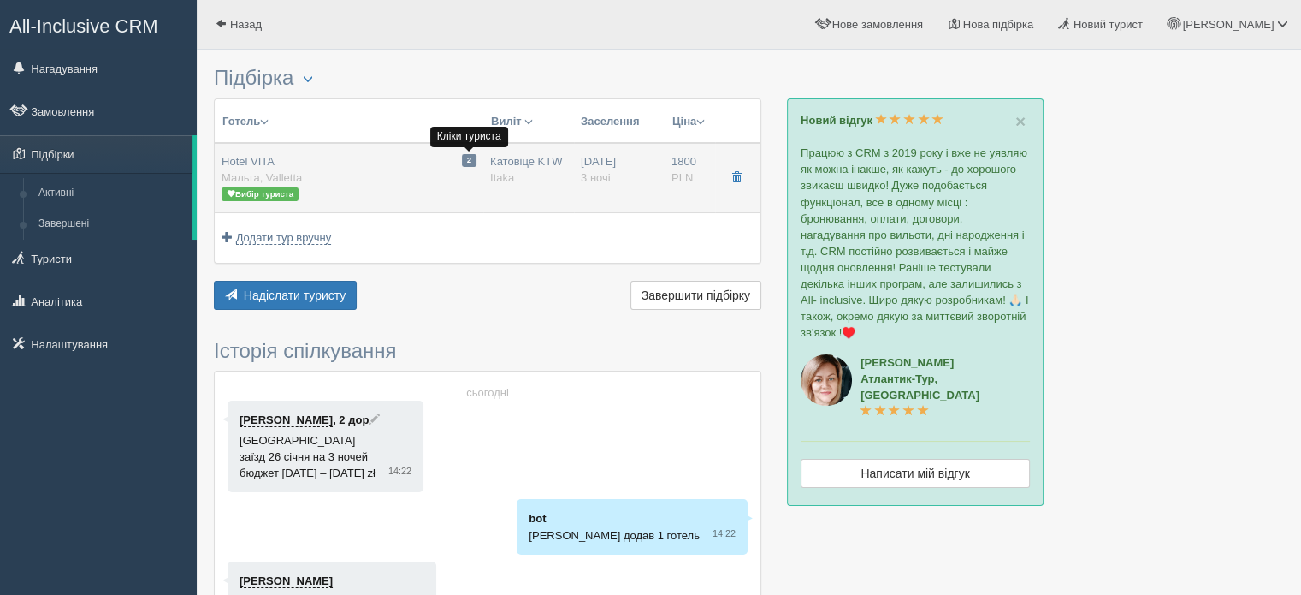
type input "Bez wyżywienia"
type input "Itaka"
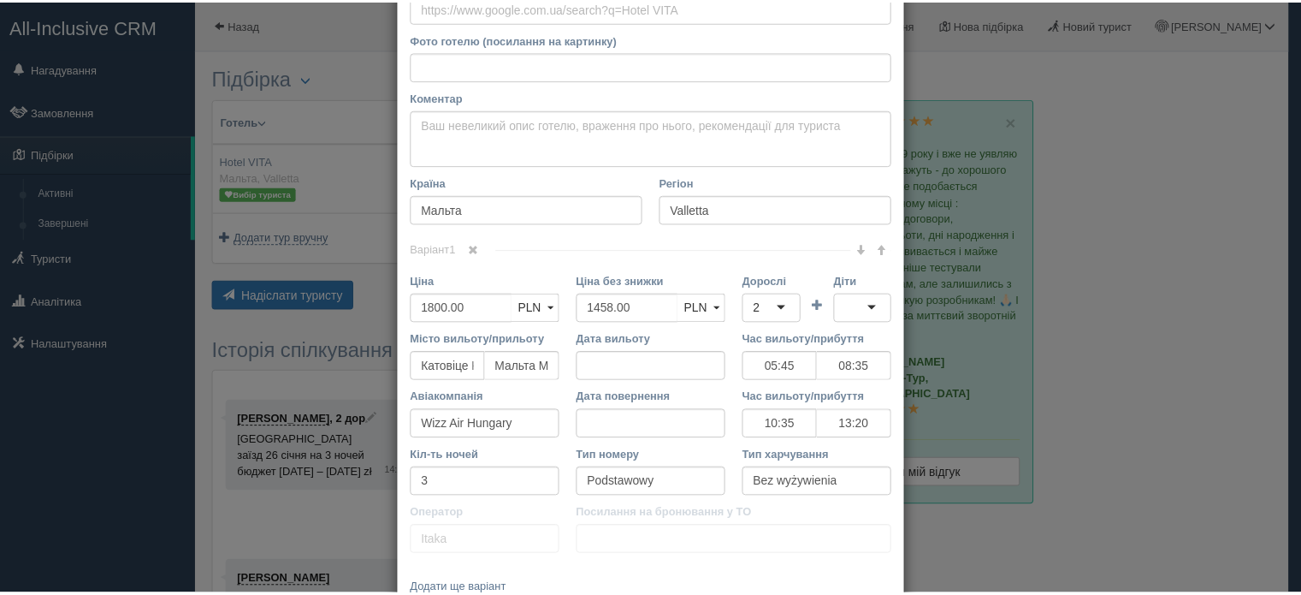
scroll to position [274, 0]
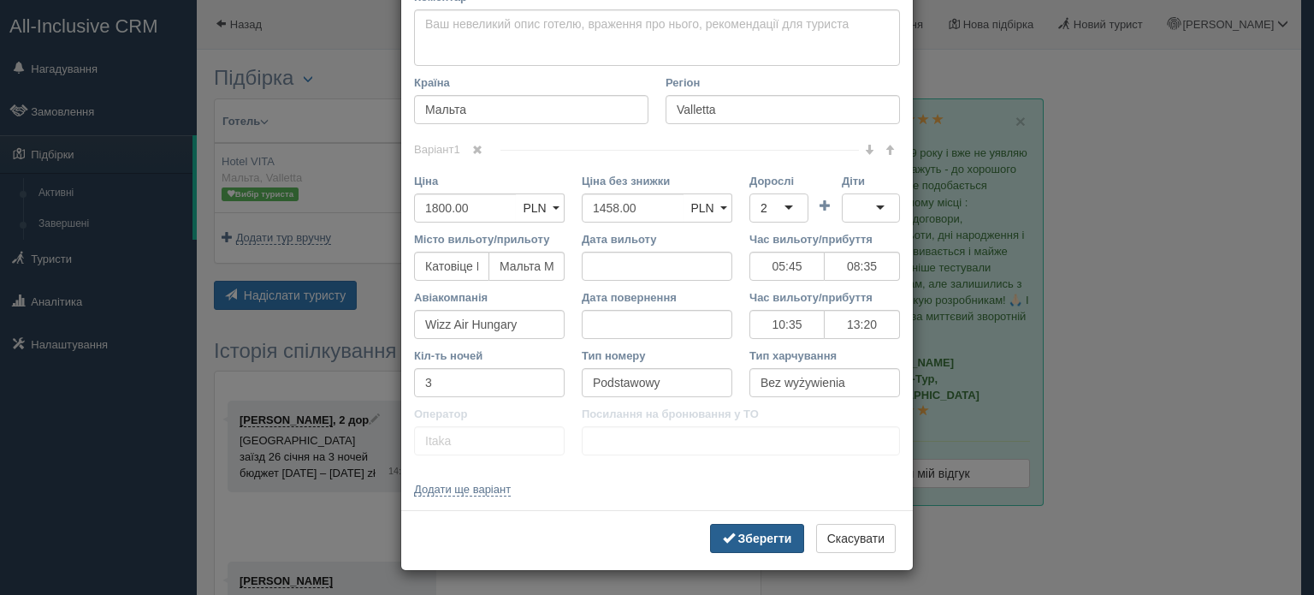
click at [766, 548] on button "Зберегти" at bounding box center [757, 538] width 94 height 29
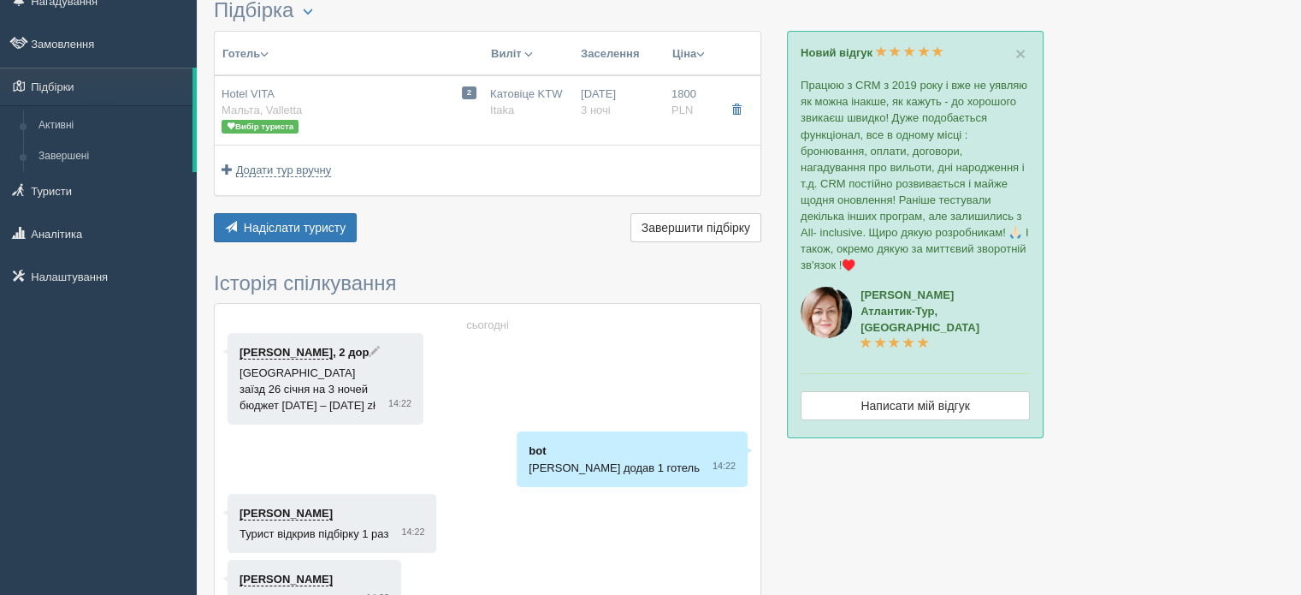
scroll to position [0, 0]
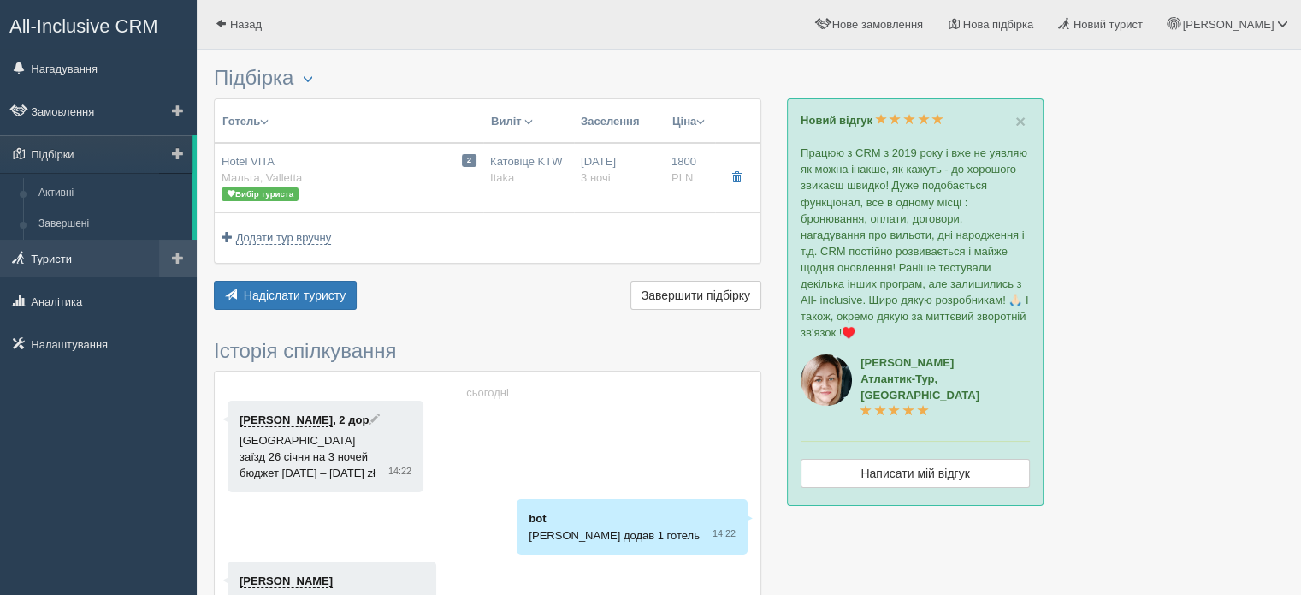
click at [38, 242] on link "Туристи" at bounding box center [98, 259] width 197 height 38
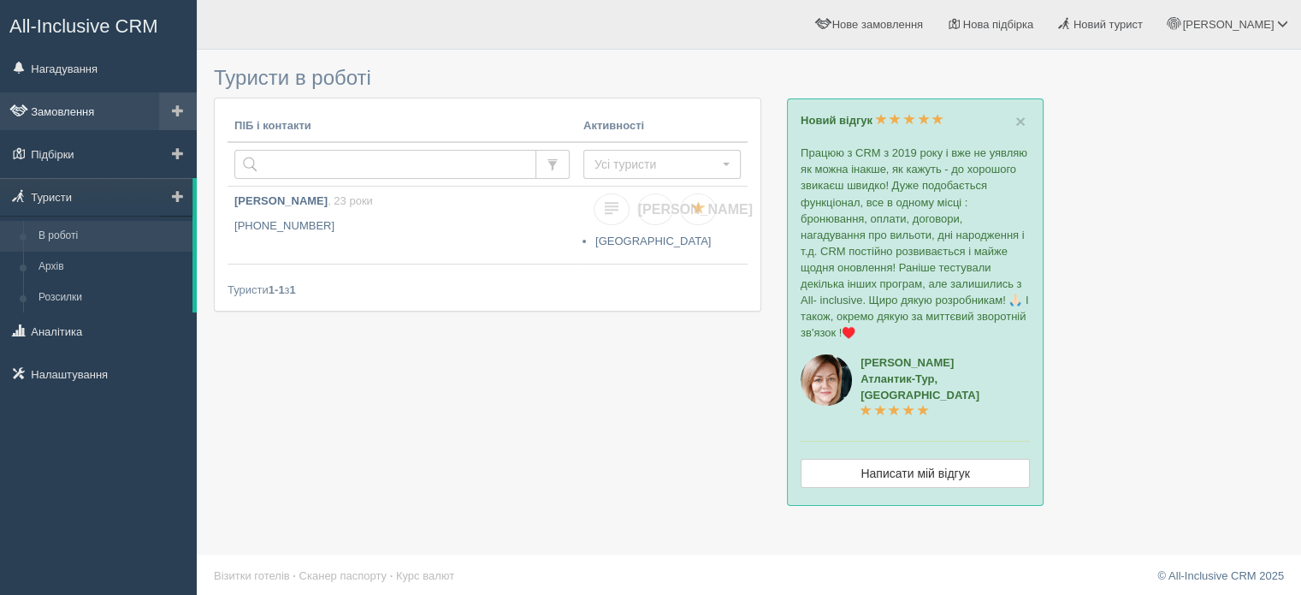
click at [55, 106] on link "Замовлення" at bounding box center [98, 111] width 197 height 38
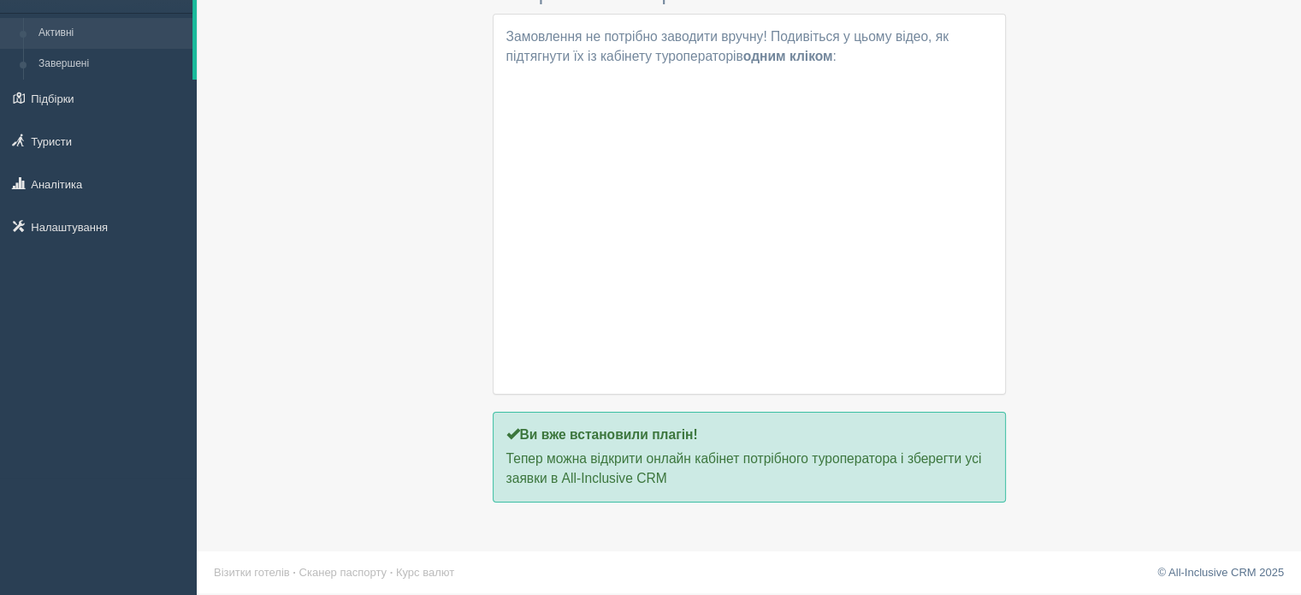
scroll to position [118, 0]
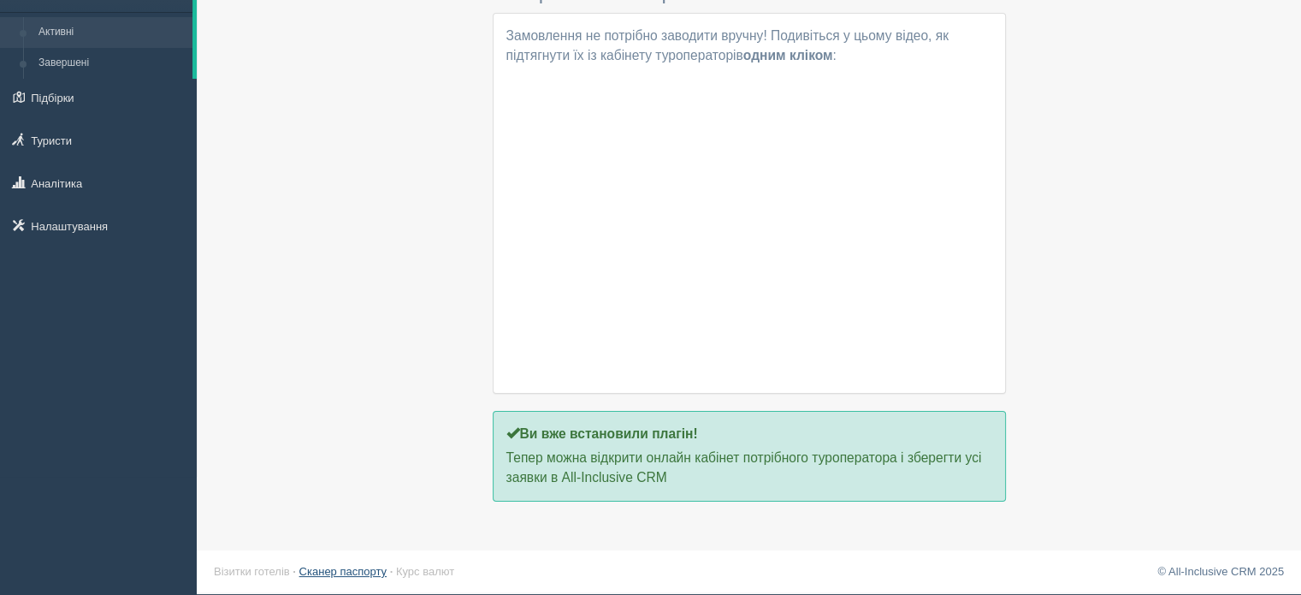
click at [354, 569] on link "Сканер паспорту" at bounding box center [342, 571] width 87 height 13
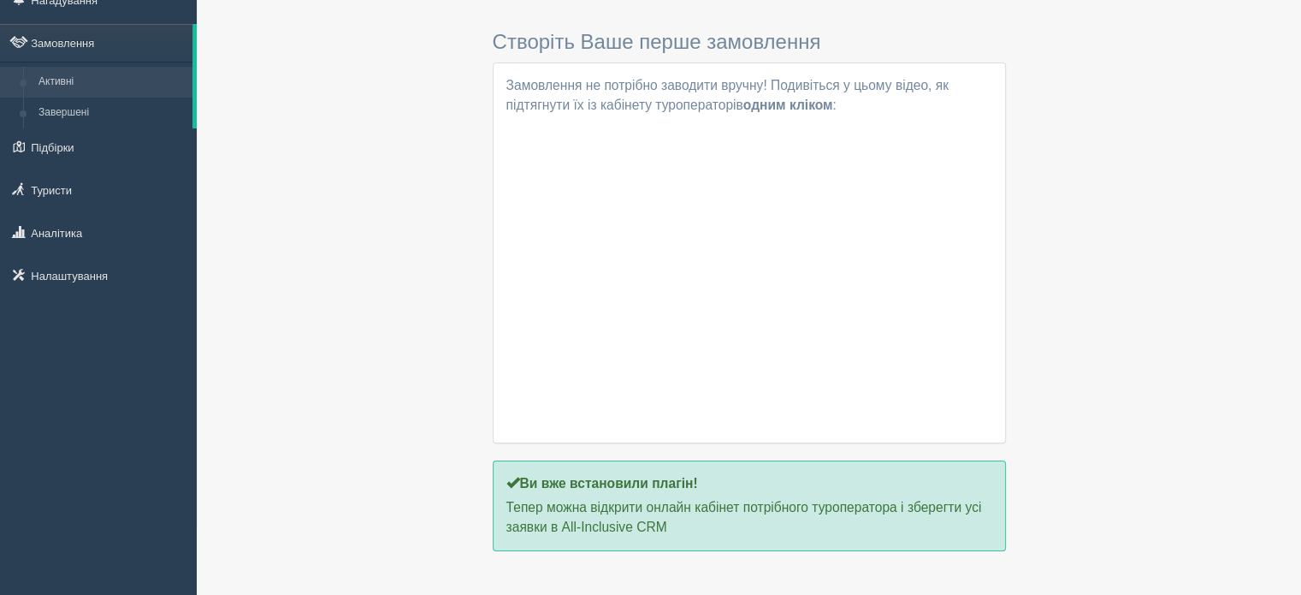
scroll to position [0, 0]
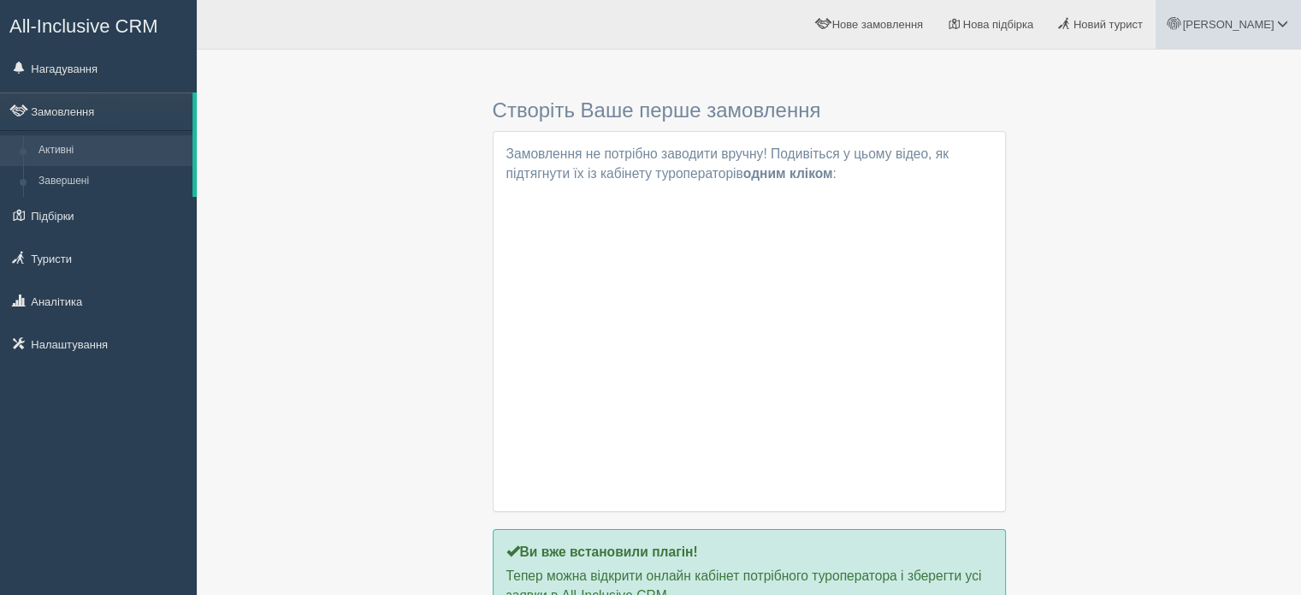
click at [1264, 16] on link "[PERSON_NAME]" at bounding box center [1228, 24] width 145 height 49
click at [1181, 182] on span "Допомога" at bounding box center [1174, 185] width 50 height 13
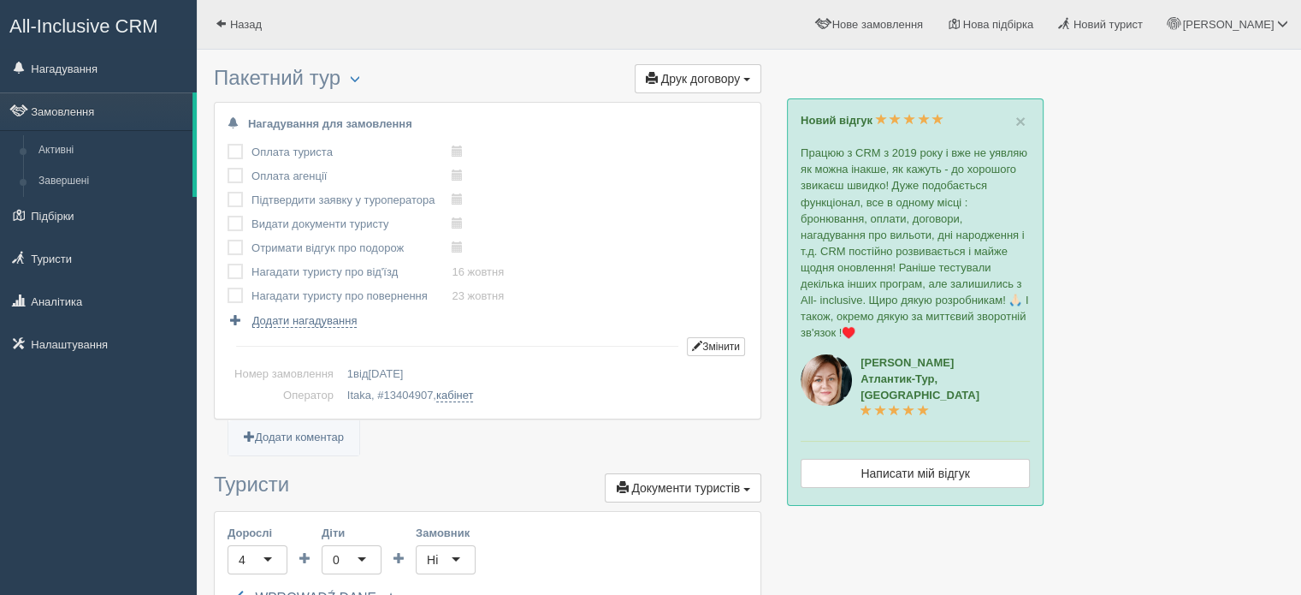
click at [228, 144] on label at bounding box center [228, 144] width 0 height 0
click at [0, 0] on input "checkbox" at bounding box center [0, 0] width 0 height 0
click at [228, 144] on label at bounding box center [228, 144] width 0 height 0
click at [0, 0] on input "checkbox" at bounding box center [0, 0] width 0 height 0
click at [235, 165] on td at bounding box center [240, 176] width 24 height 24
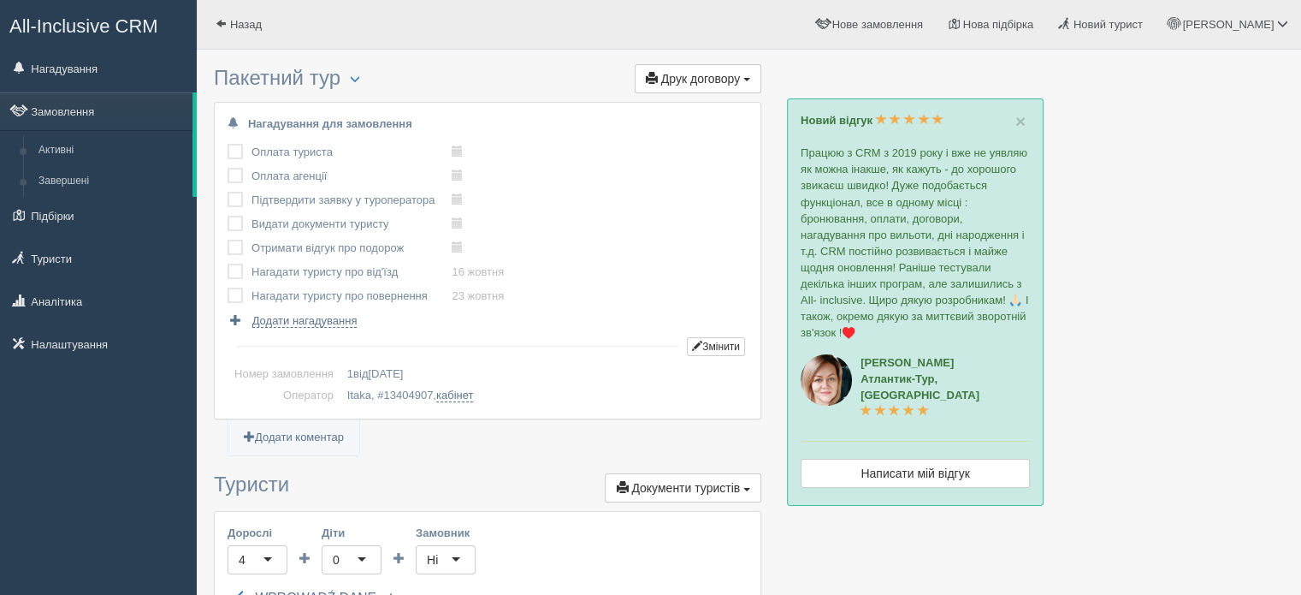
click at [228, 168] on label at bounding box center [228, 168] width 0 height 0
click at [0, 0] on input "checkbox" at bounding box center [0, 0] width 0 height 0
click at [228, 168] on label at bounding box center [228, 168] width 0 height 0
click at [0, 0] on input "checkbox" at bounding box center [0, 0] width 0 height 0
click at [228, 168] on label at bounding box center [228, 168] width 0 height 0
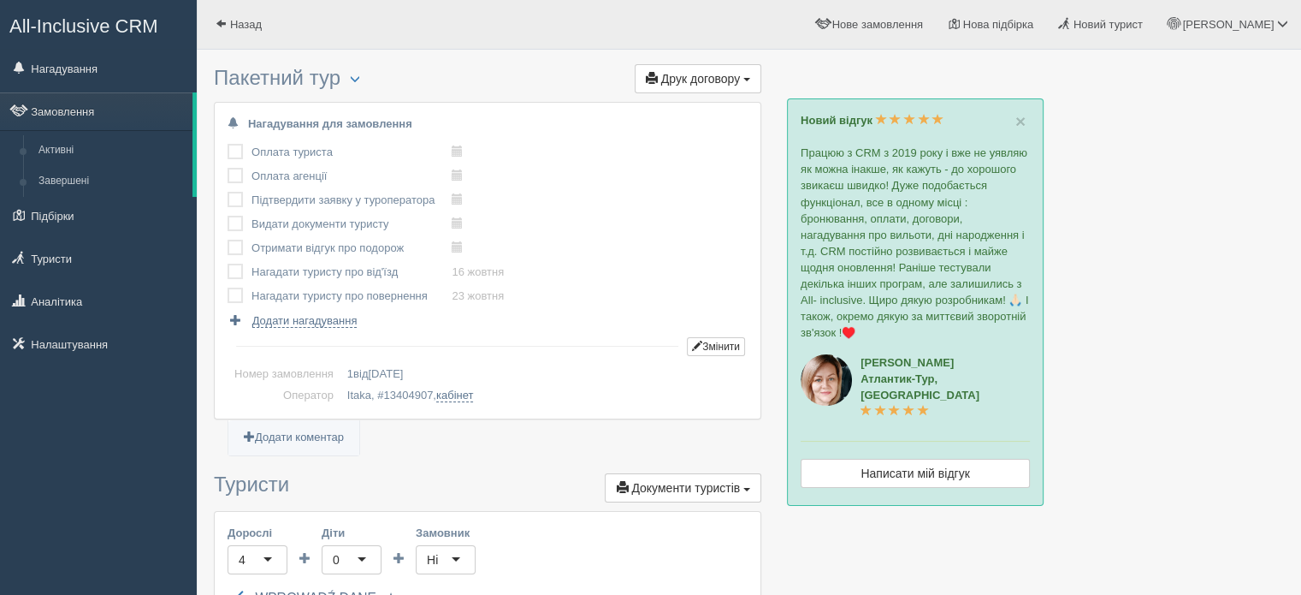
click at [0, 0] on input "checkbox" at bounding box center [0, 0] width 0 height 0
click at [228, 168] on label at bounding box center [228, 168] width 0 height 0
click at [0, 0] on input "checkbox" at bounding box center [0, 0] width 0 height 0
click at [228, 192] on label at bounding box center [228, 192] width 0 height 0
click at [0, 0] on input "checkbox" at bounding box center [0, 0] width 0 height 0
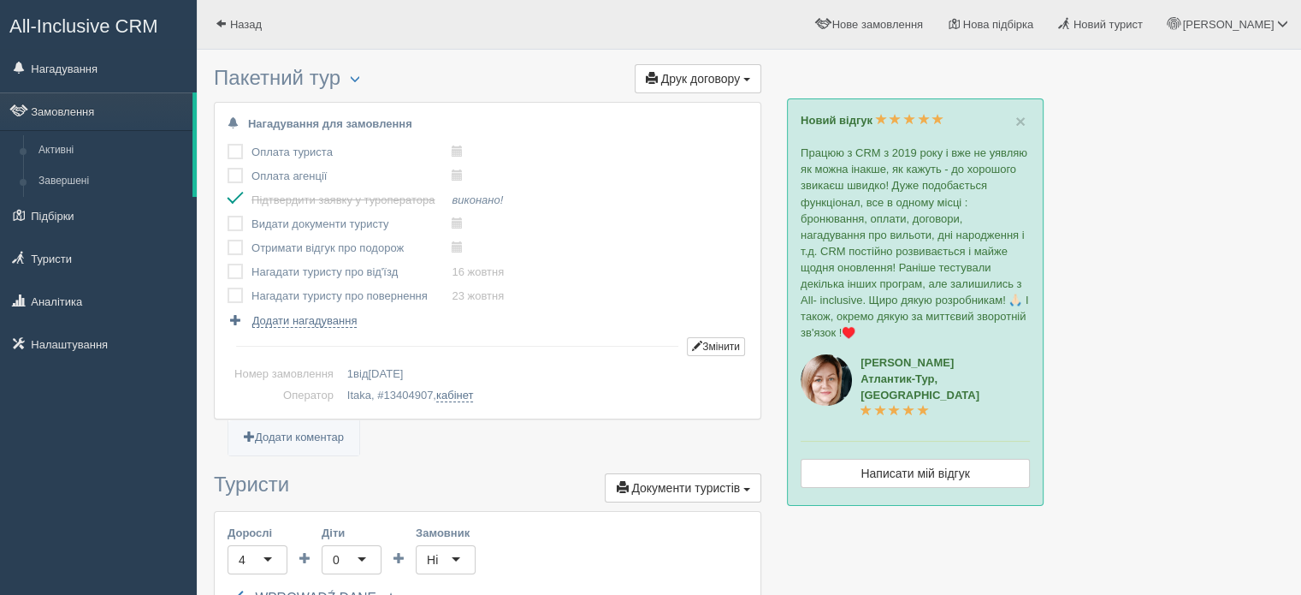
click at [228, 192] on label at bounding box center [228, 192] width 0 height 0
click at [0, 0] on input "checkbox" at bounding box center [0, 0] width 0 height 0
click at [228, 216] on label at bounding box center [228, 216] width 0 height 0
click at [0, 0] on input "checkbox" at bounding box center [0, 0] width 0 height 0
click at [228, 216] on label at bounding box center [228, 216] width 0 height 0
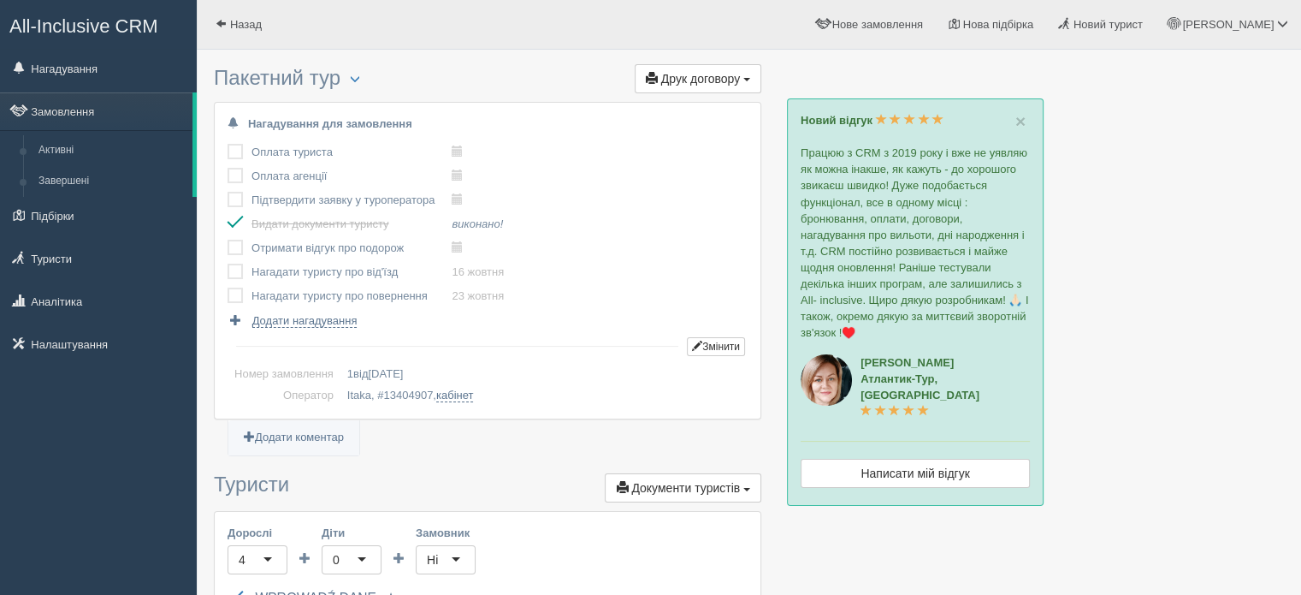
click at [0, 0] on input "checkbox" at bounding box center [0, 0] width 0 height 0
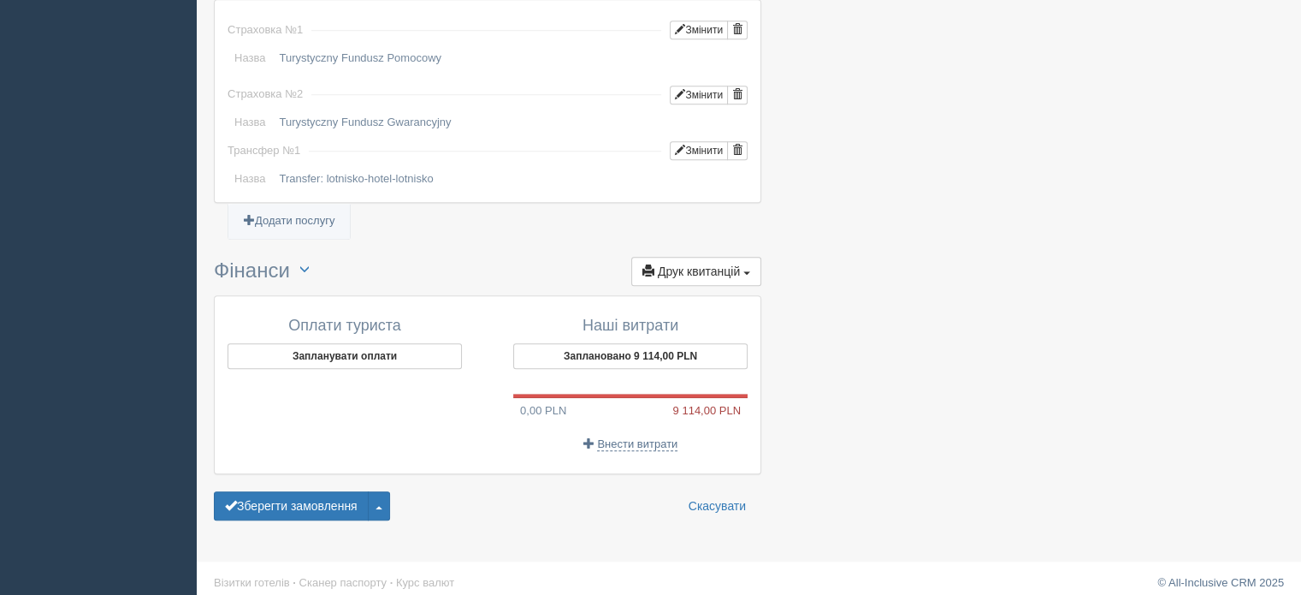
scroll to position [1550, 0]
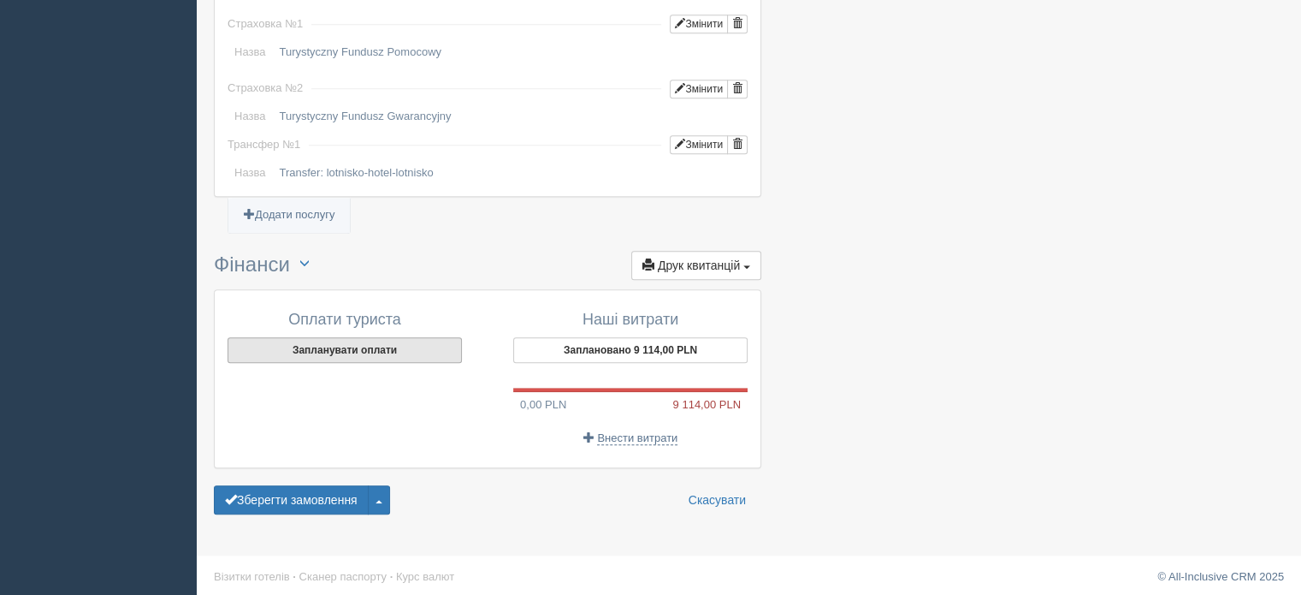
click at [294, 347] on button "Запланувати оплати" at bounding box center [345, 350] width 234 height 26
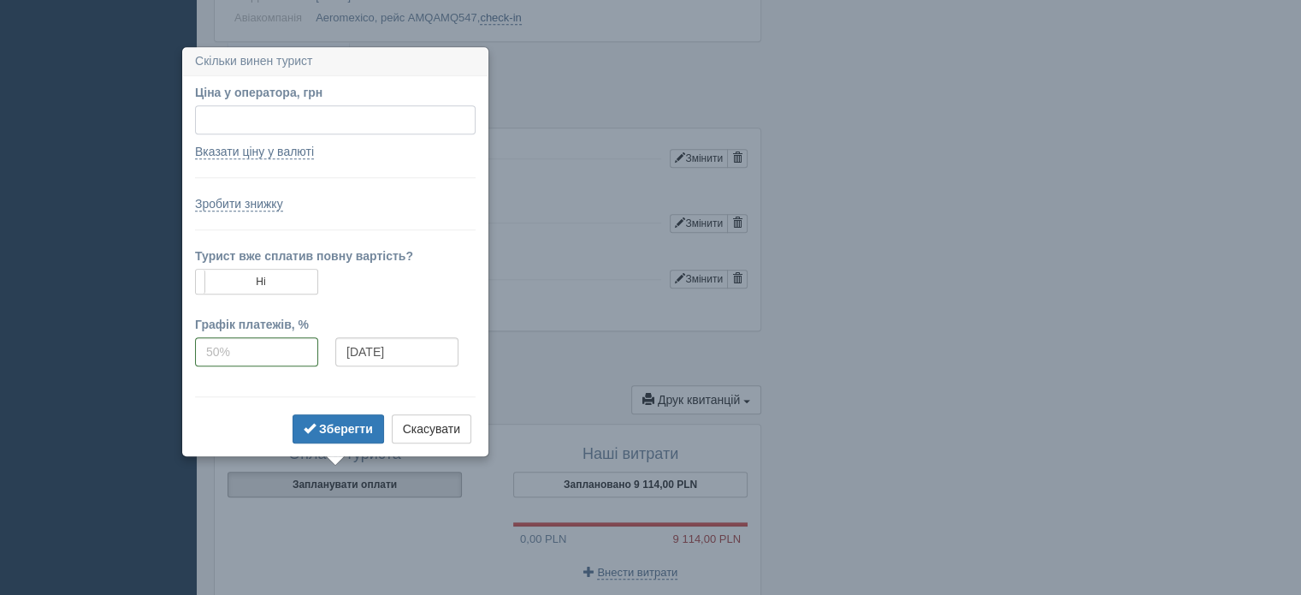
scroll to position [1376, 0]
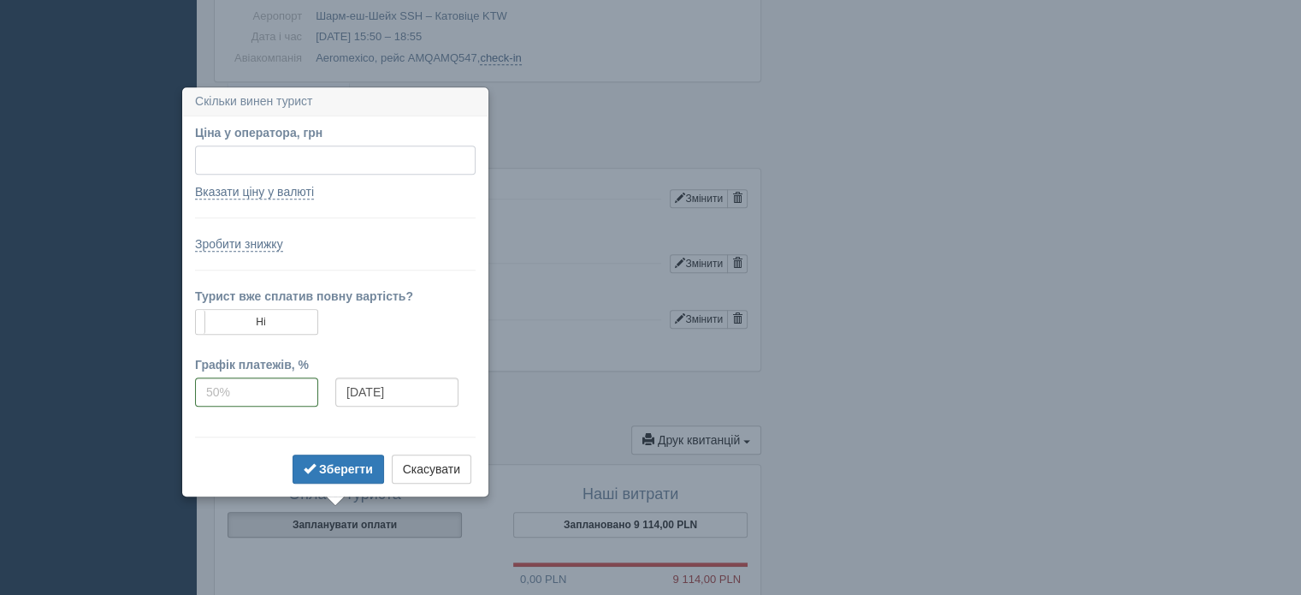
click at [240, 152] on input "Ціна у оператора, грн" at bounding box center [335, 159] width 281 height 29
click at [260, 319] on label "Ні" at bounding box center [256, 322] width 121 height 24
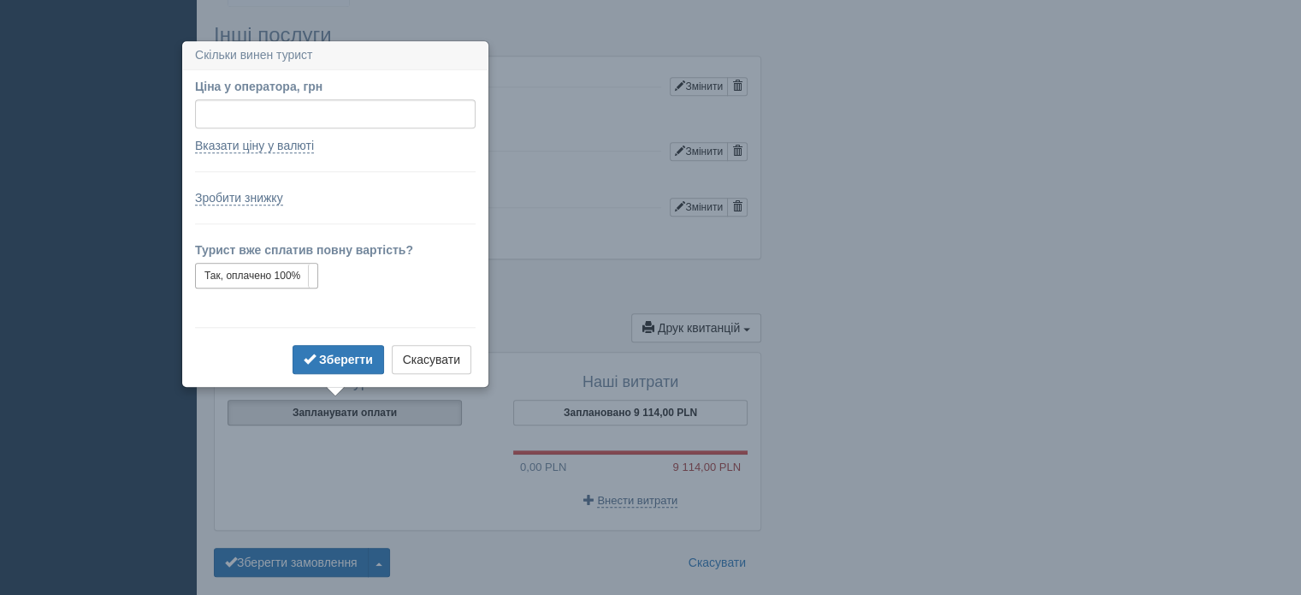
scroll to position [1528, 0]
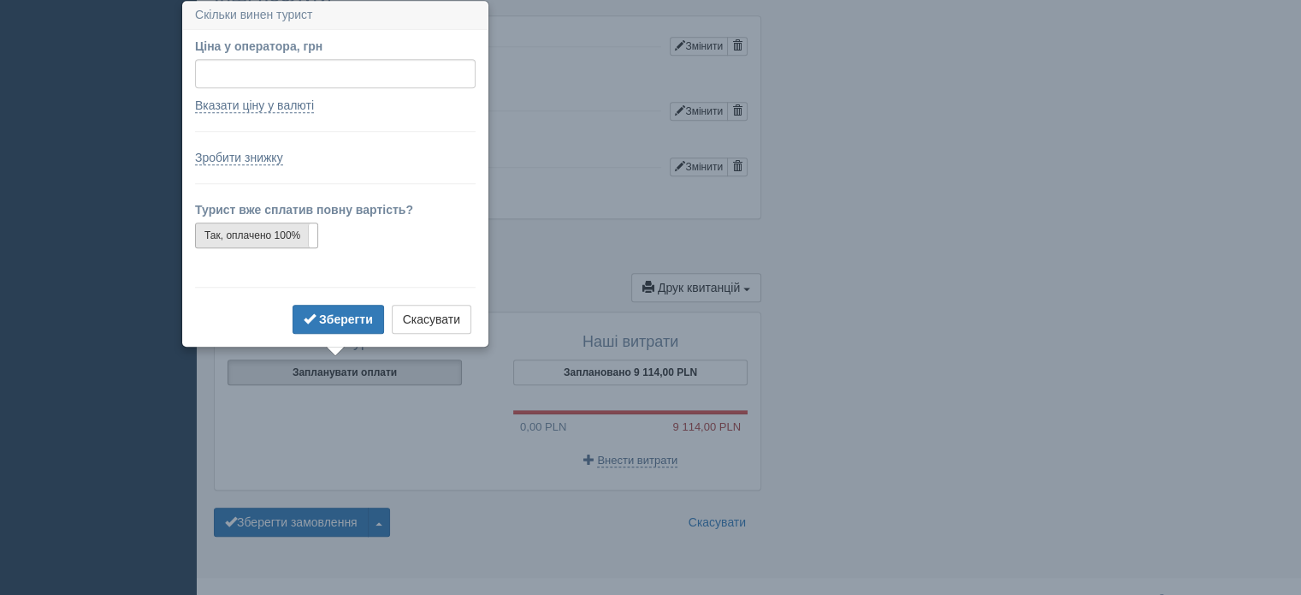
click at [248, 239] on label "Так, оплачено 100%" at bounding box center [256, 235] width 121 height 24
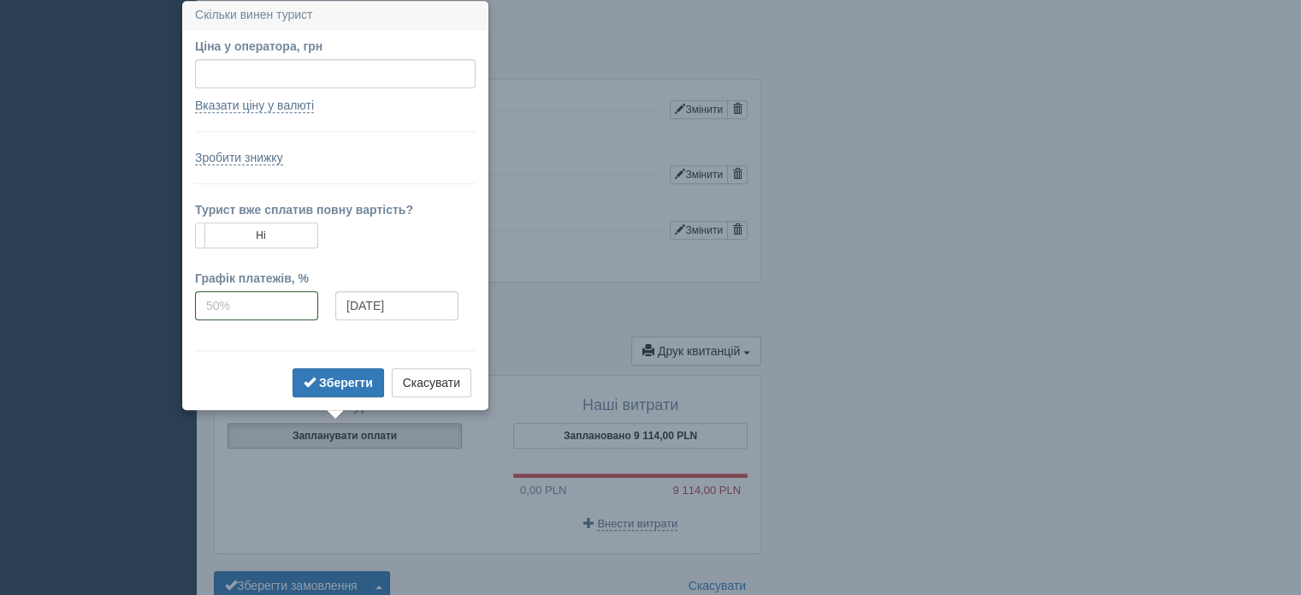
scroll to position [1379, 0]
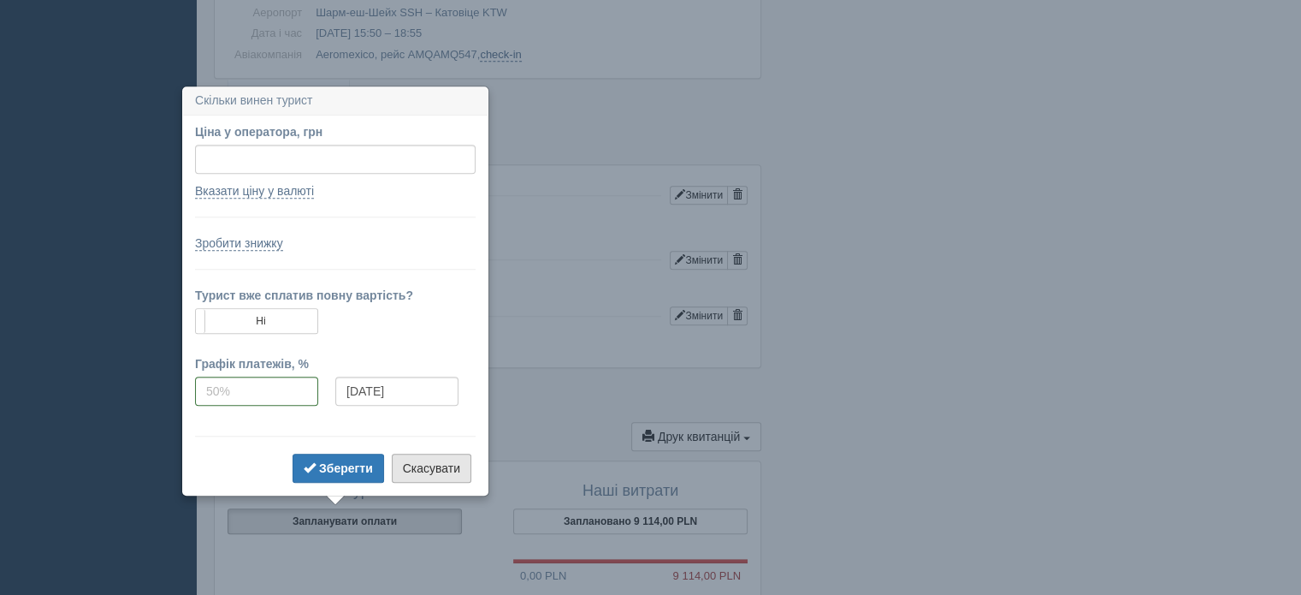
click at [452, 462] on button "Скасувати" at bounding box center [432, 467] width 80 height 29
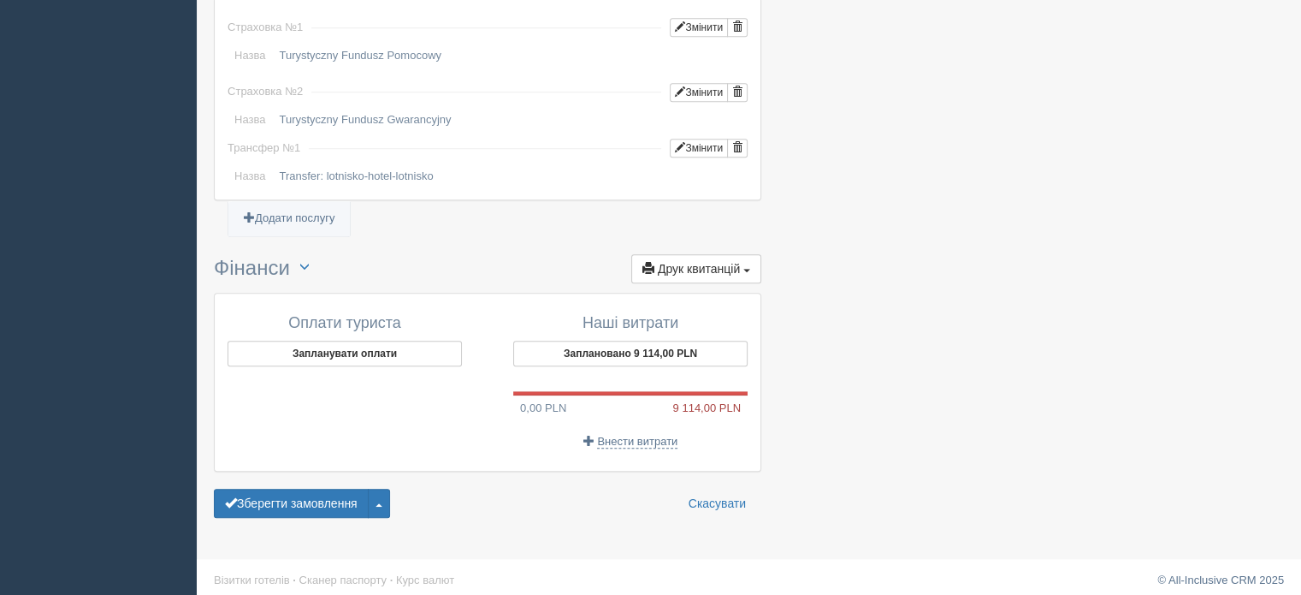
scroll to position [1550, 0]
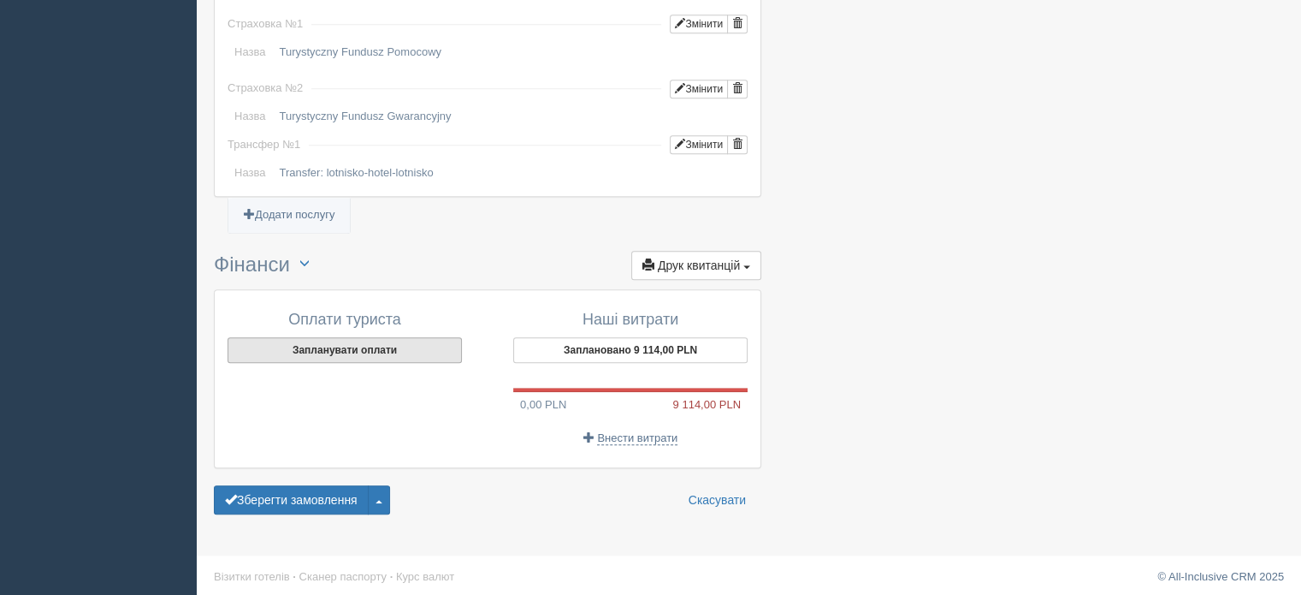
click at [329, 353] on button "Запланувати оплати" at bounding box center [345, 350] width 234 height 26
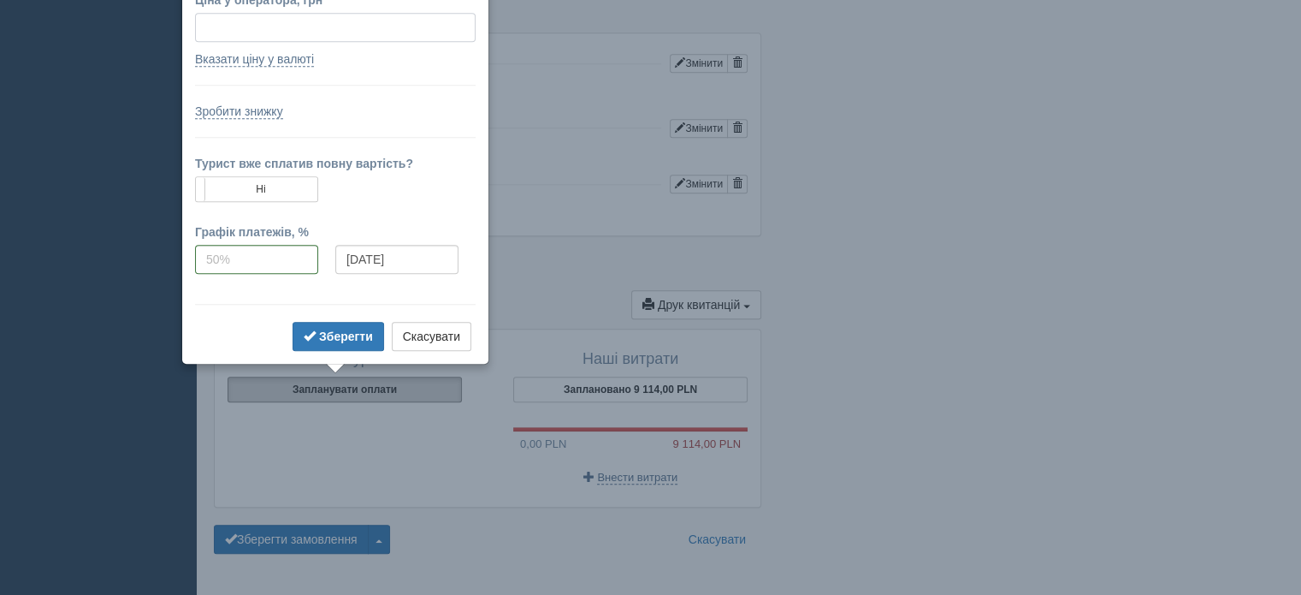
scroll to position [1465, 0]
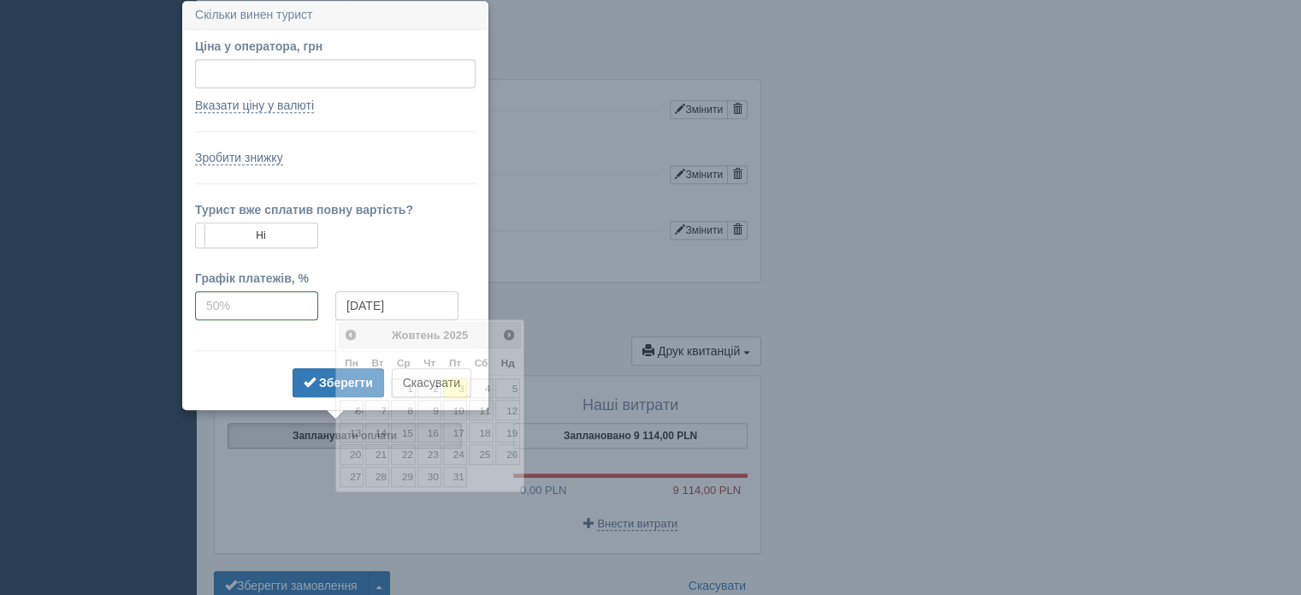
click at [403, 313] on input "03.10.2025" at bounding box center [396, 305] width 123 height 29
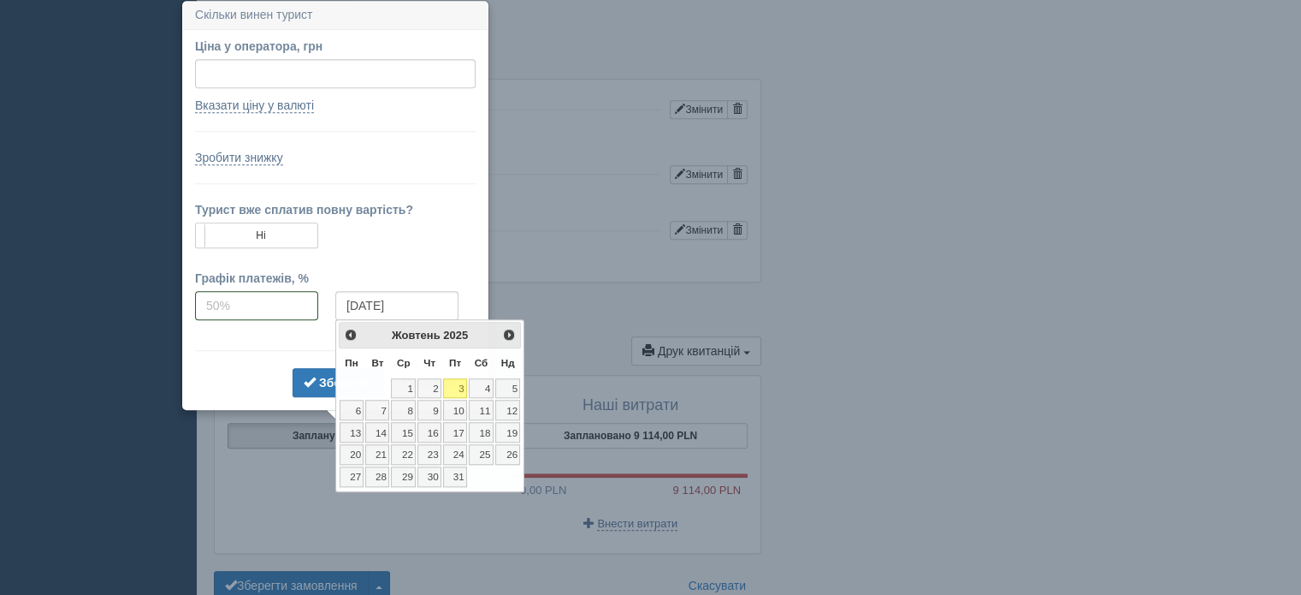
click at [241, 300] on input "tel" at bounding box center [256, 305] width 123 height 29
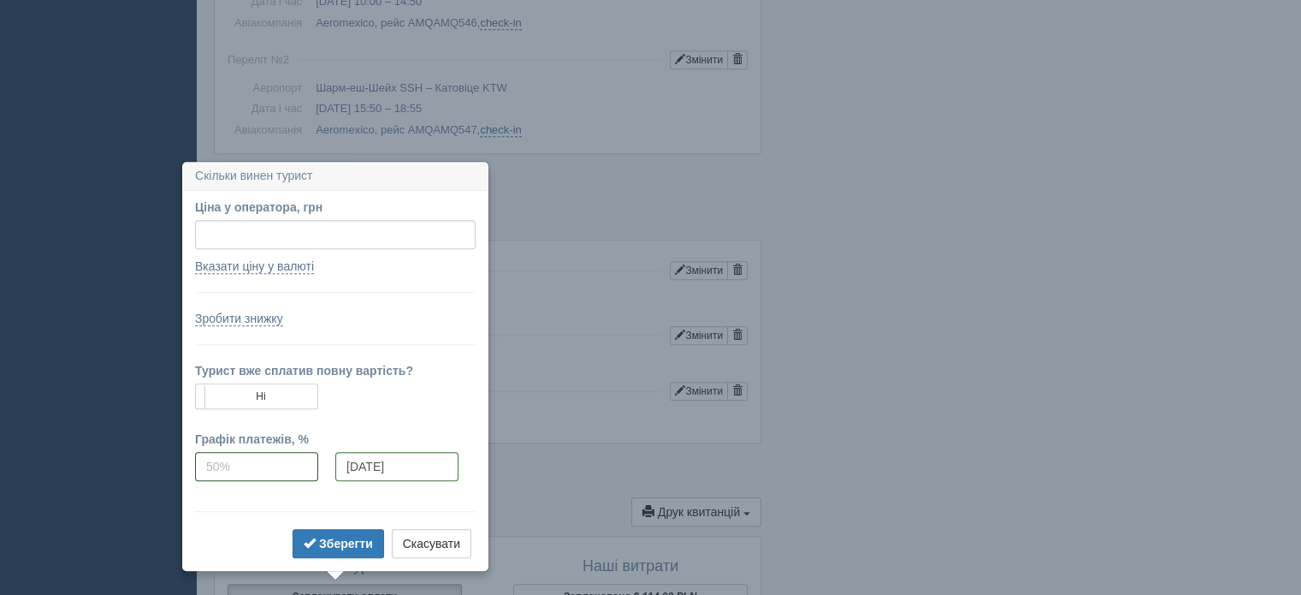
scroll to position [1294, 0]
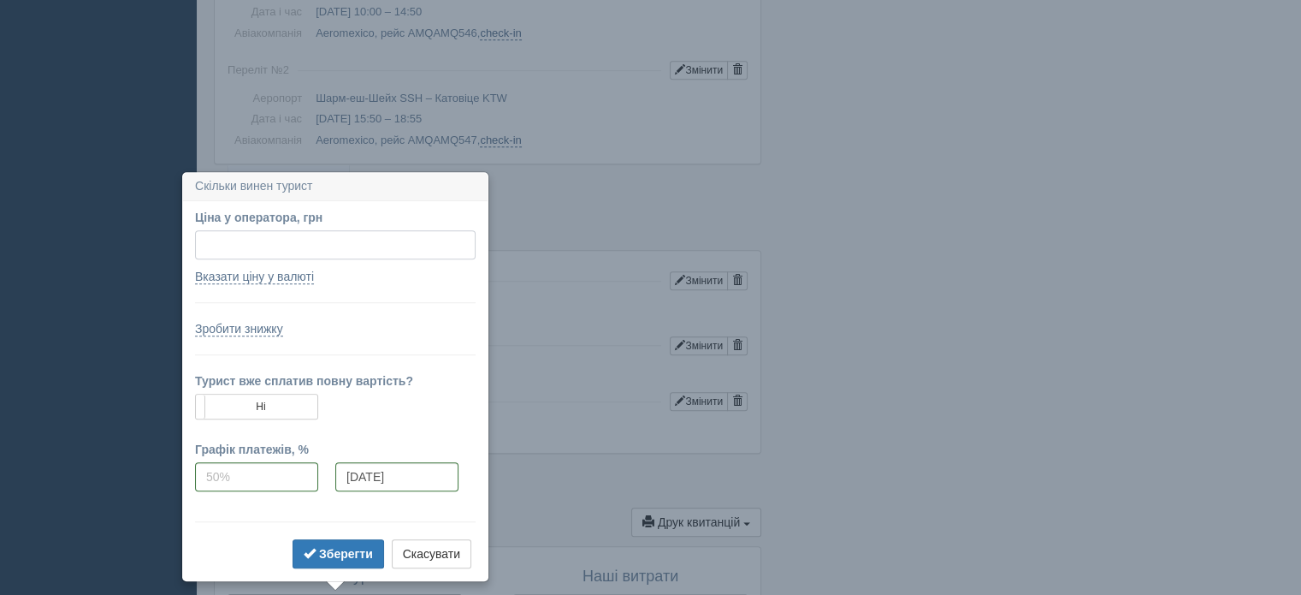
click at [246, 234] on input "Ціна у оператора, грн" at bounding box center [335, 244] width 281 height 29
click at [233, 495] on td at bounding box center [265, 483] width 140 height 42
click at [233, 485] on input "tel" at bounding box center [256, 476] width 123 height 29
click at [436, 526] on form "Ціна у оператора, грн Вказати ціну у валюті Курс 11.39 Ціна у валюті USD EUR US…" at bounding box center [335, 391] width 281 height 364
click at [442, 554] on button "Скасувати" at bounding box center [432, 553] width 80 height 29
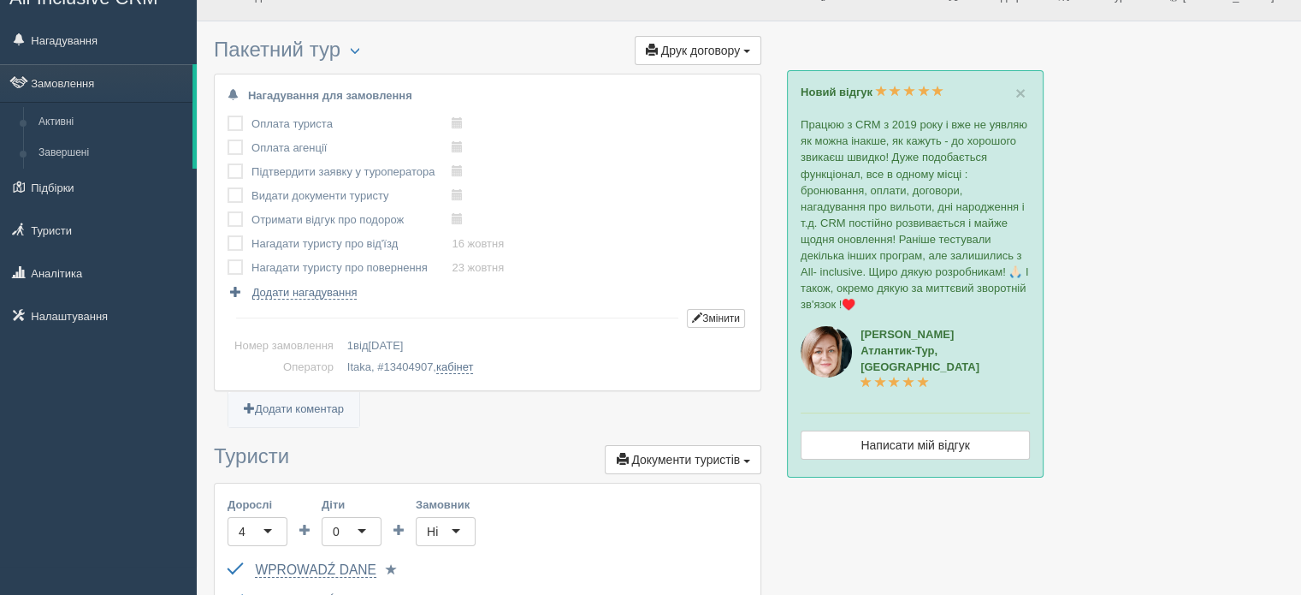
scroll to position [0, 0]
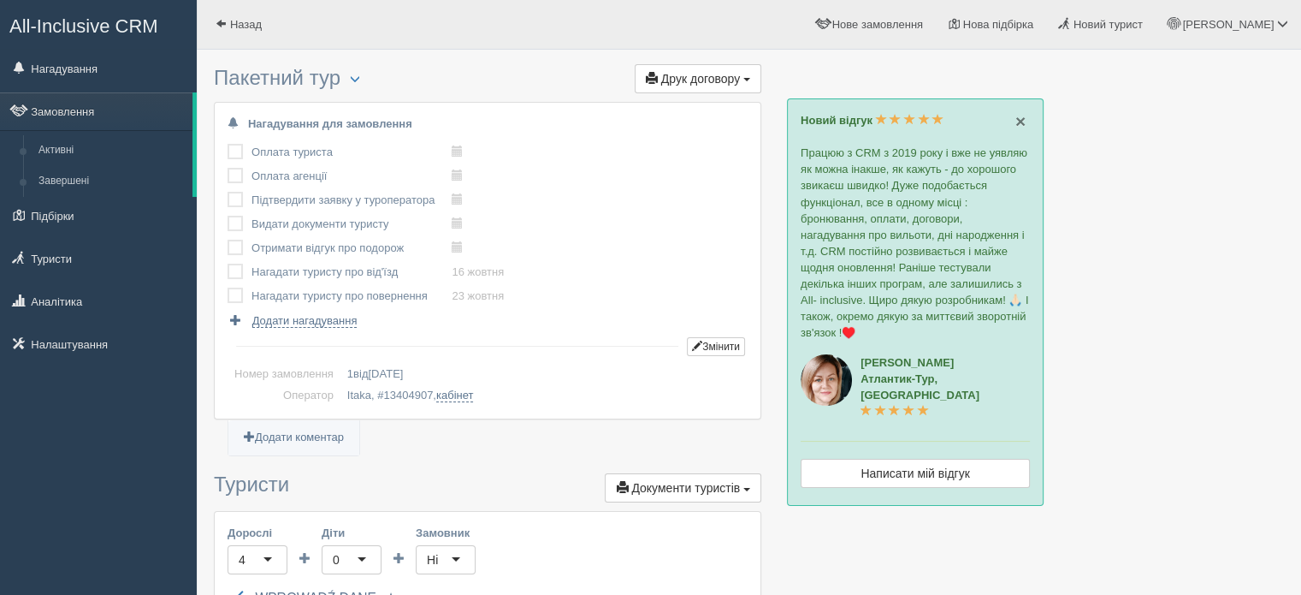
click at [1016, 118] on span "×" at bounding box center [1020, 121] width 10 height 20
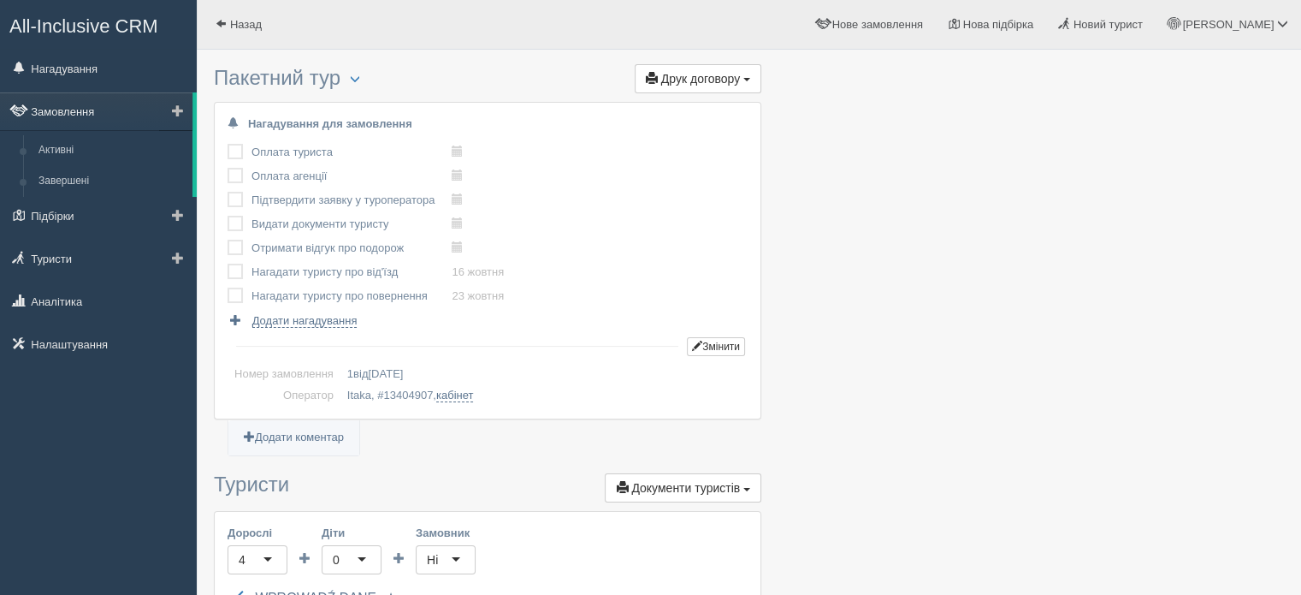
click at [68, 110] on link "Замовлення" at bounding box center [96, 111] width 192 height 38
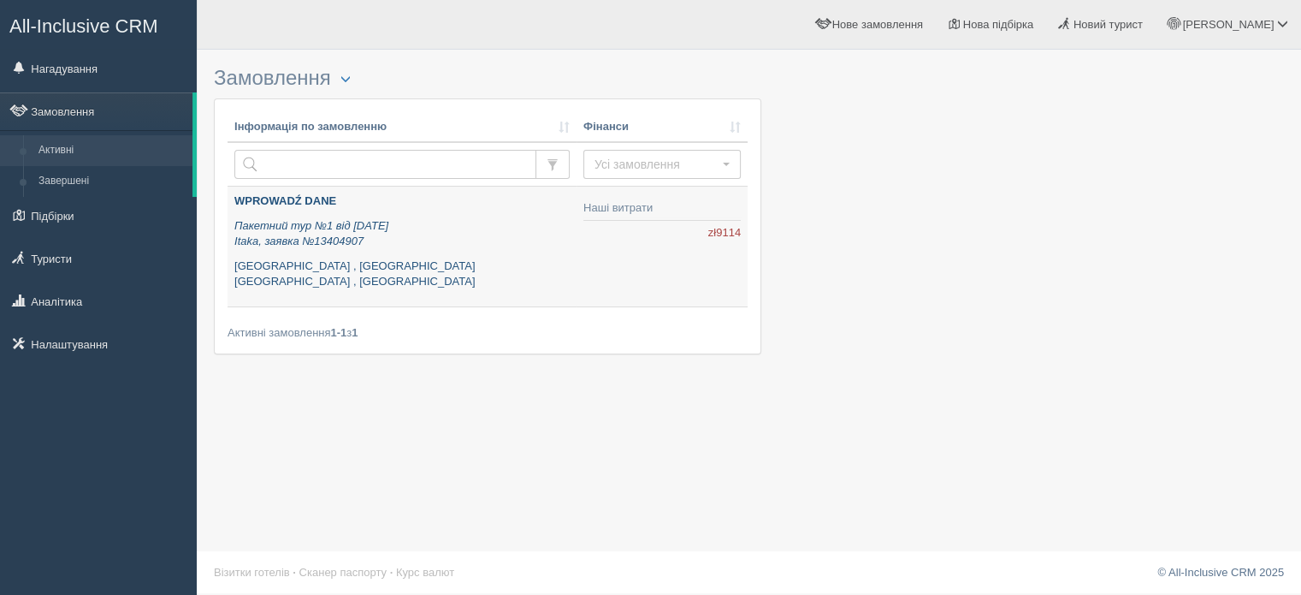
click at [435, 266] on p "[GEOGRAPHIC_DATA] , [GEOGRAPHIC_DATA] [GEOGRAPHIC_DATA] , [GEOGRAPHIC_DATA]" at bounding box center [401, 274] width 335 height 32
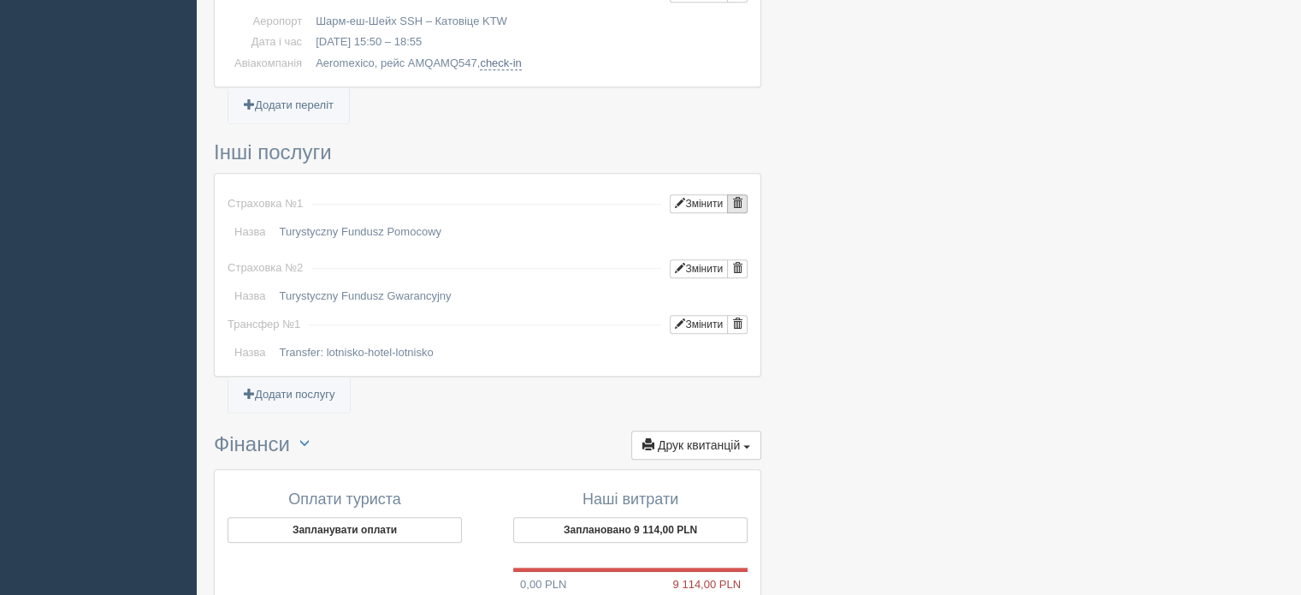
scroll to position [1550, 0]
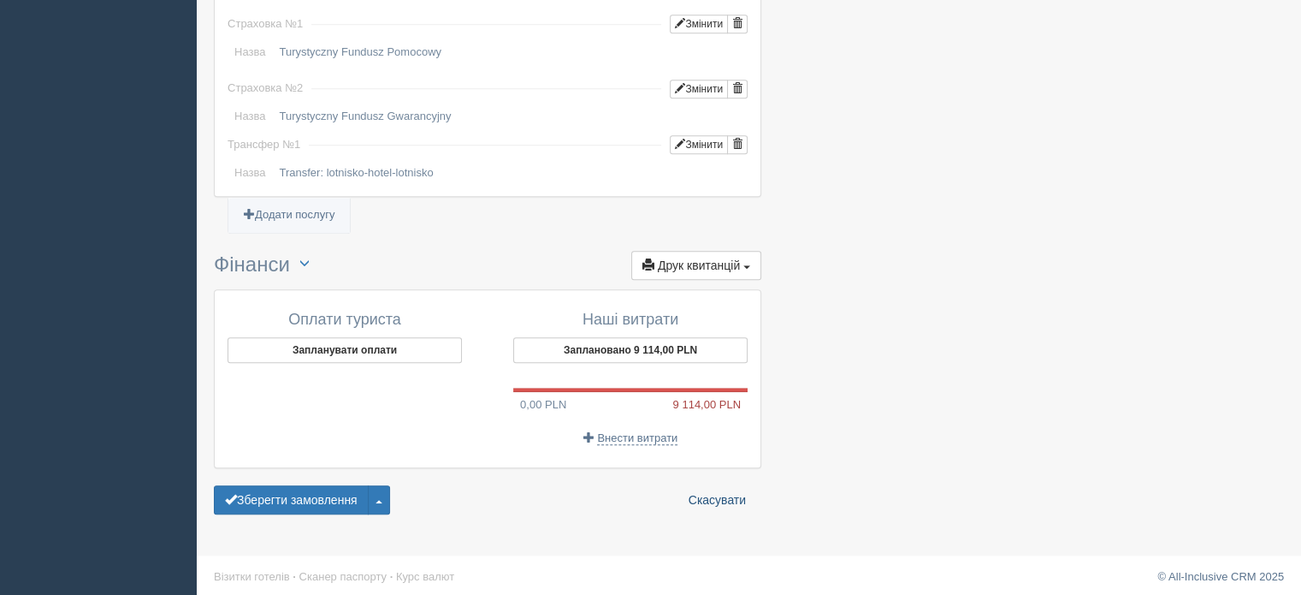
click at [719, 485] on link "Скасувати" at bounding box center [718, 499] width 80 height 29
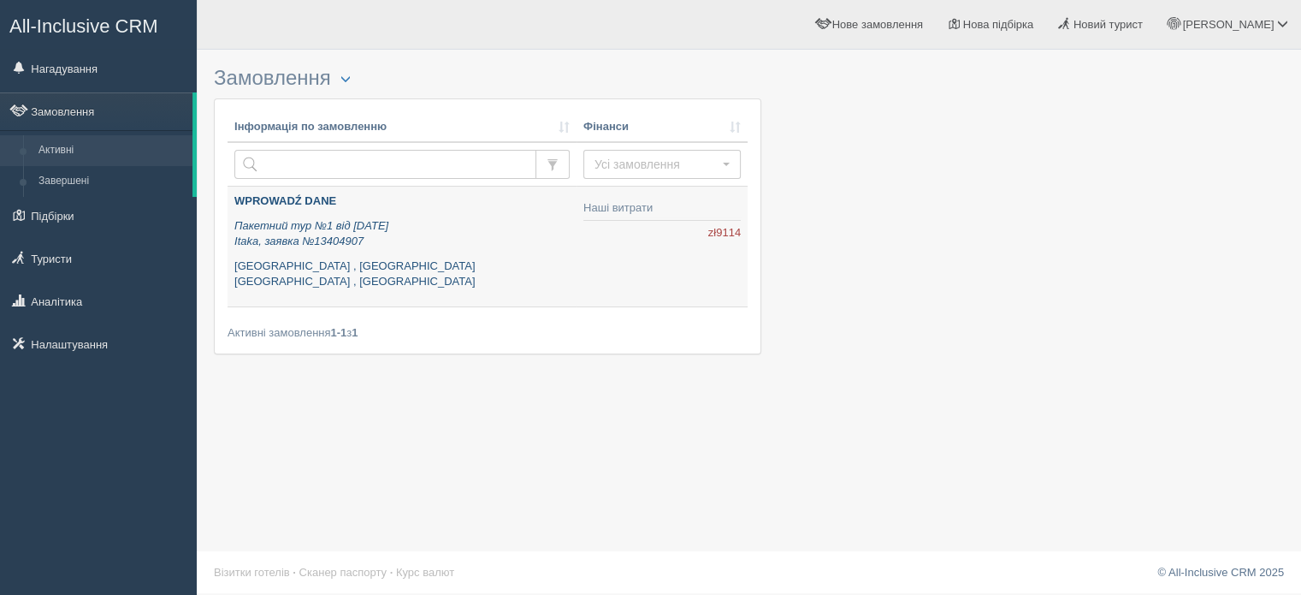
click at [544, 266] on p "Ivy Cyrene Island Aqua Park Resort , Єгипет Ivy Cyrene Island Aqua Park Resort …" at bounding box center [401, 274] width 335 height 32
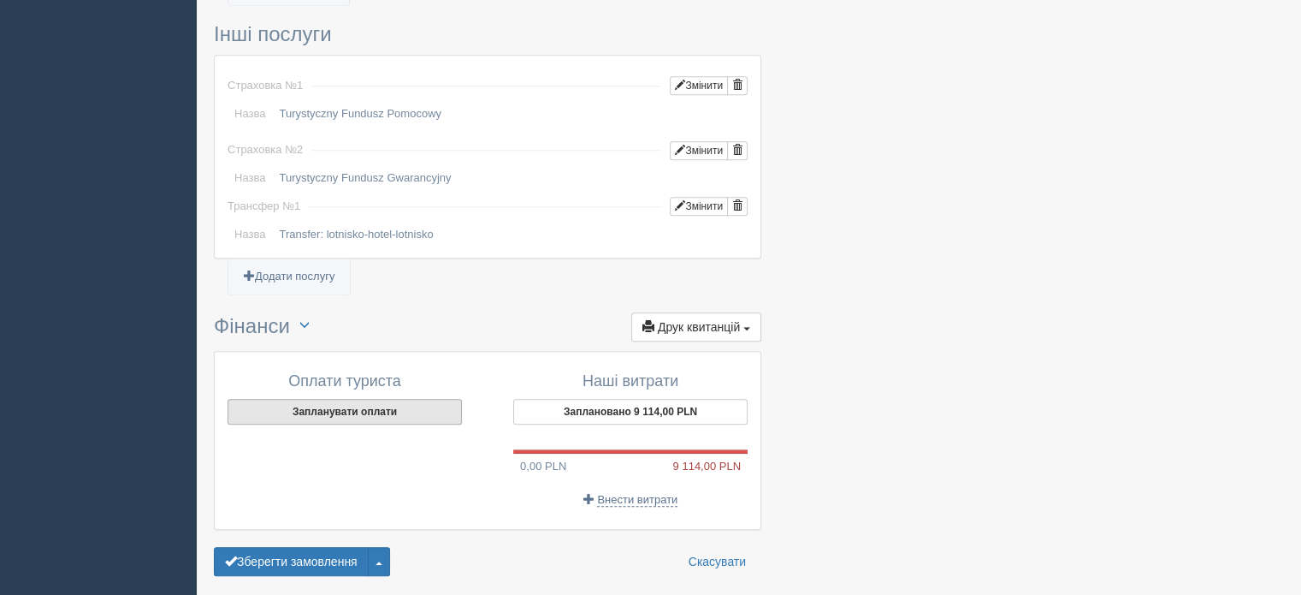
scroll to position [1550, 0]
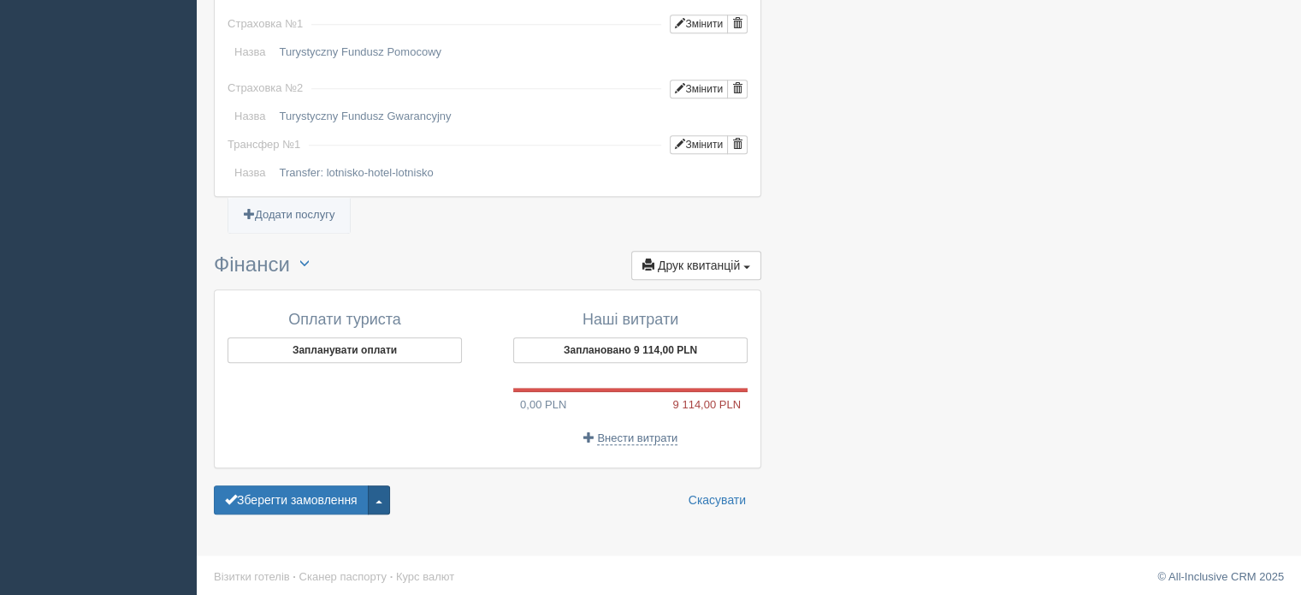
click at [384, 492] on button "button" at bounding box center [379, 499] width 22 height 29
click at [323, 456] on link "Видалити замовлення" at bounding box center [302, 469] width 175 height 28
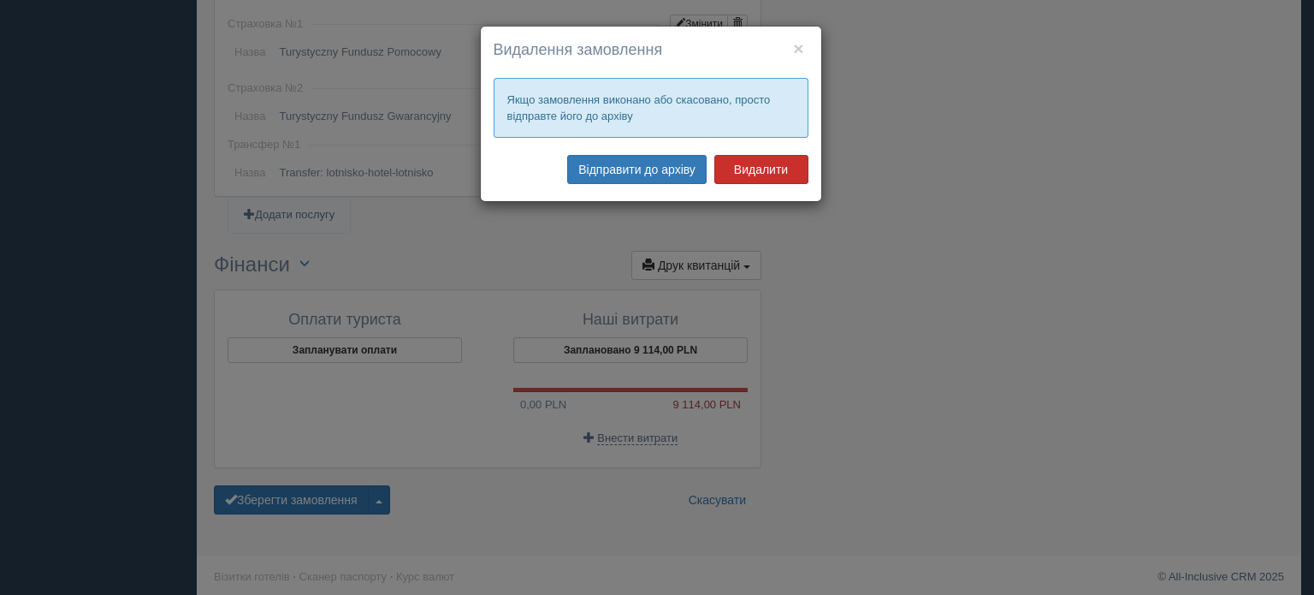
drag, startPoint x: 643, startPoint y: 165, endPoint x: 784, endPoint y: 163, distance: 140.3
click at [780, 130] on div "× Видалення замовлення Якщо замовлення виконано або скасовано, просто відправте…" at bounding box center [651, 114] width 340 height 175
click at [767, 171] on button "Видалити" at bounding box center [761, 169] width 94 height 29
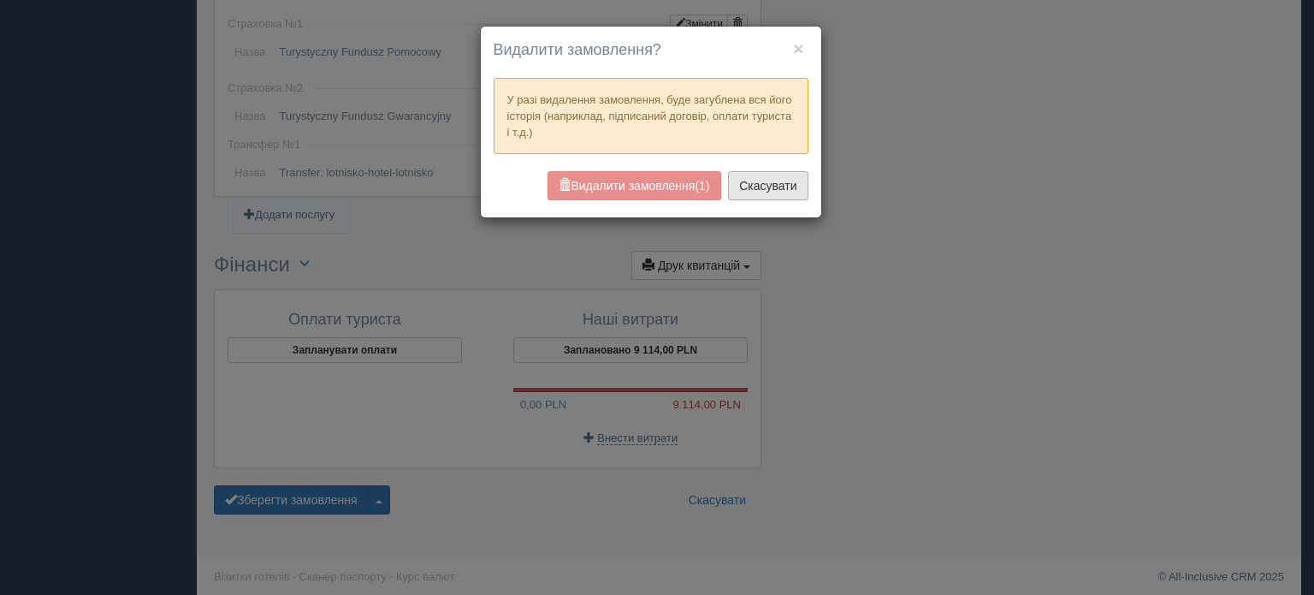
click at [789, 188] on button "Скасувати" at bounding box center [768, 185] width 80 height 29
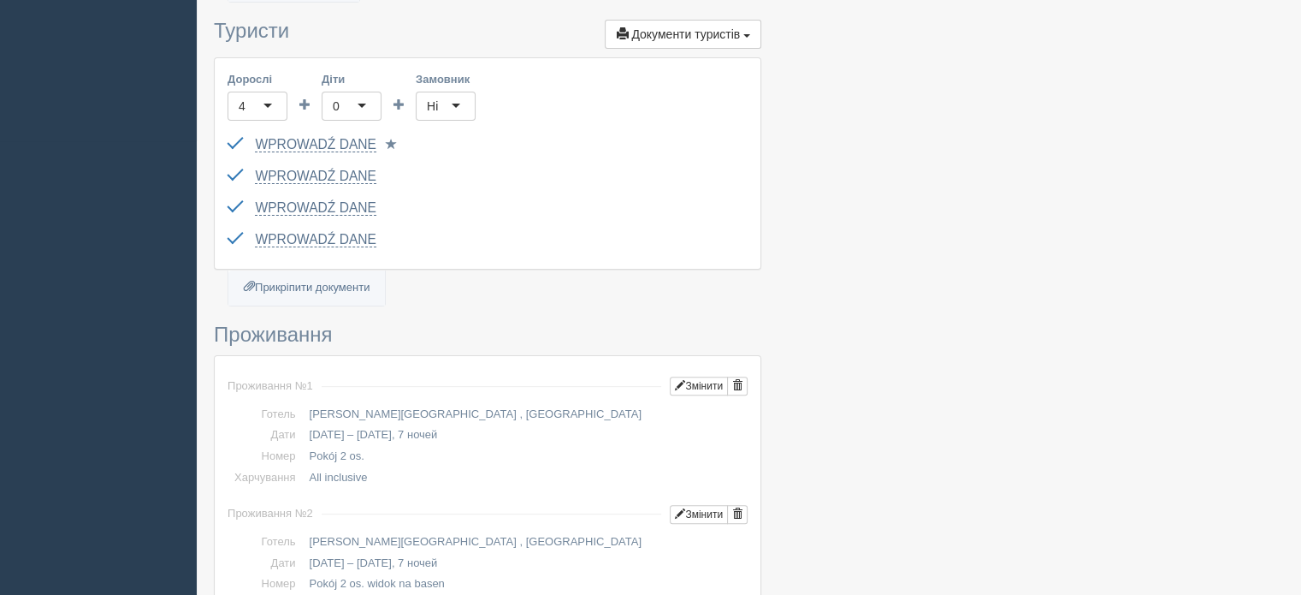
scroll to position [352, 0]
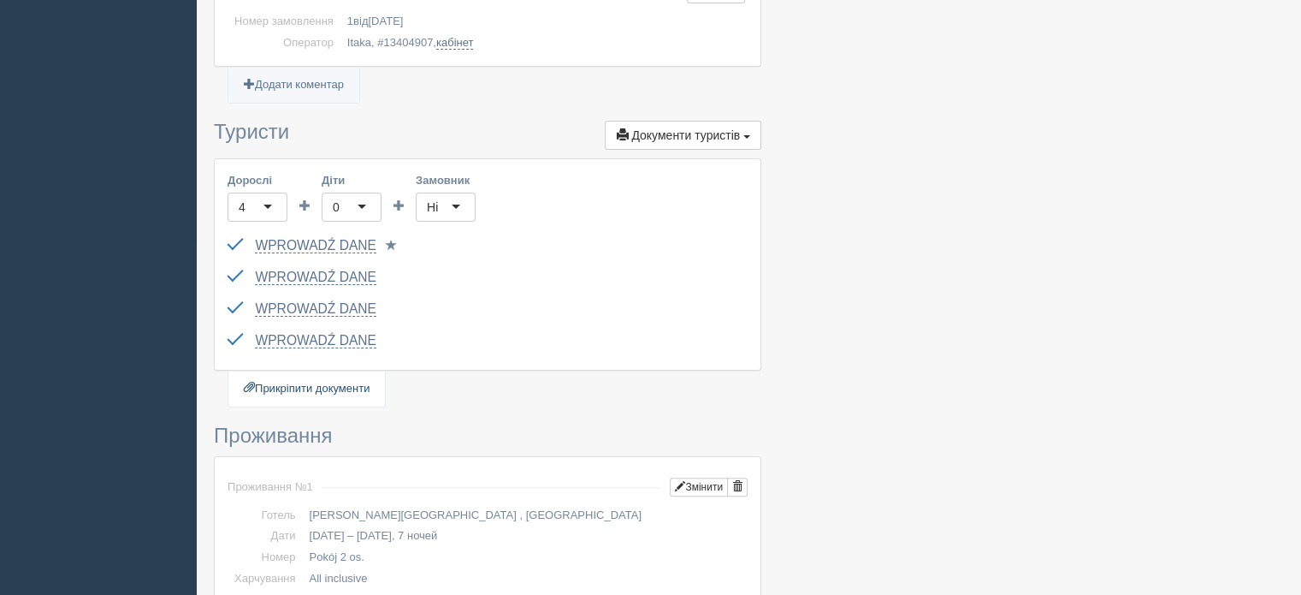
click at [335, 393] on link "Прикріпити документи" at bounding box center [306, 388] width 157 height 35
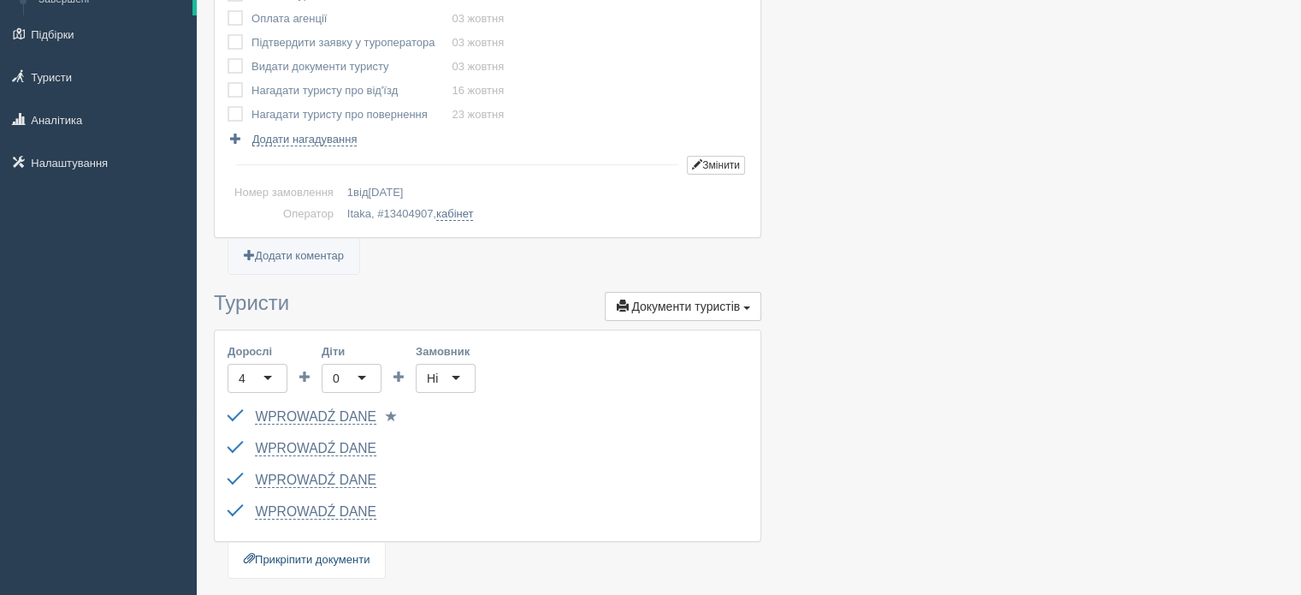
scroll to position [0, 0]
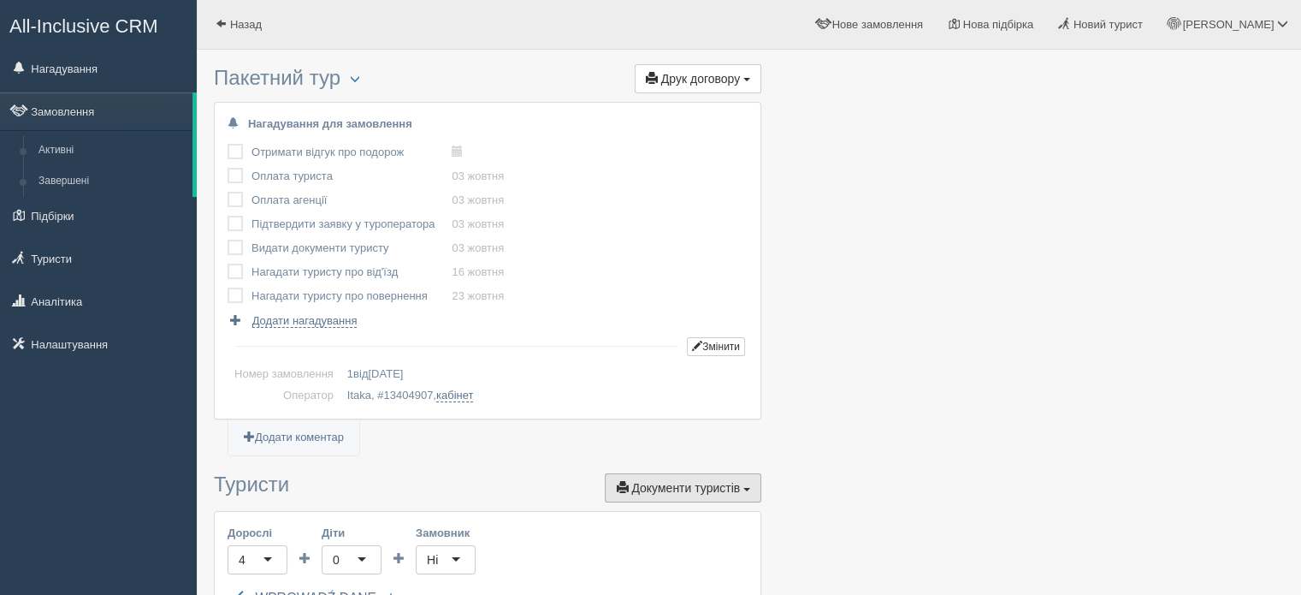
click at [755, 490] on button "Документи туристів Документи" at bounding box center [683, 487] width 157 height 29
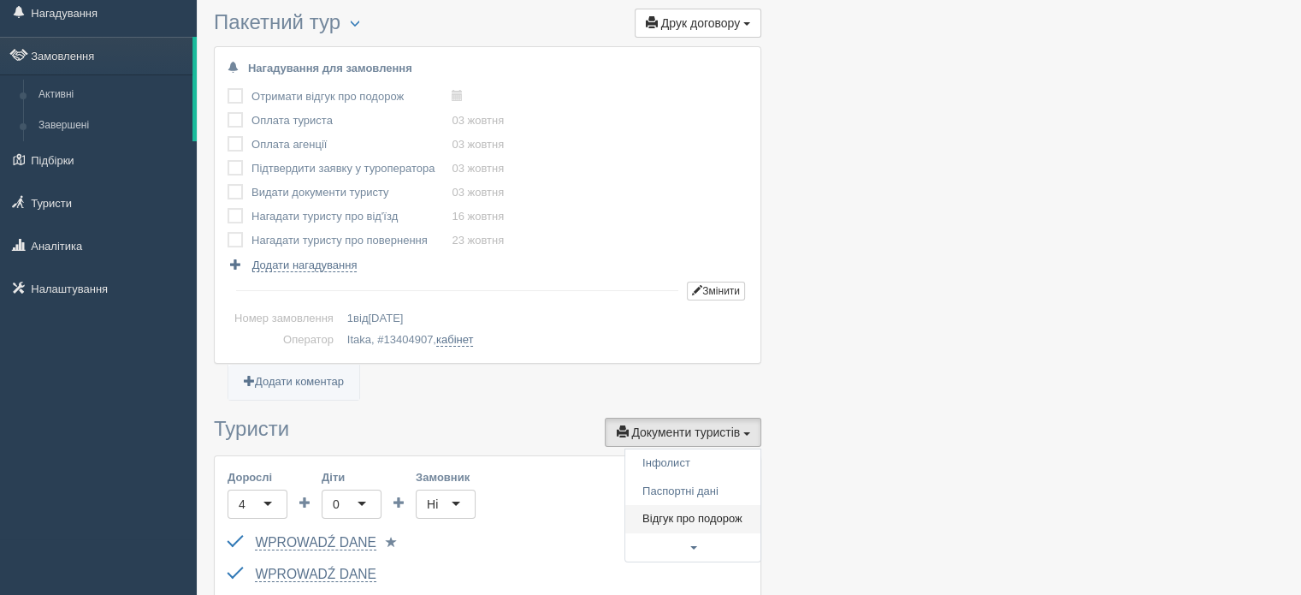
scroll to position [86, 0]
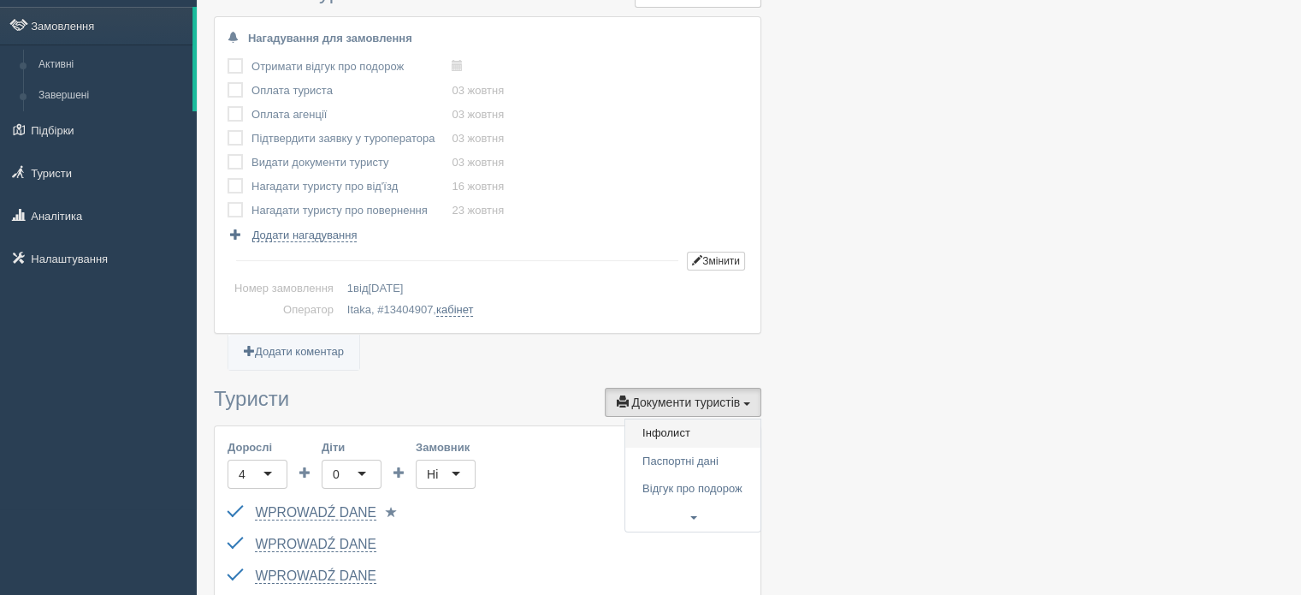
click at [661, 420] on link "Інфолист" at bounding box center [692, 433] width 135 height 28
click at [750, 394] on button "Документи туристів Документи" at bounding box center [683, 402] width 157 height 29
click at [700, 492] on link "Відгук про подорож" at bounding box center [692, 489] width 135 height 28
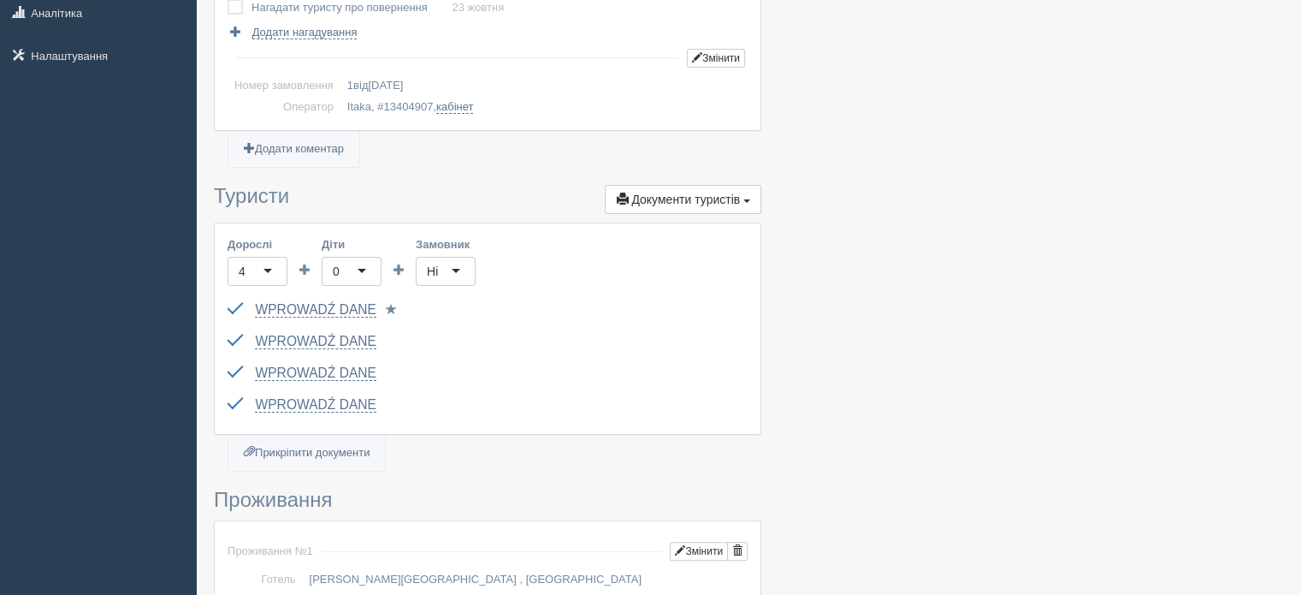
scroll to position [342, 0]
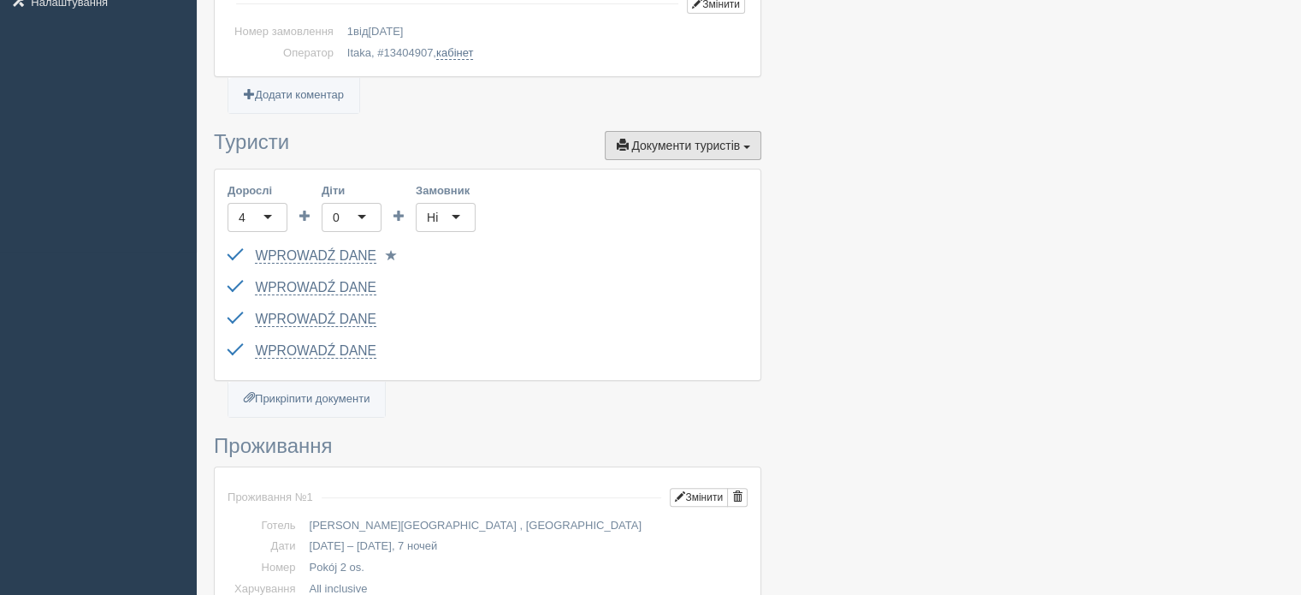
click at [710, 139] on span "Документи туристів" at bounding box center [685, 146] width 109 height 14
click at [689, 260] on link at bounding box center [692, 260] width 135 height 28
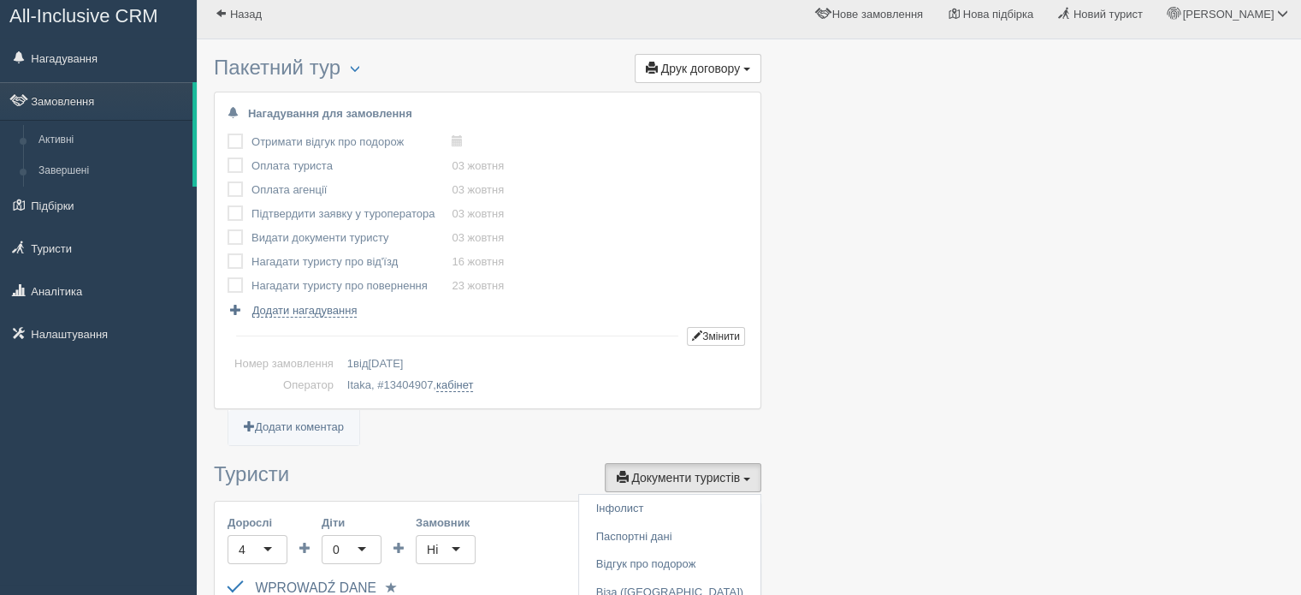
scroll to position [0, 0]
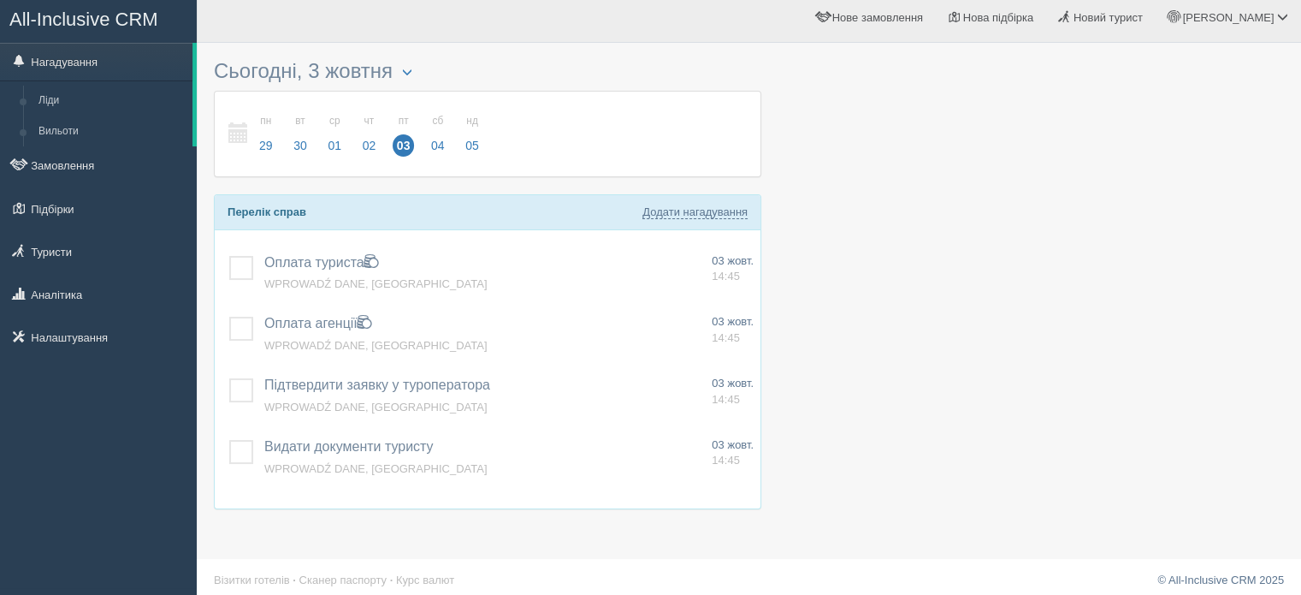
scroll to position [14, 0]
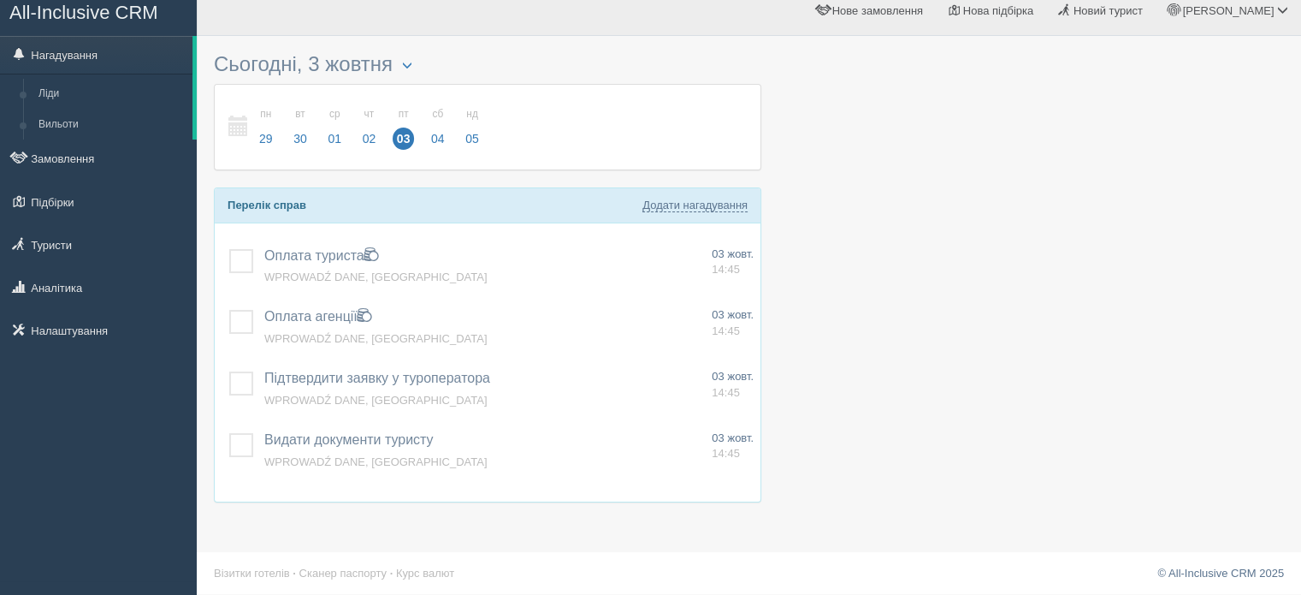
click at [84, 11] on span "All-Inclusive CRM" at bounding box center [83, 12] width 149 height 21
click at [1239, 570] on link "© All-Inclusive CRM 2025" at bounding box center [1220, 572] width 127 height 13
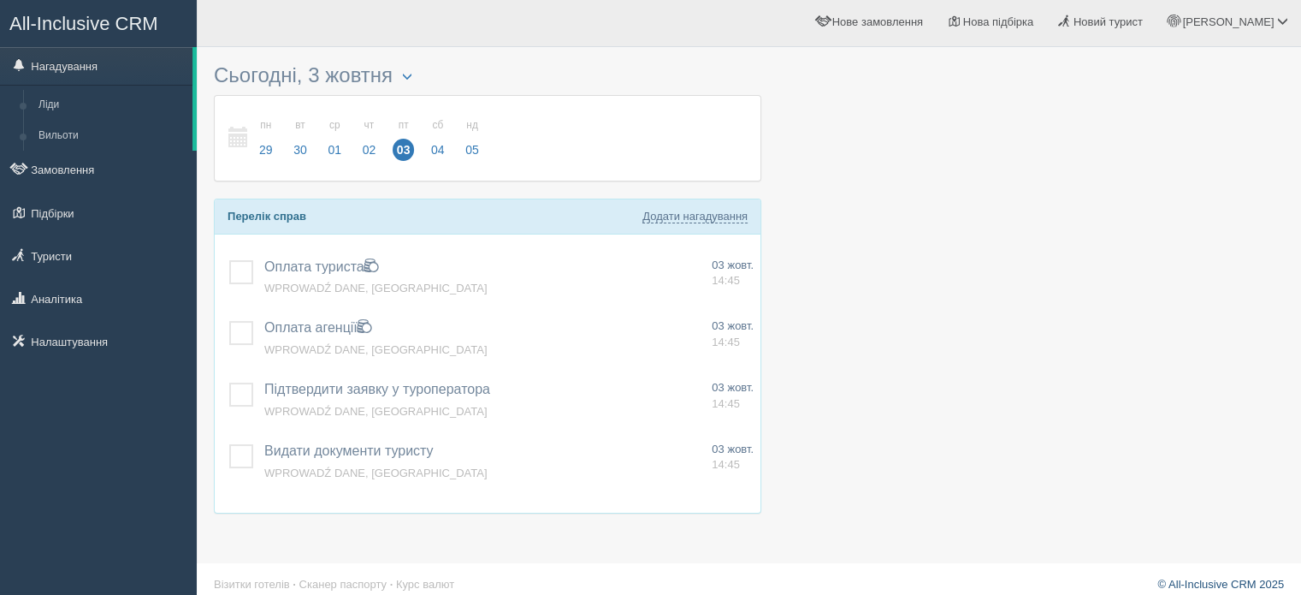
scroll to position [0, 0]
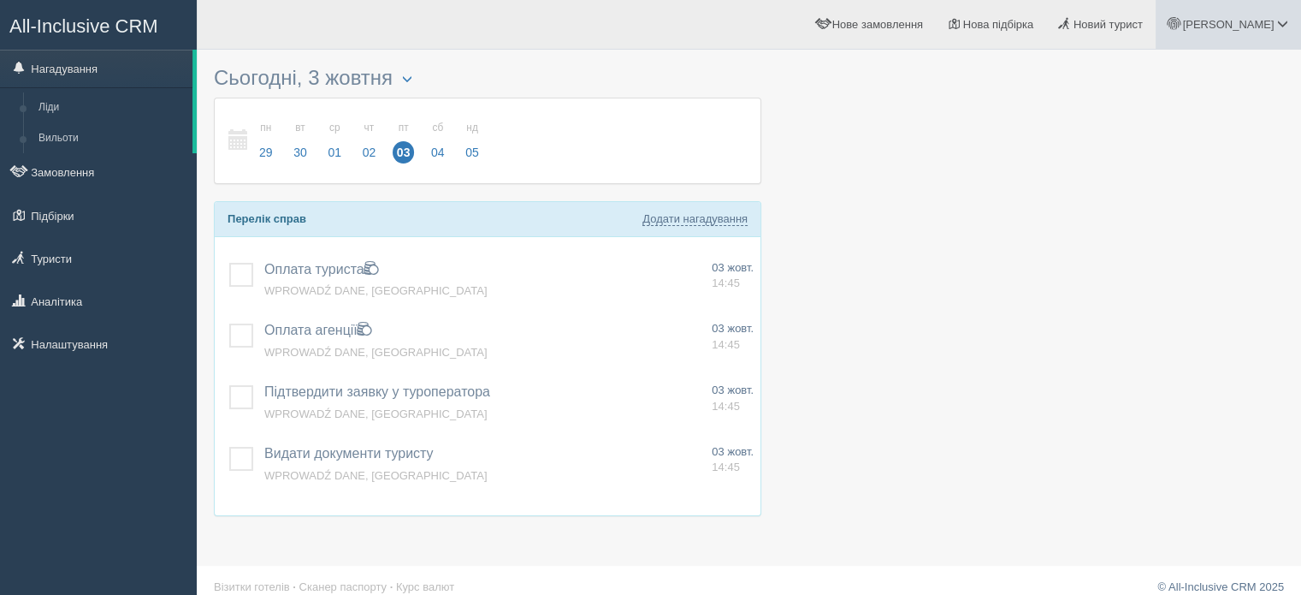
click at [1258, 22] on span "[PERSON_NAME]" at bounding box center [1228, 24] width 92 height 13
click at [1184, 184] on span "Допомога" at bounding box center [1174, 185] width 50 height 13
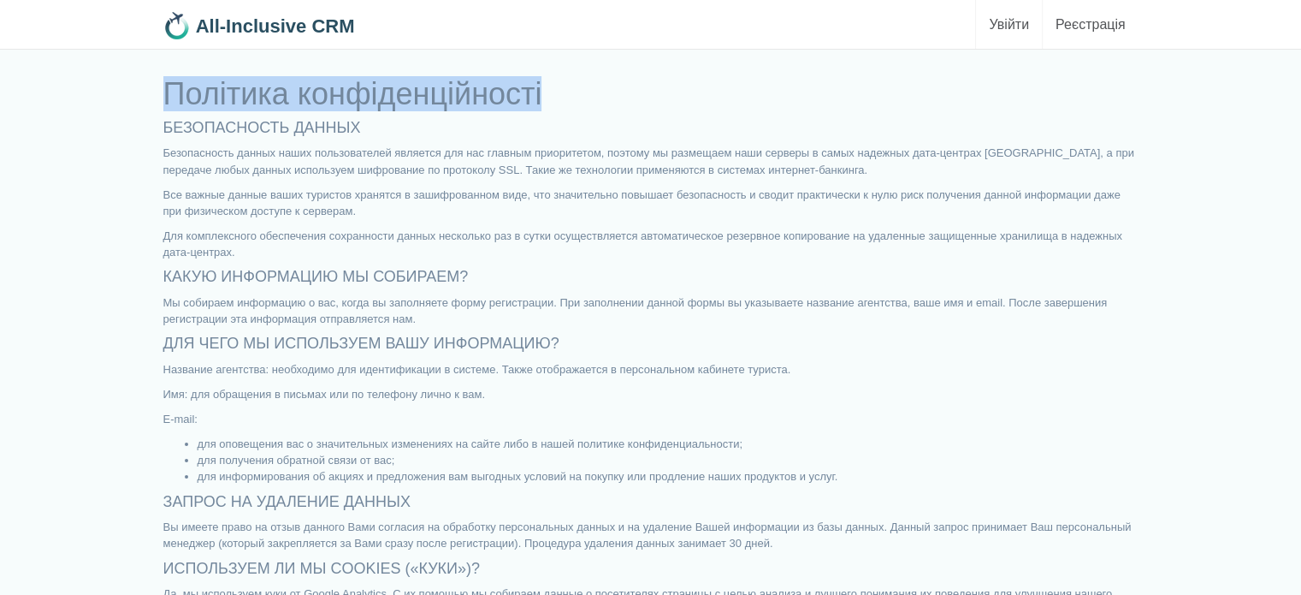
drag, startPoint x: 167, startPoint y: 81, endPoint x: 717, endPoint y: -95, distance: 577.6
click at [717, 0] on html "Toggle navigation All-Inclusive CRM Увійти Увійти Реєстрація Реєстрація Політик…" at bounding box center [650, 297] width 1301 height 595
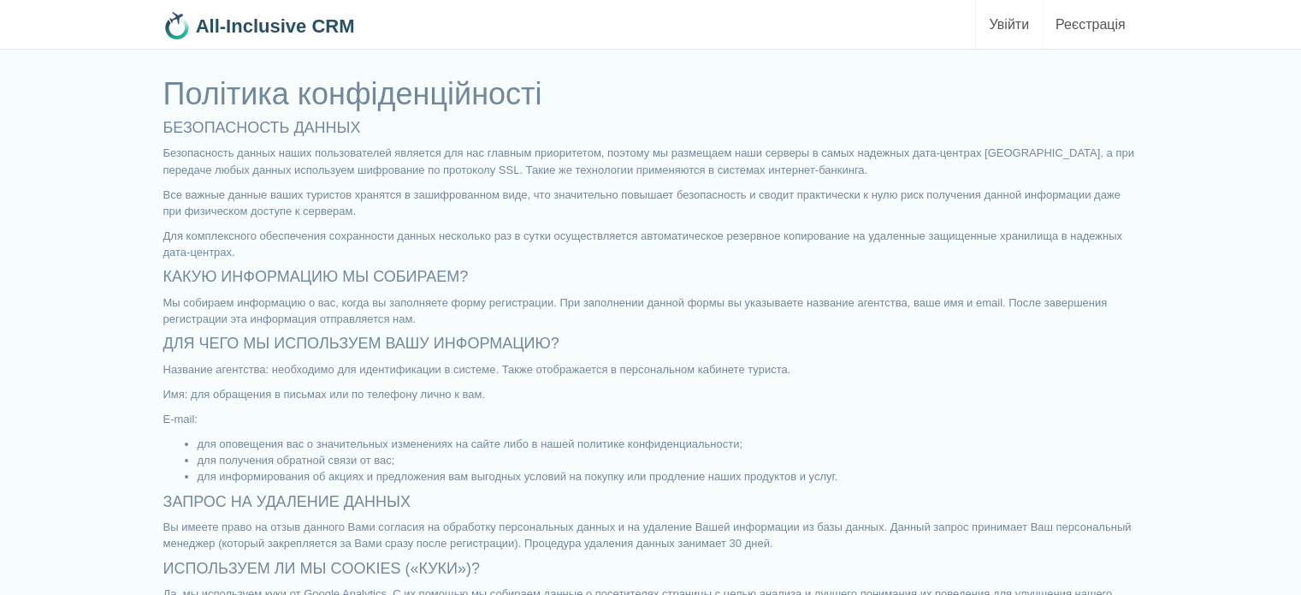
click at [369, 143] on div "Політика конфіденційності БЕЗОПАСНОСТЬ ДАННЫХ Безопасность данных наших пользов…" at bounding box center [651, 464] width 1001 height 792
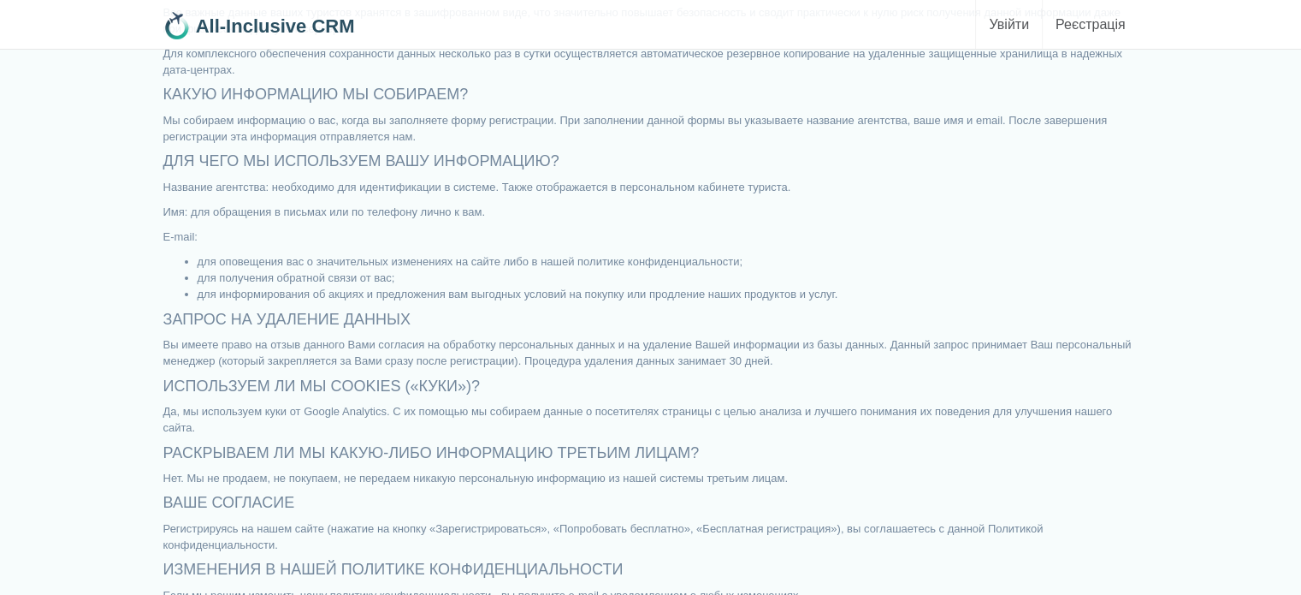
scroll to position [266, 0]
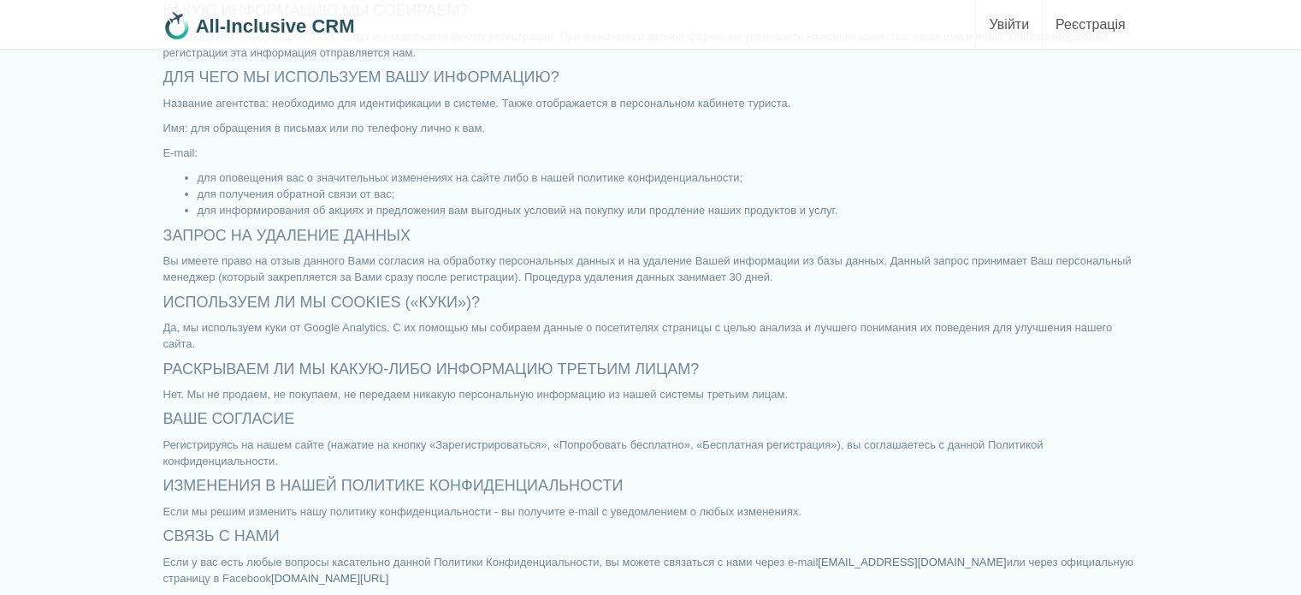
drag, startPoint x: 157, startPoint y: 97, endPoint x: 1013, endPoint y: 635, distance: 1010.7
click at [1013, 329] on html "Toggle navigation All-Inclusive CRM Увійти Увійти Реєстрація Реєстрація Політик…" at bounding box center [650, 31] width 1301 height 595
copy div "Loremips dolorsitametcons ADIPISCINGEL SEDDOE Temporincidi utlabo etdol magnaal…"
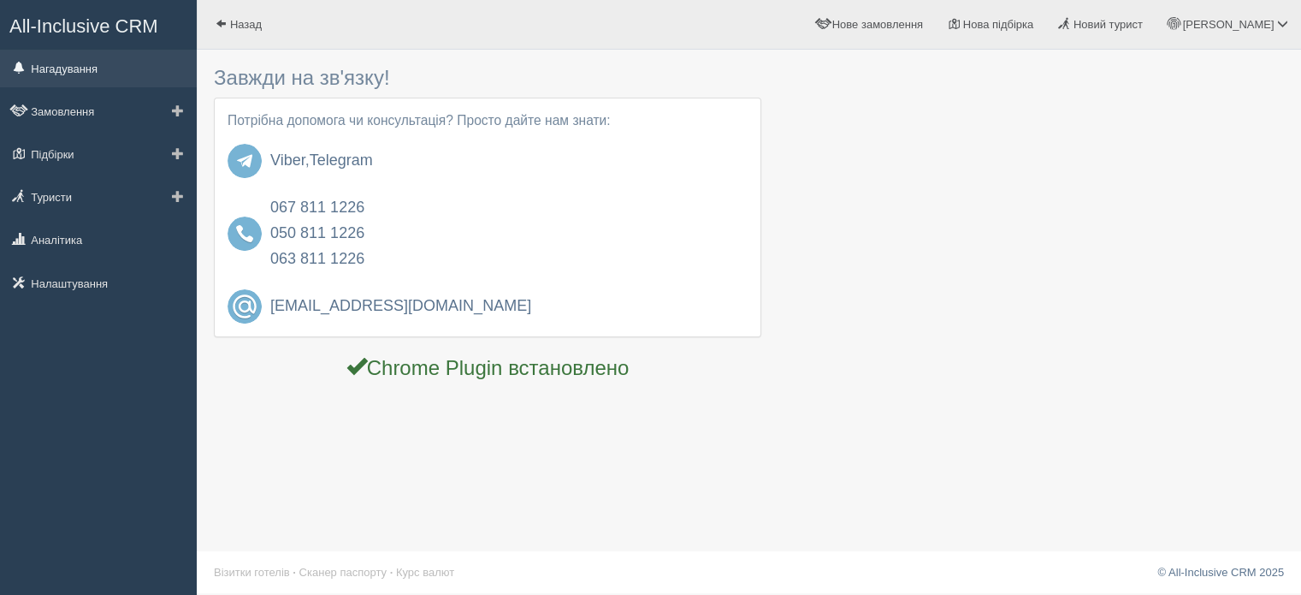
click at [65, 80] on link "Нагадування" at bounding box center [98, 69] width 197 height 38
click at [100, 287] on link "Налаштування" at bounding box center [98, 283] width 197 height 38
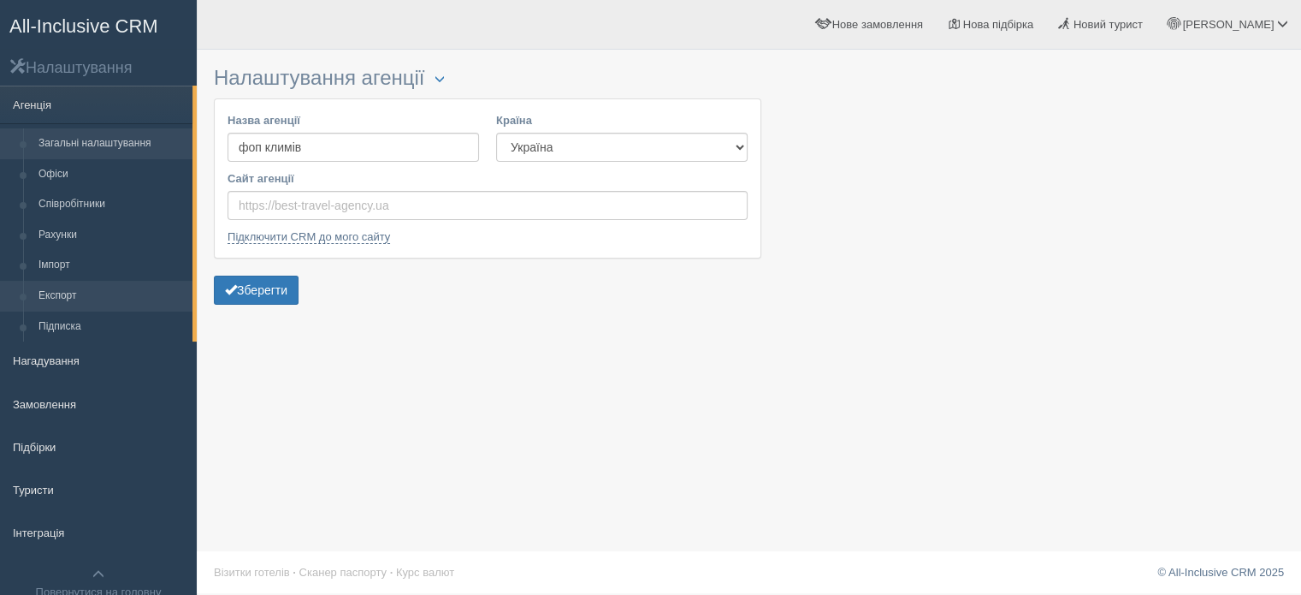
scroll to position [50, 0]
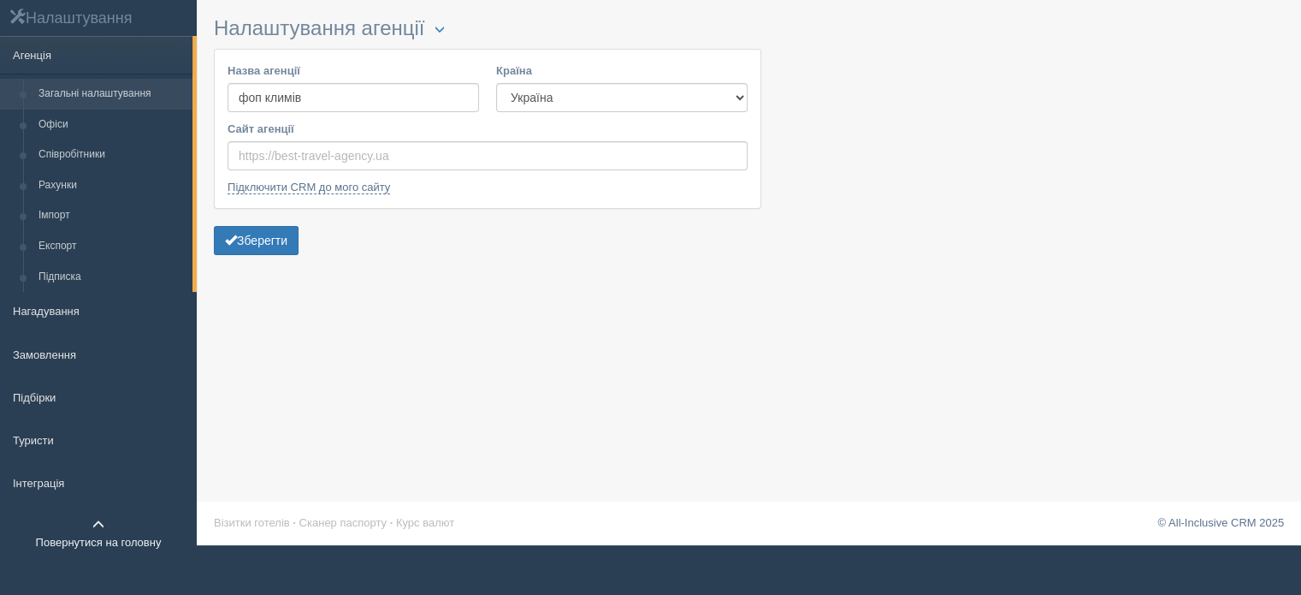
click at [127, 536] on link "Повернутися на головну" at bounding box center [98, 533] width 197 height 54
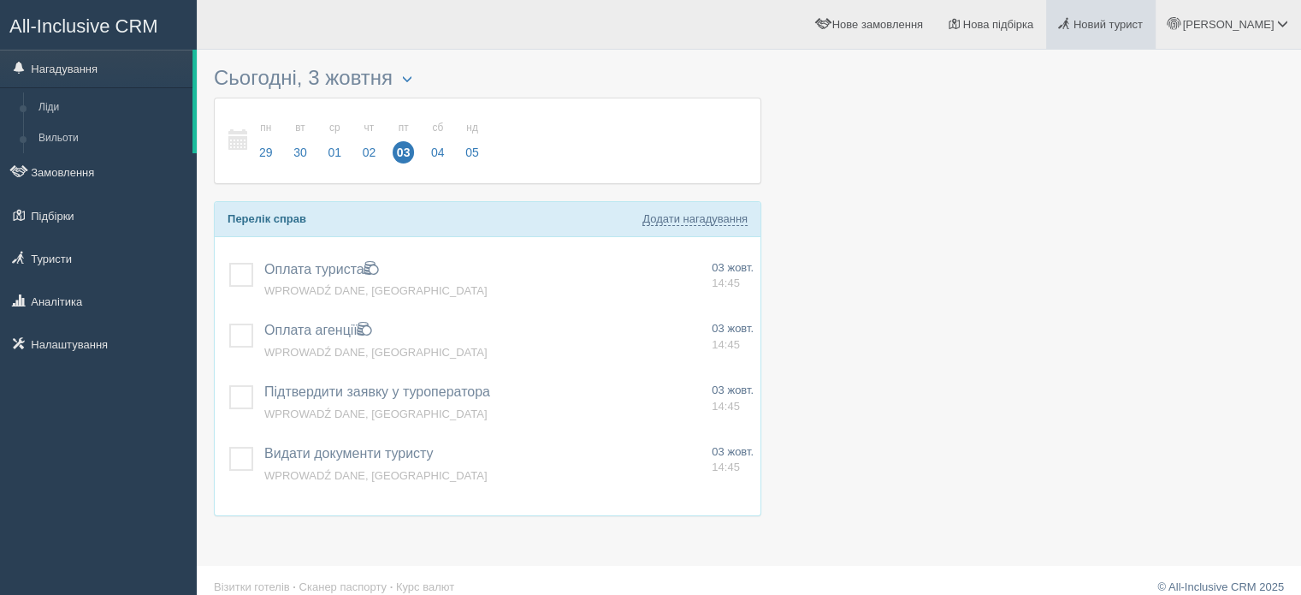
click at [1156, 15] on link "Новий турист" at bounding box center [1101, 24] width 110 height 49
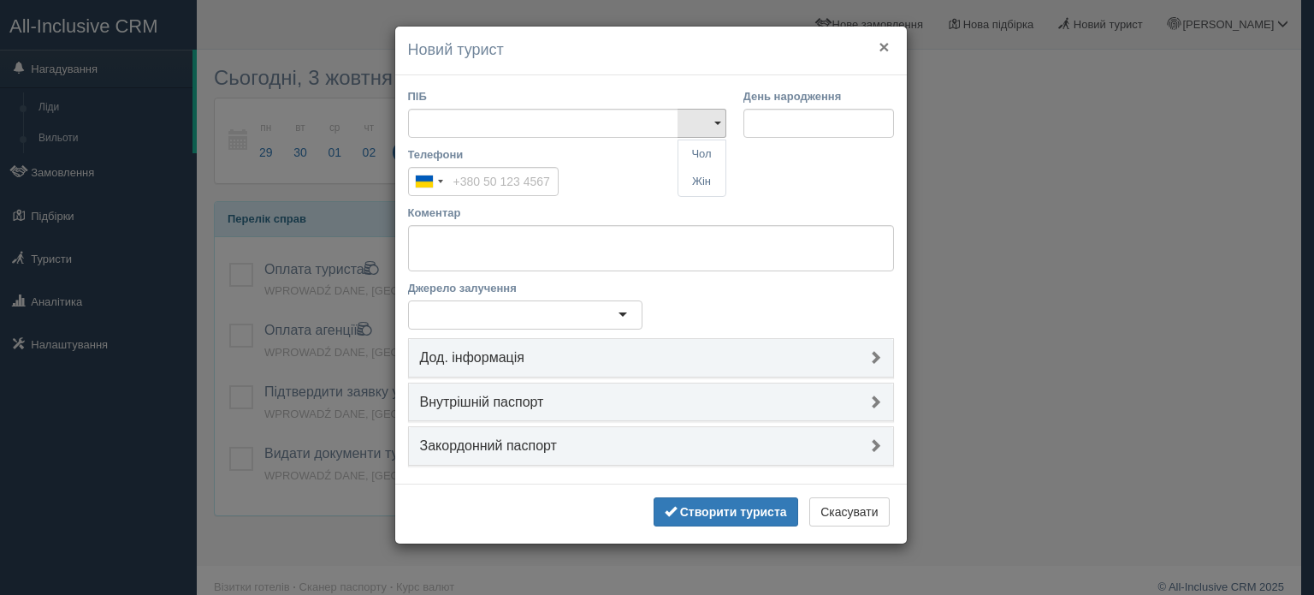
click at [881, 47] on button "×" at bounding box center [884, 47] width 10 height 18
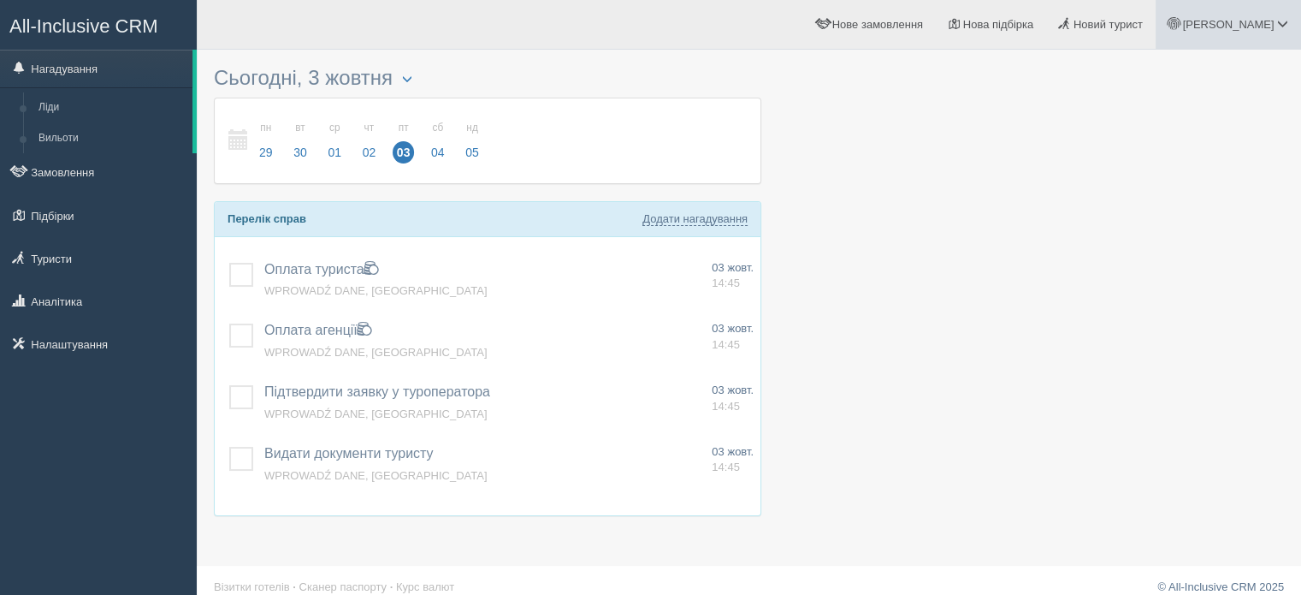
click at [1264, 33] on link "[PERSON_NAME]" at bounding box center [1228, 24] width 145 height 49
